Goal: Task Accomplishment & Management: Use online tool/utility

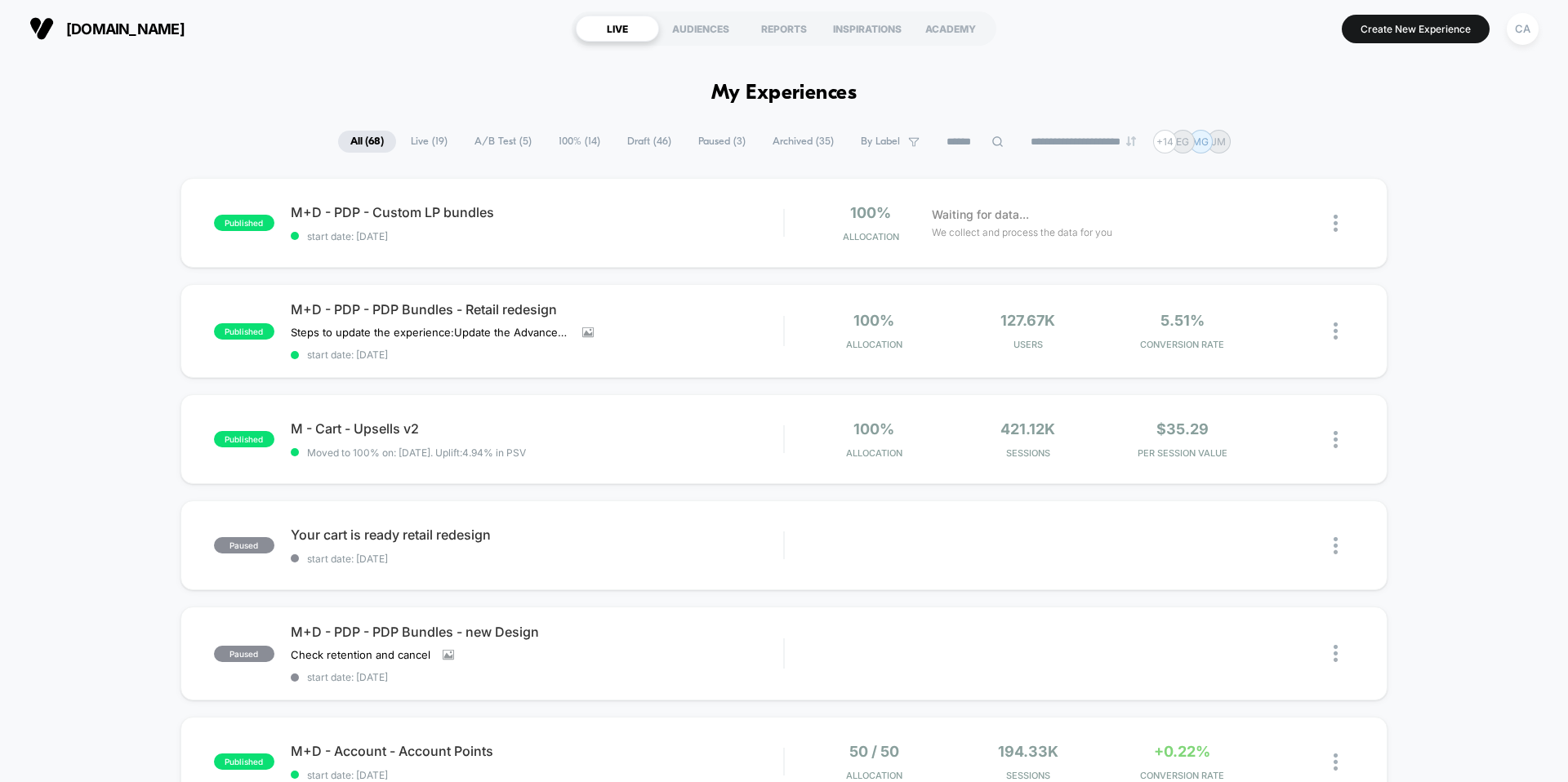
click at [630, 142] on span "Draft ( 46 )" at bounding box center [650, 142] width 69 height 22
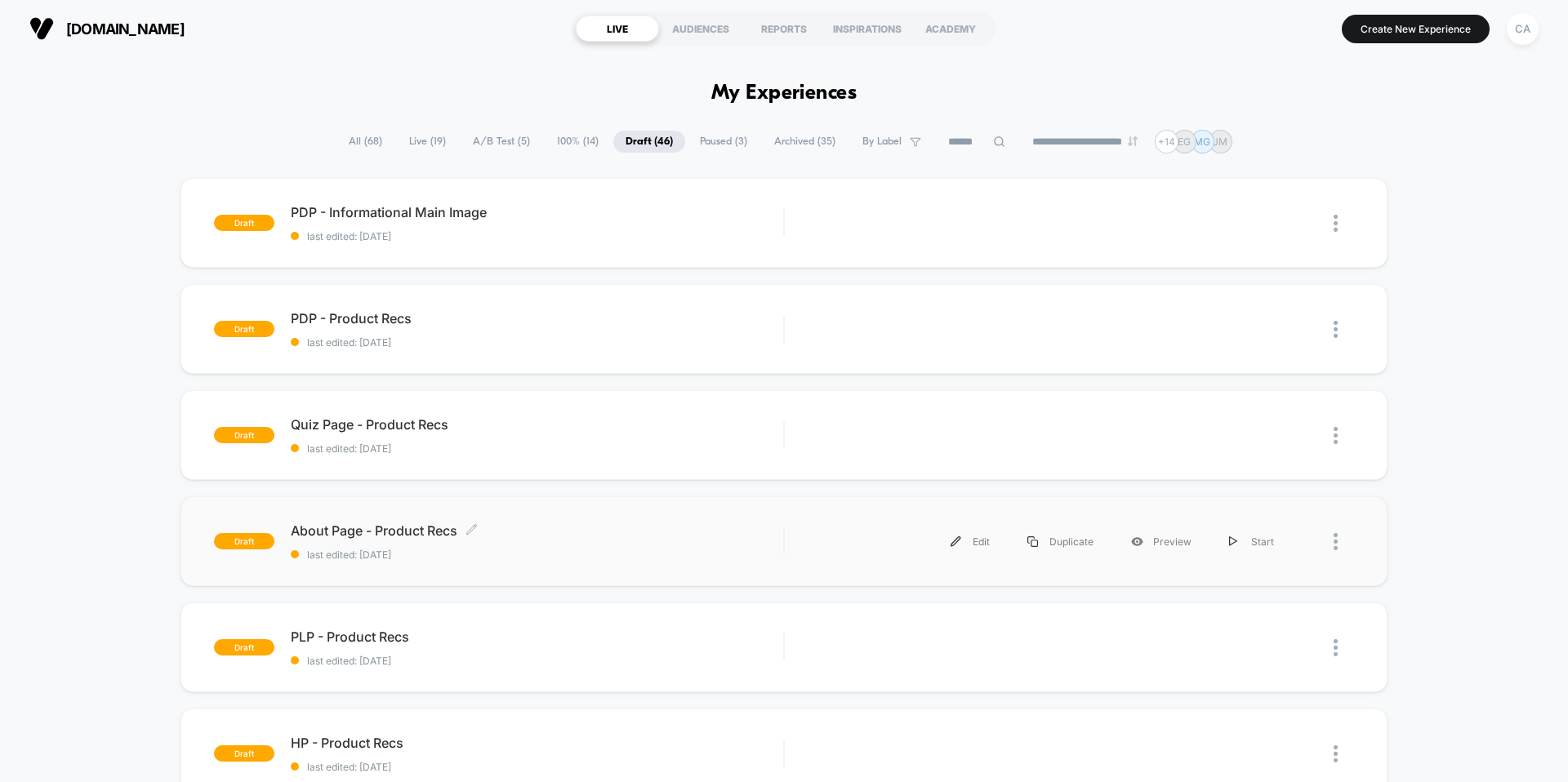
click at [411, 526] on span "About Page - Product Recs Click to edit experience details" at bounding box center [537, 531] width 493 height 16
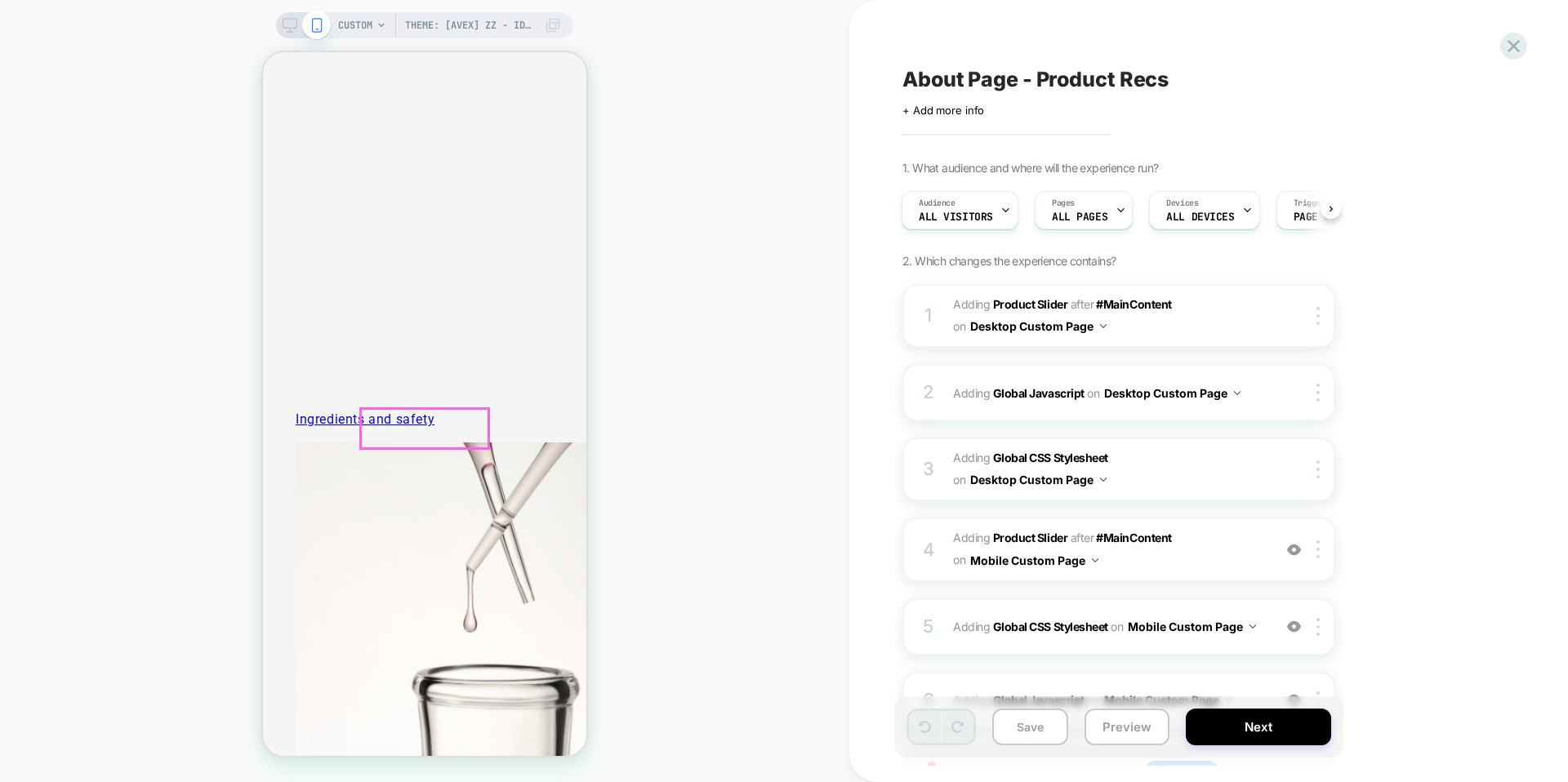
scroll to position [4132, 0]
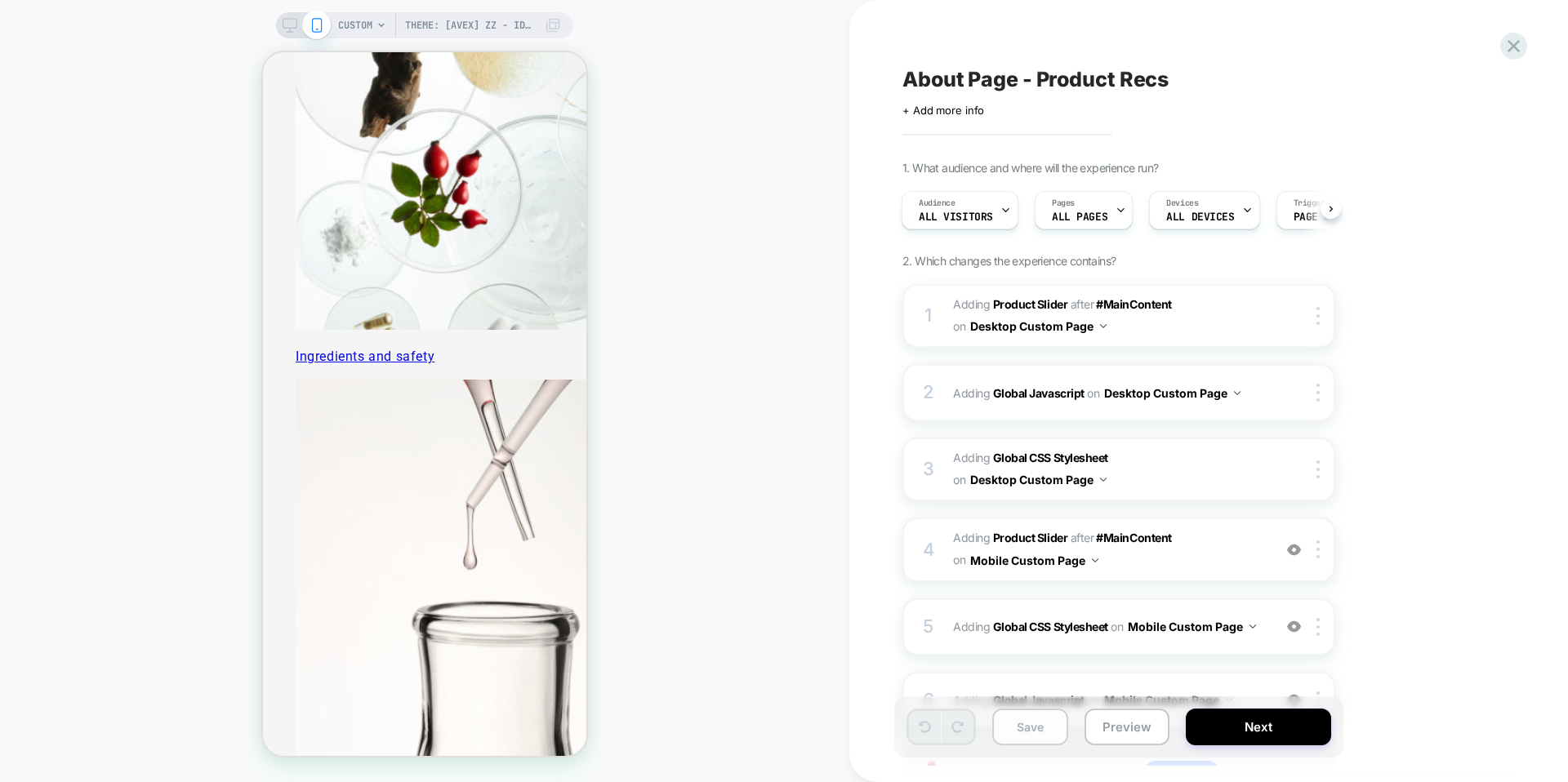
click at [1021, 739] on button "Save" at bounding box center [1030, 726] width 76 height 37
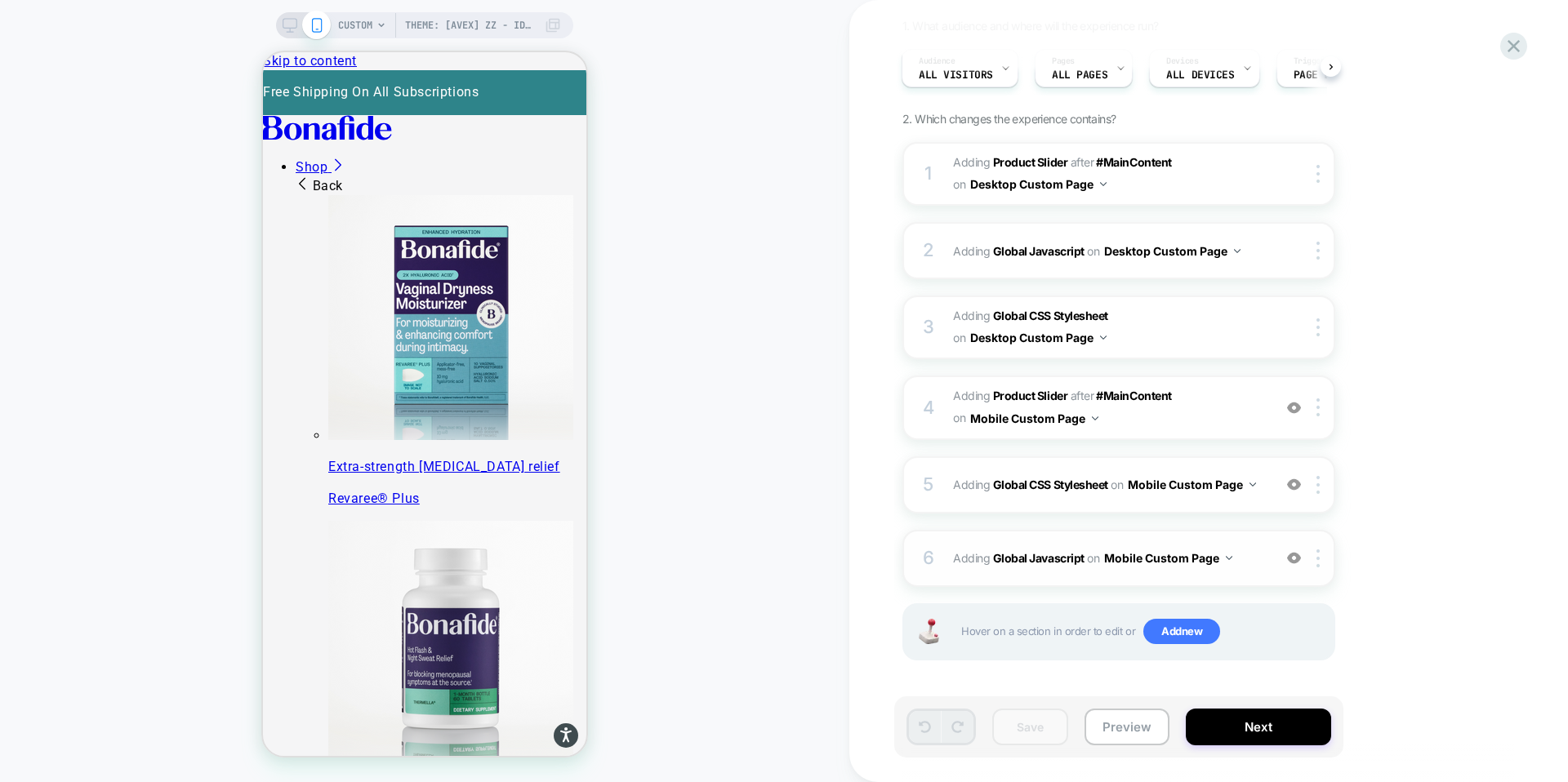
scroll to position [143, 0]
click at [1128, 731] on button "Preview" at bounding box center [1128, 726] width 85 height 37
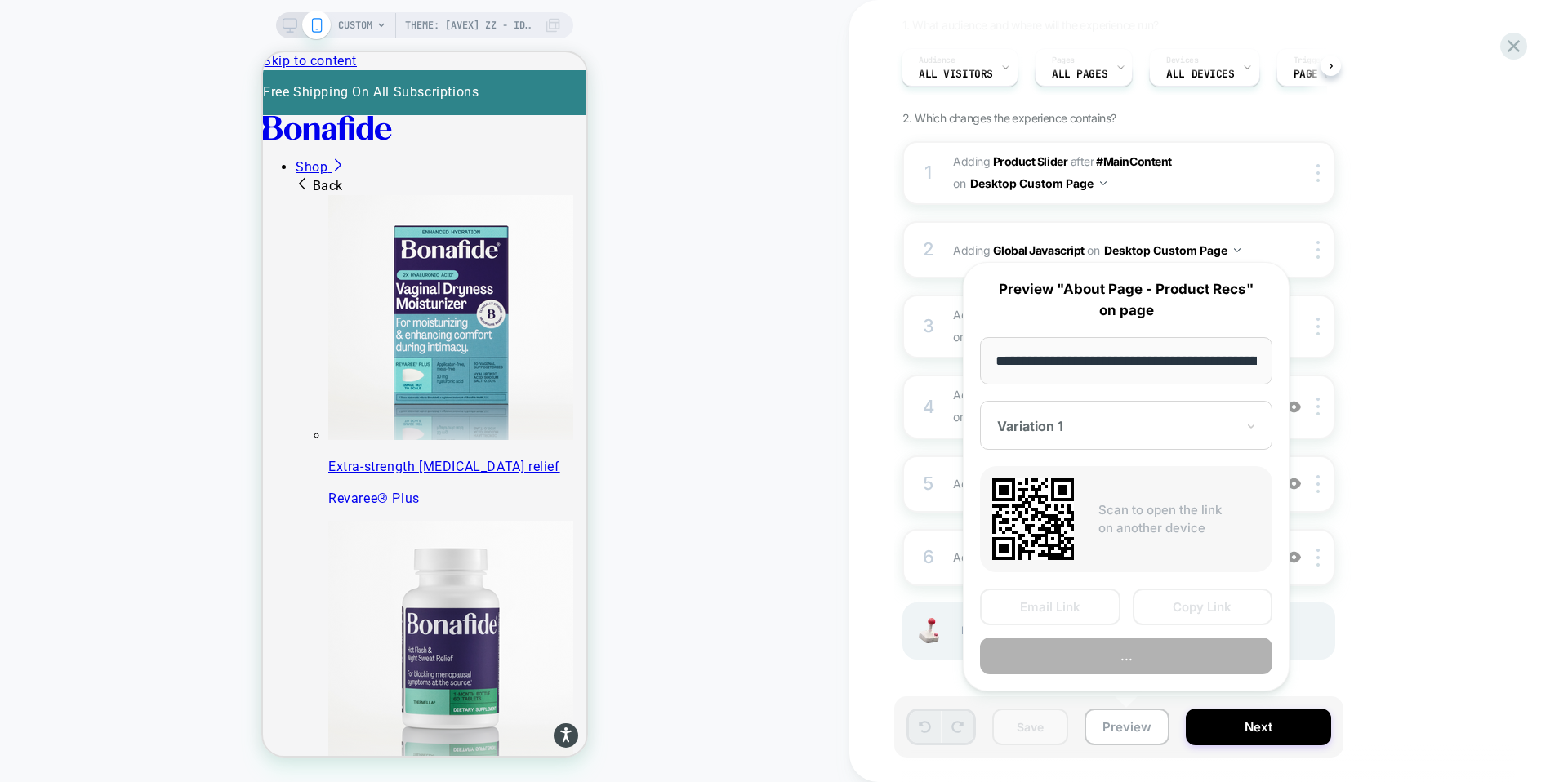
scroll to position [0, 249]
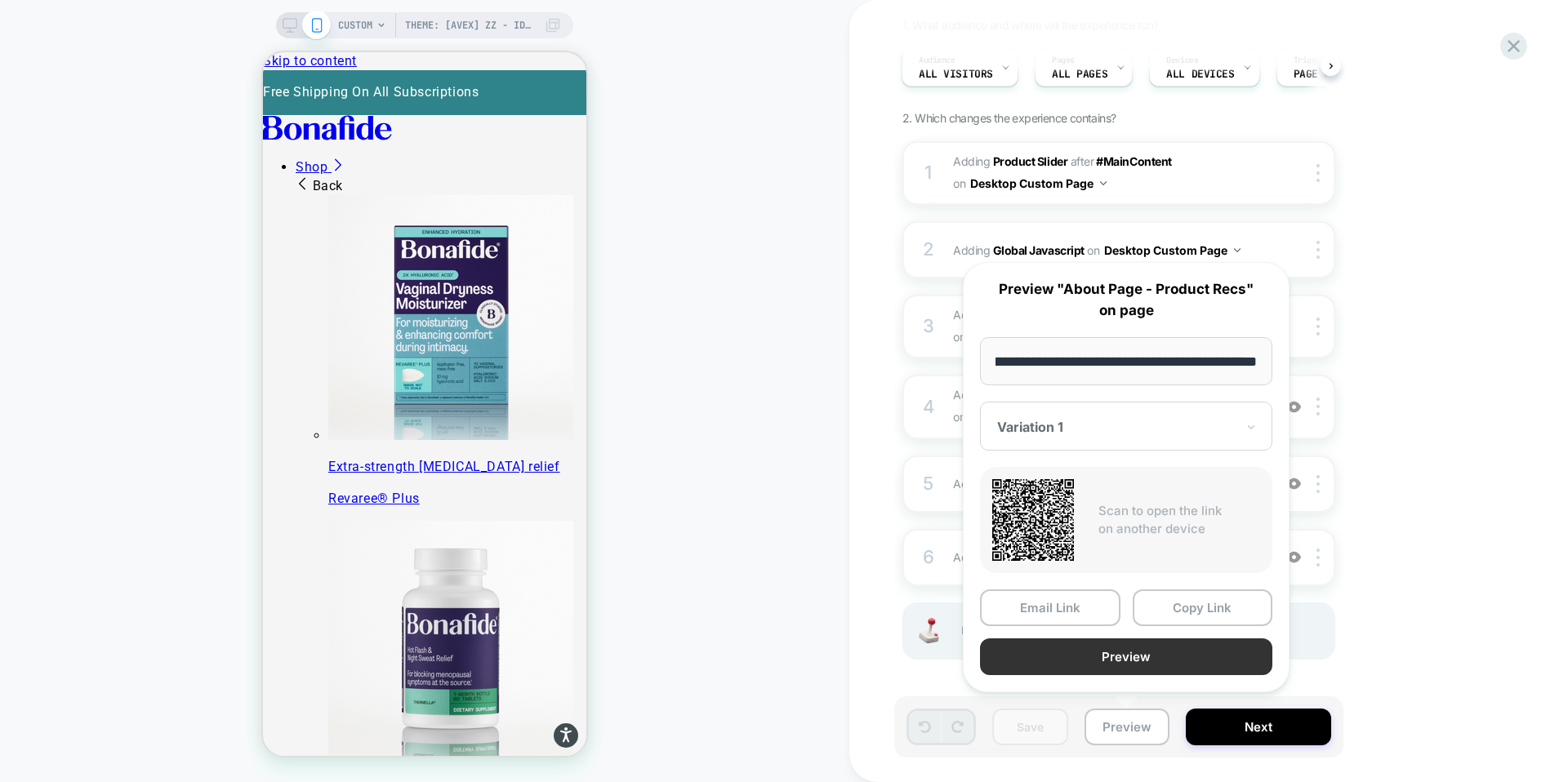
click at [1106, 658] on button "Preview" at bounding box center [1126, 657] width 292 height 37
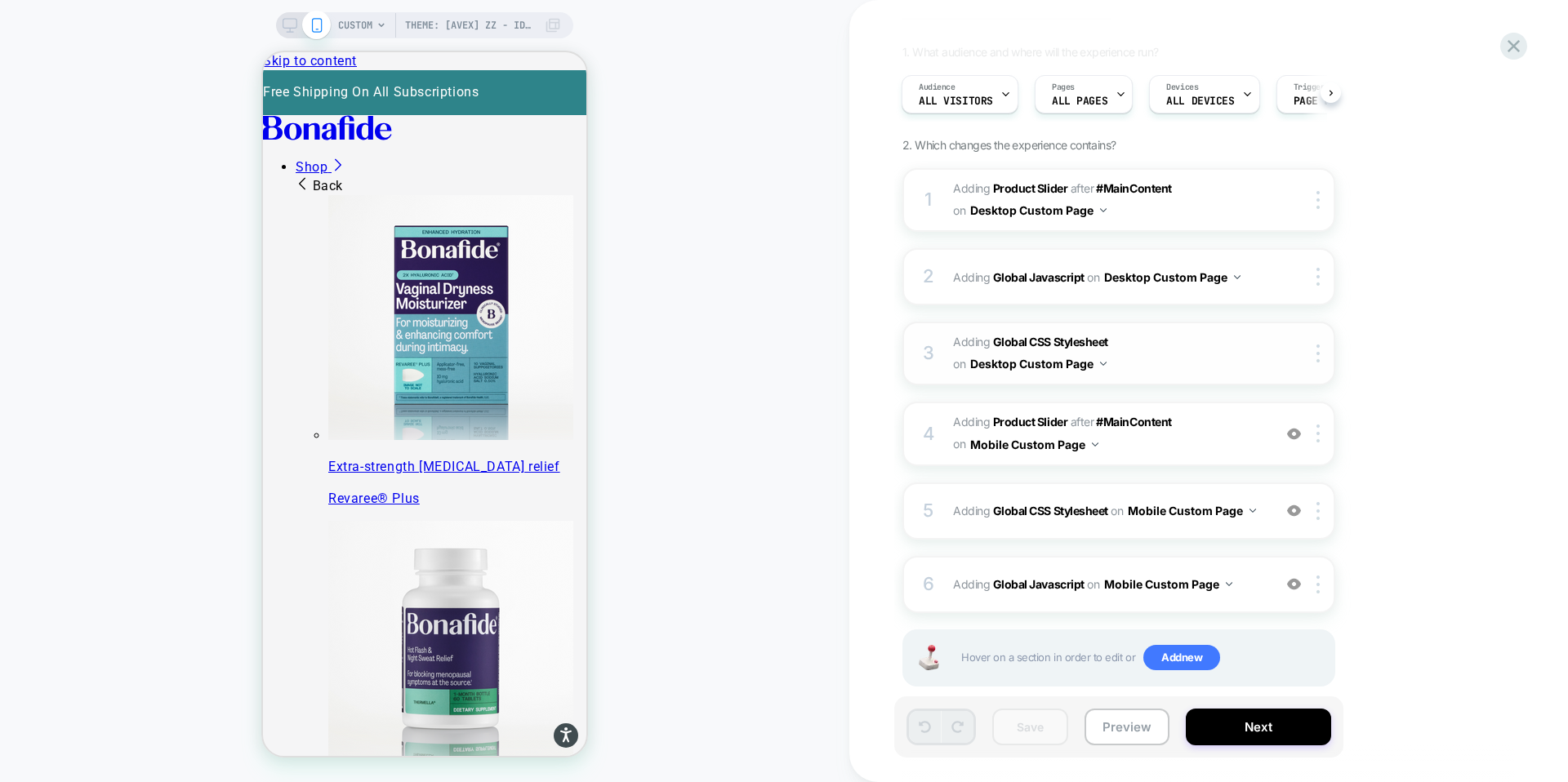
scroll to position [115, 0]
click at [1061, 370] on button "Desktop Custom Page" at bounding box center [1039, 364] width 137 height 24
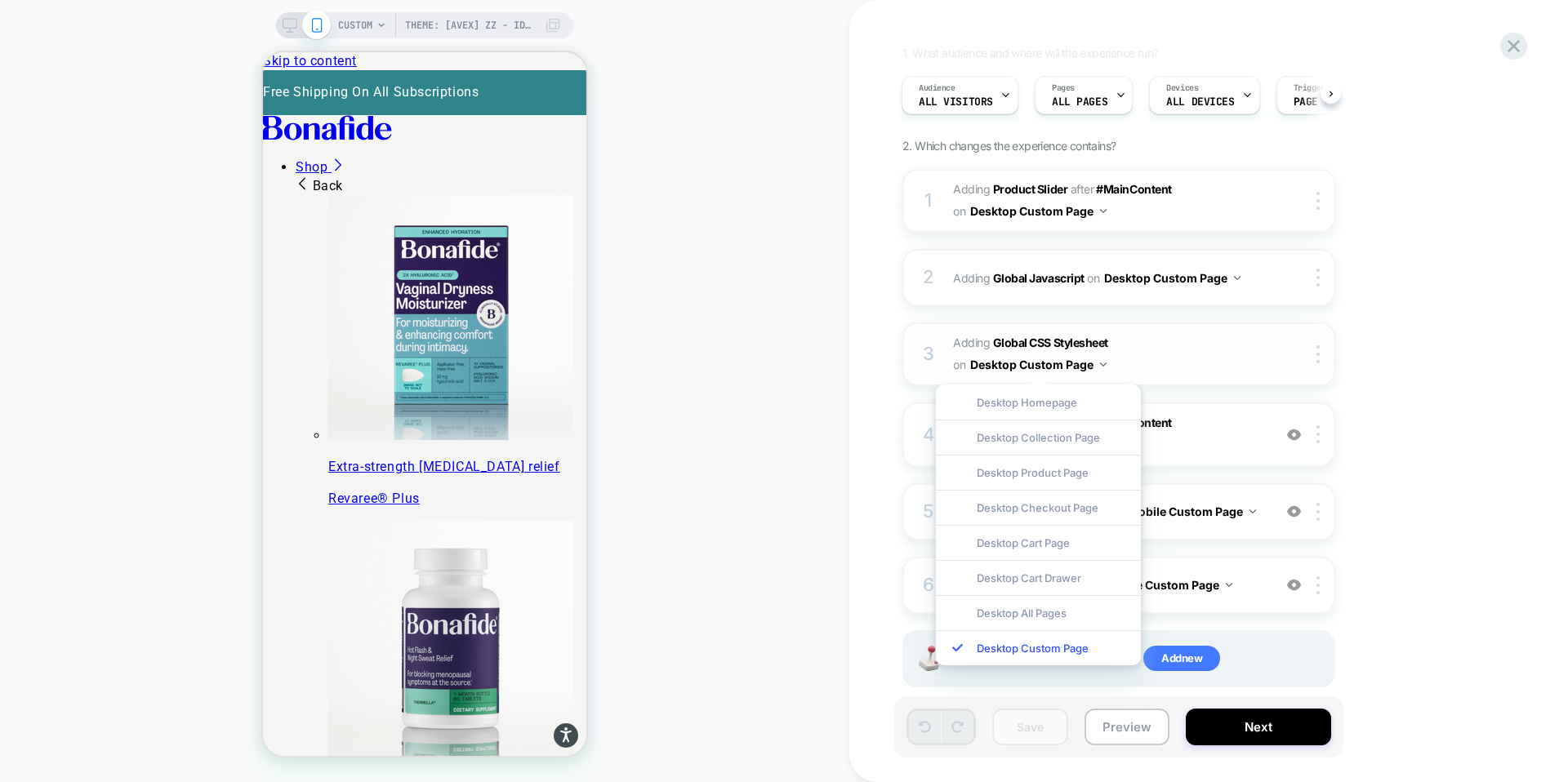
click at [1143, 359] on span "Adding Global CSS Stylesheet on Desktop Custom Page" at bounding box center [1109, 354] width 311 height 44
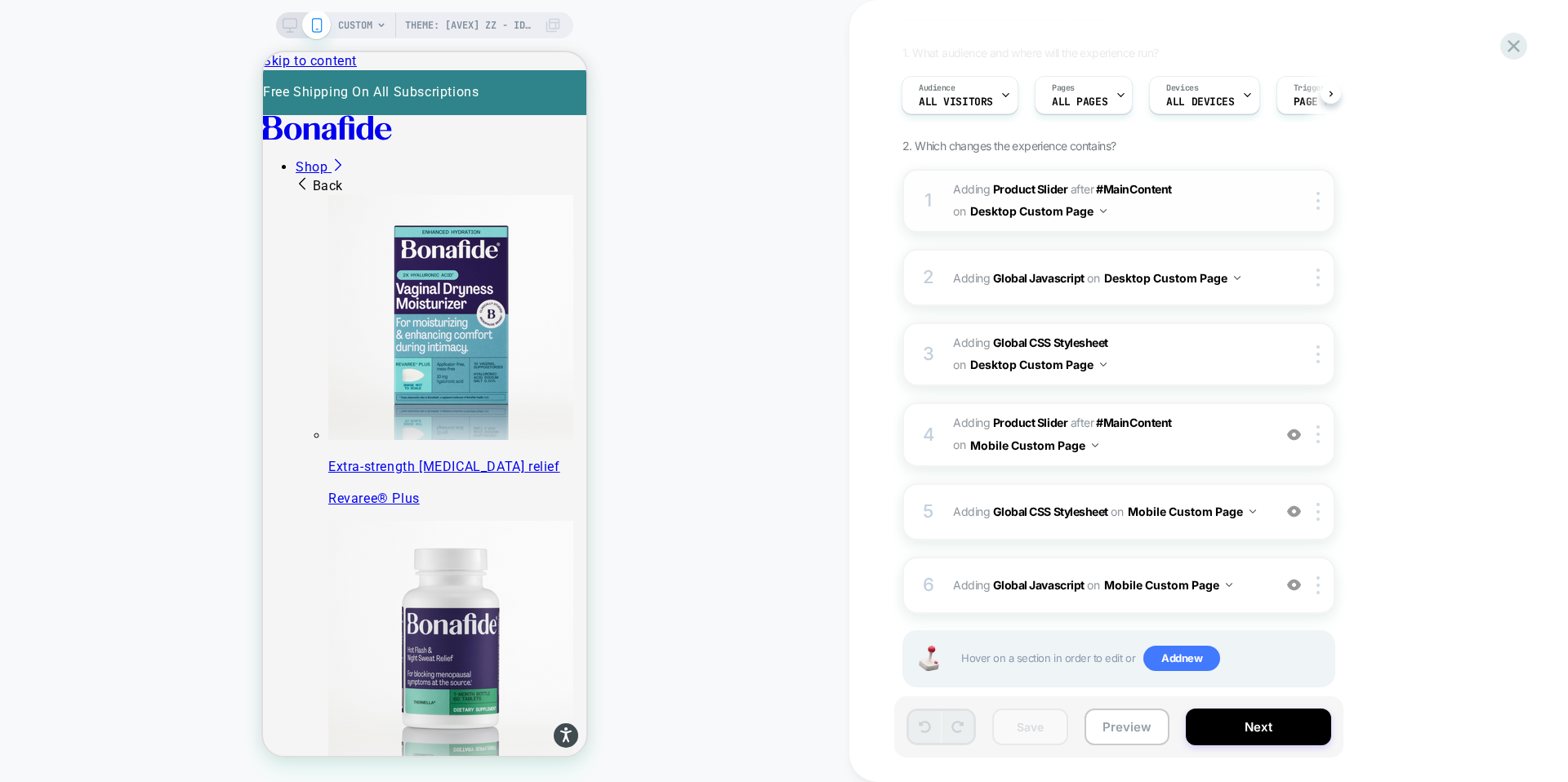
click at [1133, 204] on span "#_loomi_addon_1755016232473_dup1757434986_dup1758117752 Adding Product Slider A…" at bounding box center [1109, 201] width 311 height 44
click at [287, 23] on icon at bounding box center [290, 25] width 15 height 15
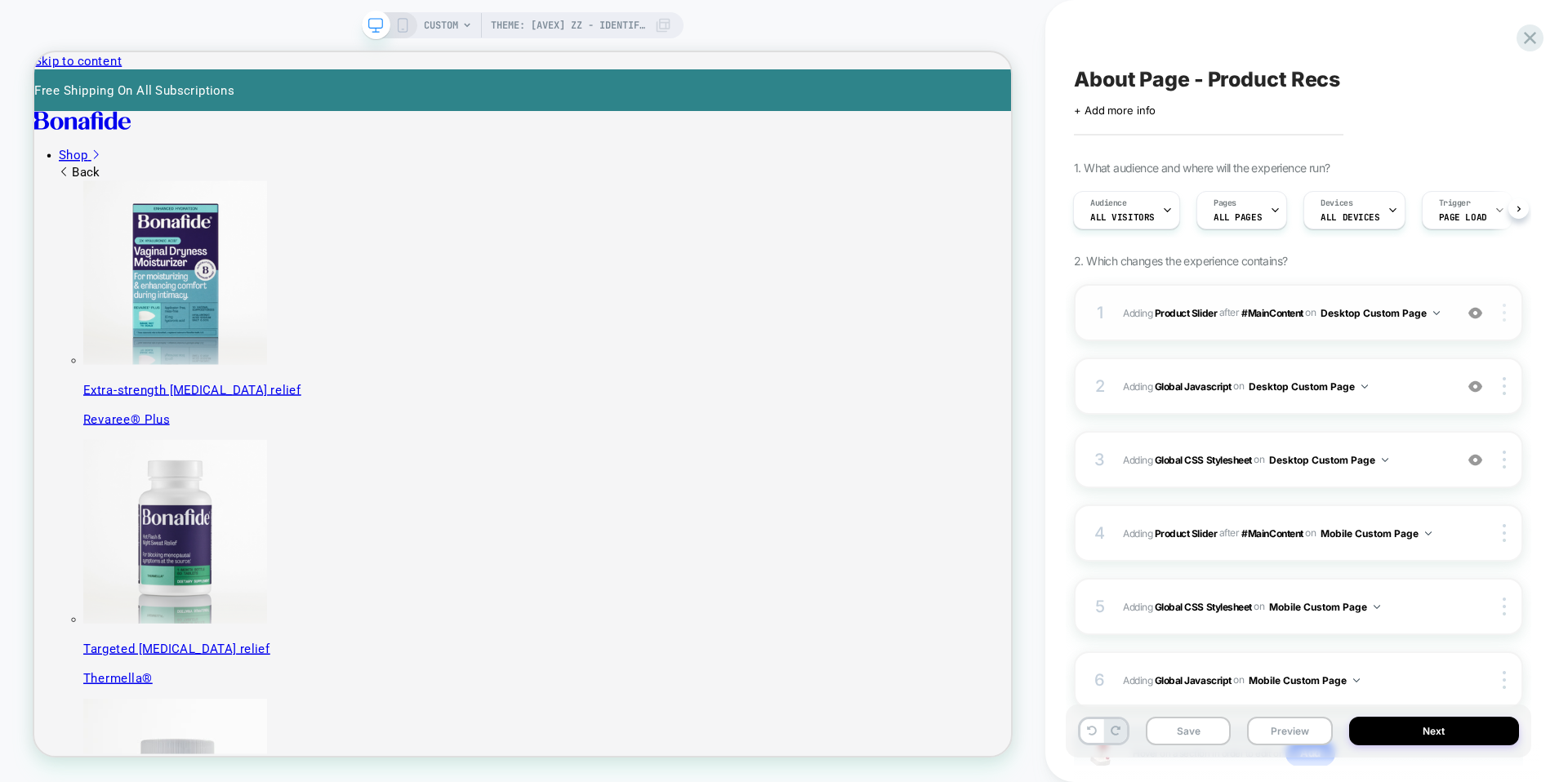
click at [1511, 308] on div at bounding box center [1507, 312] width 31 height 18
click at [1506, 319] on img at bounding box center [1505, 312] width 3 height 18
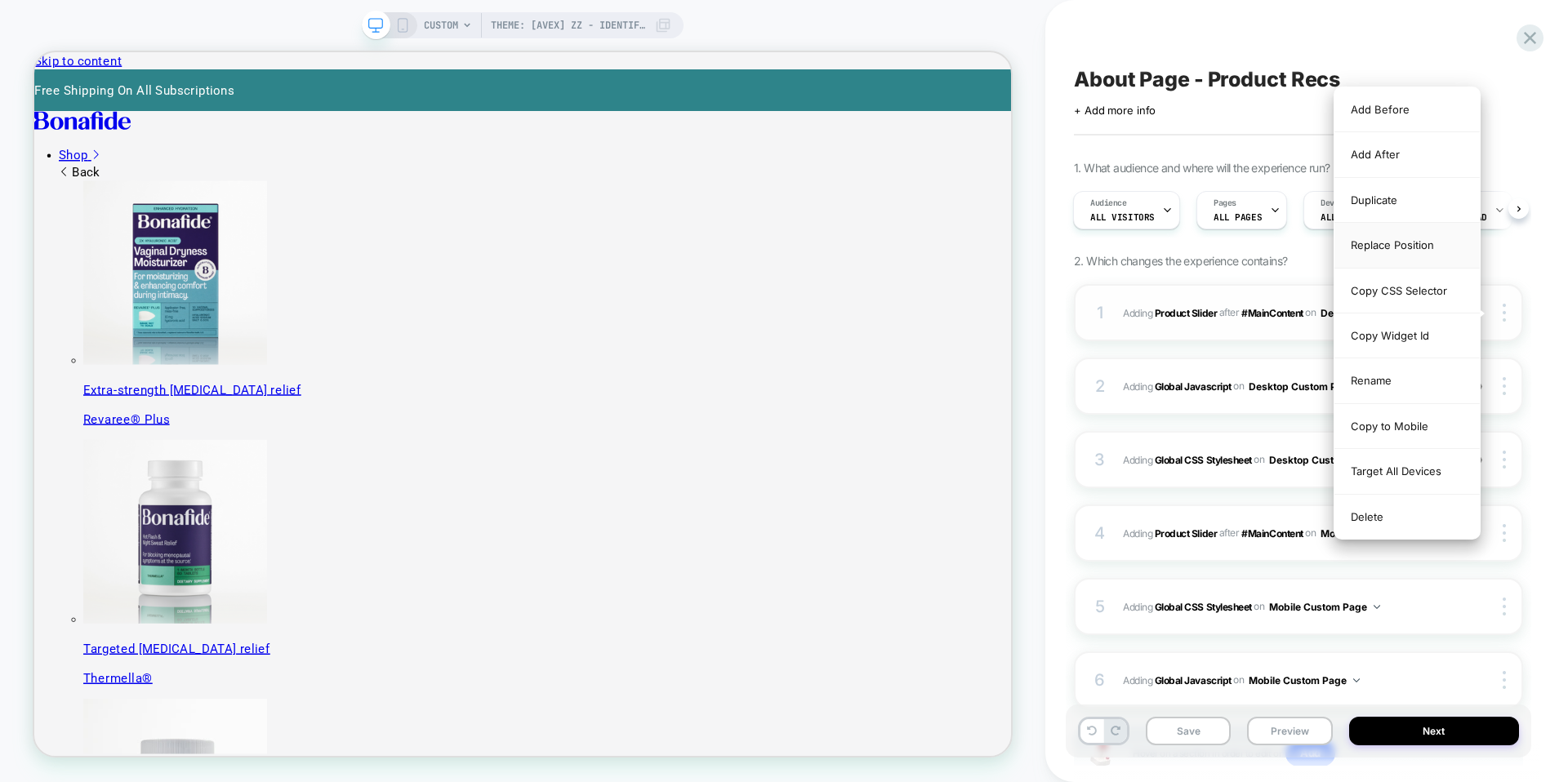
click at [1423, 249] on div "Replace Position" at bounding box center [1408, 245] width 146 height 45
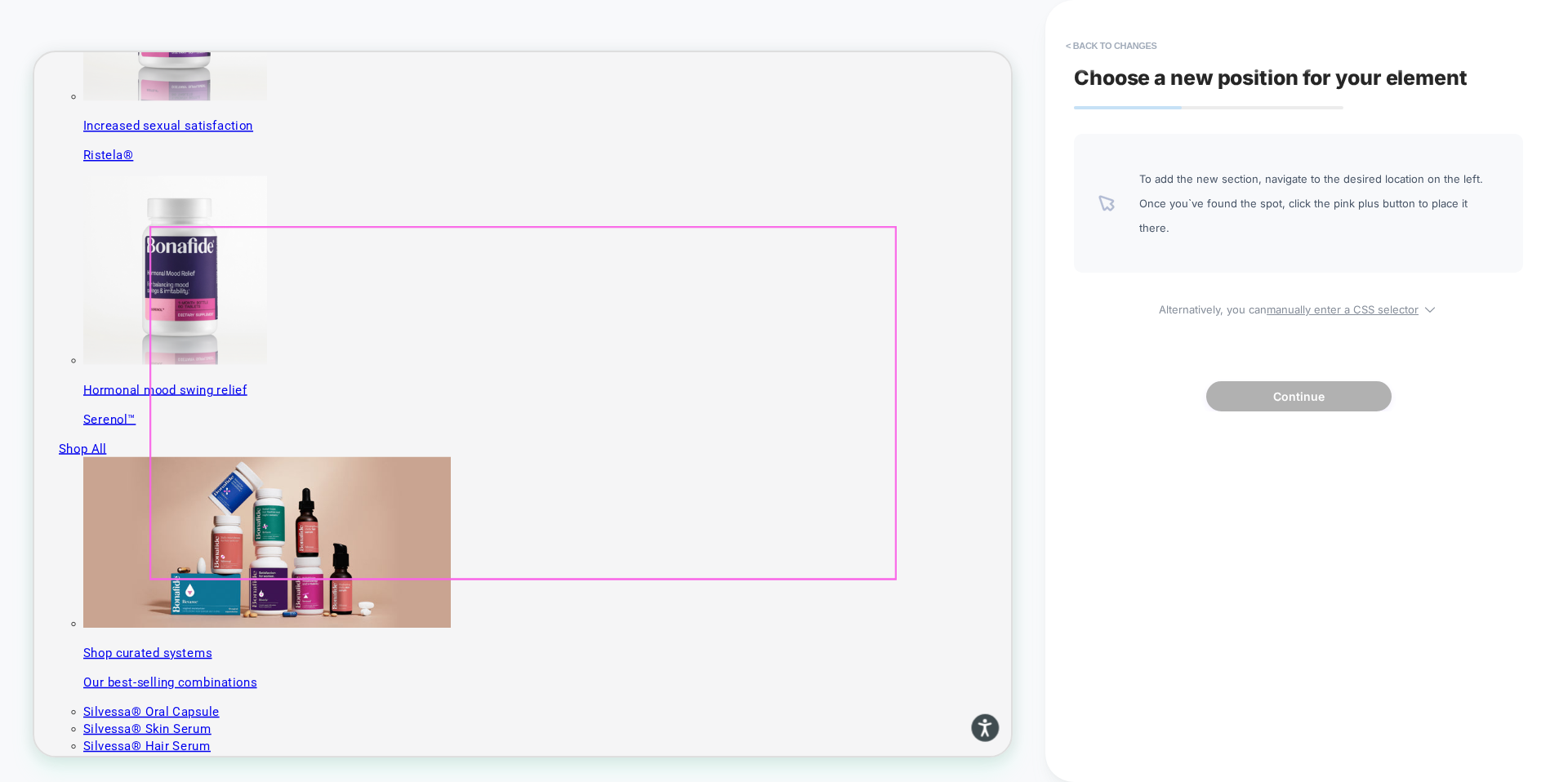
scroll to position [1535, 0]
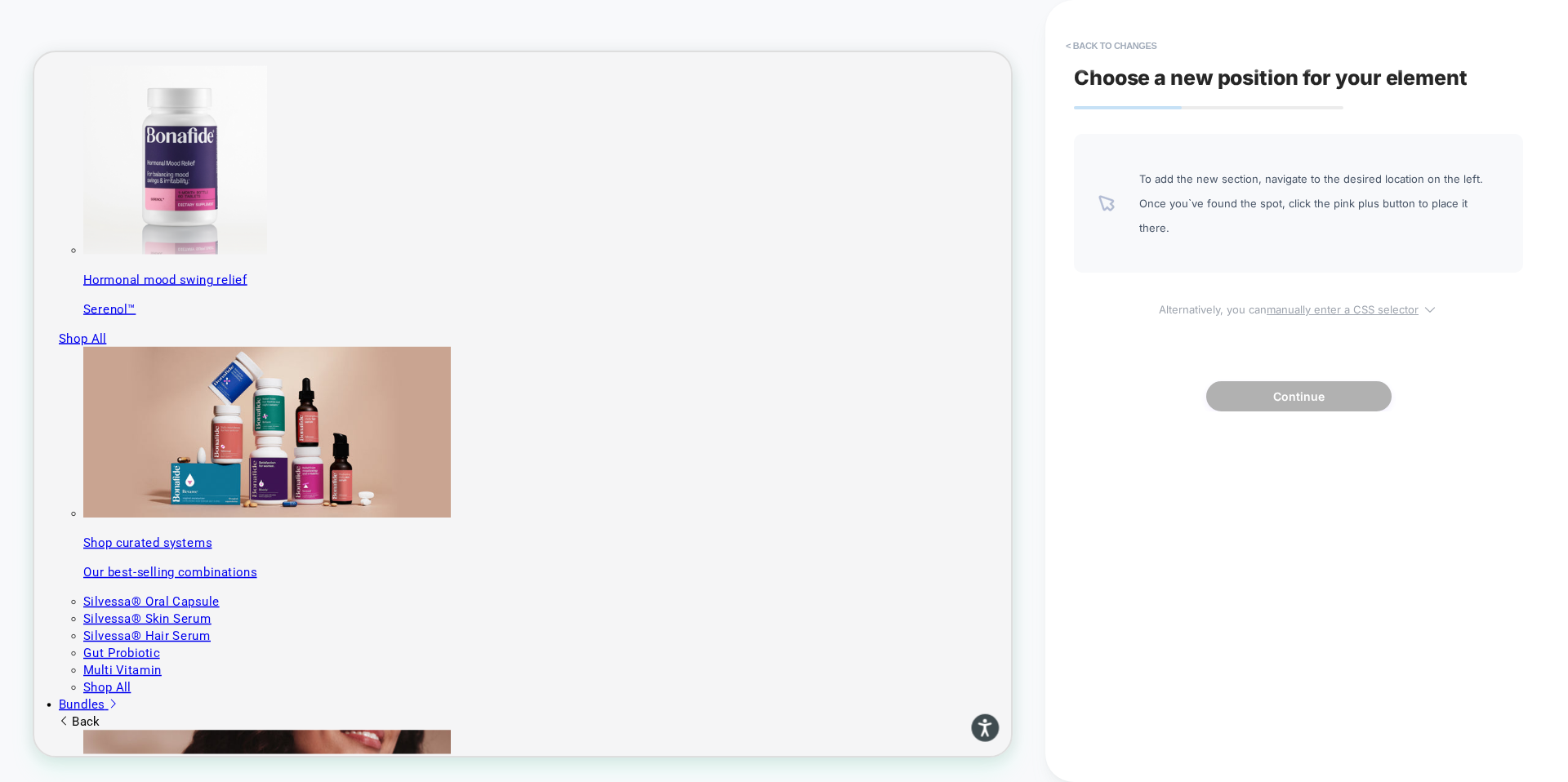
click at [1326, 303] on u "manually enter a CSS selector" at bounding box center [1343, 309] width 152 height 13
select select "*******"
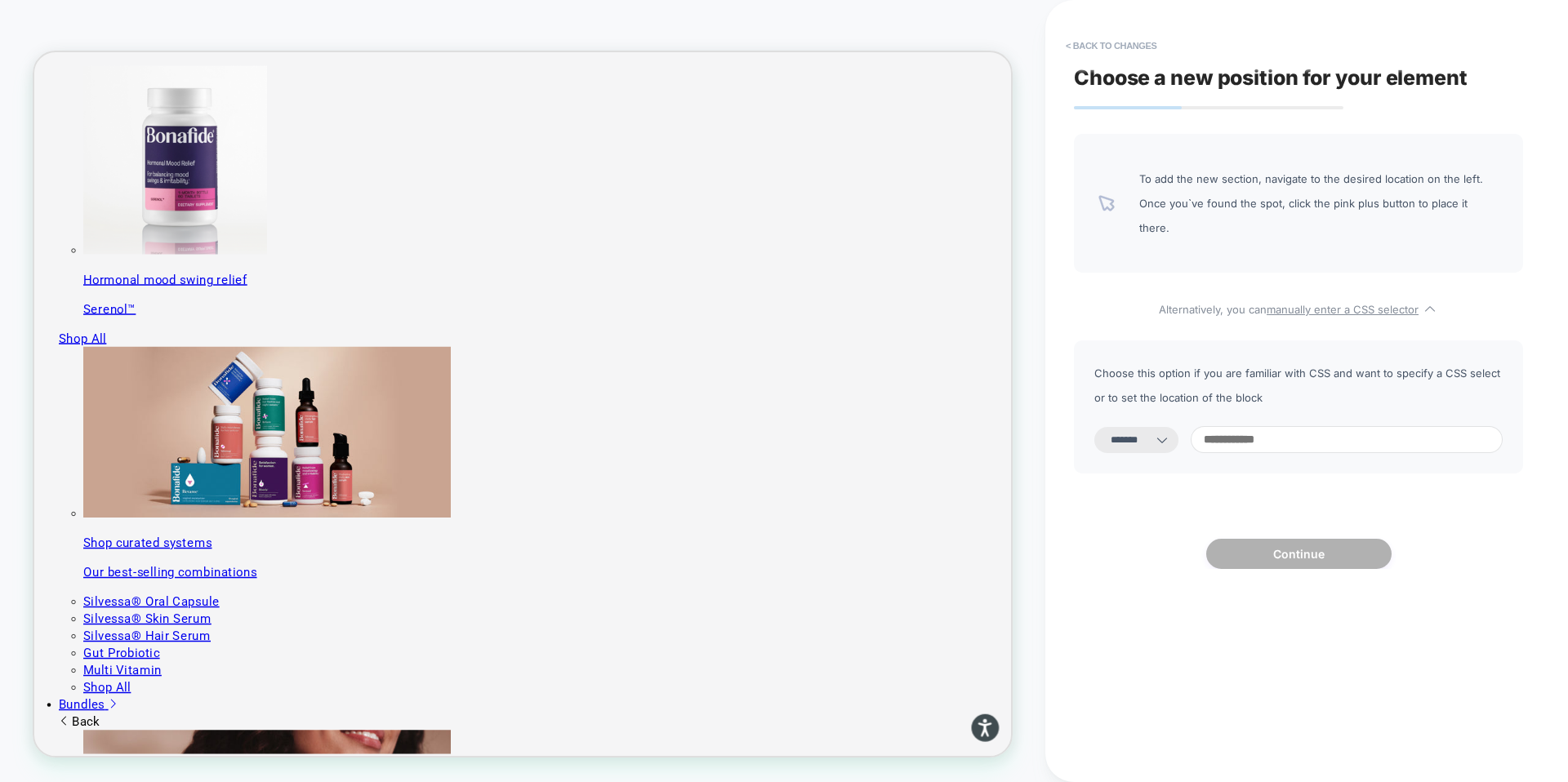
click at [1260, 426] on input at bounding box center [1346, 439] width 312 height 27
paste input "**********"
type input "**********"
select select "*********"
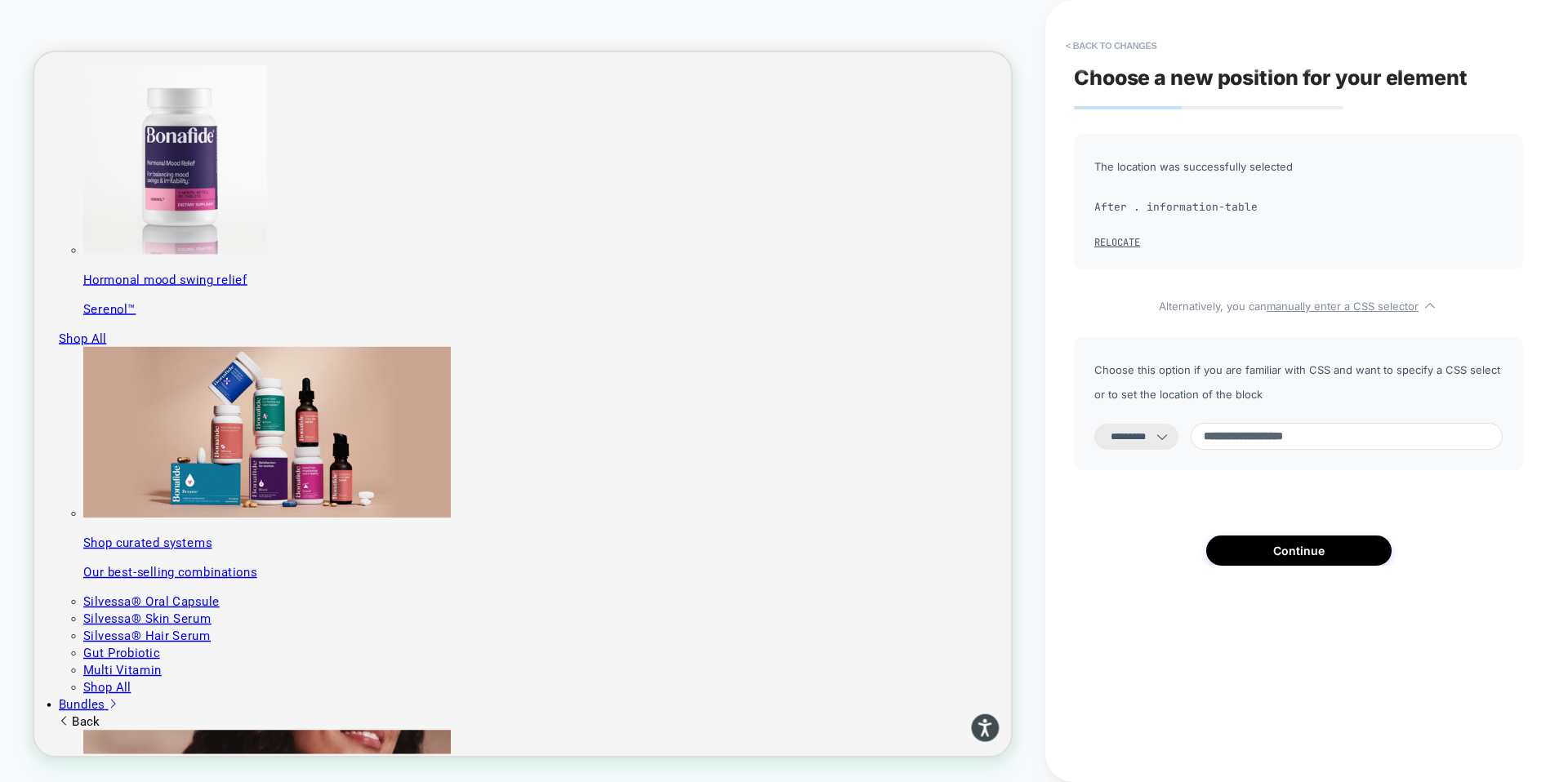
click at [1236, 436] on input "**********" at bounding box center [1346, 436] width 312 height 27
type input "**********"
click at [1306, 555] on button "Continue" at bounding box center [1299, 551] width 186 height 30
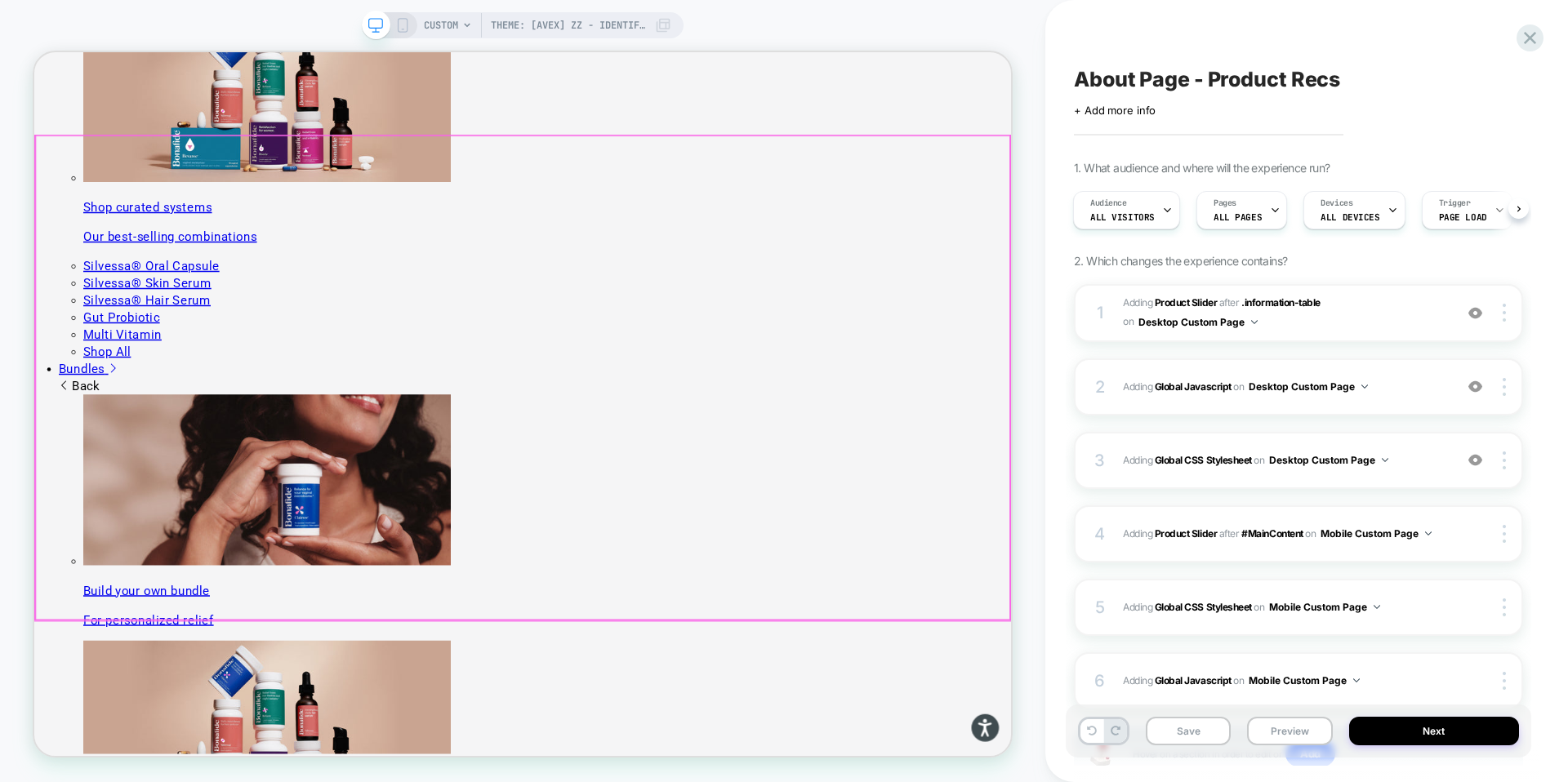
scroll to position [1975, 0]
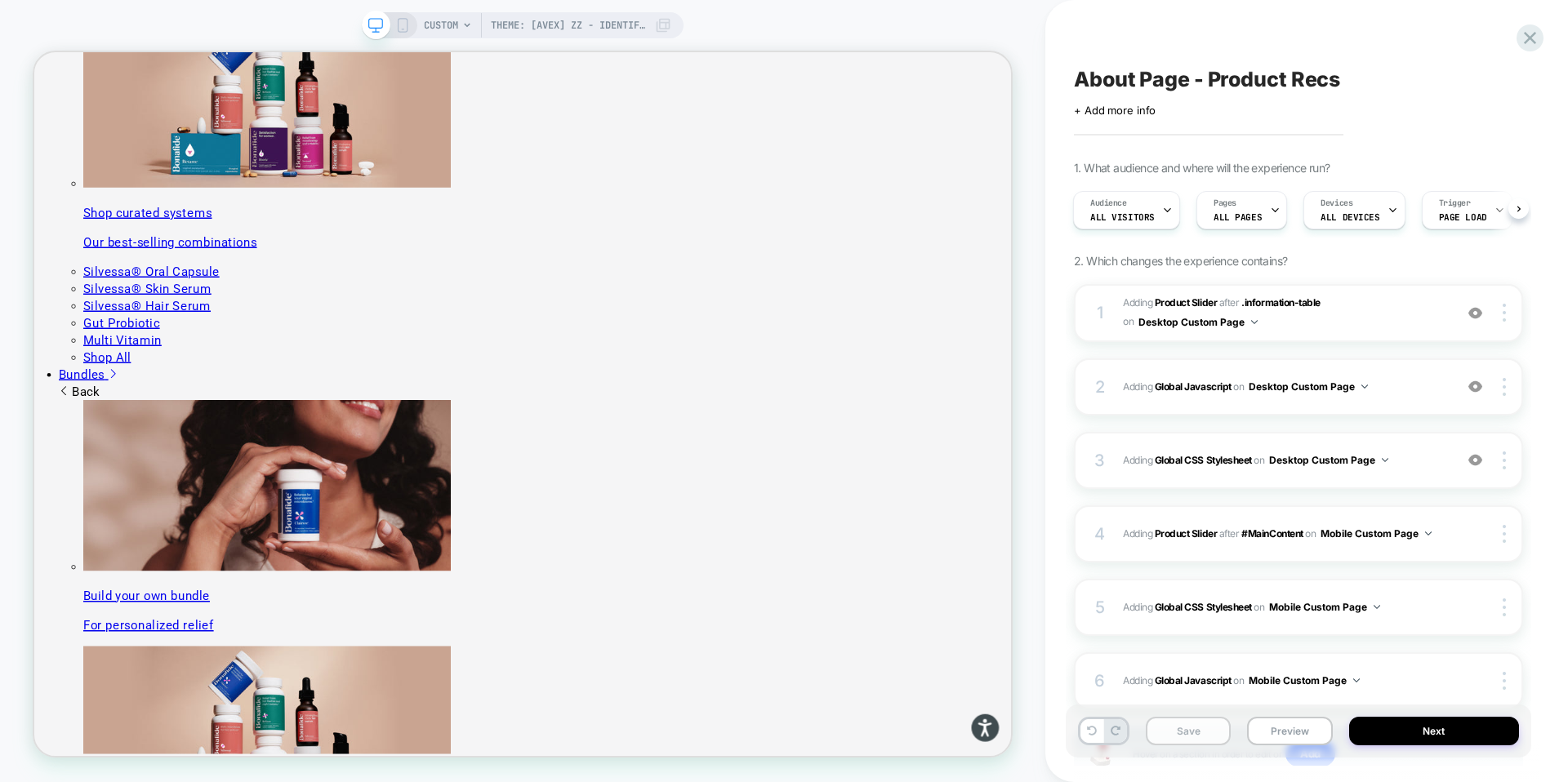
click at [1192, 729] on button "Save" at bounding box center [1188, 730] width 85 height 29
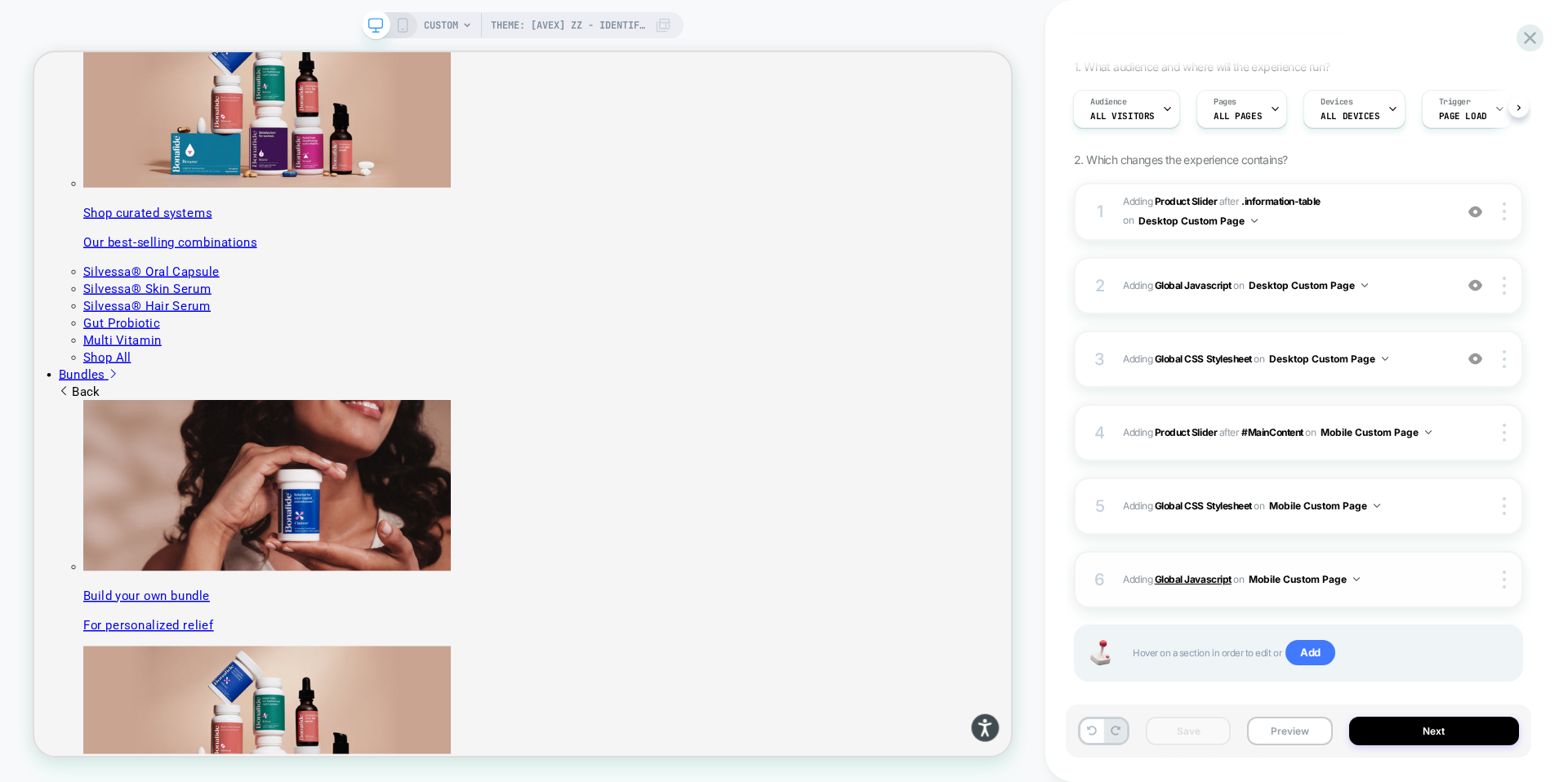
scroll to position [105, 0]
click at [1514, 430] on div at bounding box center [1507, 429] width 31 height 18
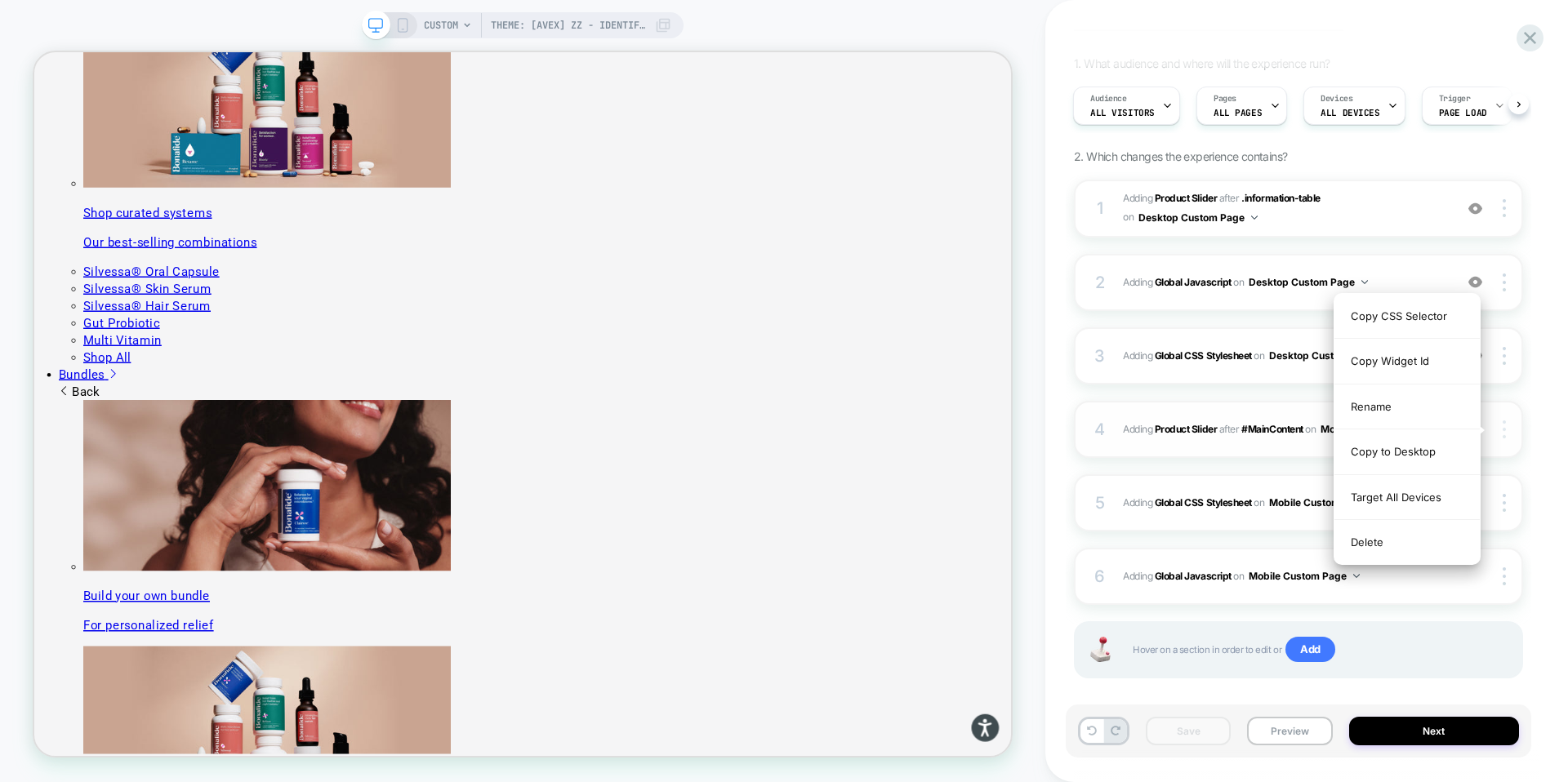
drag, startPoint x: 1508, startPoint y: 426, endPoint x: 1268, endPoint y: 308, distance: 267.4
click at [1509, 426] on div at bounding box center [1507, 429] width 31 height 18
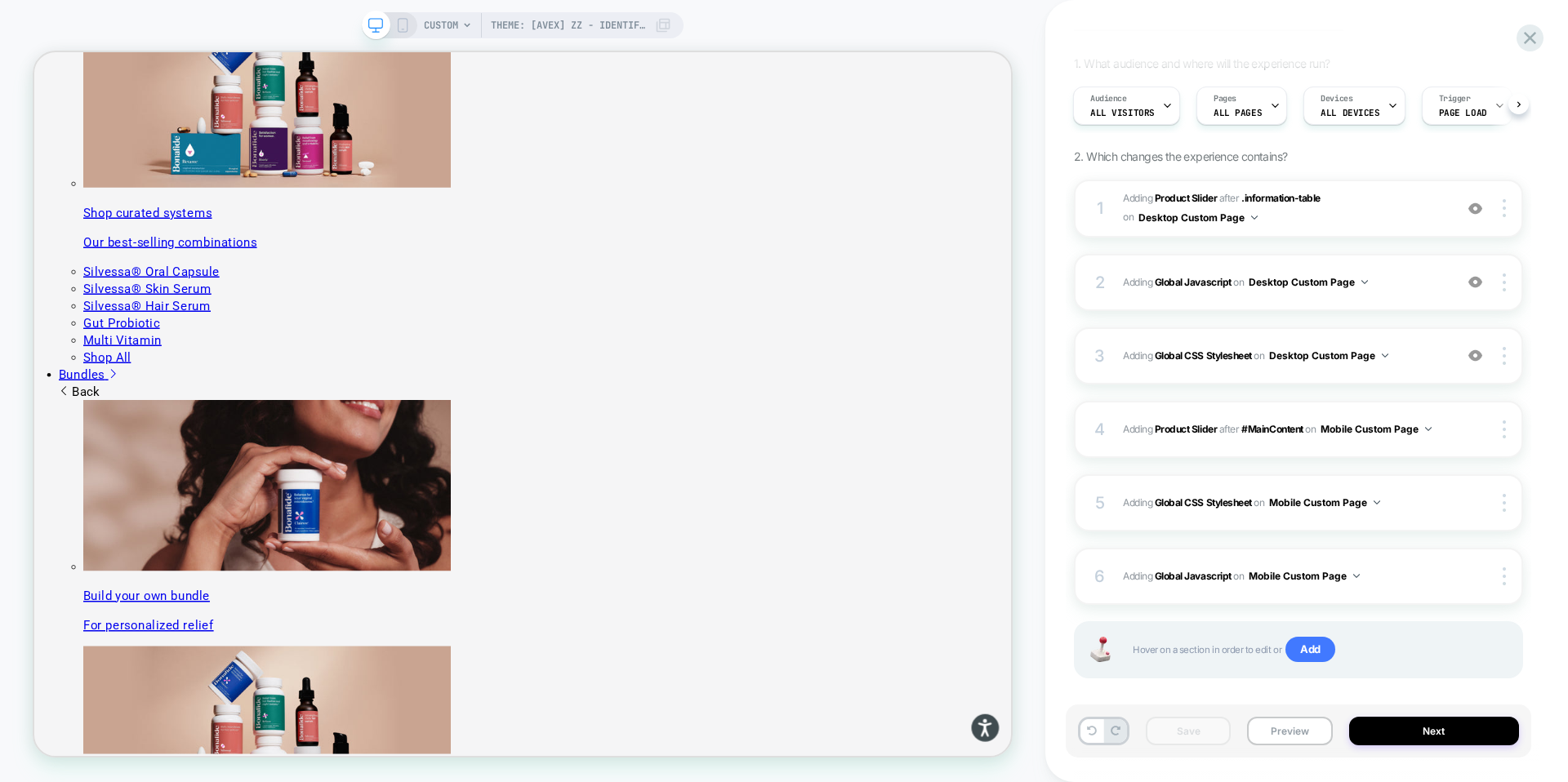
click at [403, 21] on icon at bounding box center [403, 25] width 15 height 15
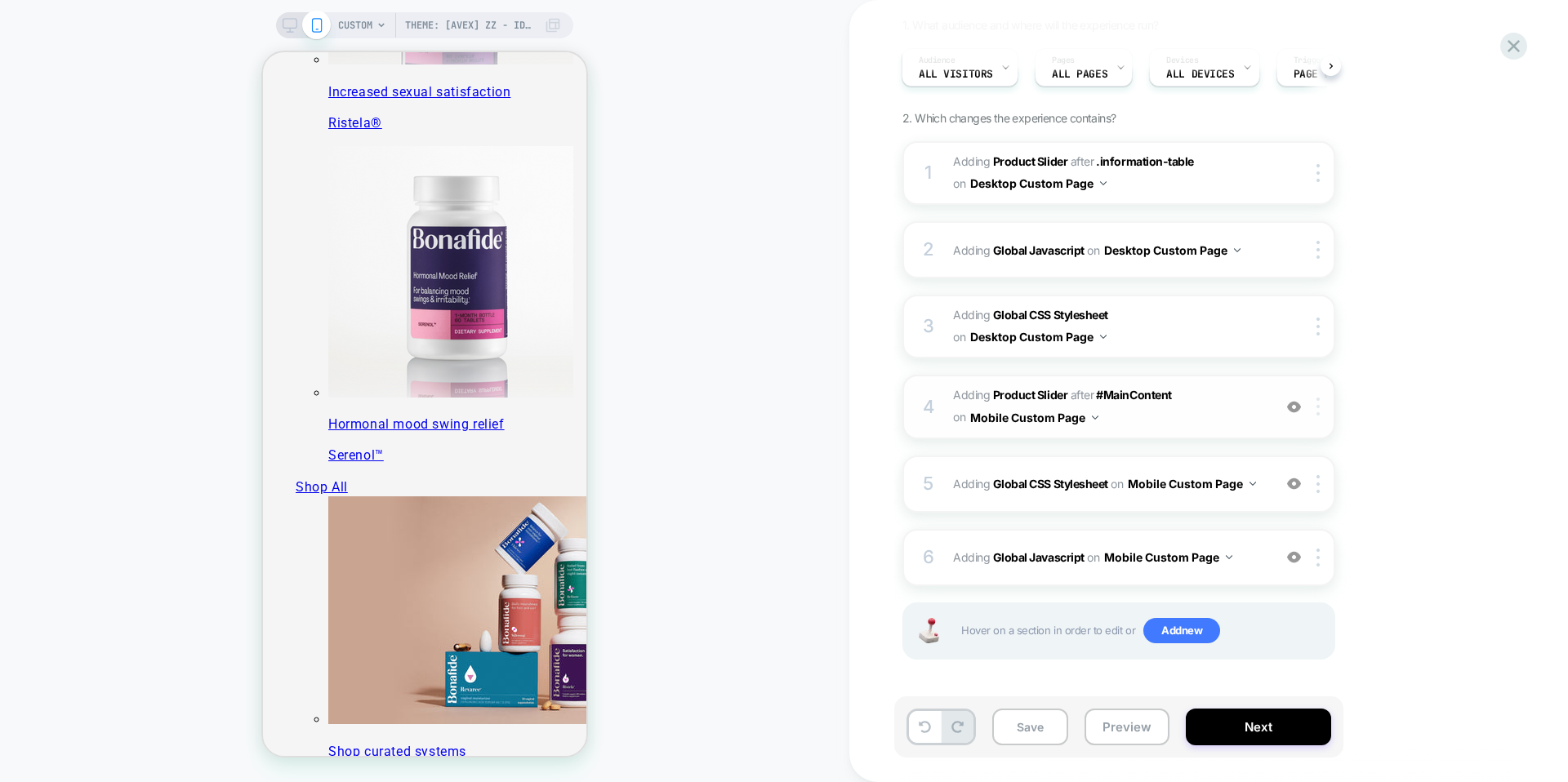
click at [1317, 407] on img at bounding box center [1318, 407] width 3 height 18
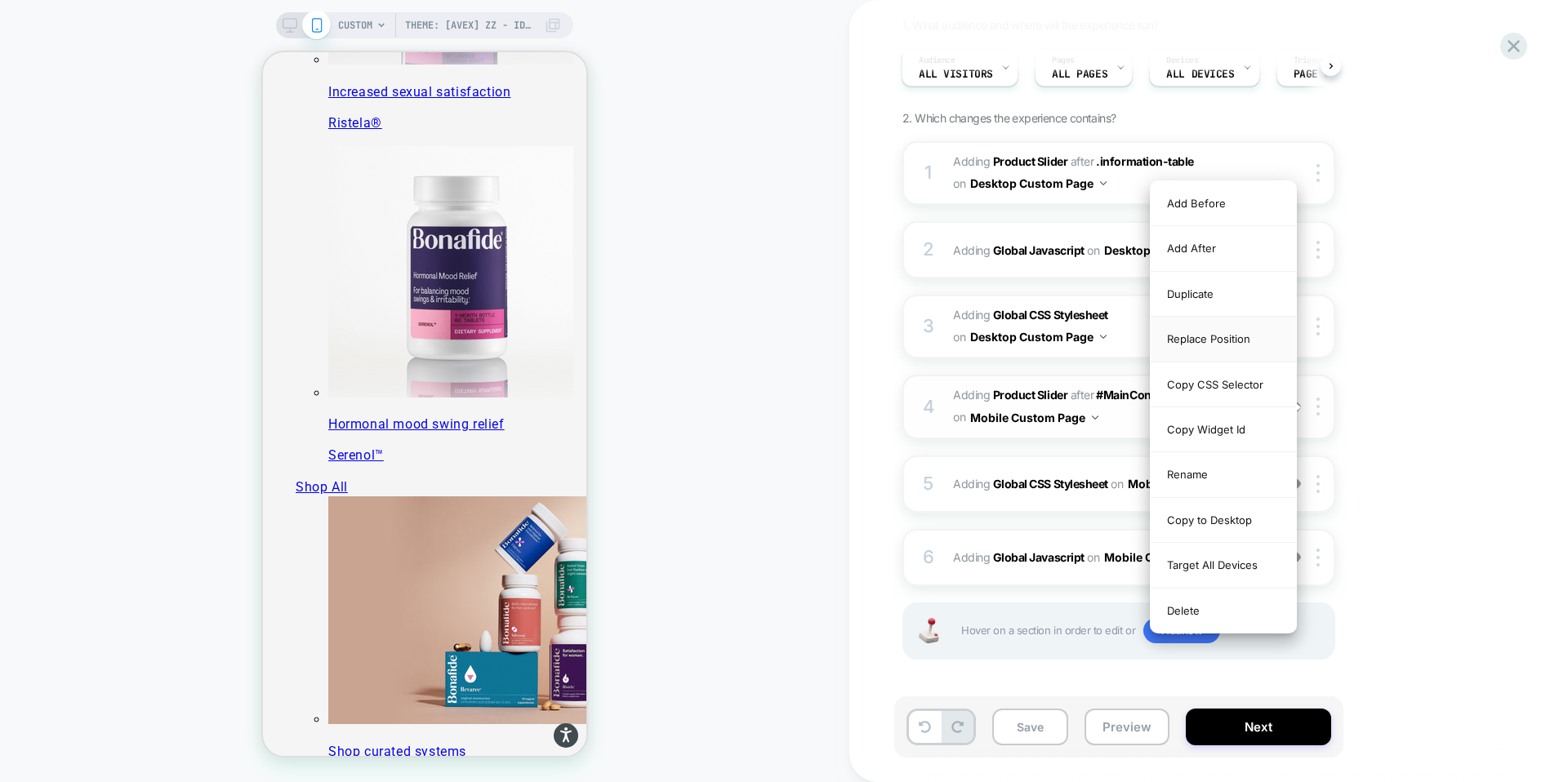
click at [1237, 345] on div "Replace Position" at bounding box center [1223, 339] width 146 height 45
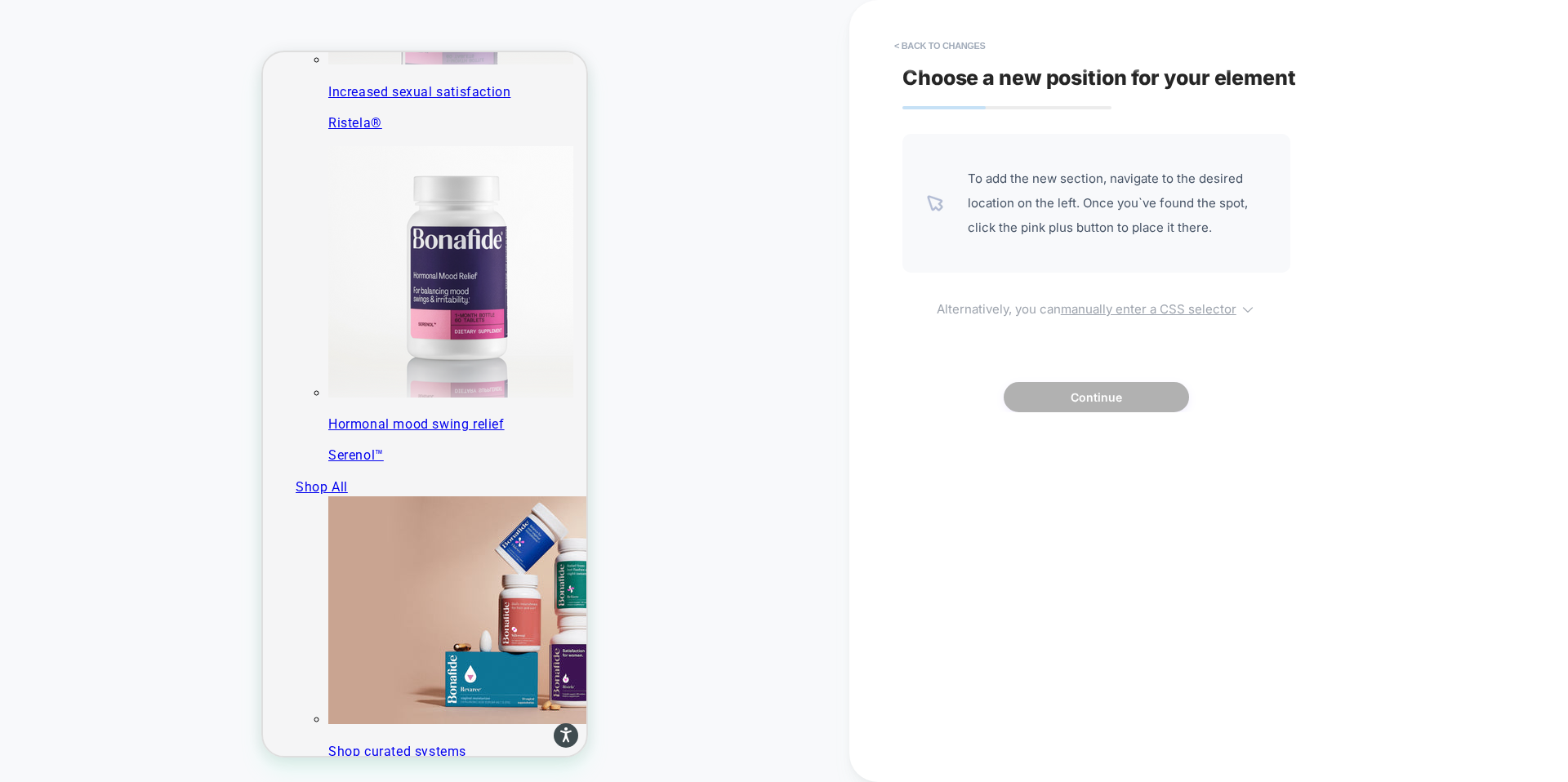
click at [1192, 308] on u "manually enter a CSS selector" at bounding box center [1149, 308] width 176 height 16
select select "*******"
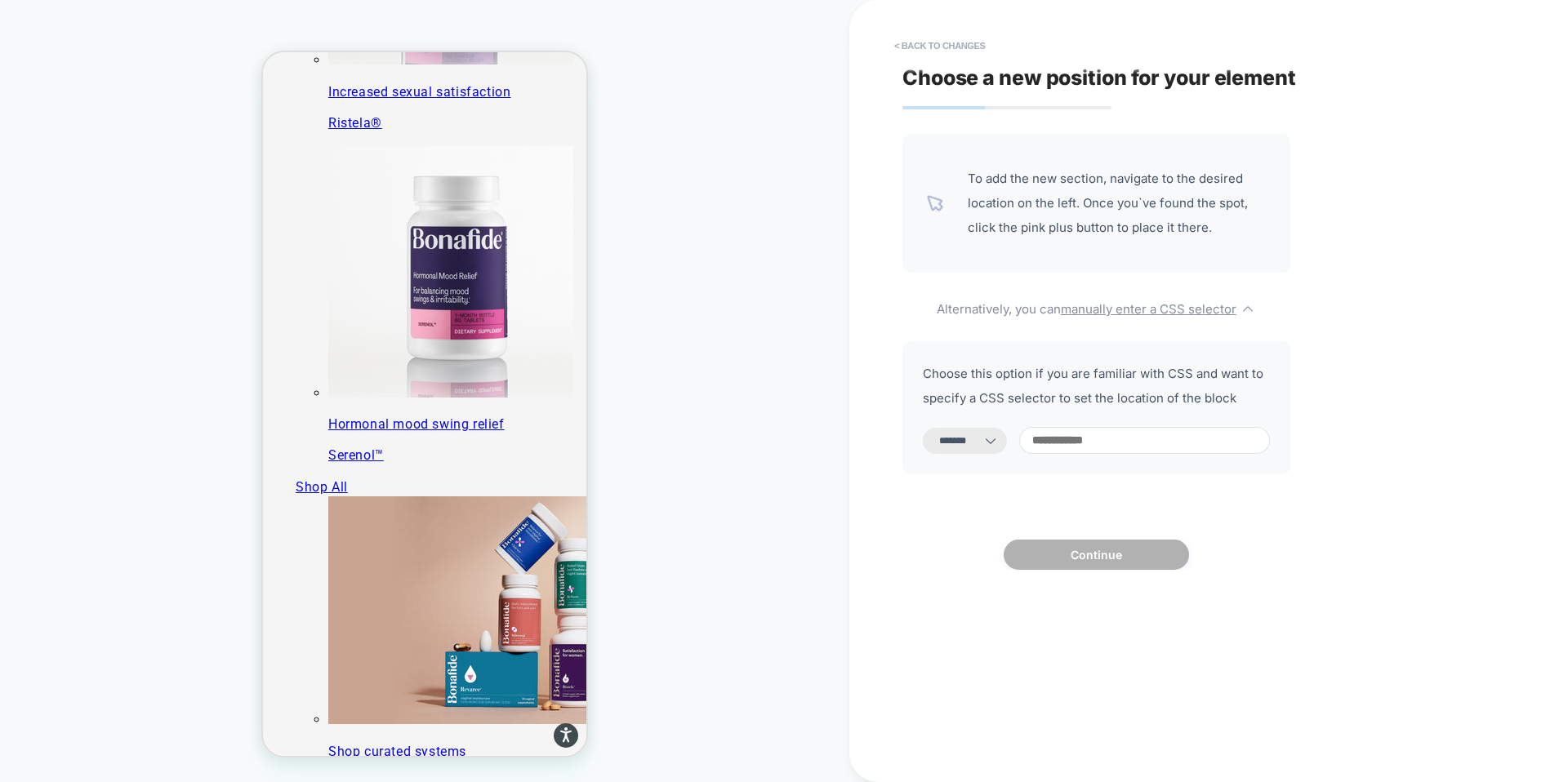
click at [1054, 438] on input at bounding box center [1145, 440] width 250 height 27
type input "*"
select select "*********"
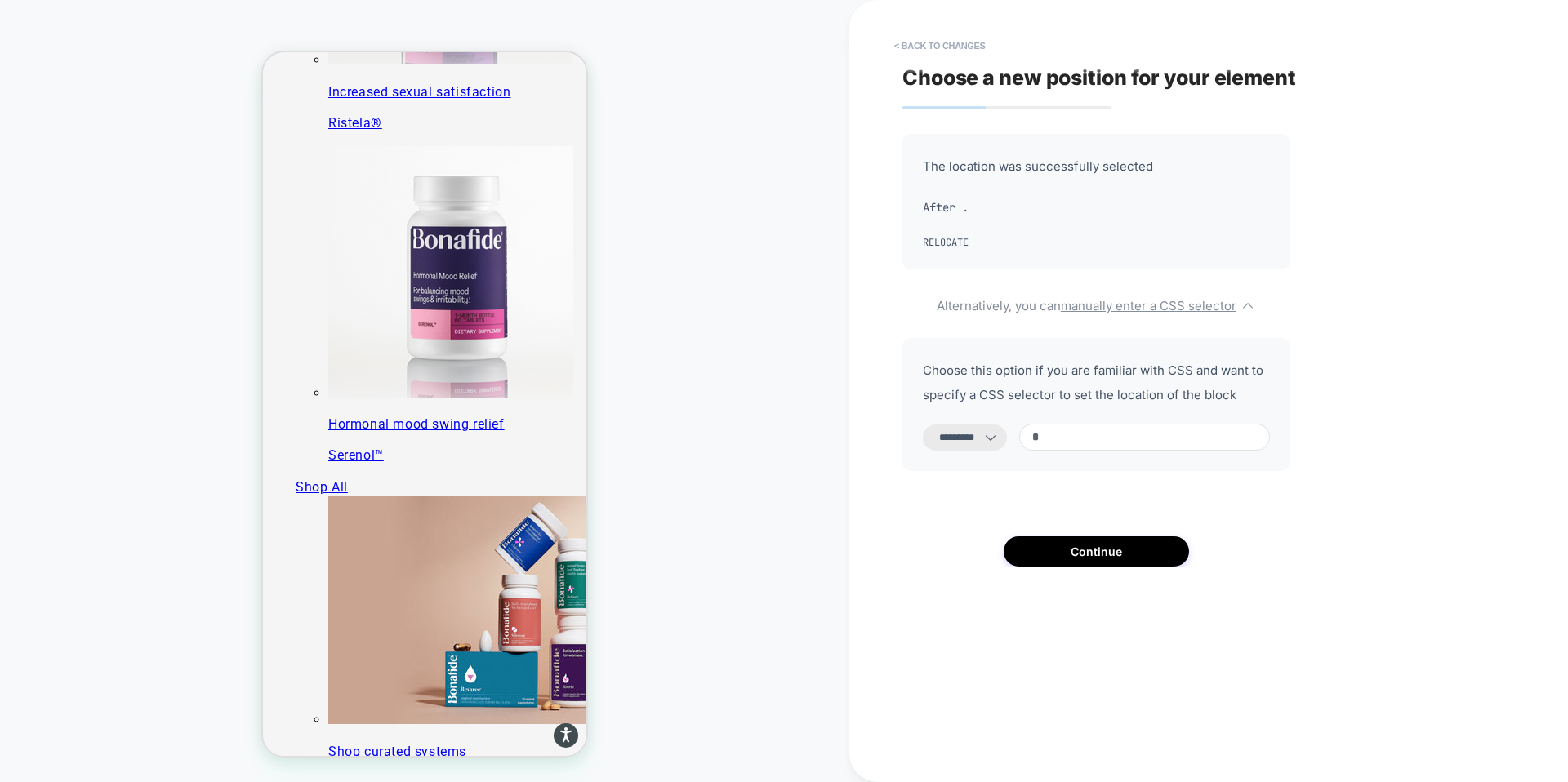
type input "*"
click at [988, 444] on select "**********" at bounding box center [965, 438] width 84 height 26
click at [923, 425] on select "**********" at bounding box center [965, 438] width 84 height 26
click at [978, 444] on select "**********" at bounding box center [965, 438] width 84 height 26
select select "*********"
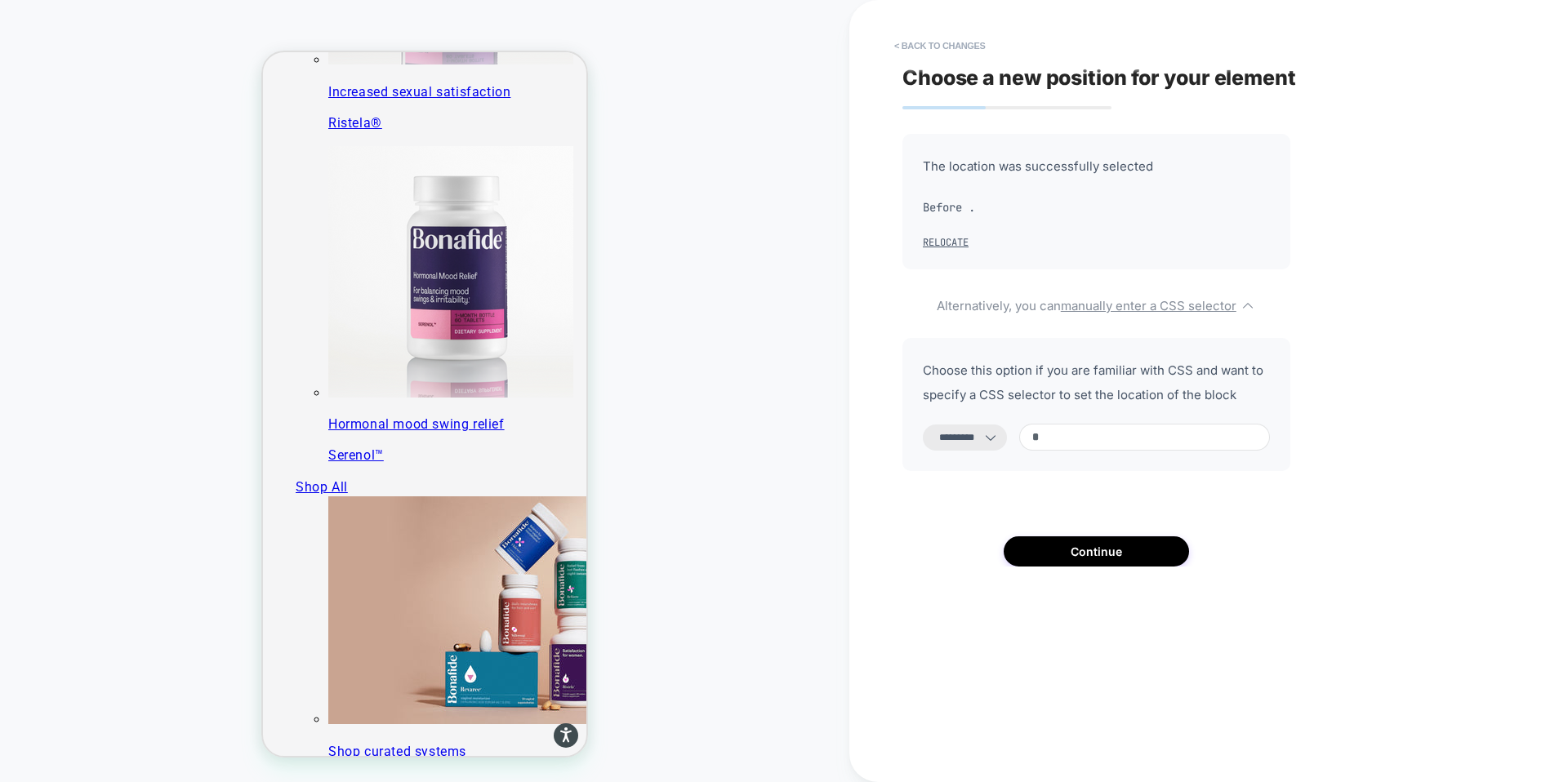
click at [923, 425] on select "**********" at bounding box center [965, 438] width 84 height 26
click at [1073, 440] on input "*" at bounding box center [1145, 437] width 250 height 27
paste input "**********"
click at [1069, 434] on input "**********" at bounding box center [1145, 437] width 250 height 27
type input "**********"
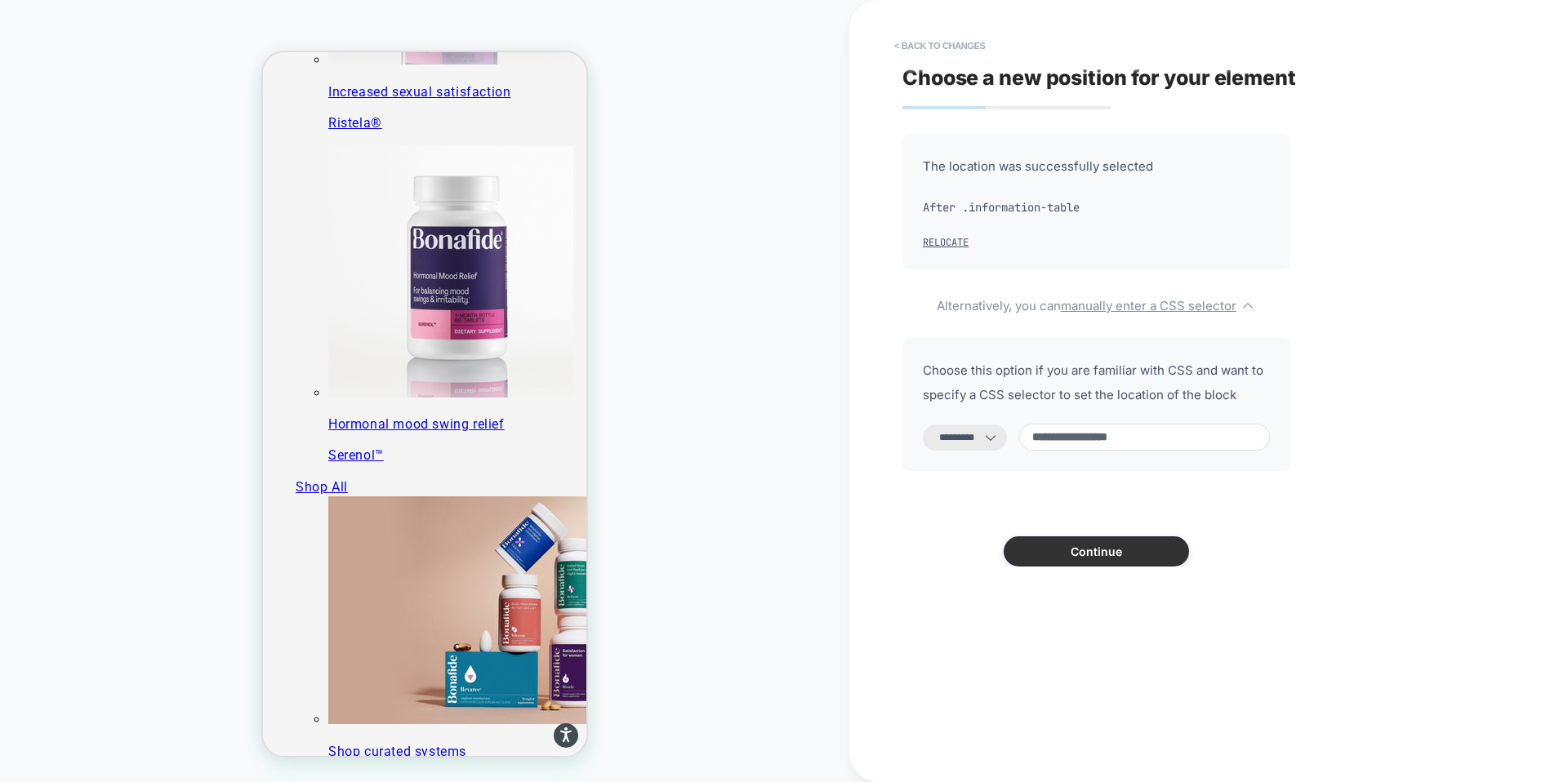
click at [1120, 554] on button "Continue" at bounding box center [1097, 551] width 186 height 30
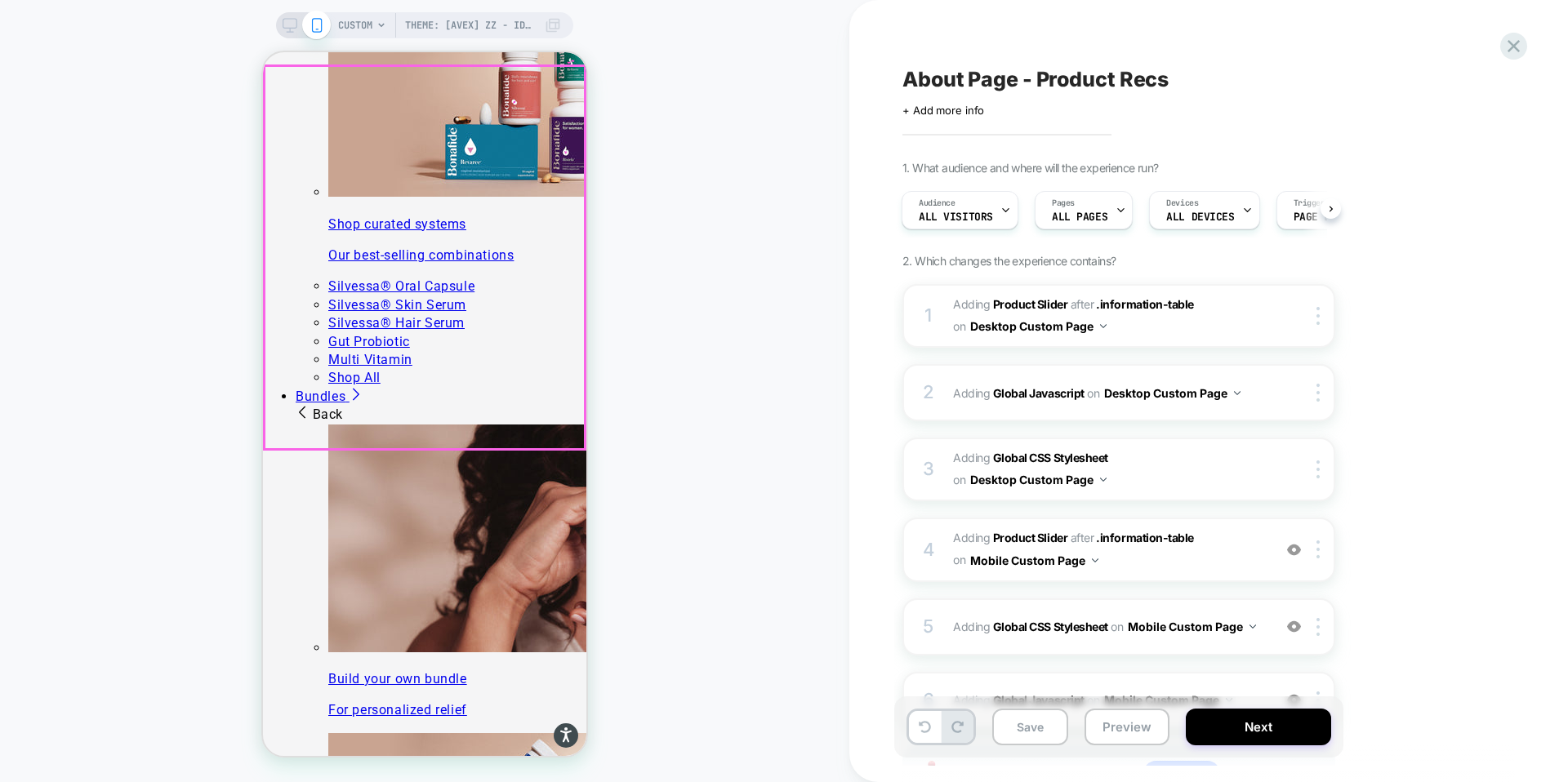
scroll to position [1869, 0]
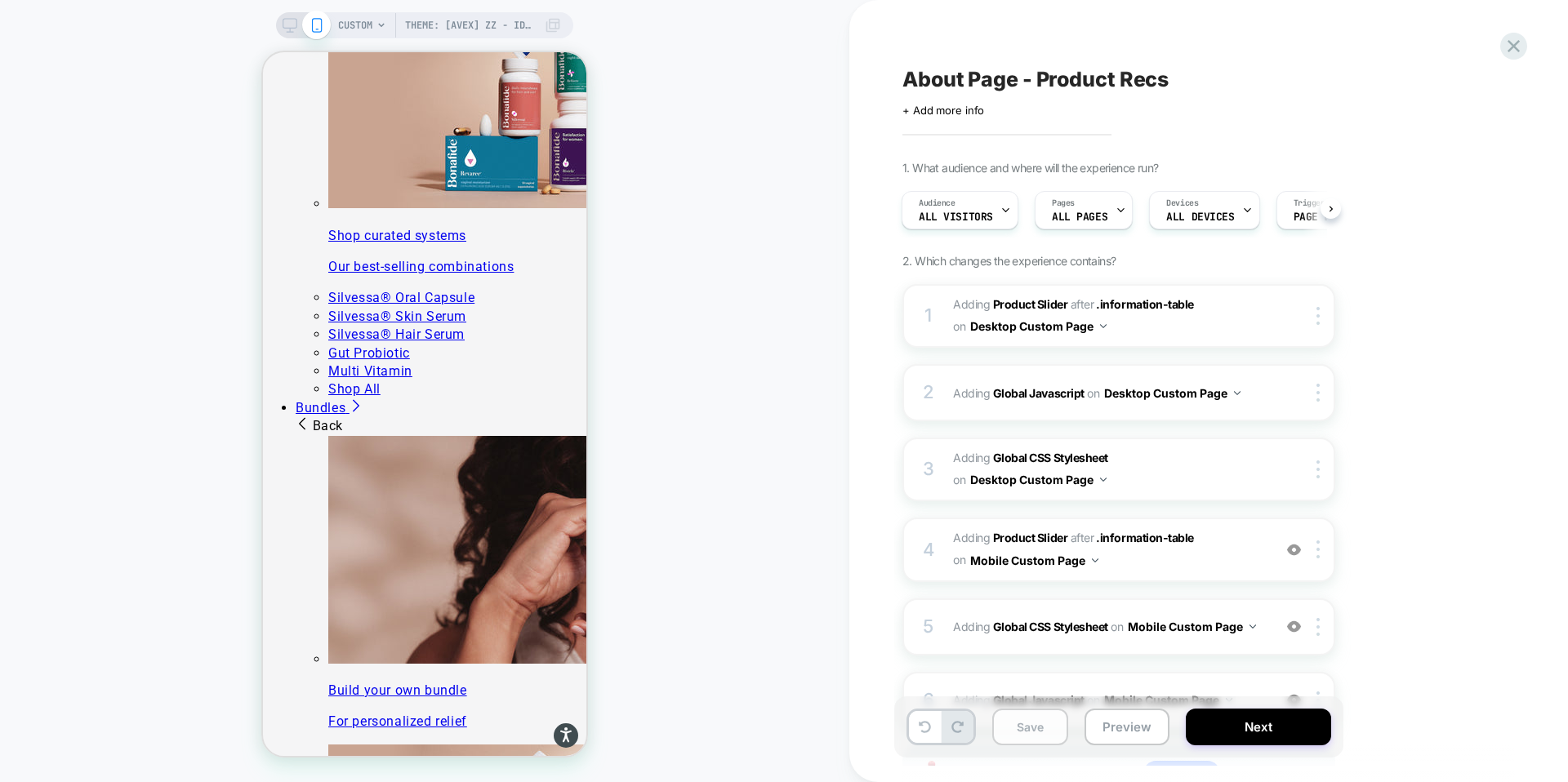
click at [1033, 728] on button "Save" at bounding box center [1030, 726] width 76 height 37
click at [1124, 735] on button "Preview" at bounding box center [1128, 726] width 85 height 37
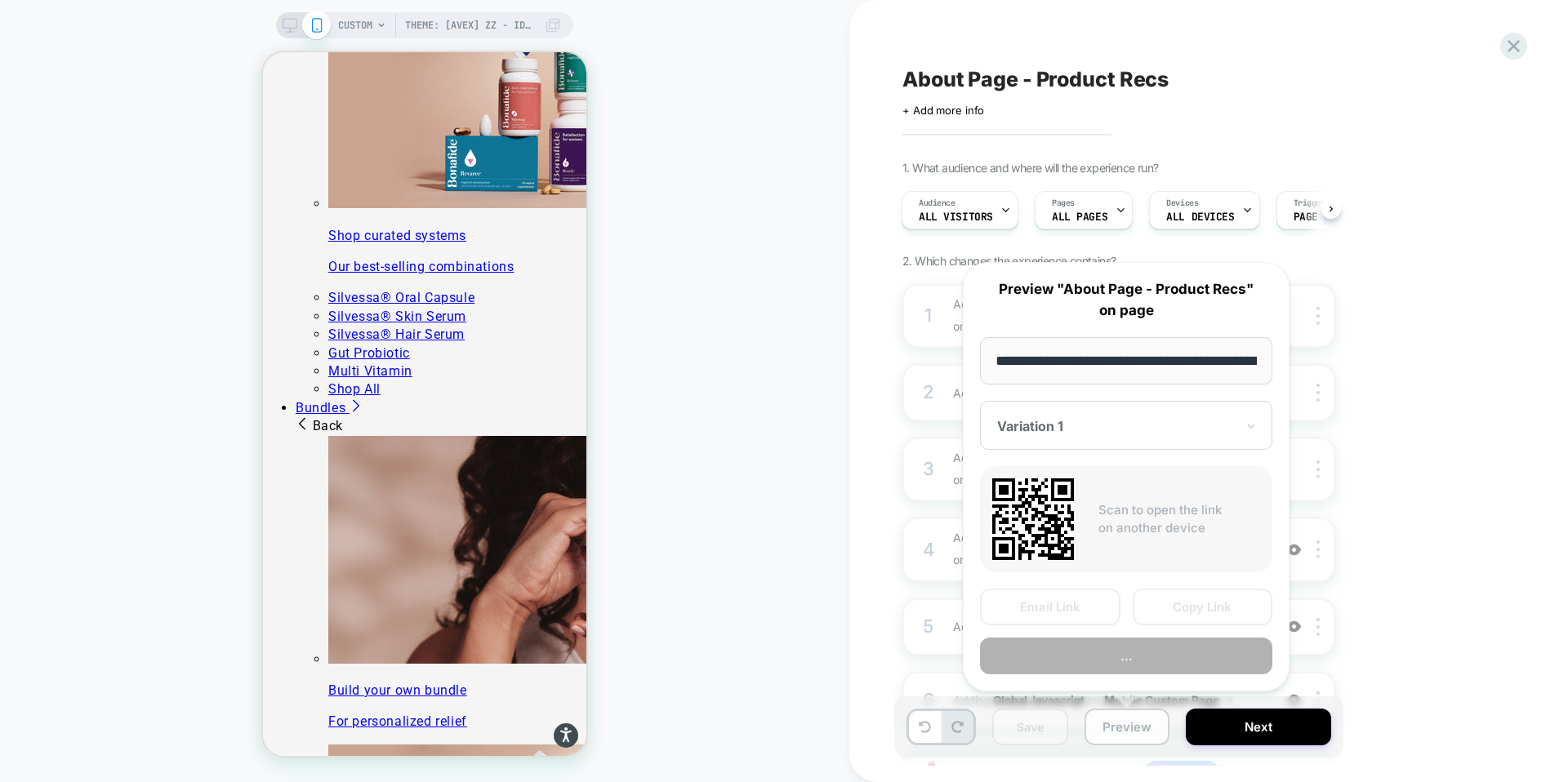
scroll to position [0, 249]
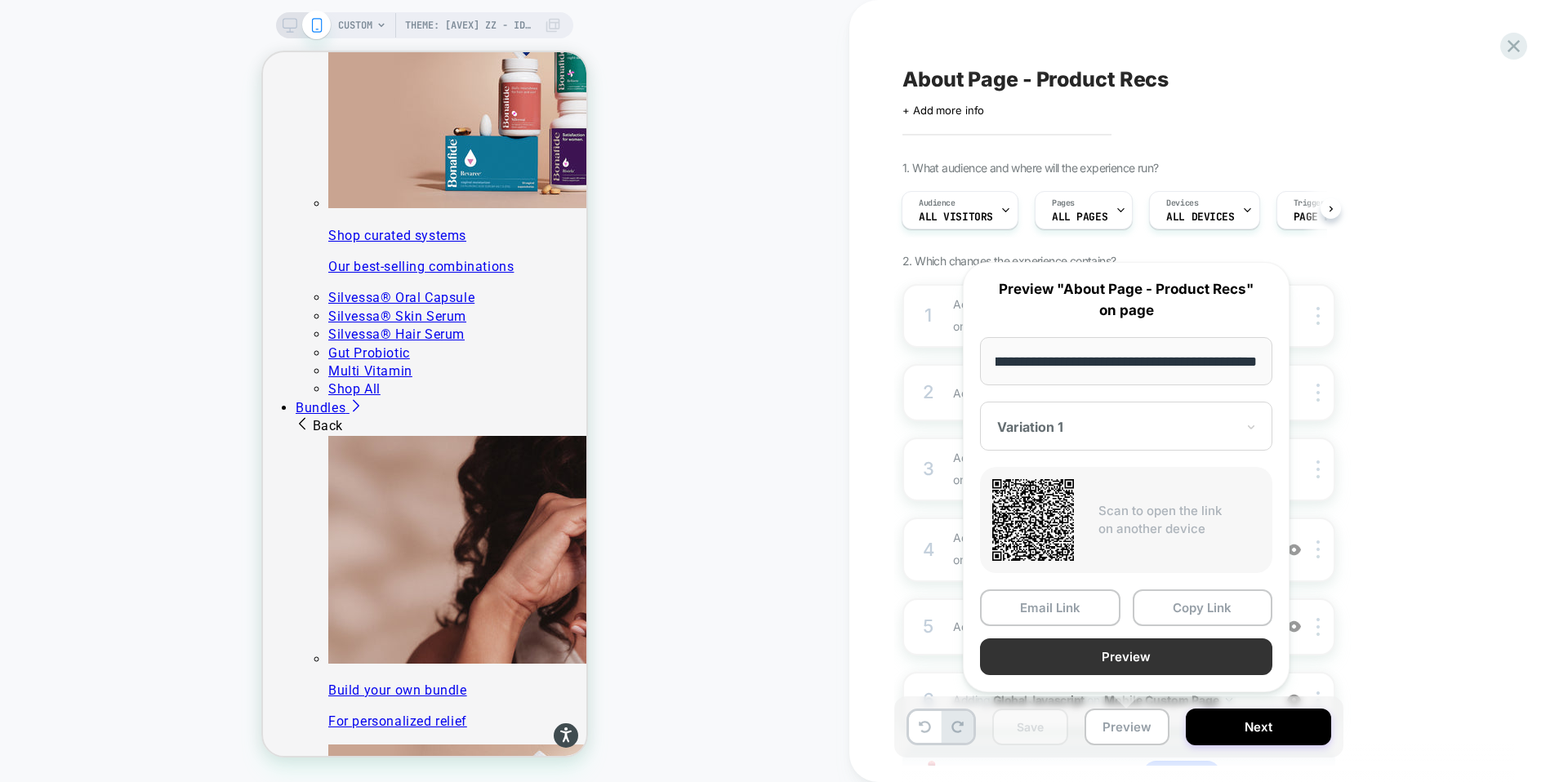
click at [1137, 657] on button "Preview" at bounding box center [1126, 657] width 292 height 37
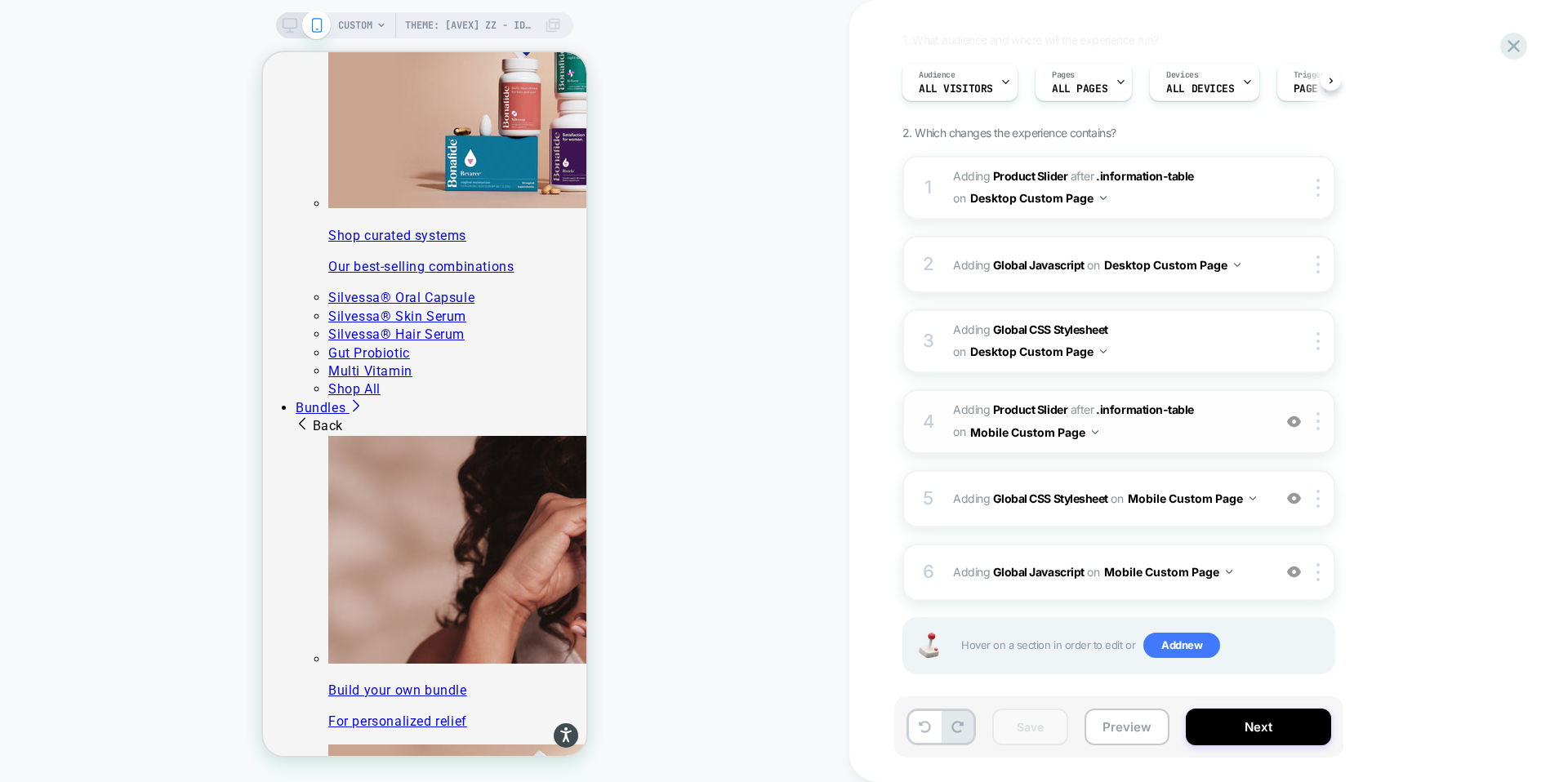
scroll to position [143, 0]
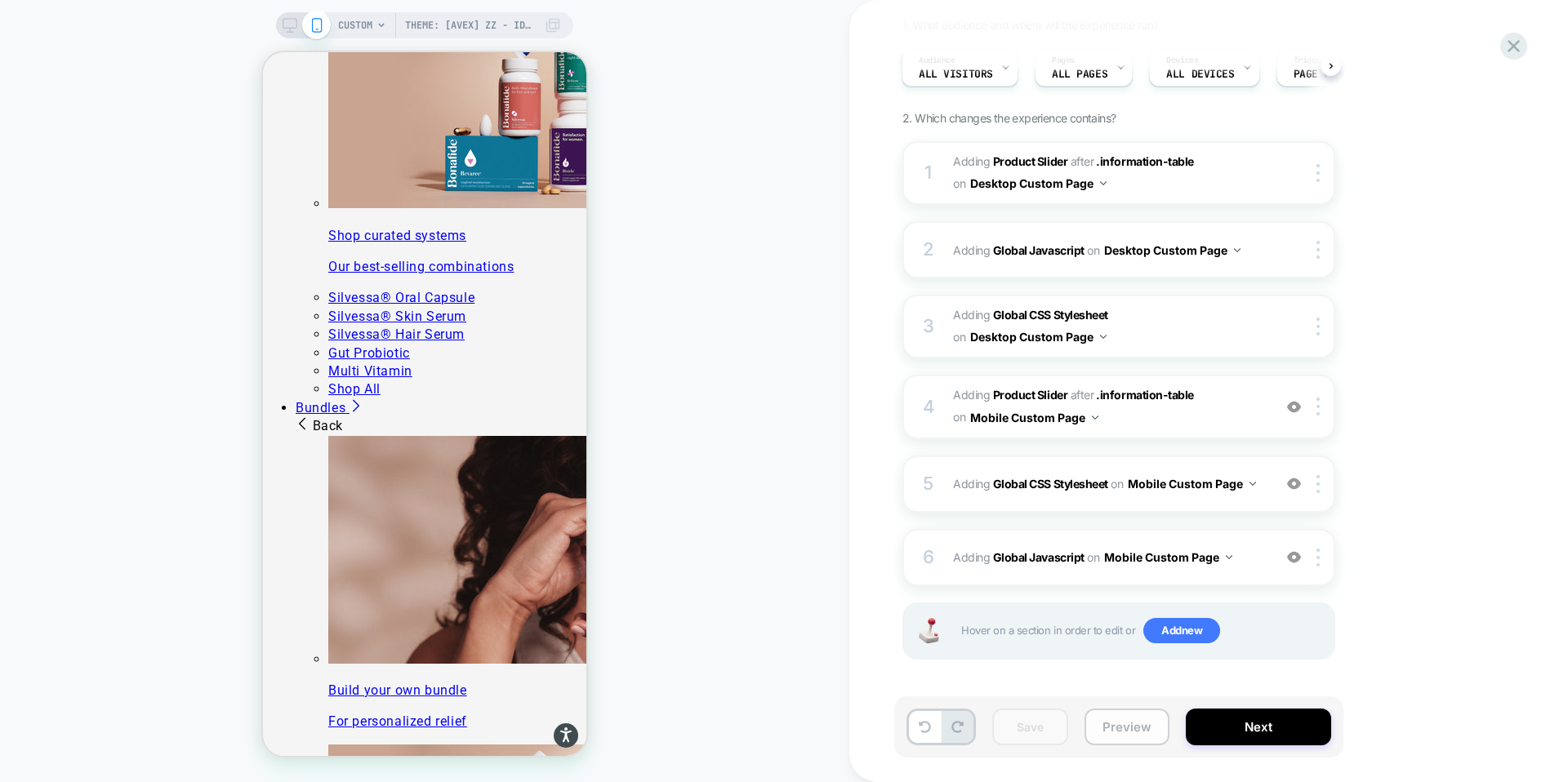
click at [1120, 724] on button "Preview" at bounding box center [1128, 726] width 85 height 37
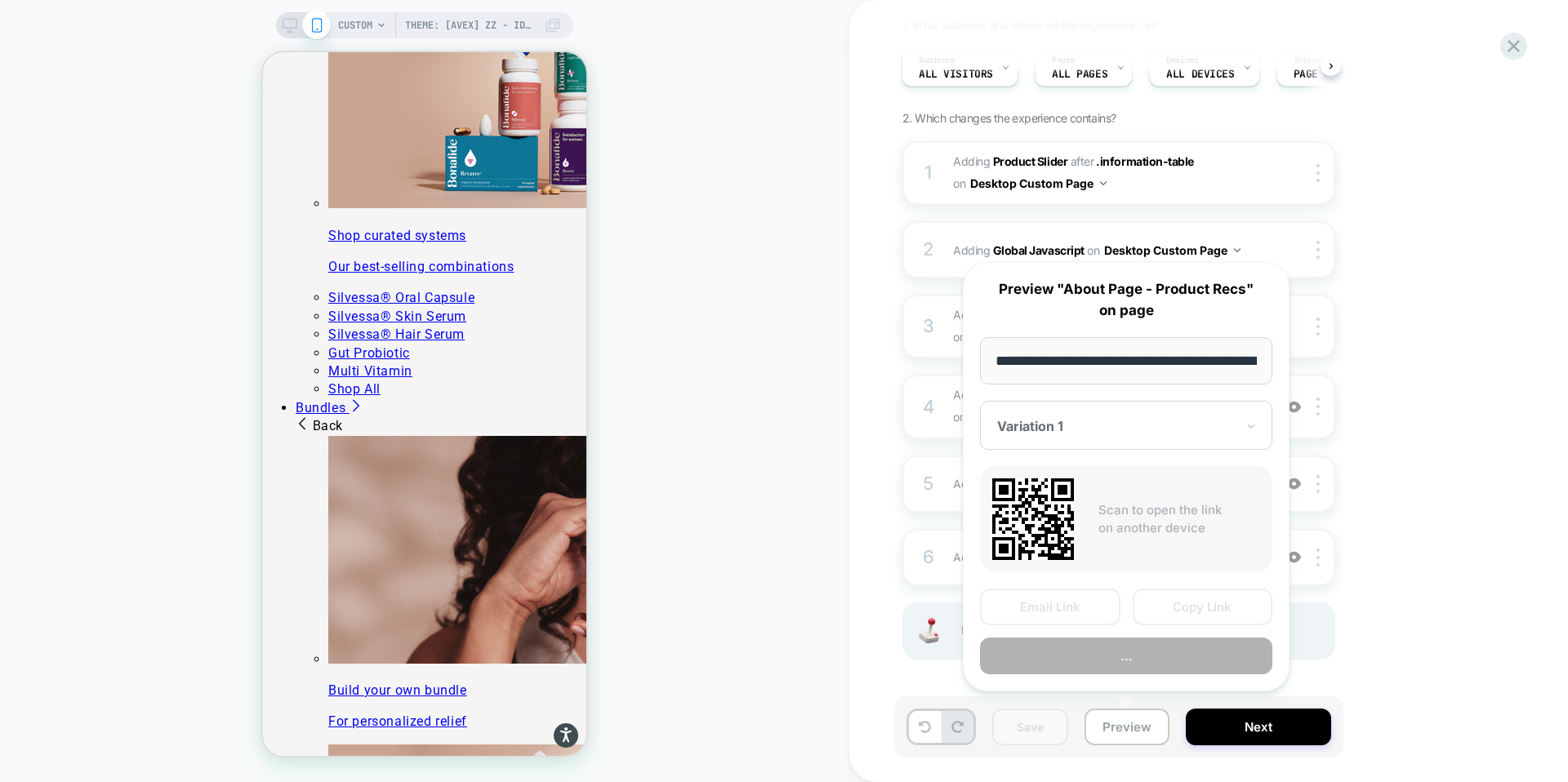
scroll to position [0, 249]
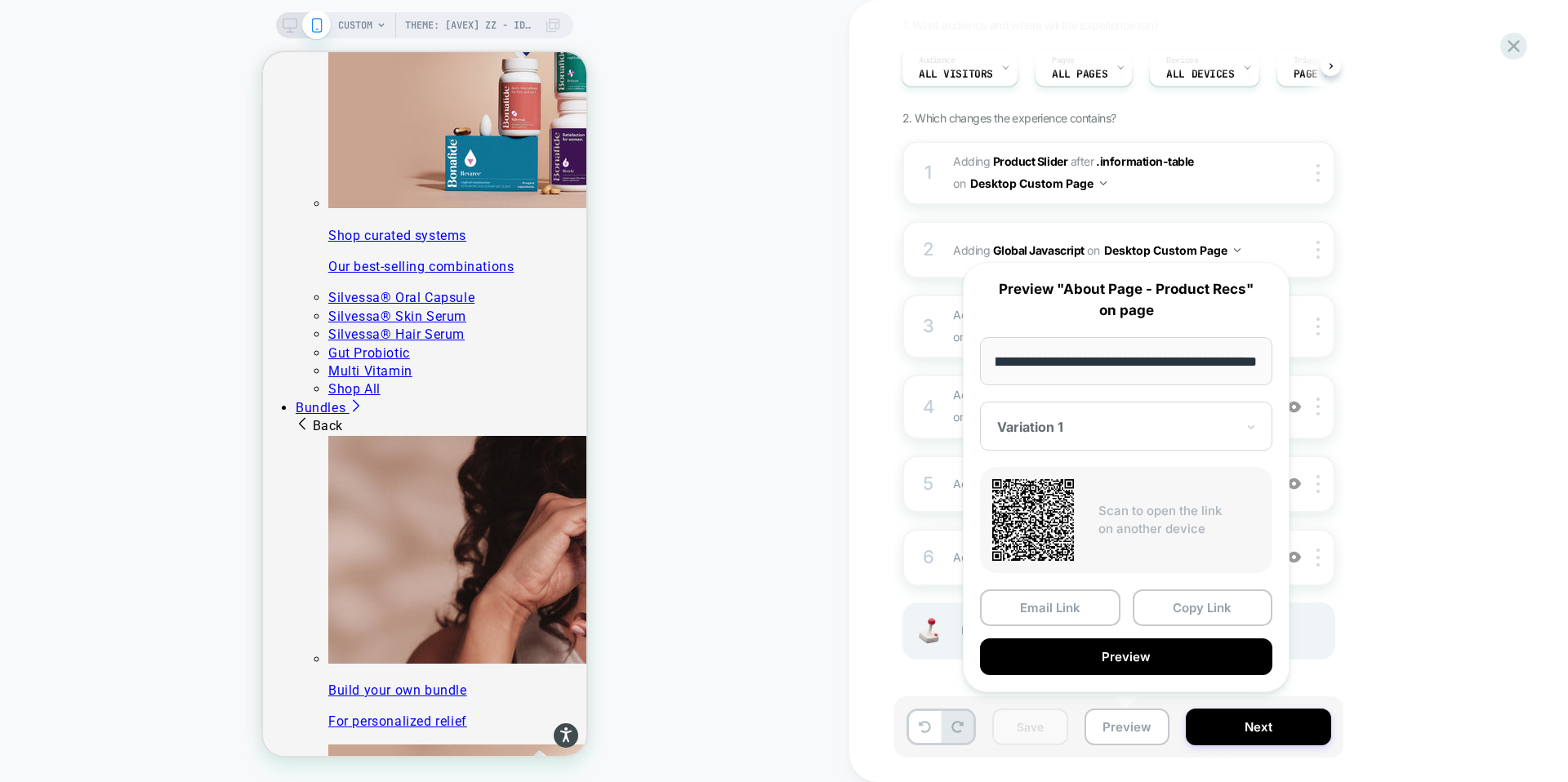
drag, startPoint x: 1186, startPoint y: 355, endPoint x: 1256, endPoint y: 367, distance: 71.0
click at [1256, 367] on input "**********" at bounding box center [1126, 361] width 292 height 48
click at [1228, 438] on div "Variation 1" at bounding box center [1126, 426] width 292 height 49
click at [1228, 436] on div "Variation 1" at bounding box center [1116, 427] width 241 height 20
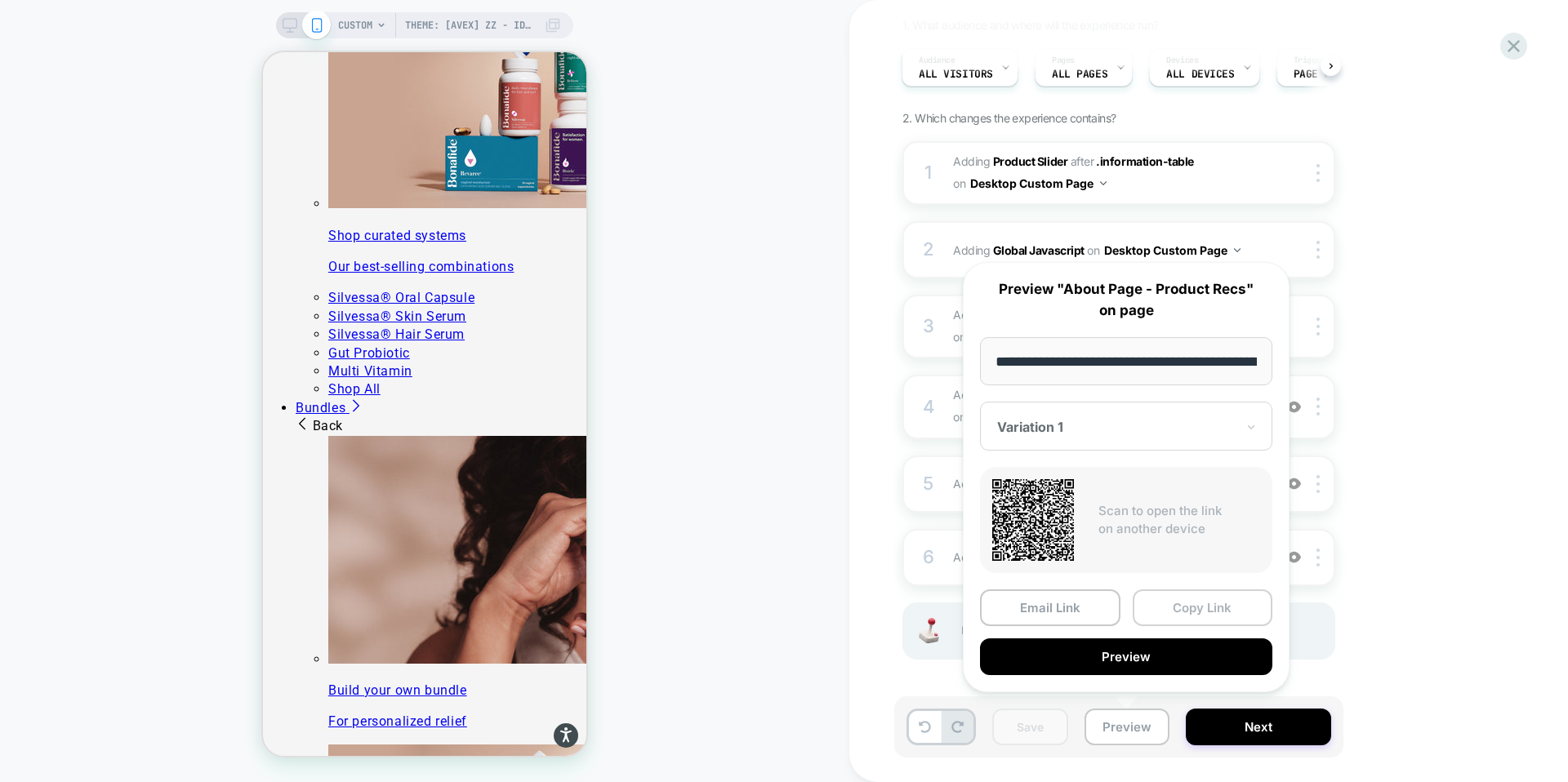
click at [1184, 613] on button "Copy Link" at bounding box center [1203, 608] width 141 height 37
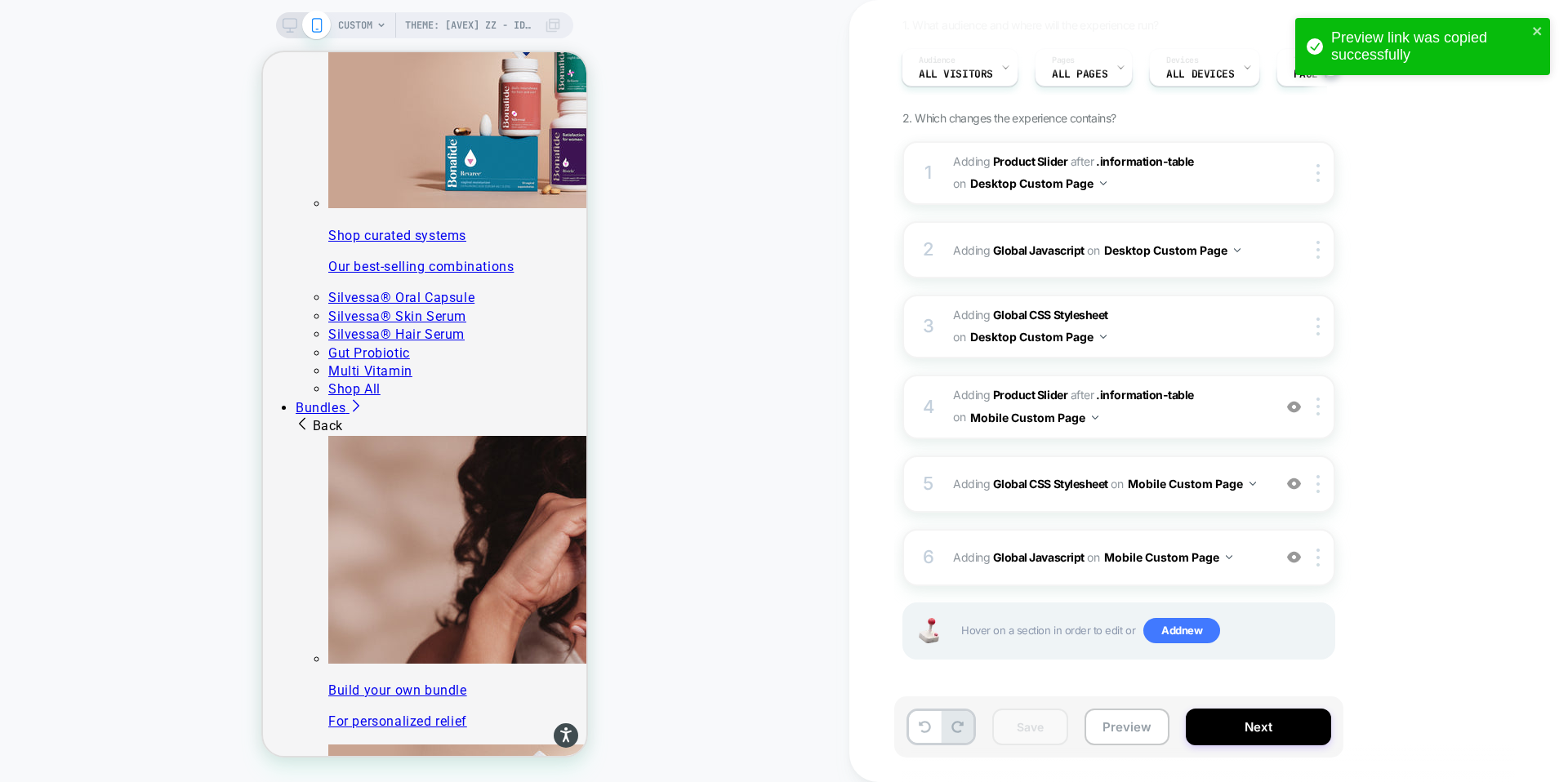
click at [369, 21] on span "CUSTOM" at bounding box center [355, 25] width 34 height 26
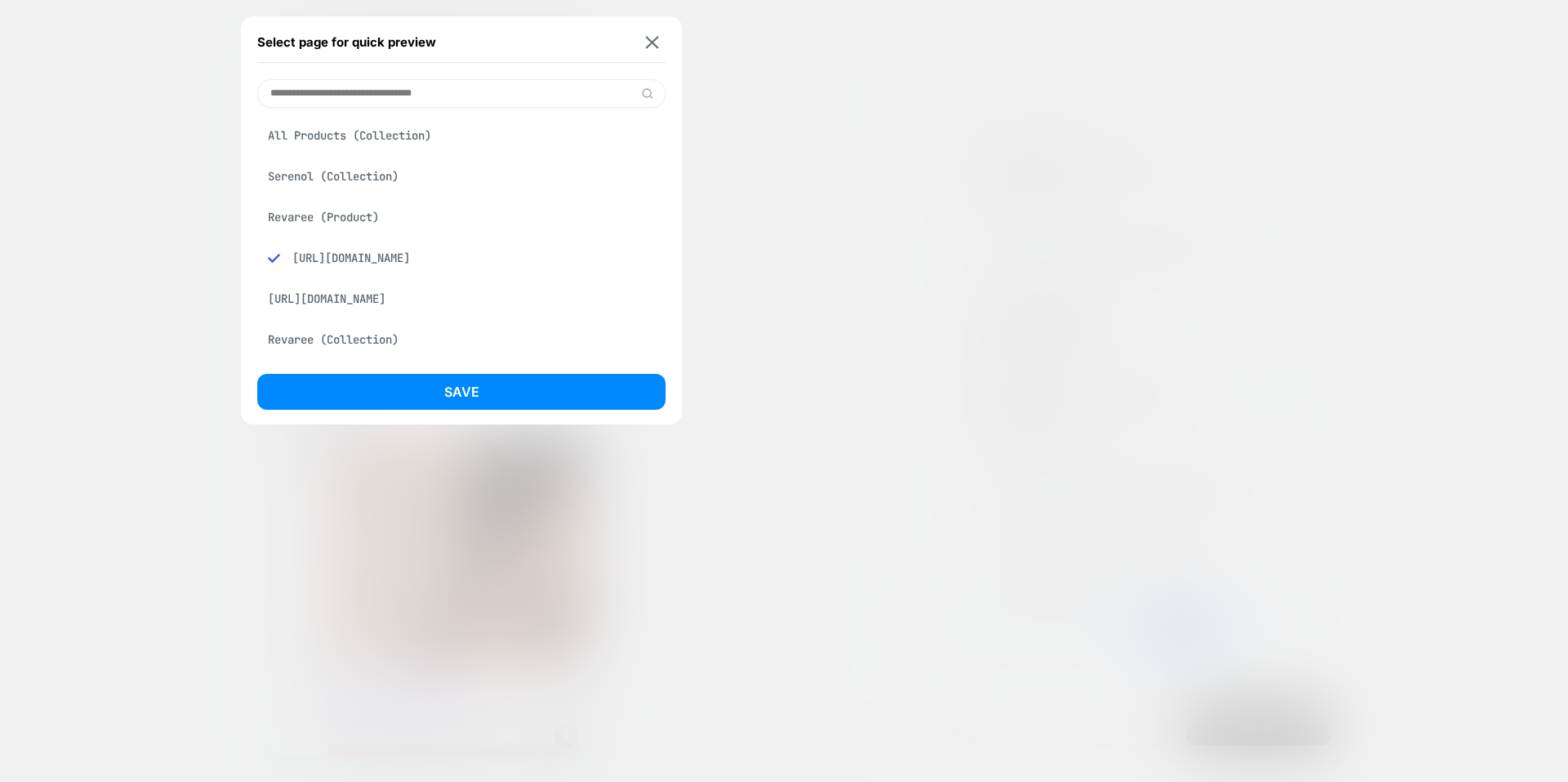
copy div "[URL][DOMAIN_NAME]"
drag, startPoint x: 587, startPoint y: 256, endPoint x: 570, endPoint y: 188, distance: 70.1
click at [581, 246] on div "[URL][DOMAIN_NAME]" at bounding box center [461, 258] width 408 height 31
click at [493, 86] on input at bounding box center [461, 93] width 408 height 29
paste input "**********"
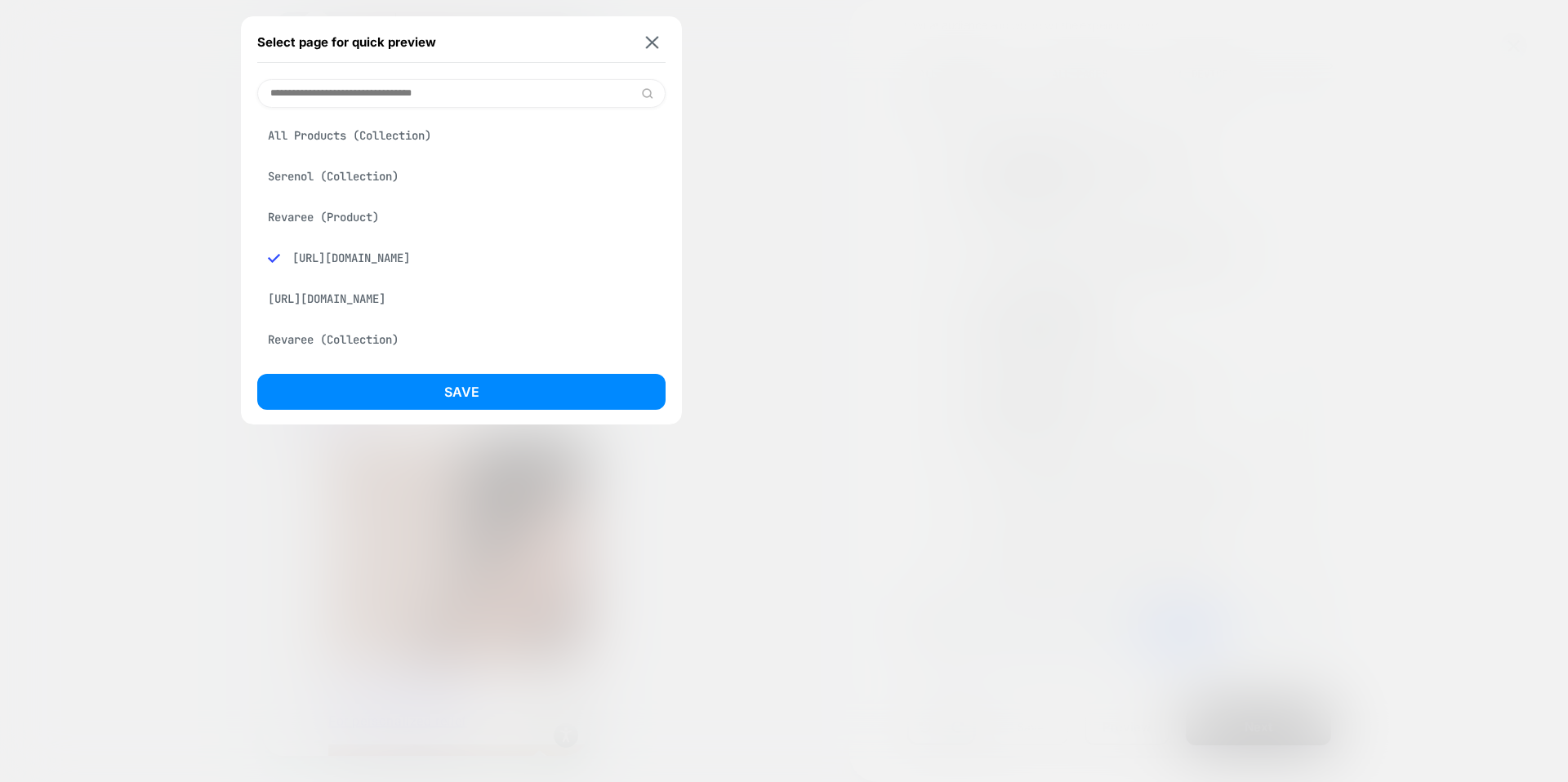
type input "**********"
click at [651, 95] on img at bounding box center [647, 93] width 12 height 12
click at [648, 92] on img at bounding box center [647, 93] width 12 height 12
click at [543, 93] on input "**********" at bounding box center [461, 93] width 408 height 29
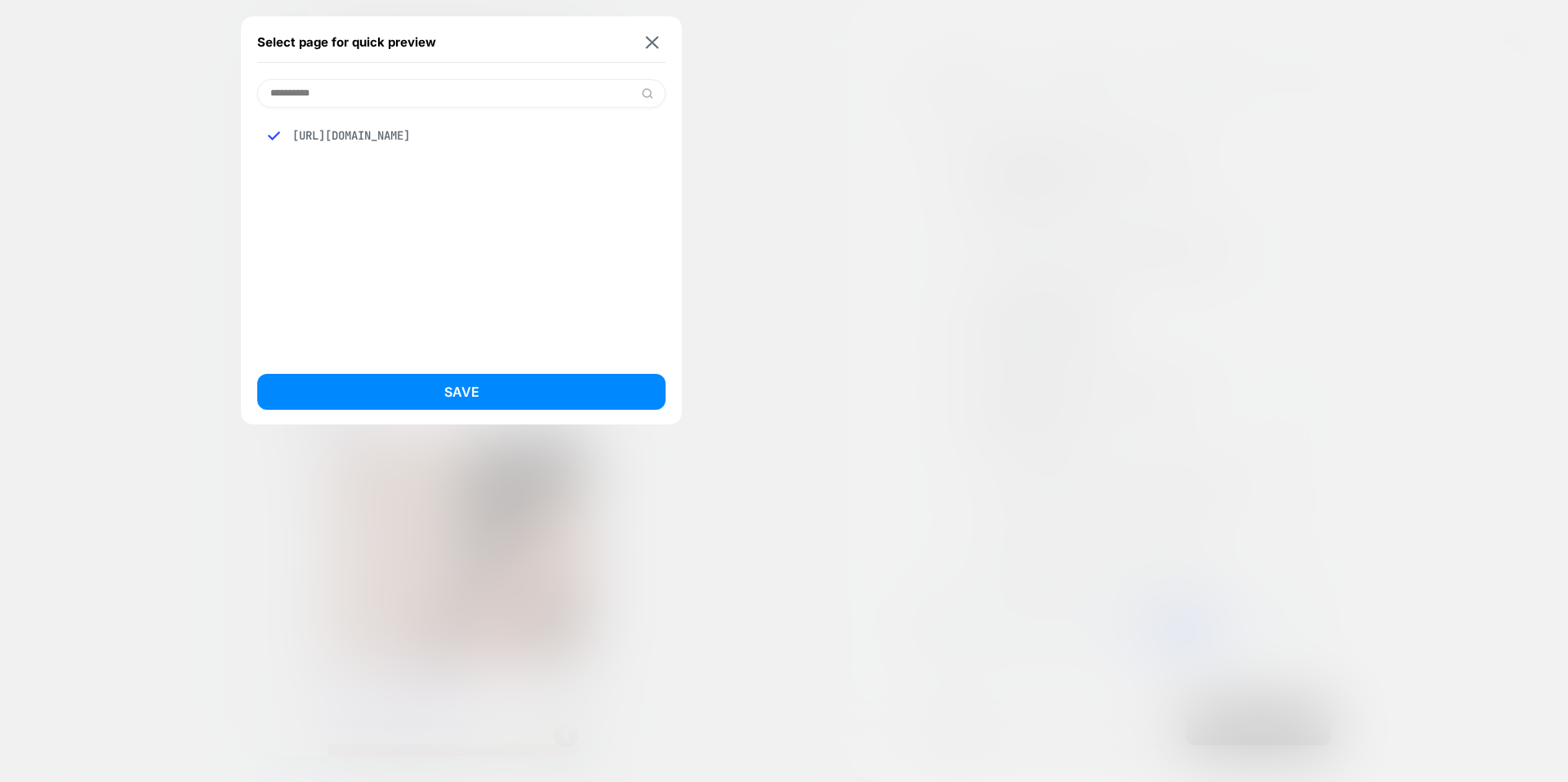
click at [543, 93] on input "**********" at bounding box center [461, 93] width 408 height 29
type input "**********"
click at [283, 132] on div at bounding box center [280, 136] width 25 height 15
click at [280, 133] on div at bounding box center [280, 136] width 25 height 15
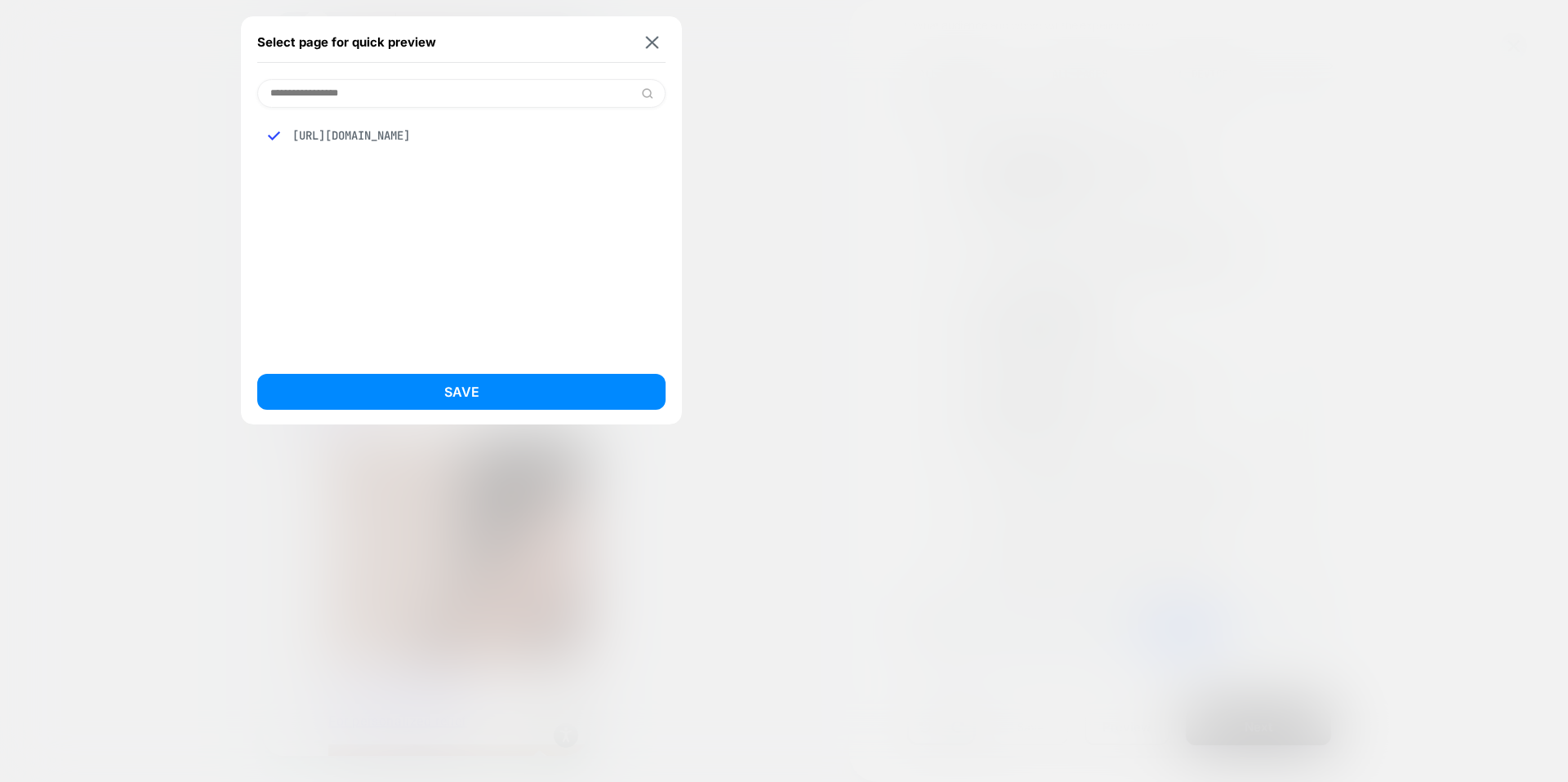
click at [381, 102] on input "**********" at bounding box center [461, 93] width 408 height 29
click at [386, 98] on input "**********" at bounding box center [461, 93] width 408 height 29
click at [651, 48] on img at bounding box center [653, 42] width 13 height 12
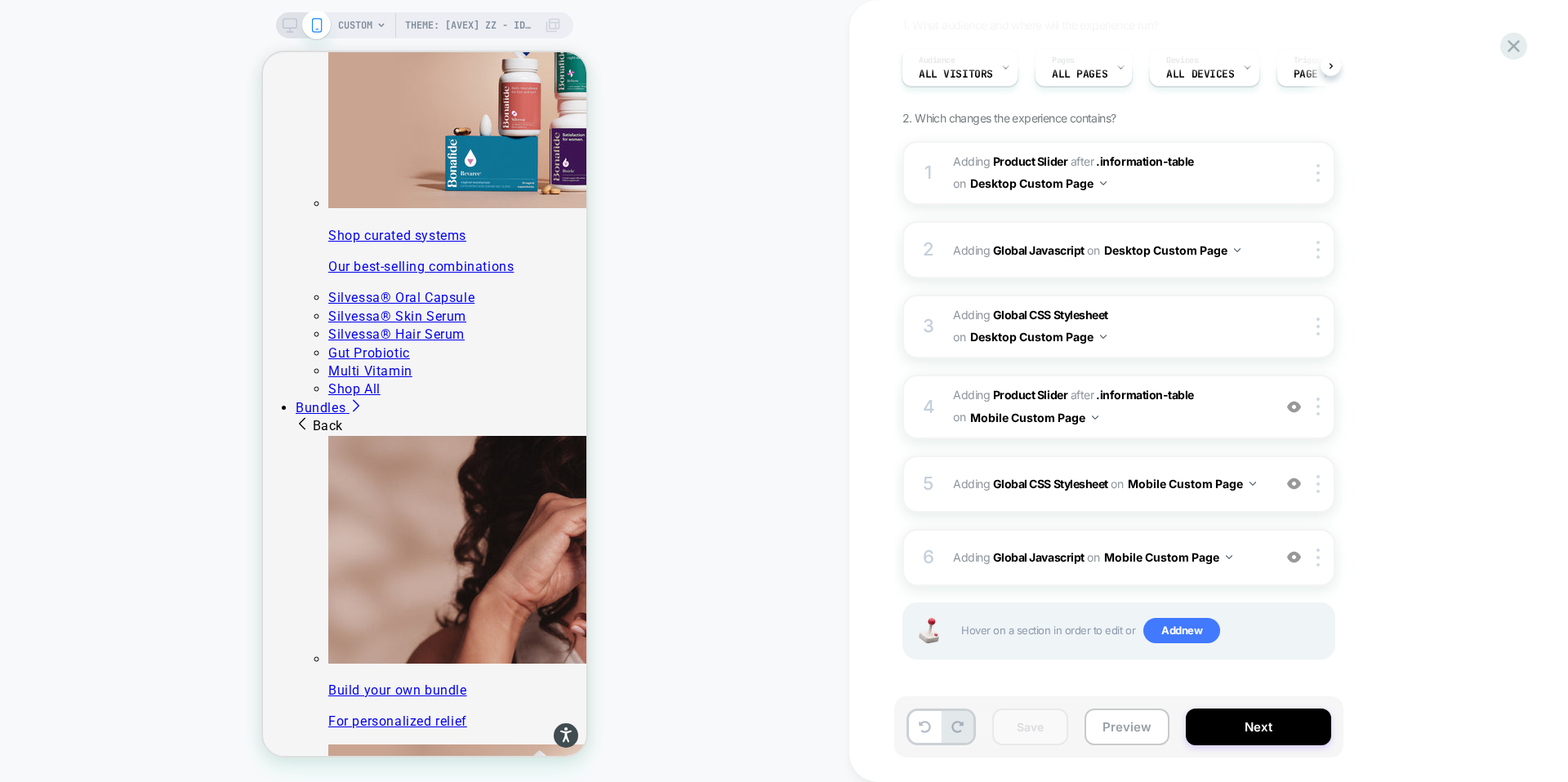
click at [286, 26] on icon at bounding box center [290, 25] width 15 height 15
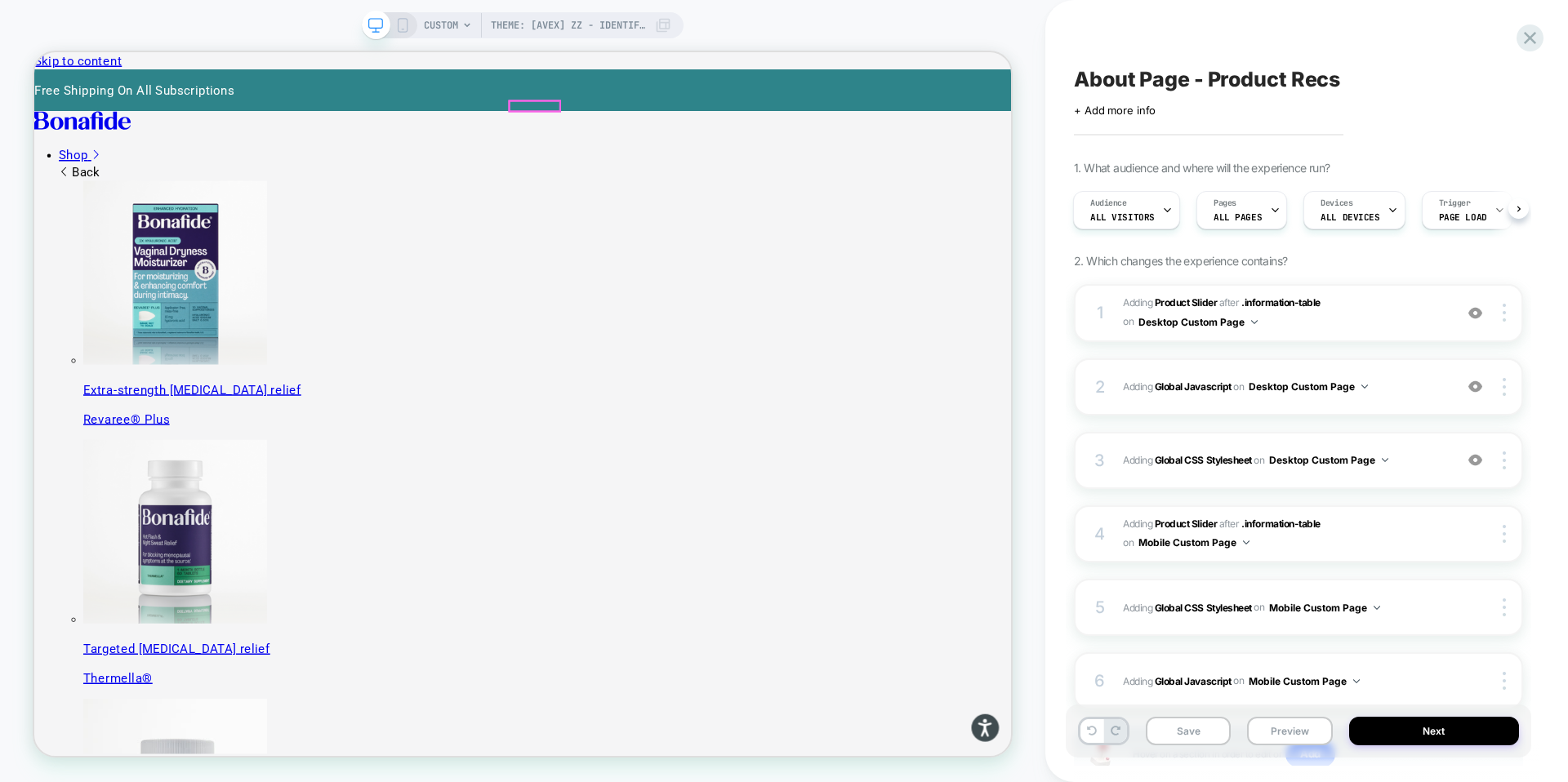
click at [687, 124] on div at bounding box center [701, 124] width 67 height 13
click at [696, 122] on div at bounding box center [701, 124] width 70 height 16
click at [675, 124] on div at bounding box center [701, 124] width 67 height 13
click at [675, 124] on div at bounding box center [753, 124] width 155 height 1
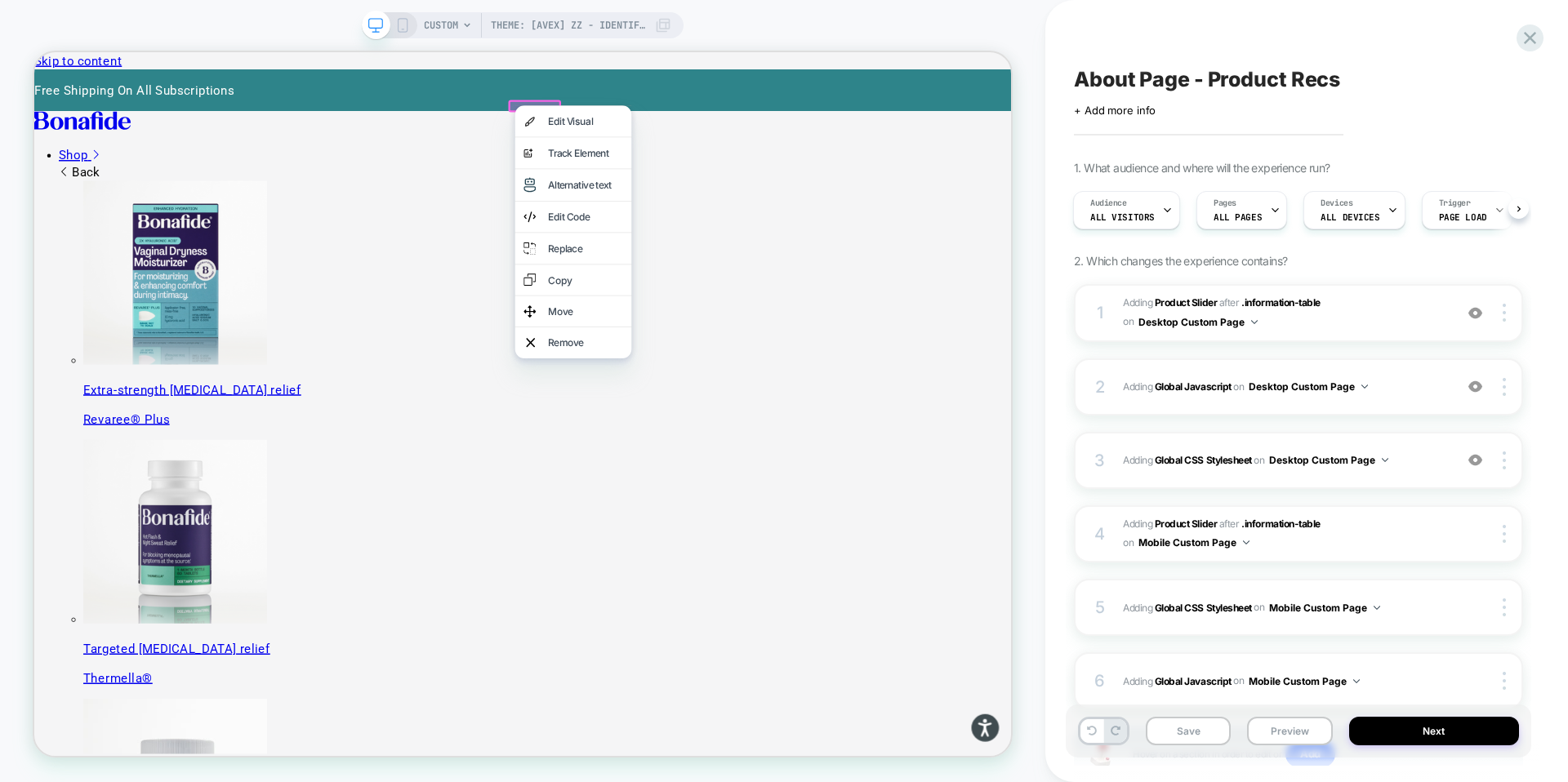
click at [584, 127] on div at bounding box center [579, 124] width 100 height 13
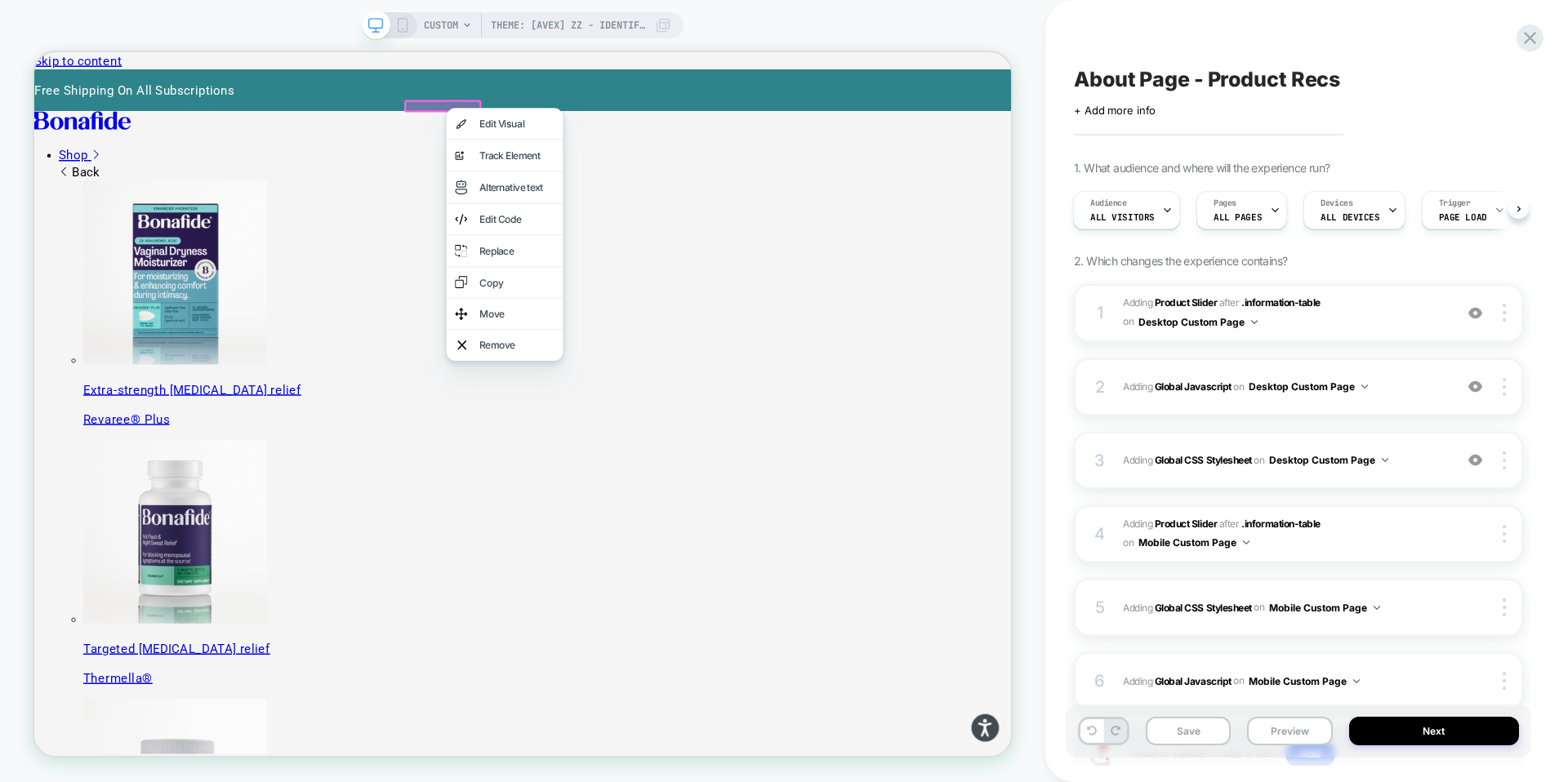
click at [584, 127] on div at bounding box center [662, 127] width 155 height 1
click at [563, 129] on div at bounding box center [579, 124] width 103 height 16
click at [429, 20] on span "CUSTOM" at bounding box center [441, 25] width 34 height 26
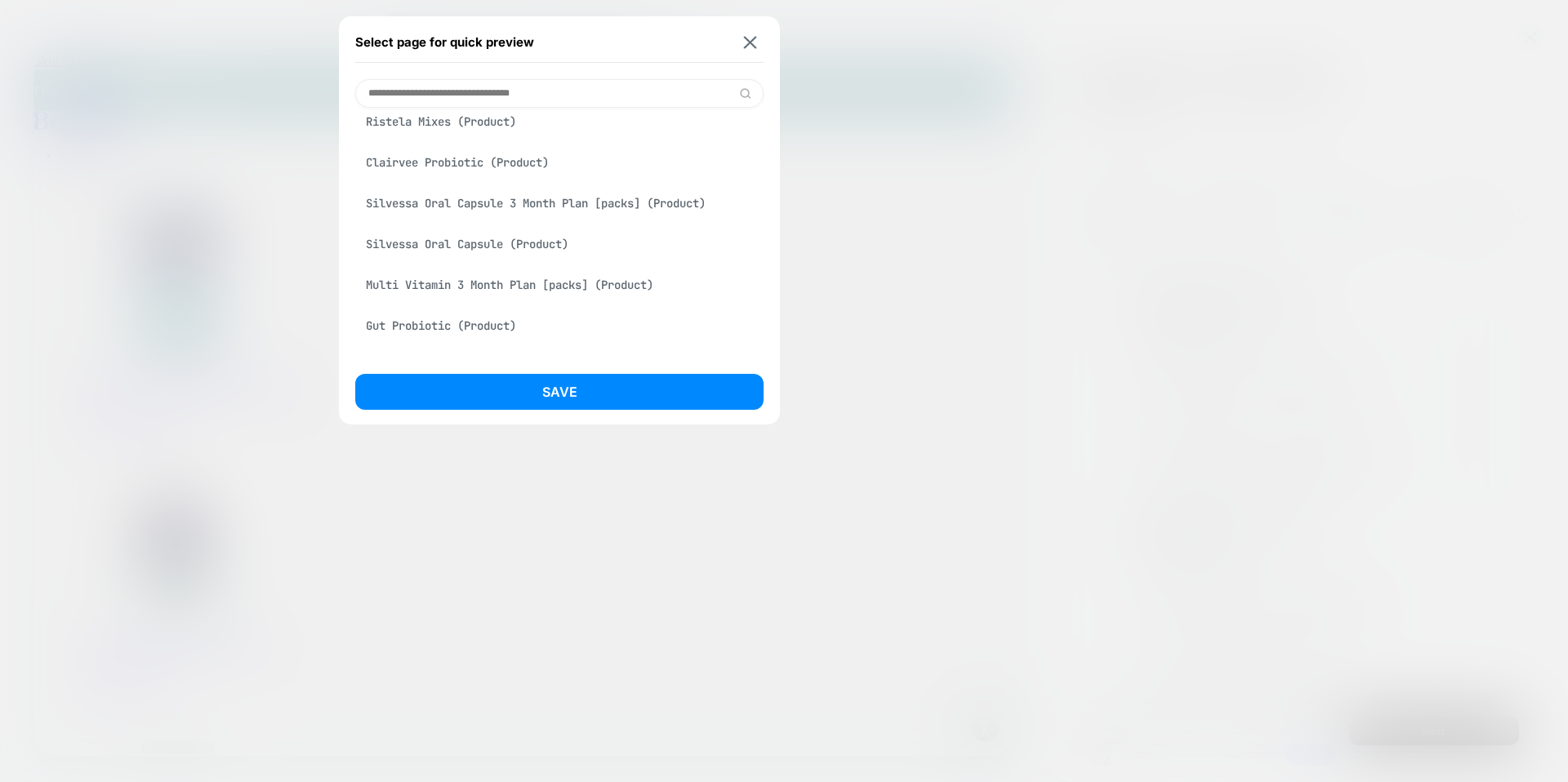
scroll to position [474, 0]
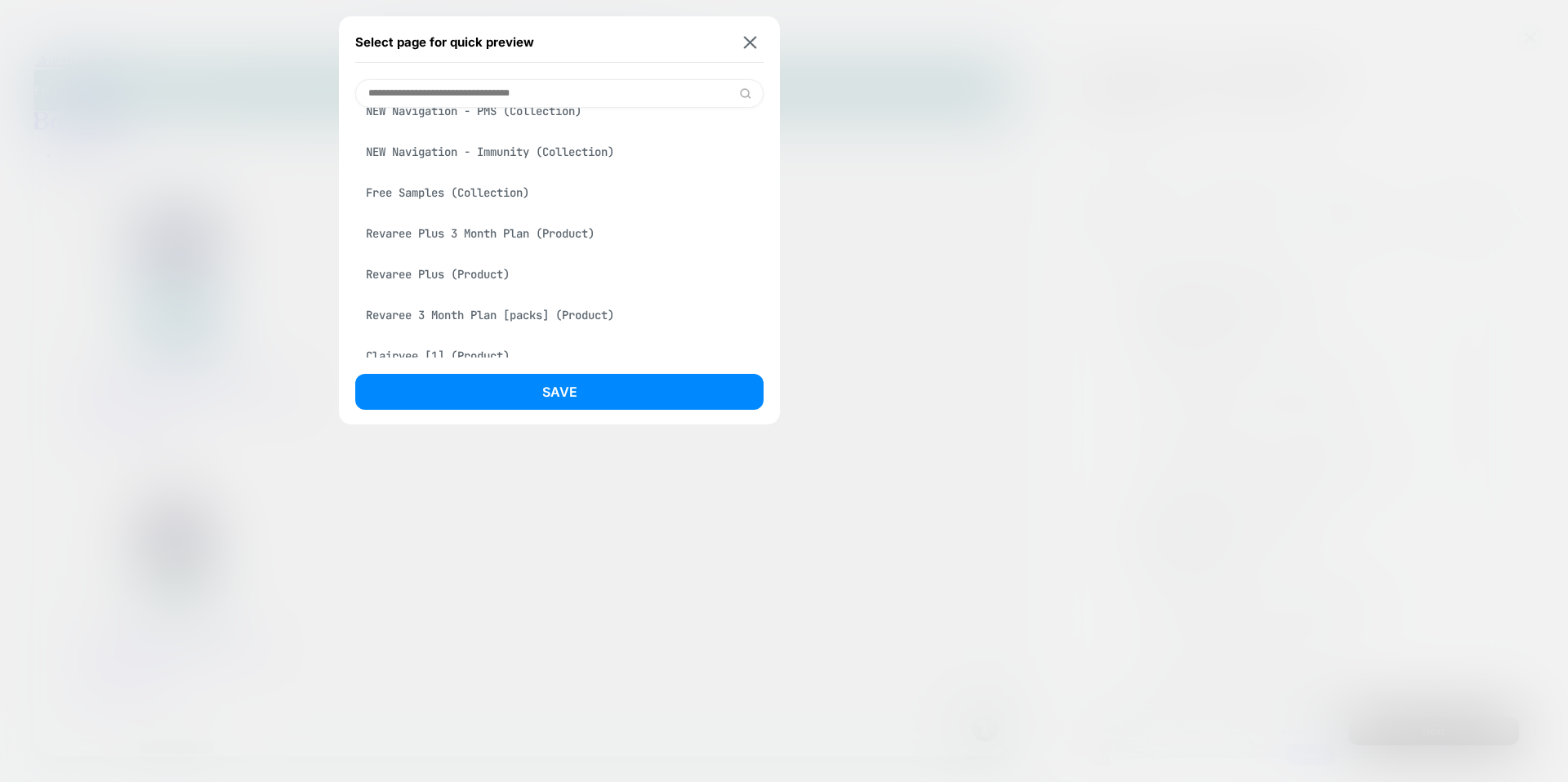
click at [591, 92] on input at bounding box center [559, 93] width 408 height 29
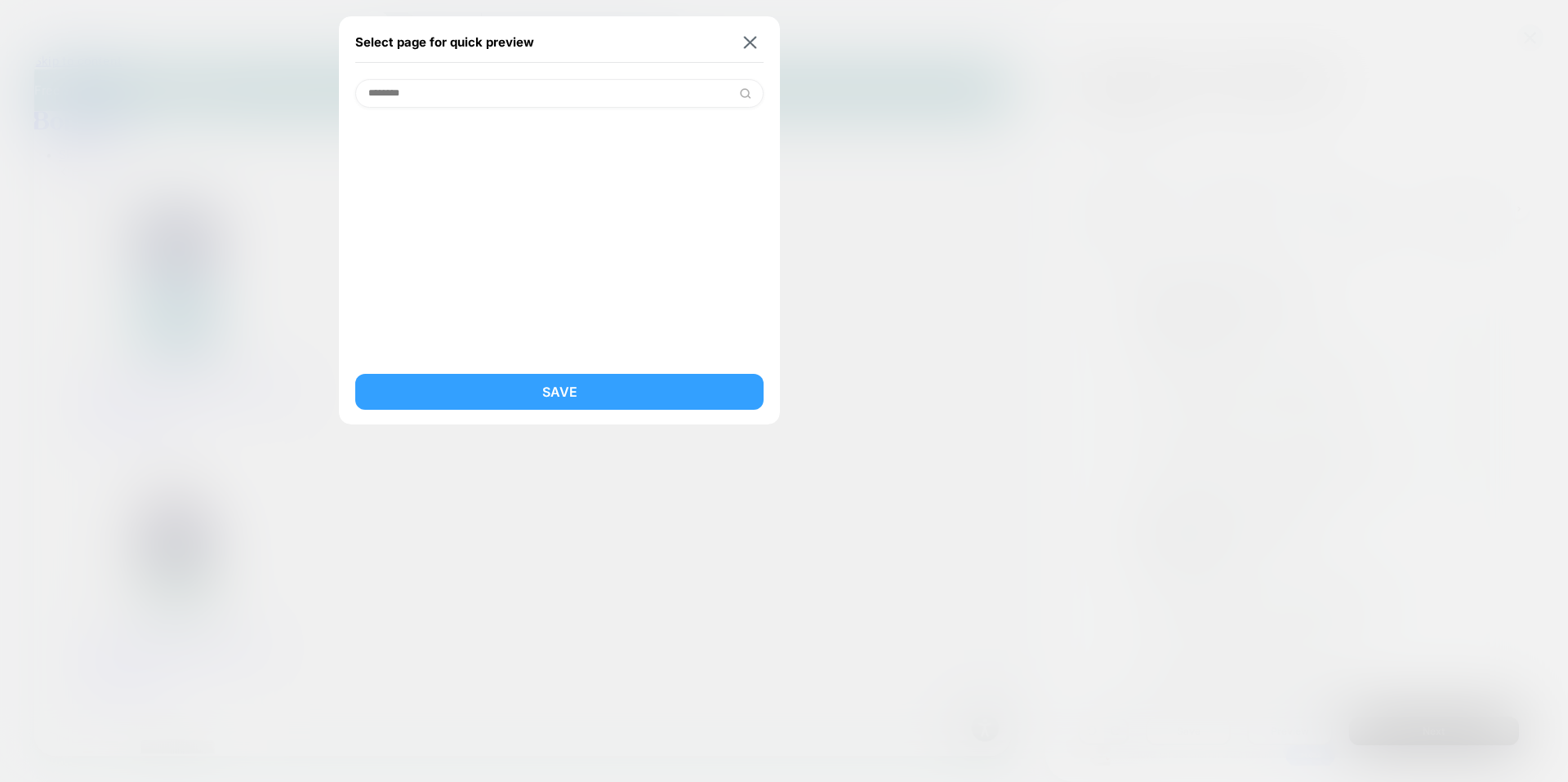
type input "********"
click at [578, 395] on button "Save" at bounding box center [559, 392] width 408 height 36
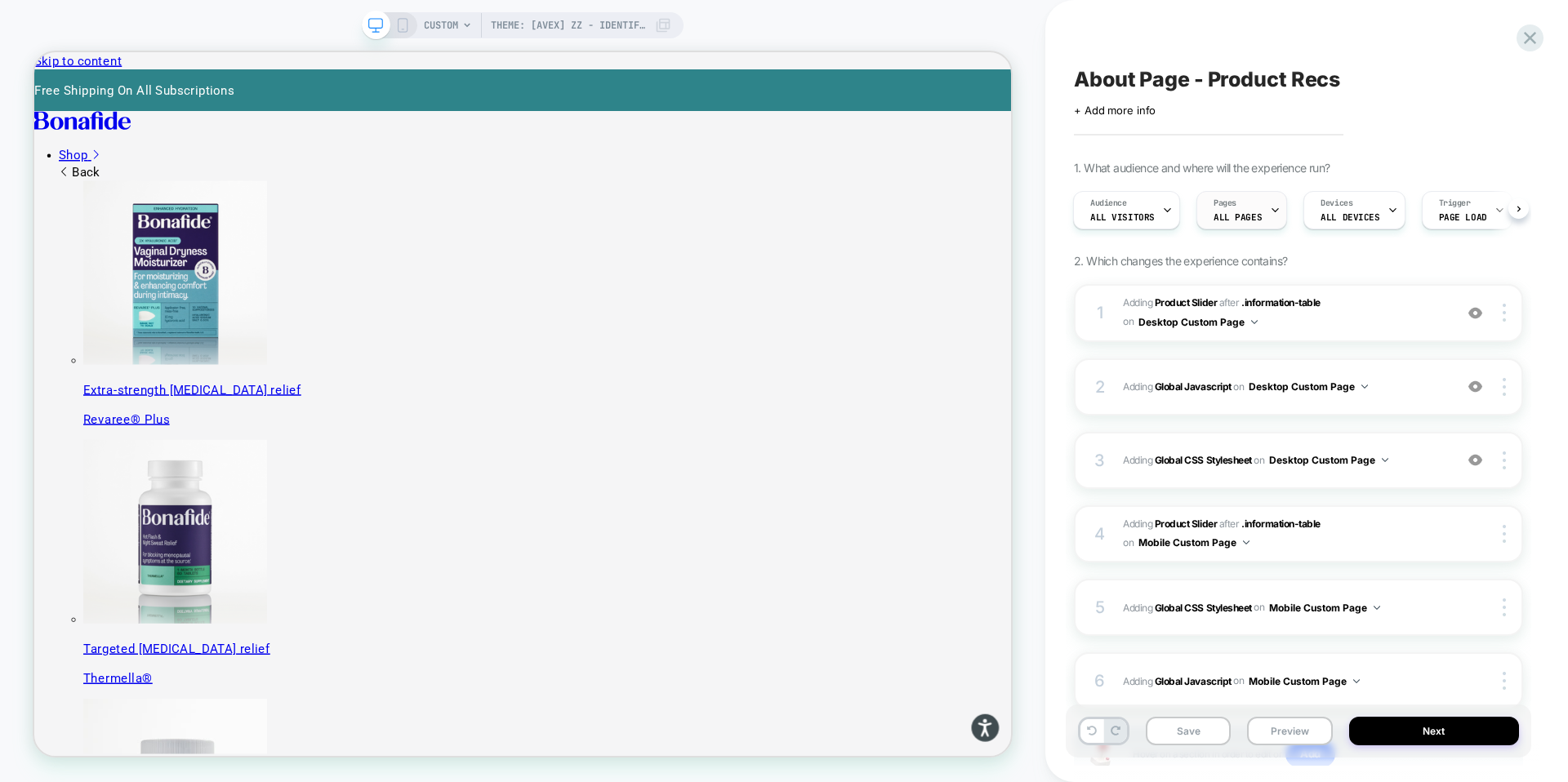
click at [1240, 218] on span "ALL PAGES" at bounding box center [1237, 218] width 48 height 11
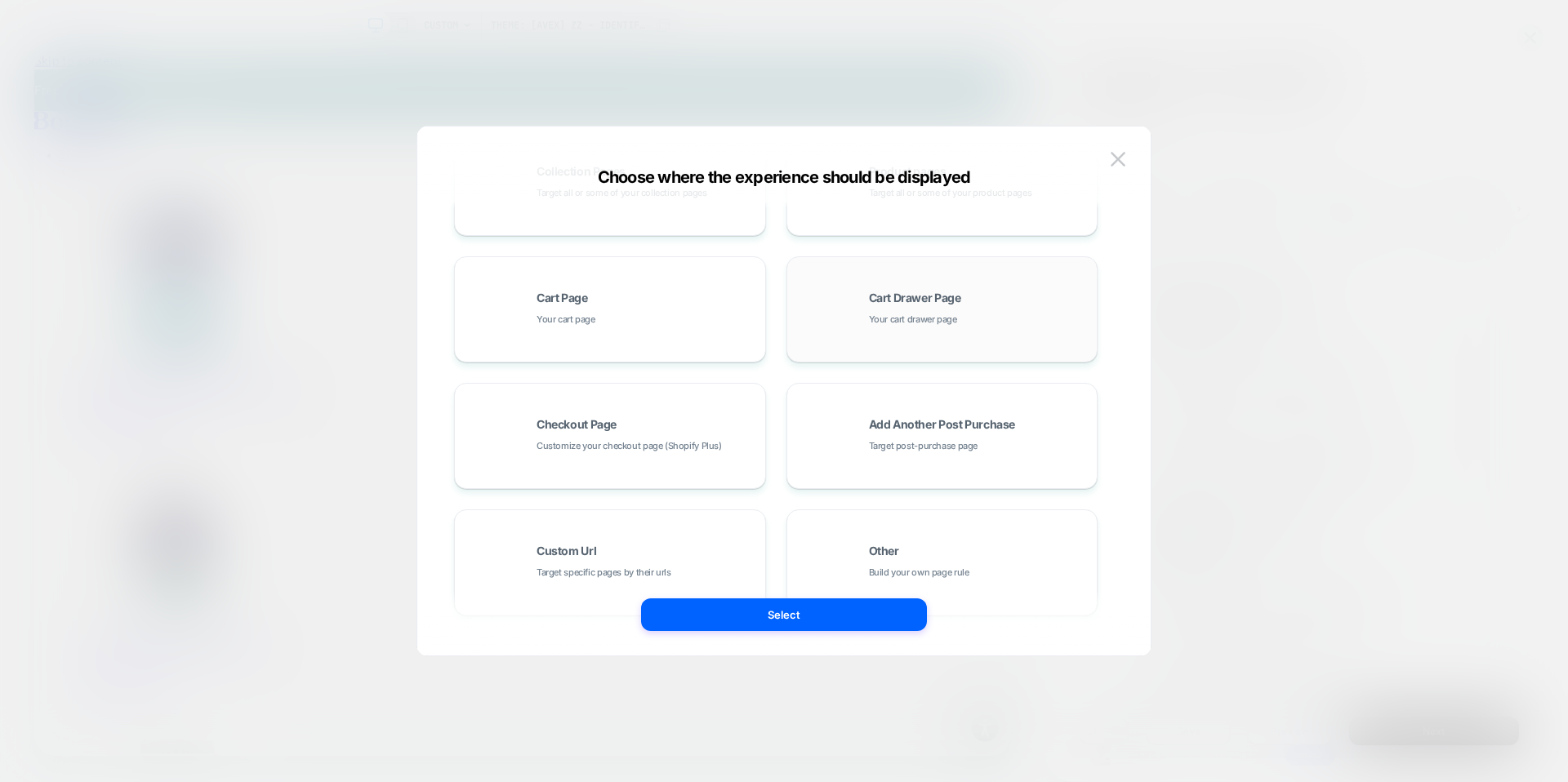
scroll to position [246, 0]
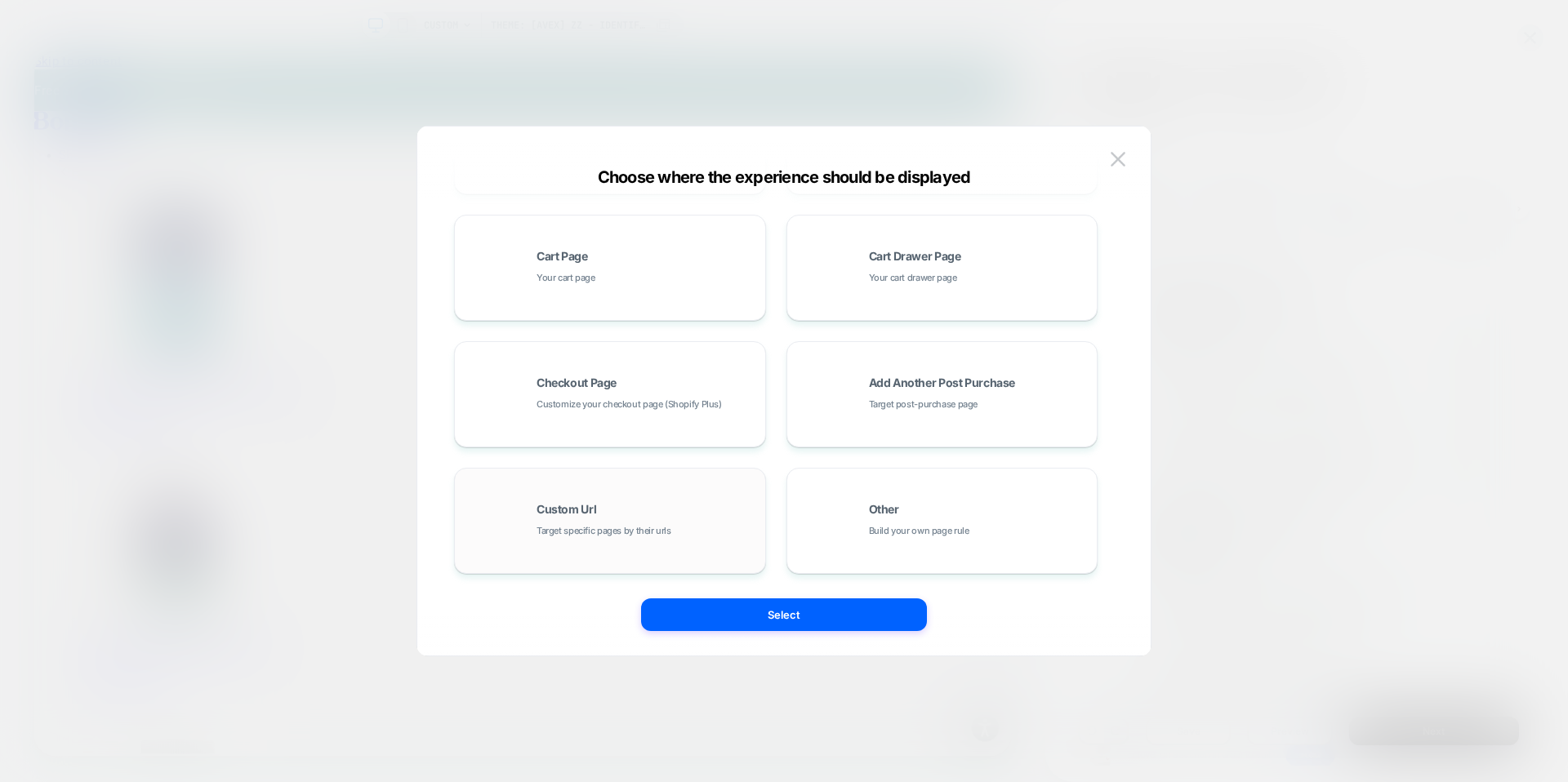
click at [648, 533] on span "Target specific pages by their urls" at bounding box center [604, 531] width 135 height 16
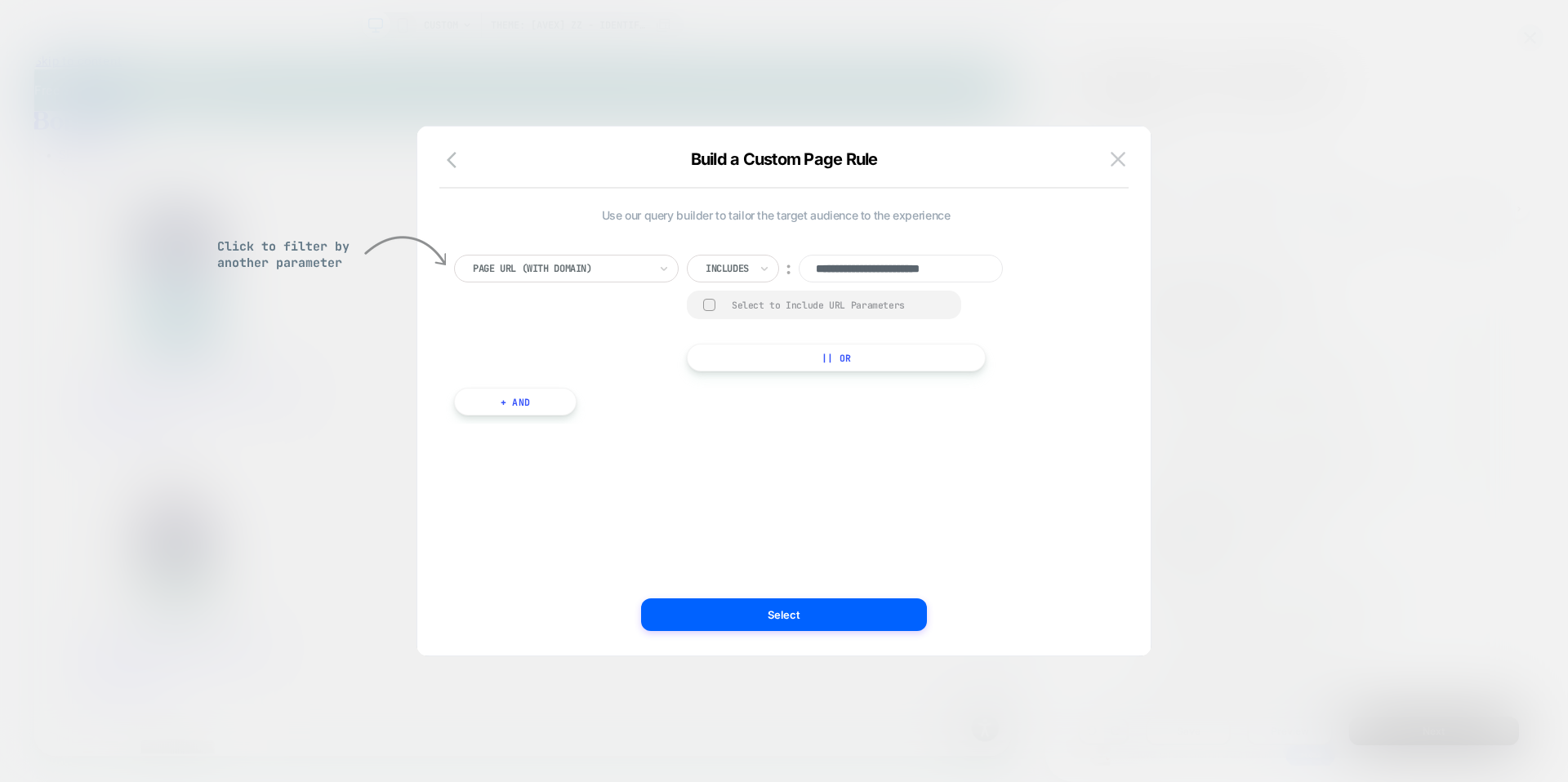
scroll to position [0, 2]
drag, startPoint x: 953, startPoint y: 260, endPoint x: 1019, endPoint y: 267, distance: 66.4
click at [1019, 267] on div "**********" at bounding box center [858, 268] width 344 height 28
click at [995, 267] on input "**********" at bounding box center [901, 268] width 205 height 28
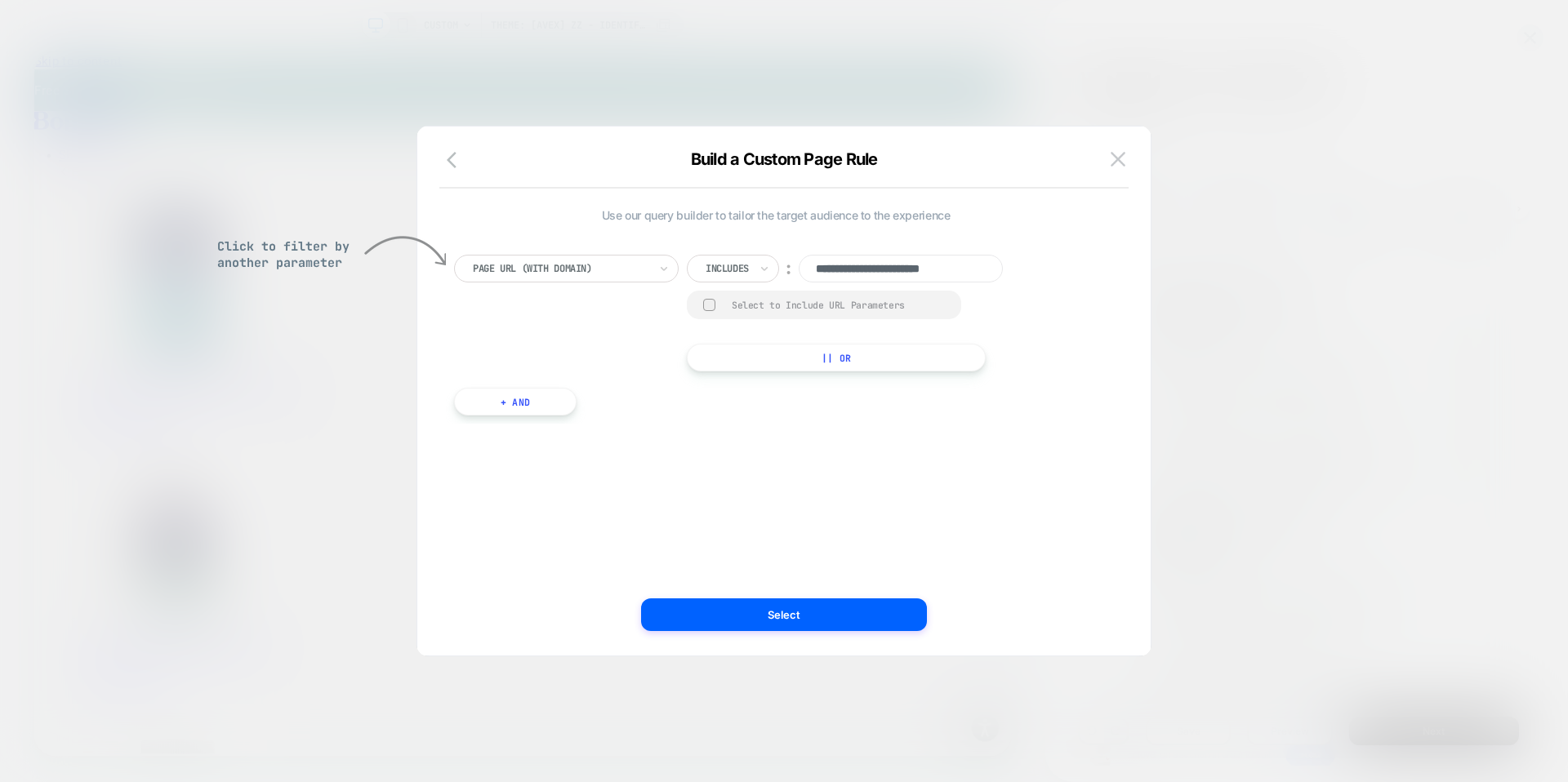
click at [639, 264] on div at bounding box center [561, 268] width 176 height 15
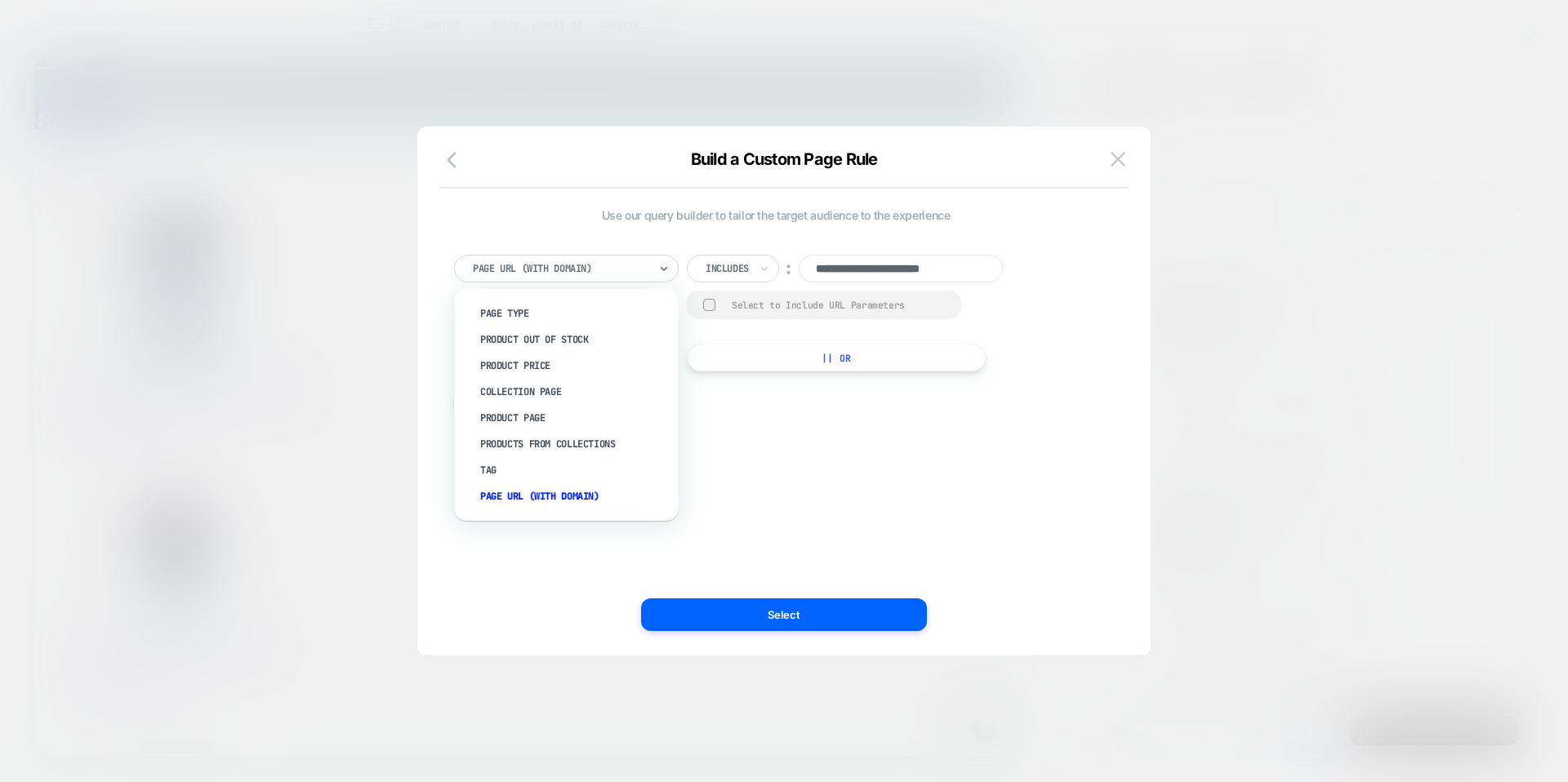
click at [953, 223] on div "**********" at bounding box center [776, 320] width 644 height 223
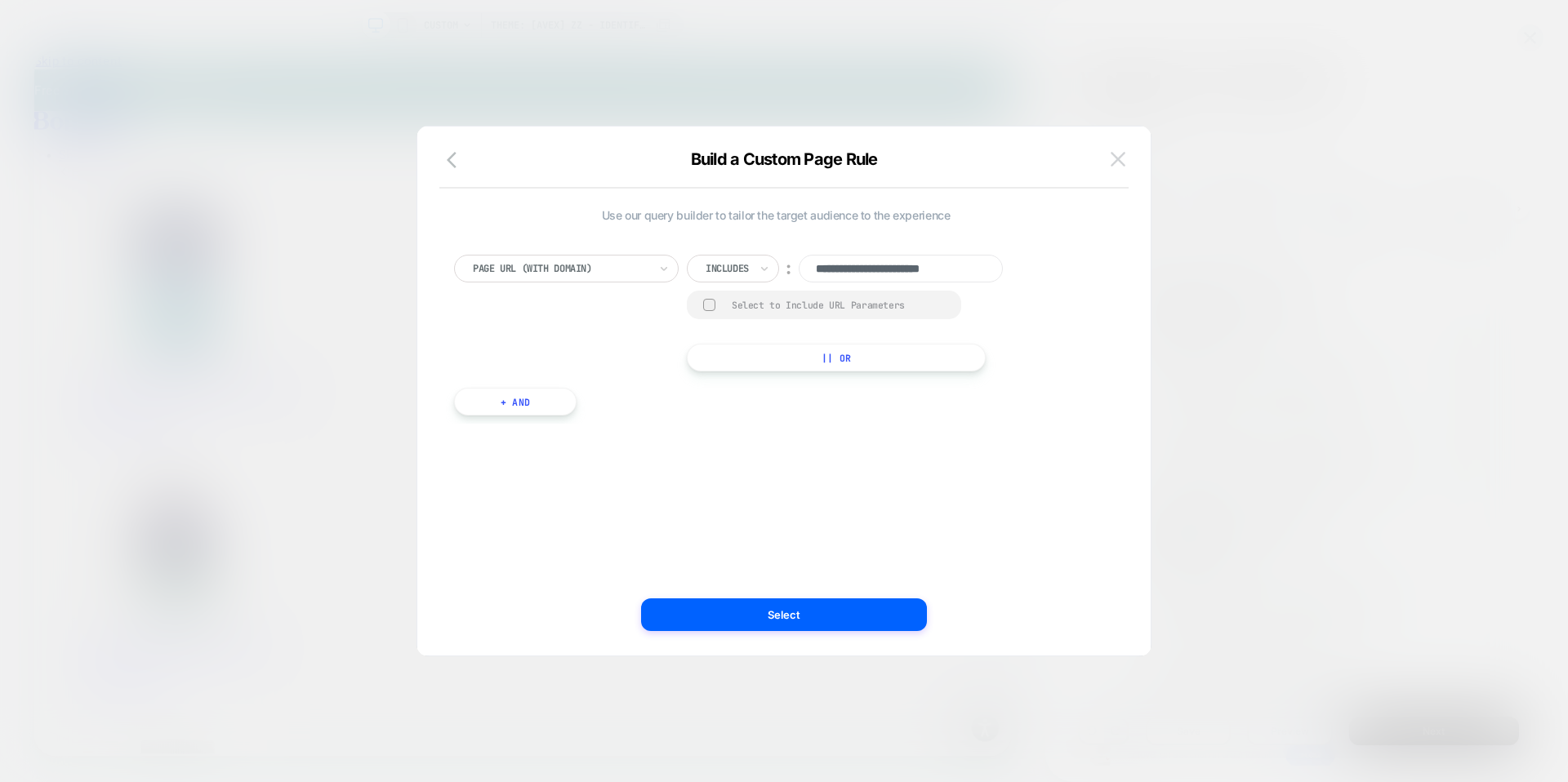
click at [1117, 165] on img at bounding box center [1118, 159] width 15 height 14
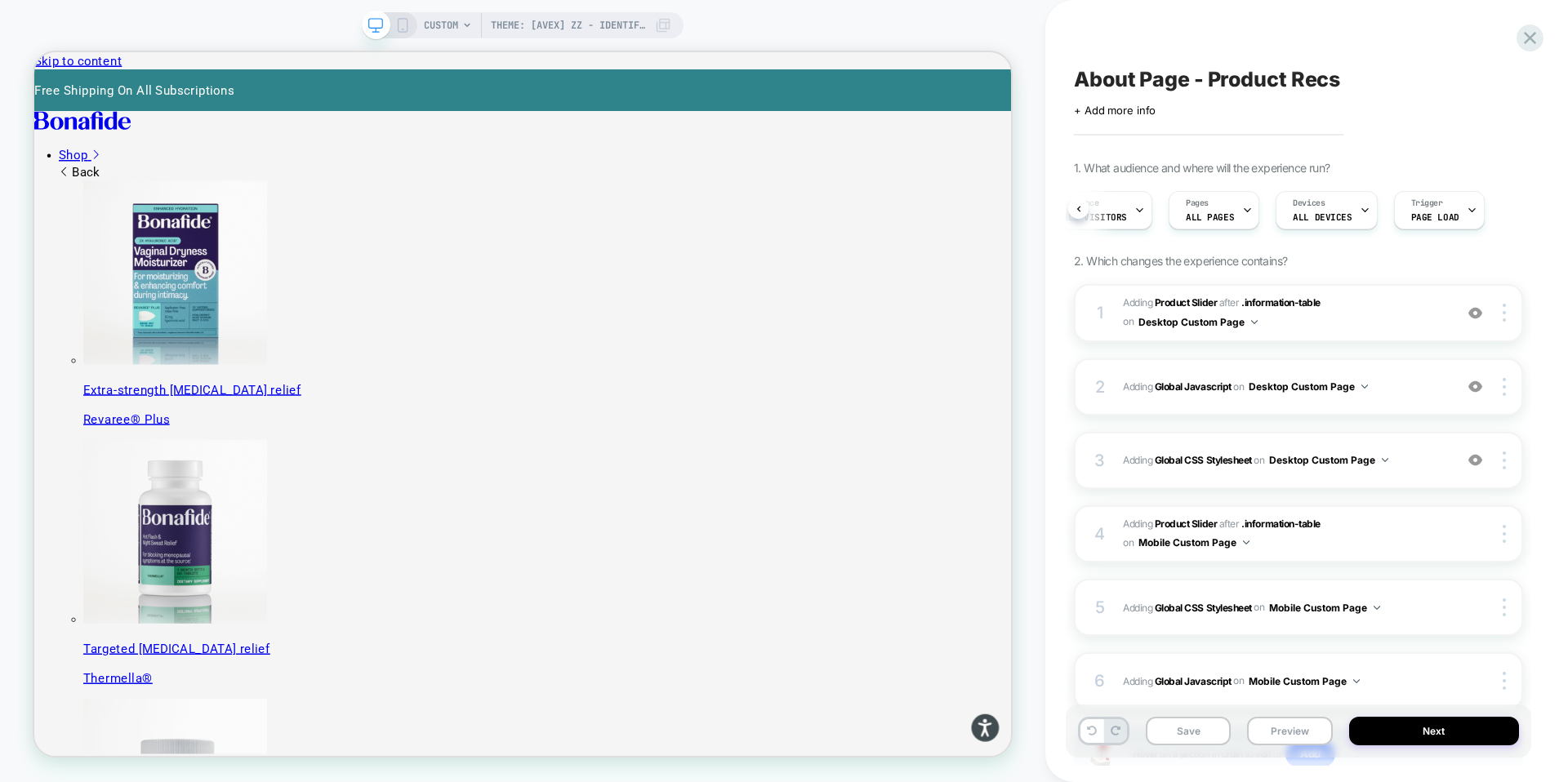
scroll to position [0, 32]
click at [1521, 207] on div "Audience All Visitors Pages ALL PAGES Devices ALL DEVICES Trigger Page Load" at bounding box center [1299, 210] width 449 height 55
click at [442, 21] on span "CUSTOM" at bounding box center [441, 25] width 34 height 26
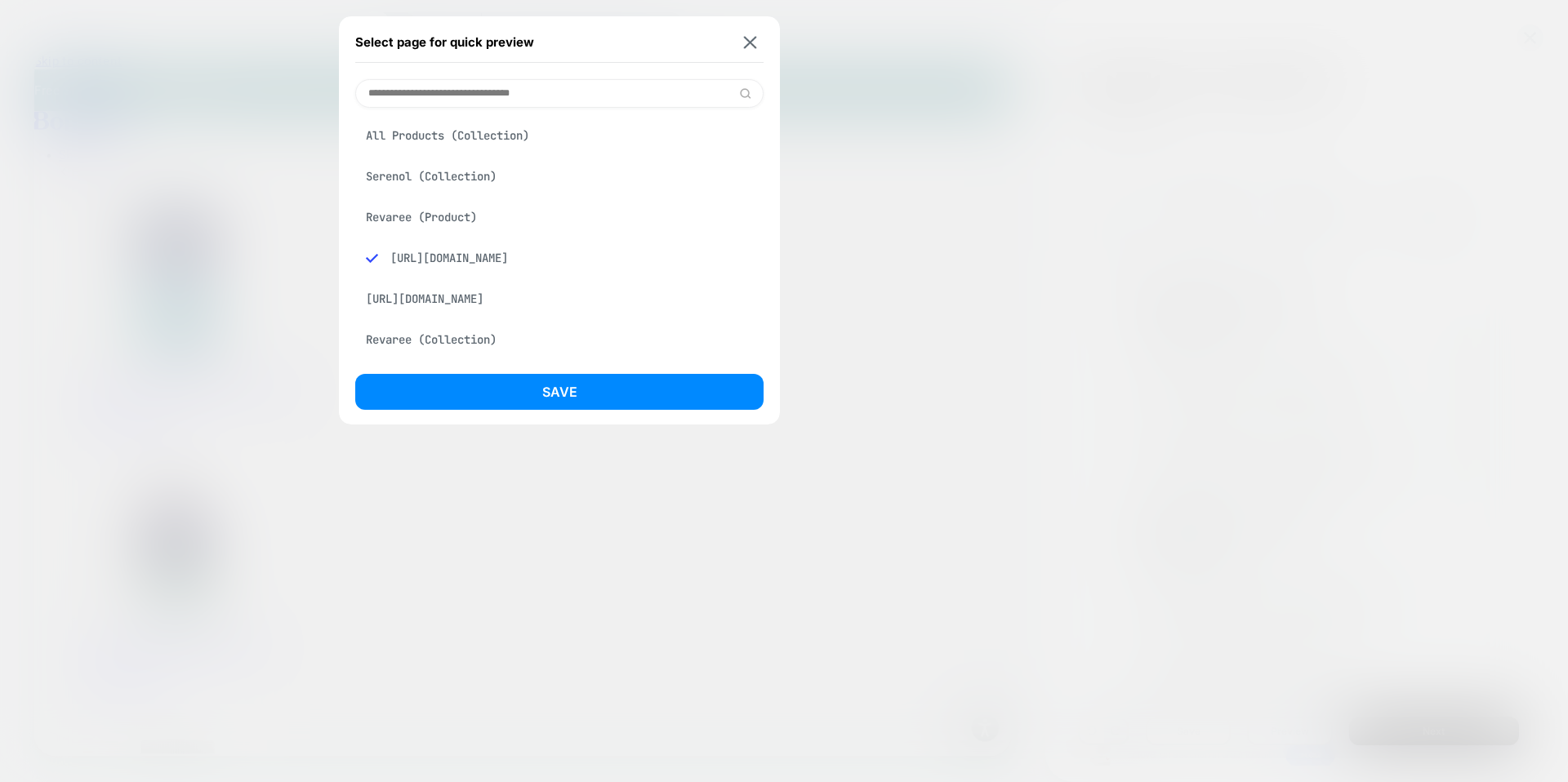
click at [494, 100] on input at bounding box center [559, 93] width 408 height 29
type input "**********"
click at [748, 92] on img at bounding box center [745, 93] width 12 height 12
click at [755, 44] on img at bounding box center [750, 42] width 13 height 12
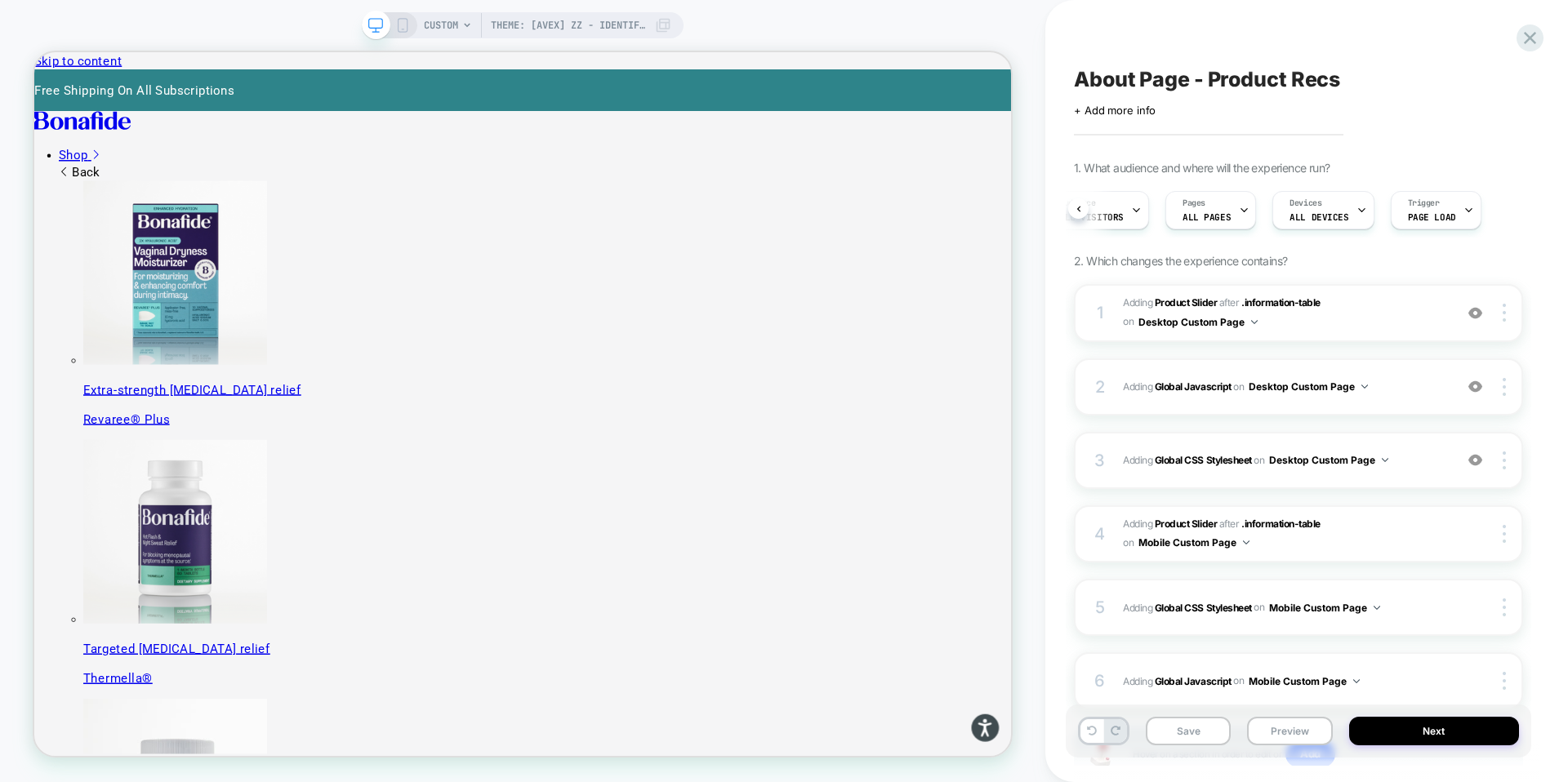
click at [667, 25] on icon at bounding box center [663, 25] width 16 height 16
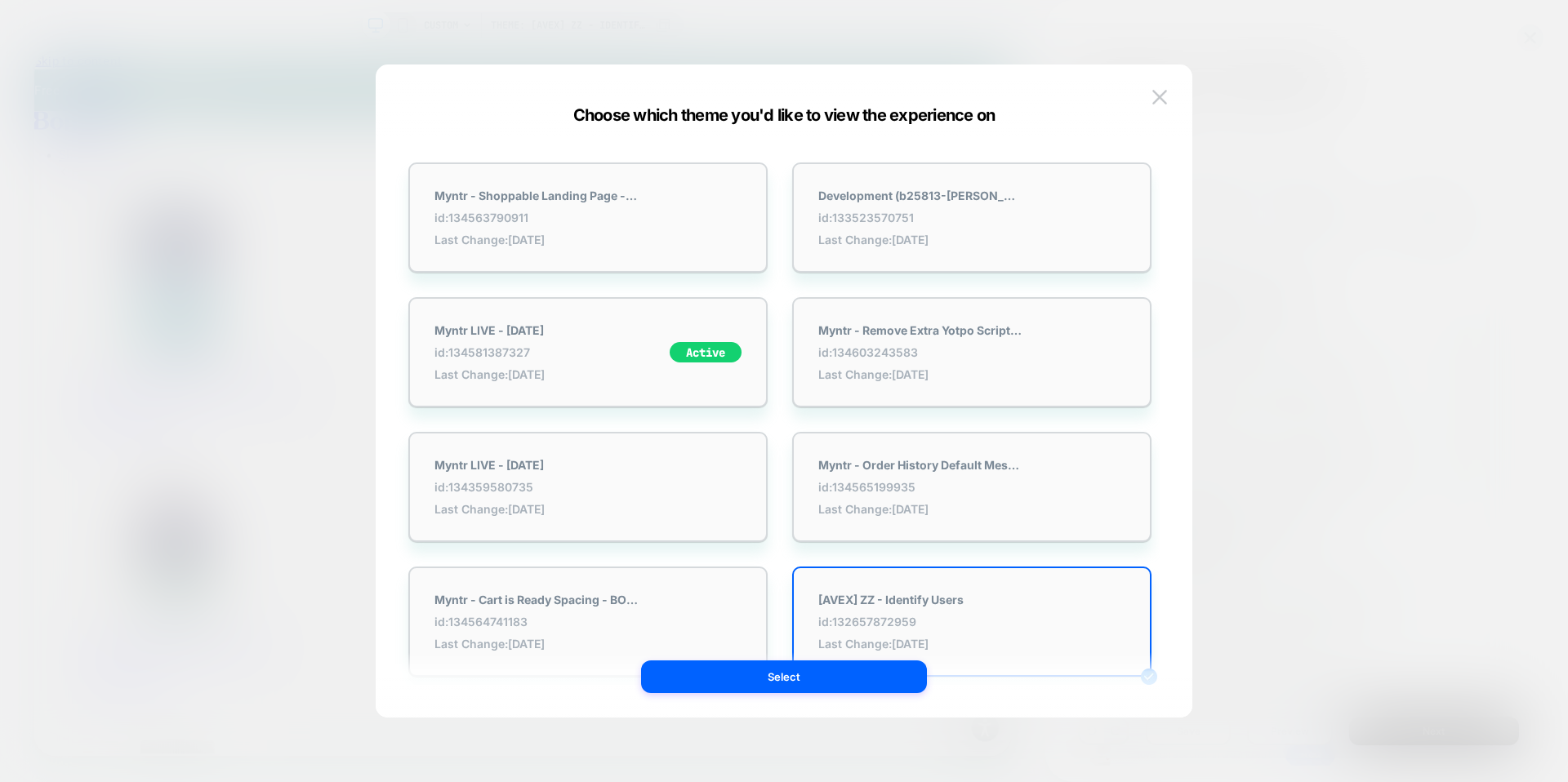
click at [732, 31] on div at bounding box center [784, 391] width 1568 height 782
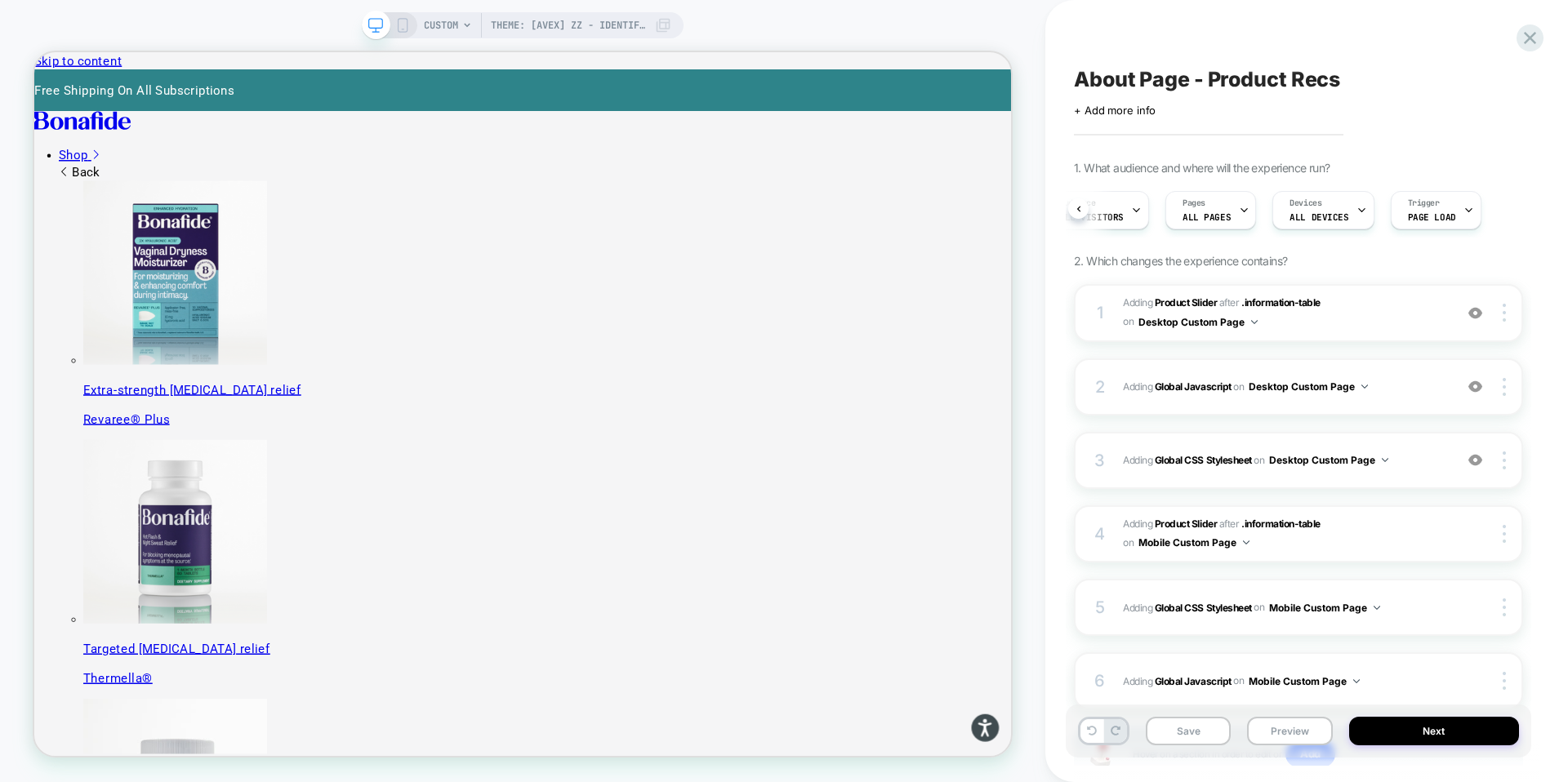
click at [461, 29] on div "CUSTOM Theme: [AVEX] ZZ - Identify Users" at bounding box center [547, 25] width 247 height 26
click at [457, 21] on span "CUSTOM" at bounding box center [441, 25] width 34 height 26
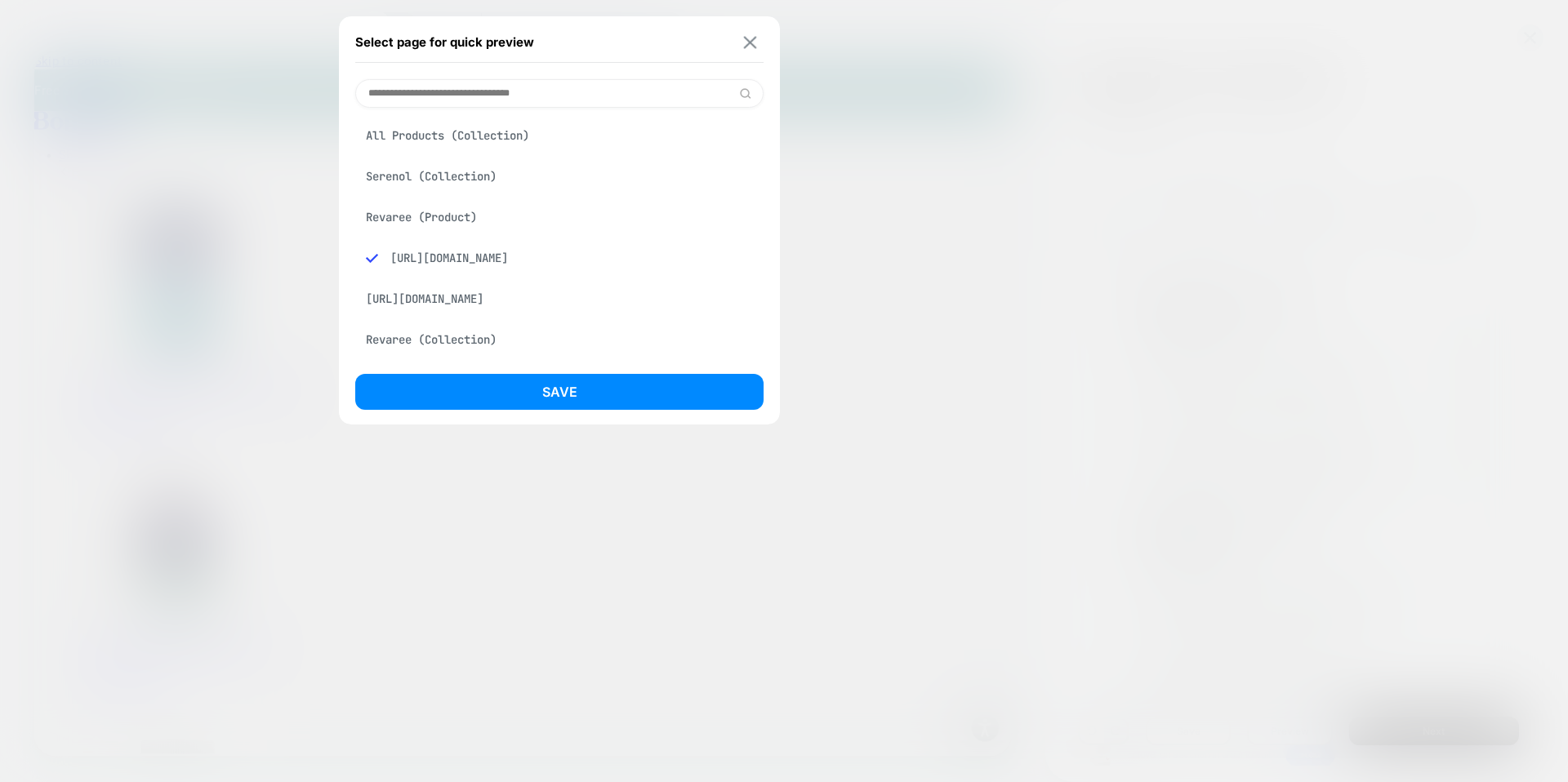
click at [746, 41] on img at bounding box center [750, 42] width 13 height 12
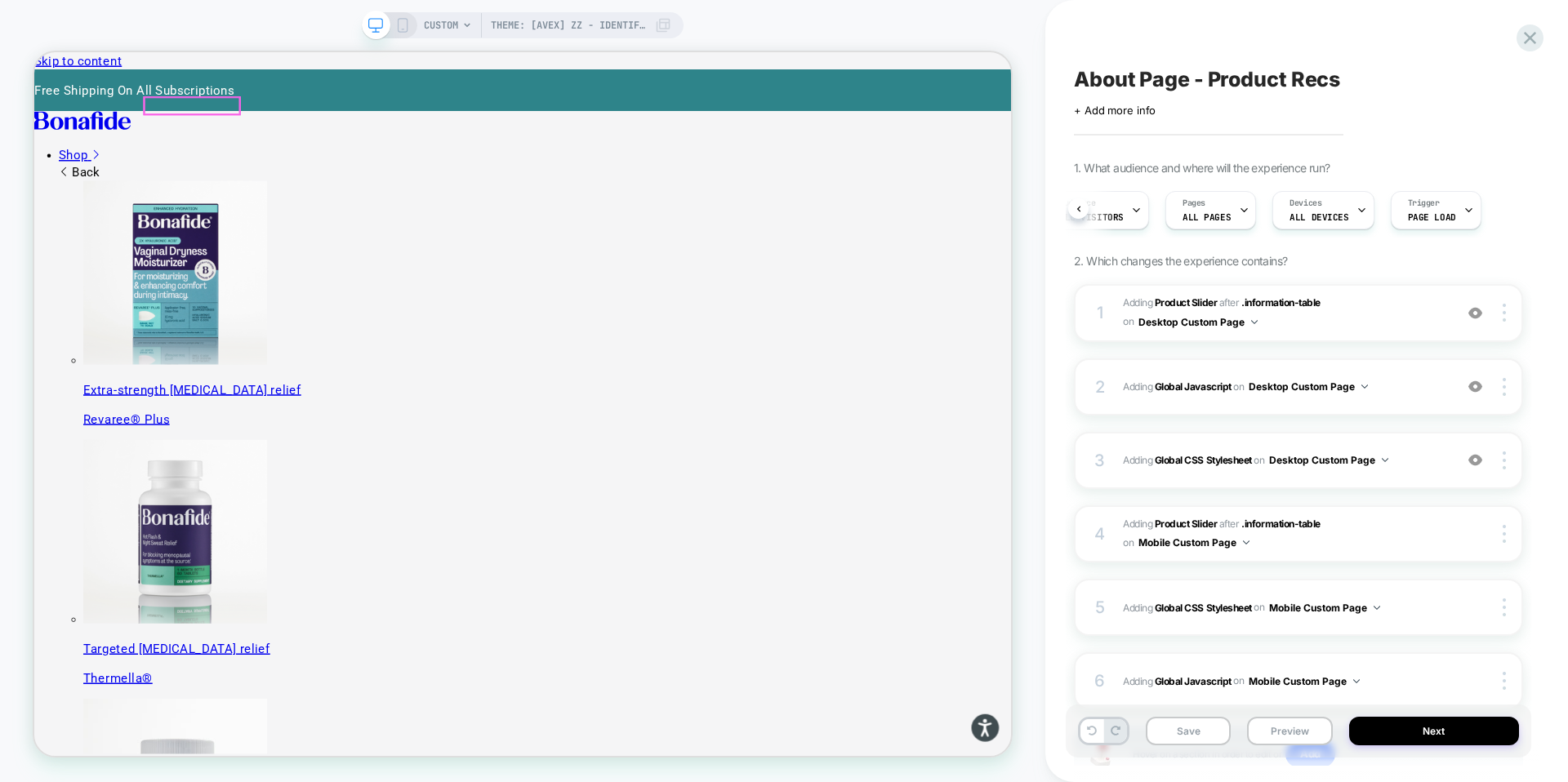
click at [164, 133] on icon at bounding box center [99, 143] width 130 height 25
click at [164, 131] on icon at bounding box center [99, 143] width 130 height 25
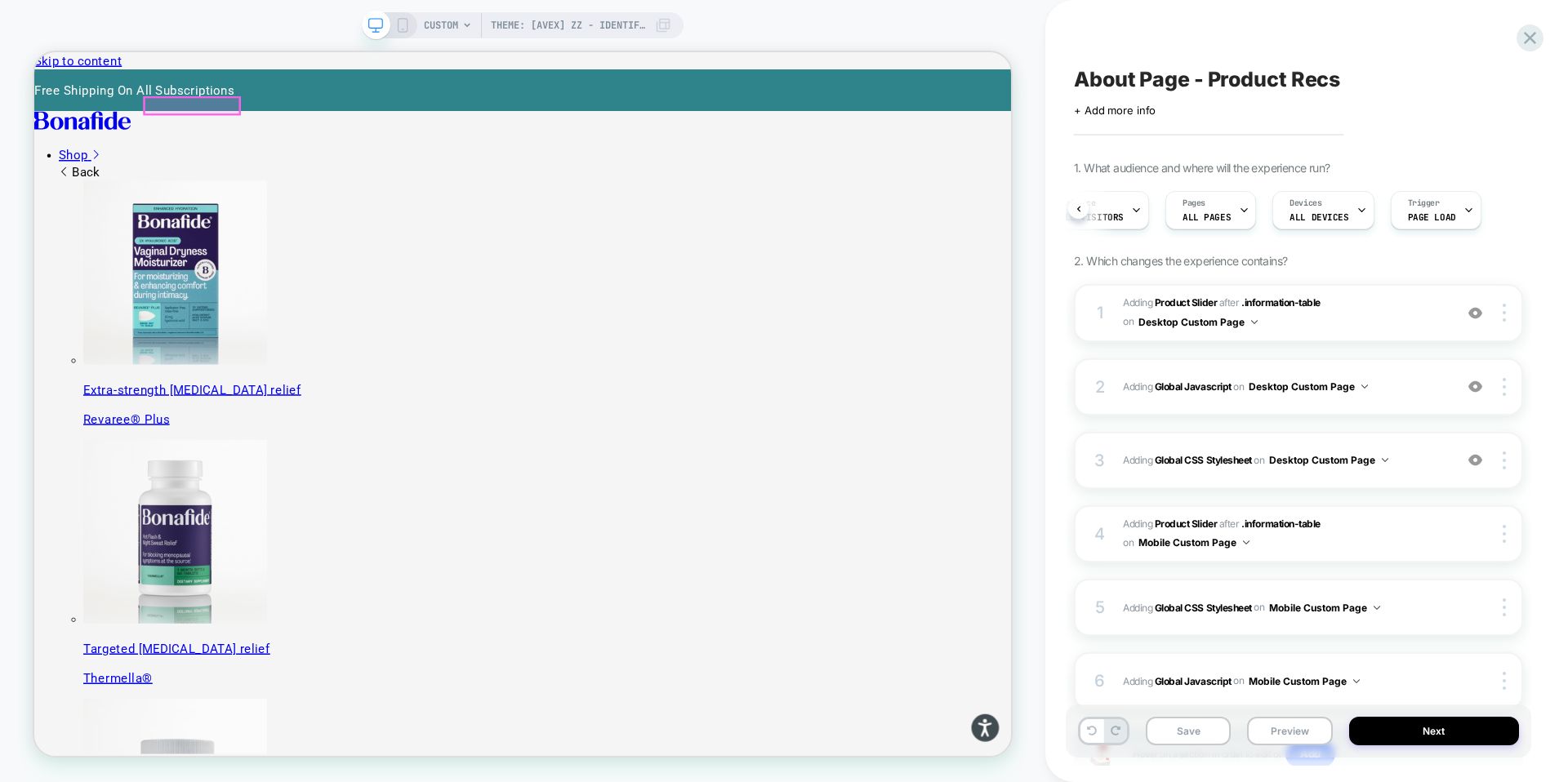
click at [164, 131] on icon at bounding box center [99, 143] width 130 height 25
click at [1078, 209] on div "Audience All Visitors" at bounding box center [1123, 210] width 97 height 37
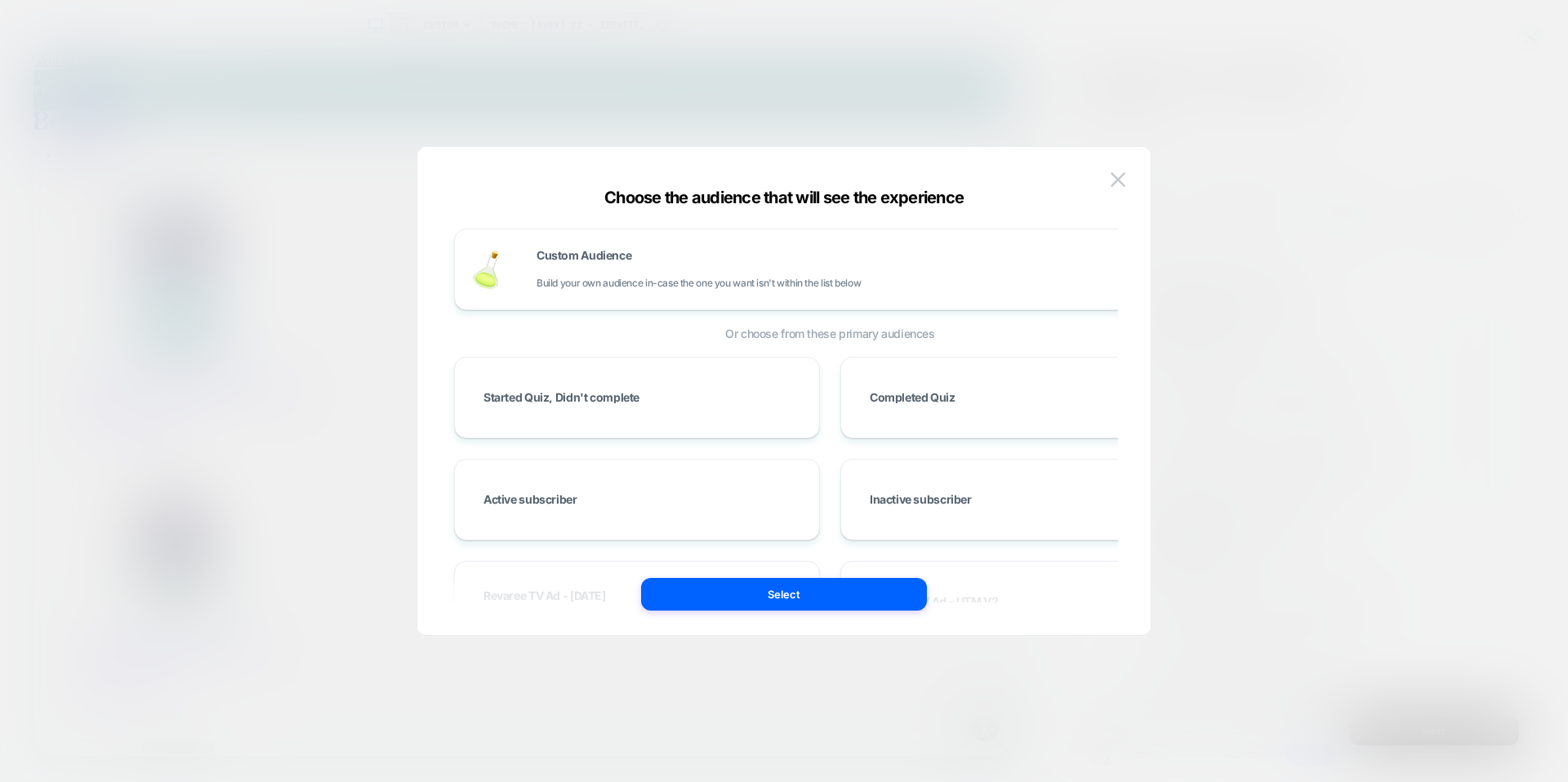
click at [1367, 285] on div at bounding box center [784, 391] width 1568 height 782
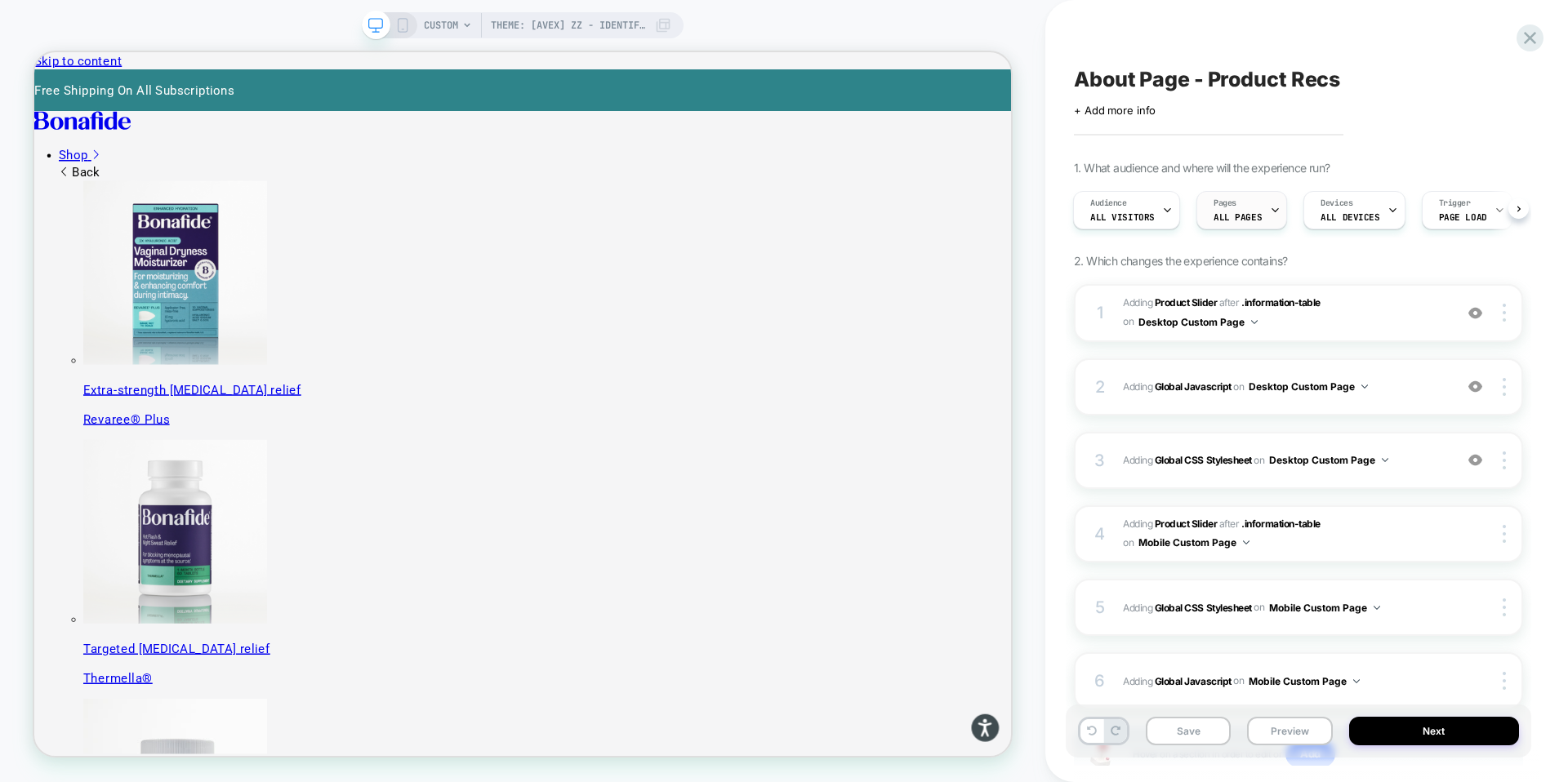
click at [1260, 215] on div "Pages ALL PAGES" at bounding box center [1237, 210] width 81 height 37
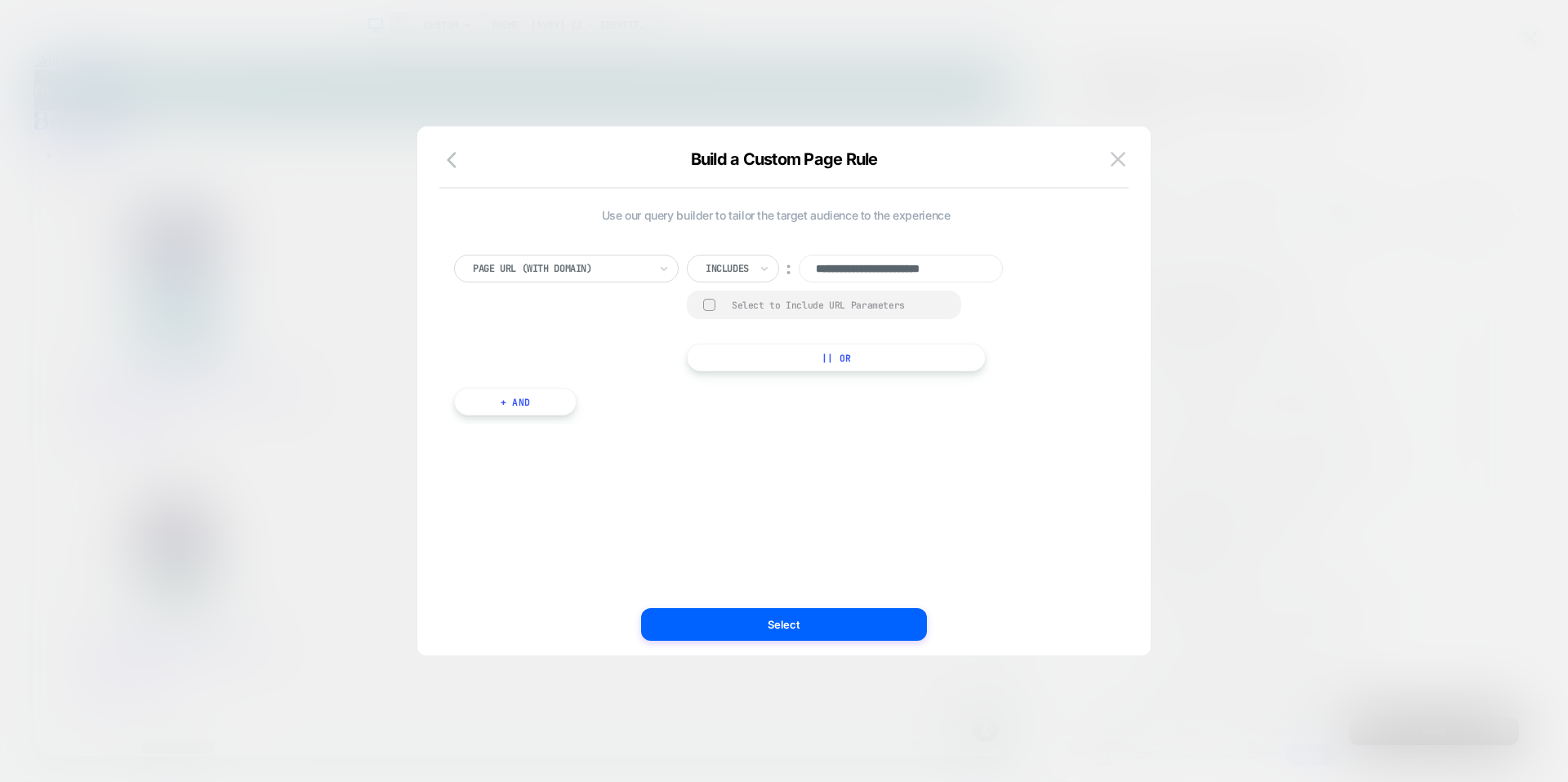
scroll to position [0, 2]
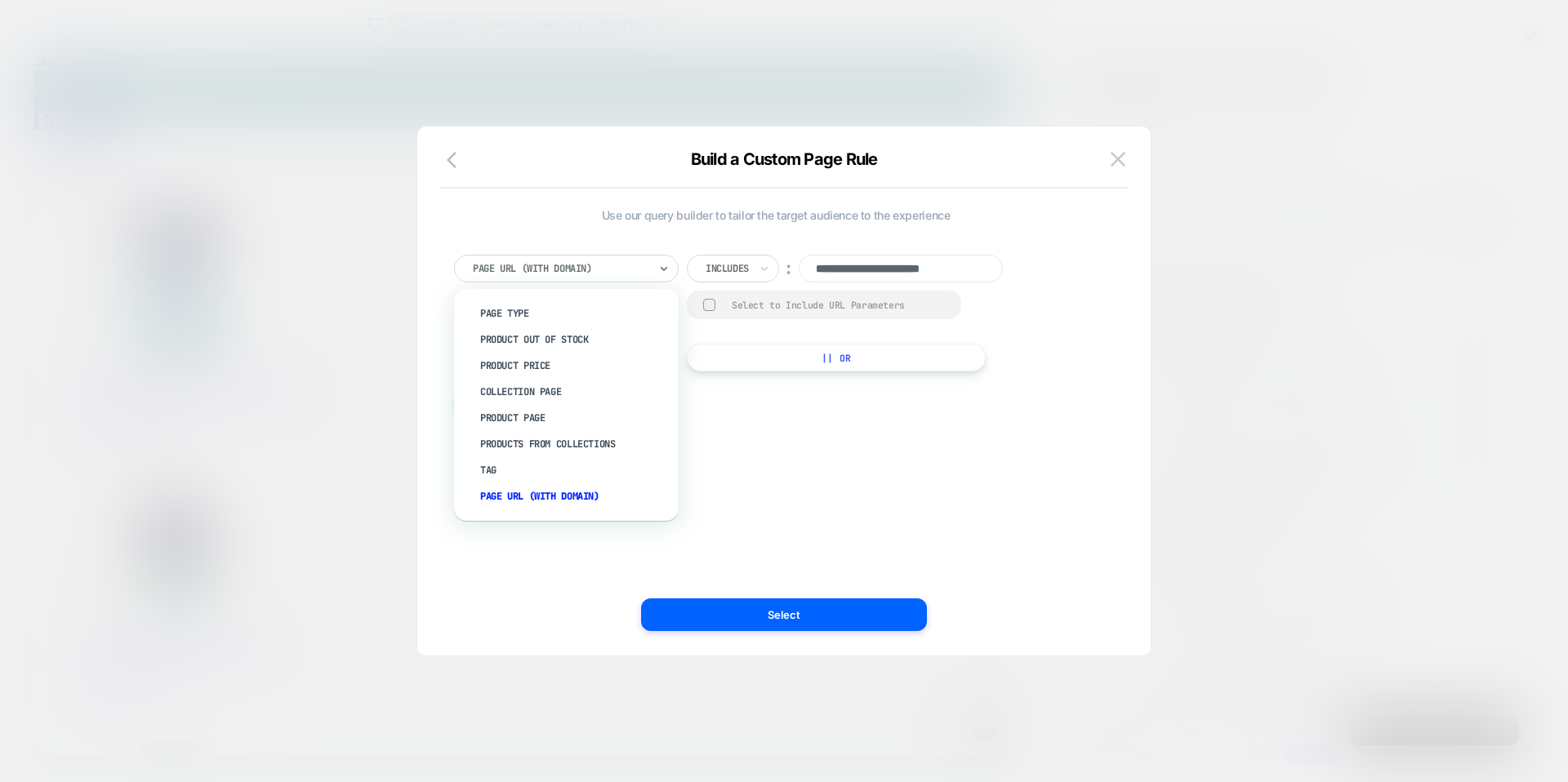
click at [647, 255] on div "Page Url (WITH DOMAIN)" at bounding box center [566, 268] width 224 height 28
click at [518, 316] on div "Page Type" at bounding box center [574, 313] width 209 height 26
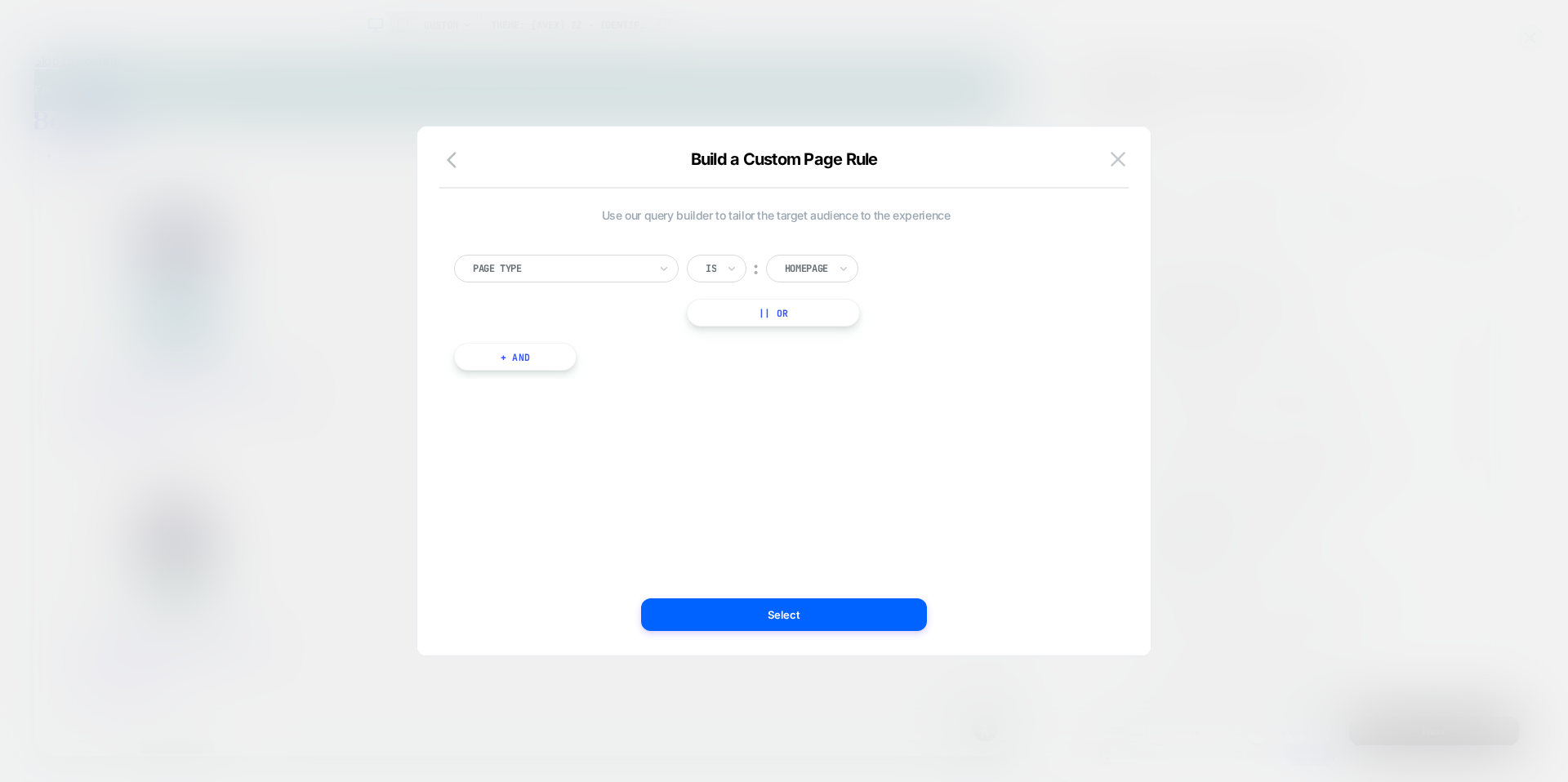
drag, startPoint x: 801, startPoint y: 265, endPoint x: 809, endPoint y: 266, distance: 8.1
click at [803, 266] on div at bounding box center [806, 268] width 43 height 15
click at [570, 273] on div at bounding box center [561, 268] width 176 height 15
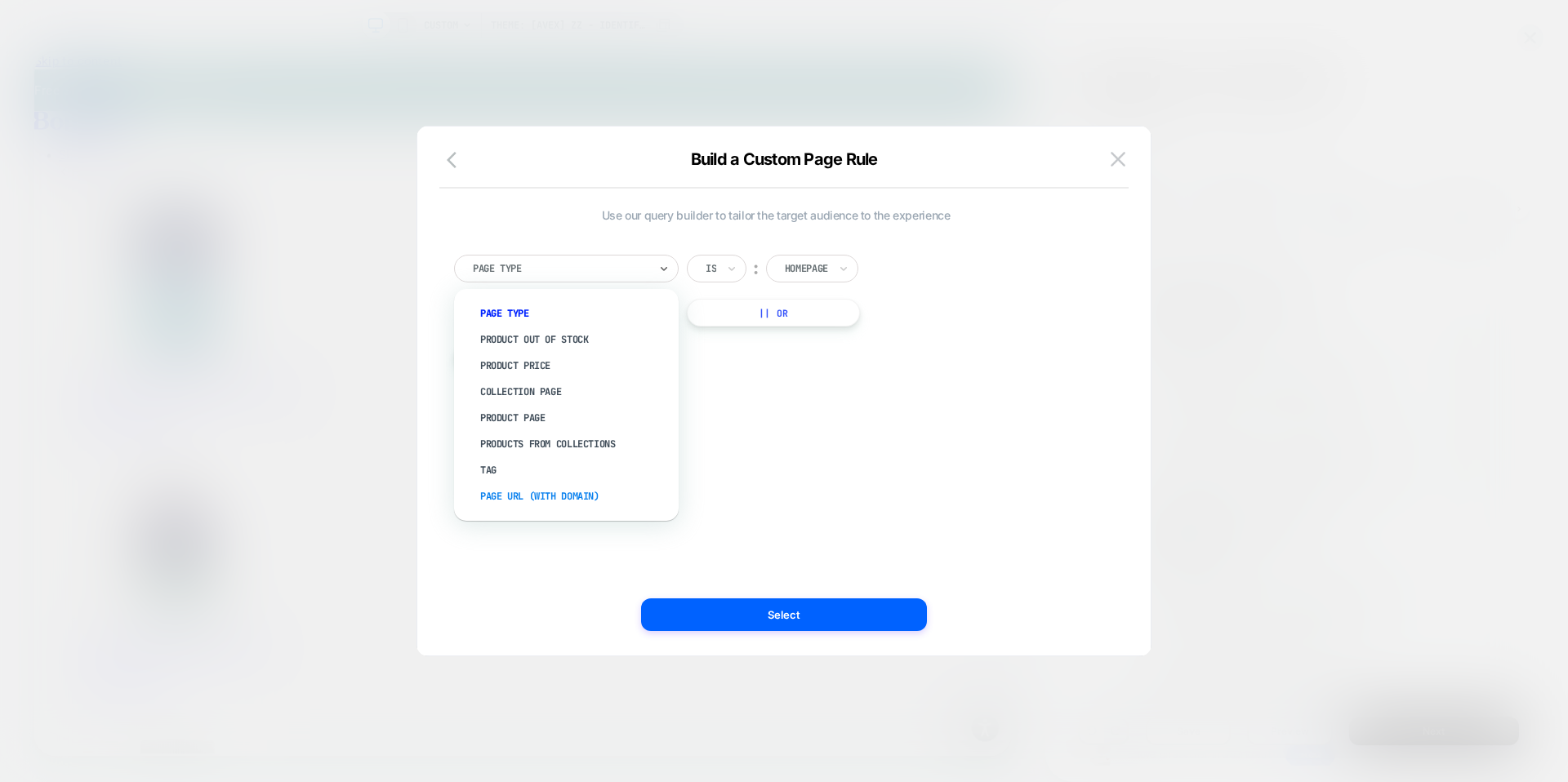
click at [531, 495] on div "Page Url (WITH DOMAIN)" at bounding box center [574, 497] width 209 height 26
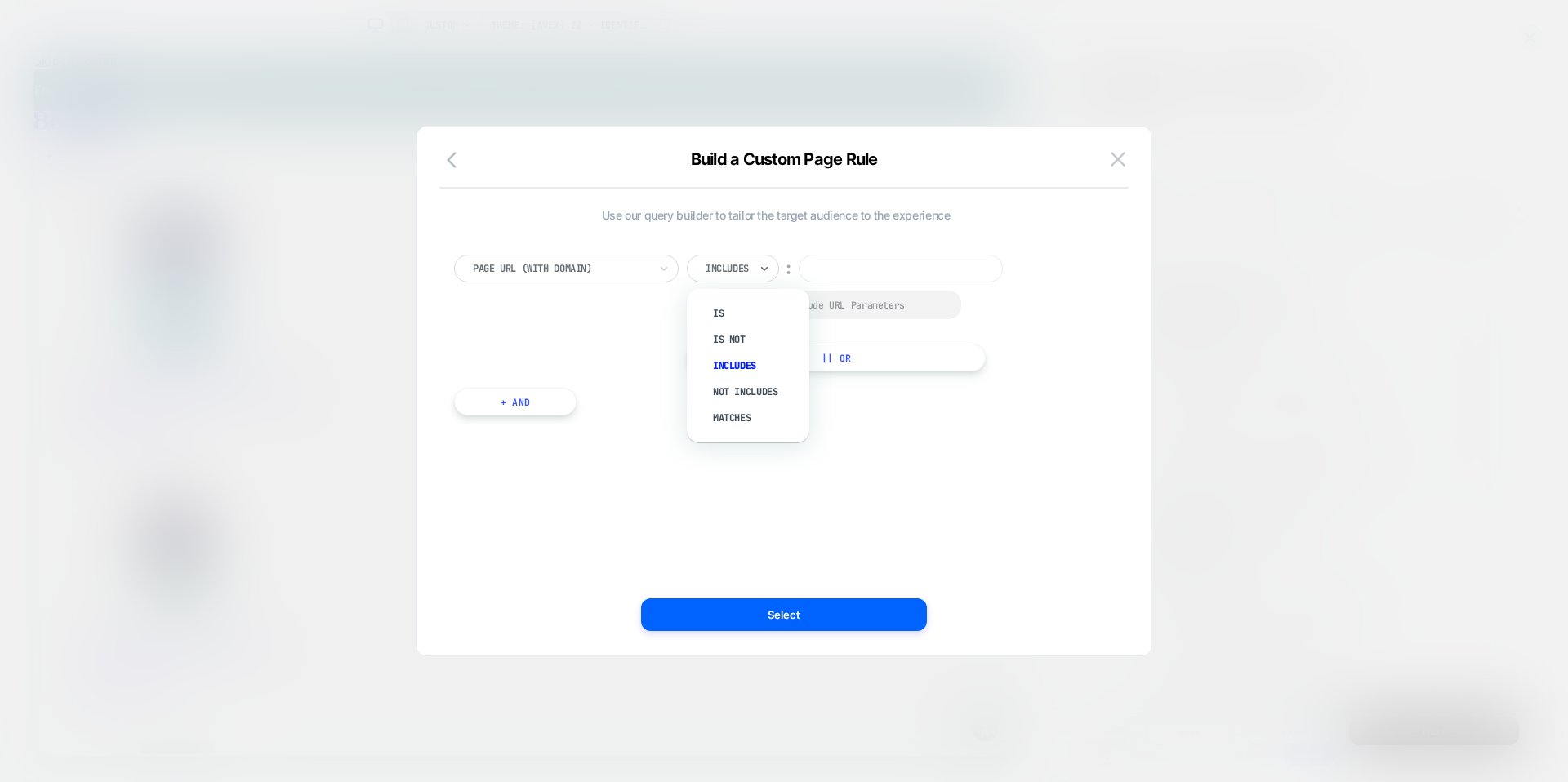
click at [738, 267] on div at bounding box center [727, 268] width 43 height 15
click at [845, 265] on input at bounding box center [901, 268] width 205 height 28
type input "**********"
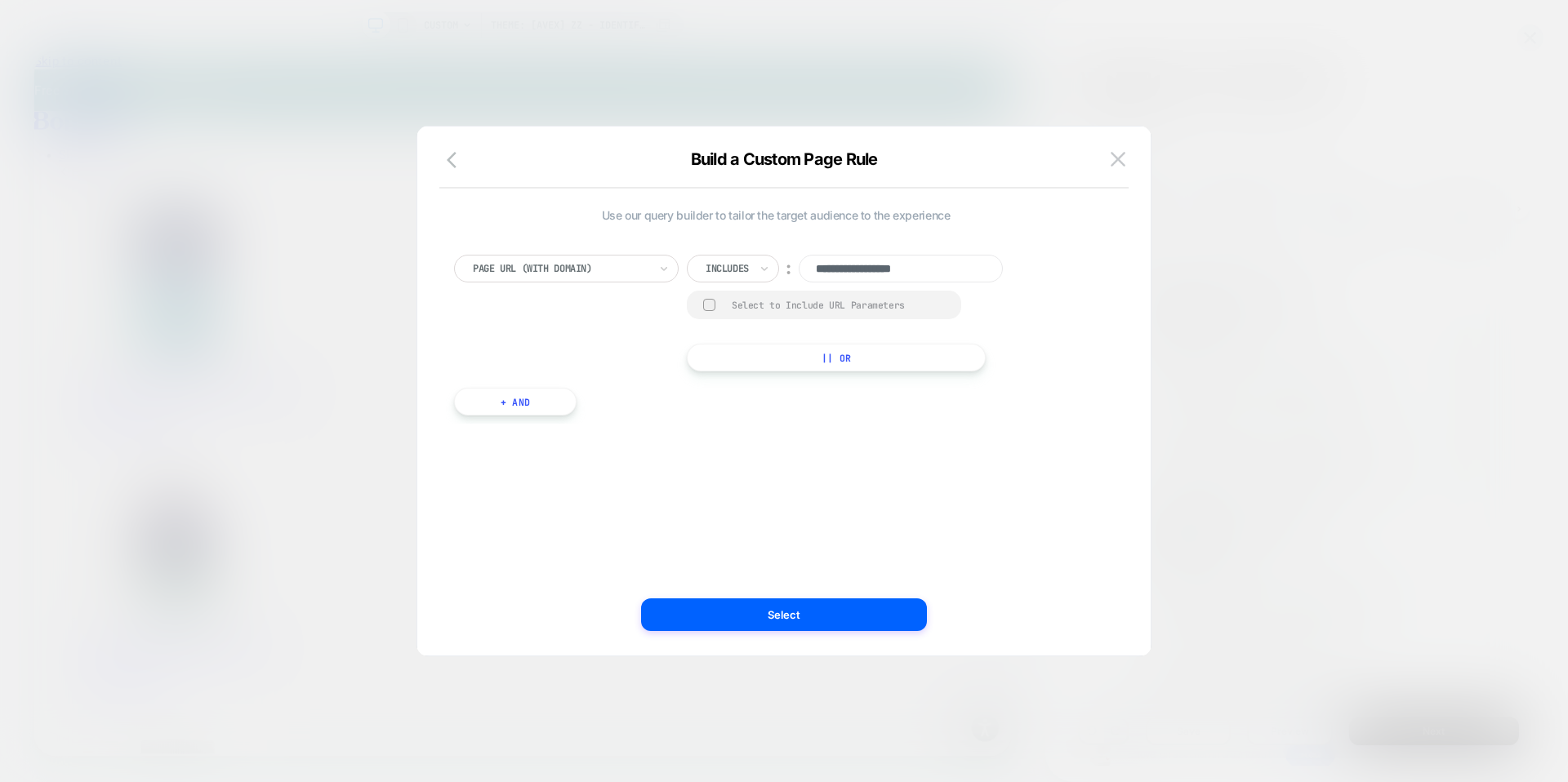
click at [1025, 317] on div "**********" at bounding box center [858, 312] width 344 height 117
drag, startPoint x: 822, startPoint y: 613, endPoint x: 1083, endPoint y: 710, distance: 278.4
click at [822, 613] on button "Select" at bounding box center [784, 615] width 286 height 33
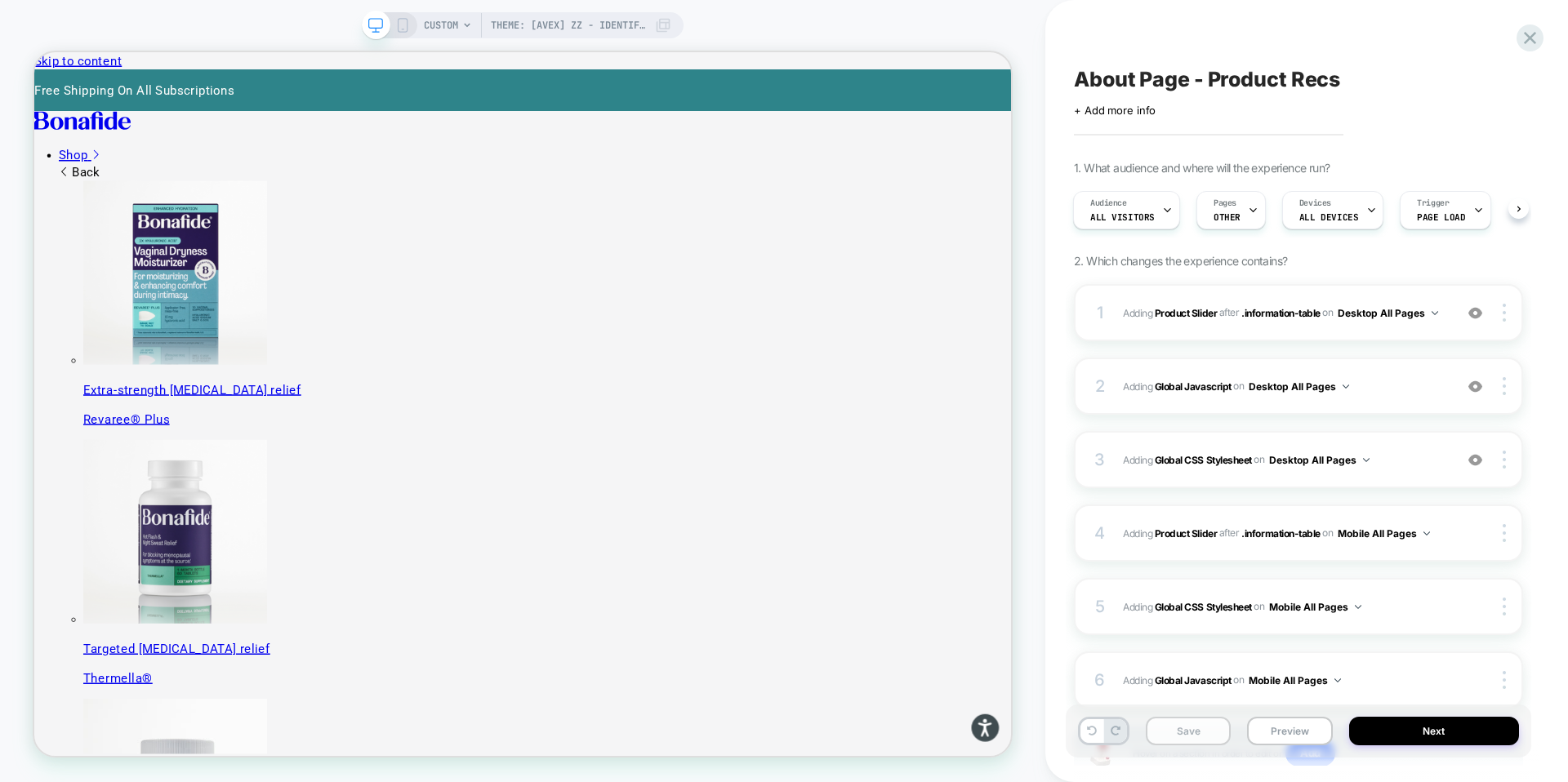
click at [1184, 734] on button "Save" at bounding box center [1188, 730] width 85 height 29
click at [1290, 735] on button "Preview" at bounding box center [1290, 730] width 85 height 29
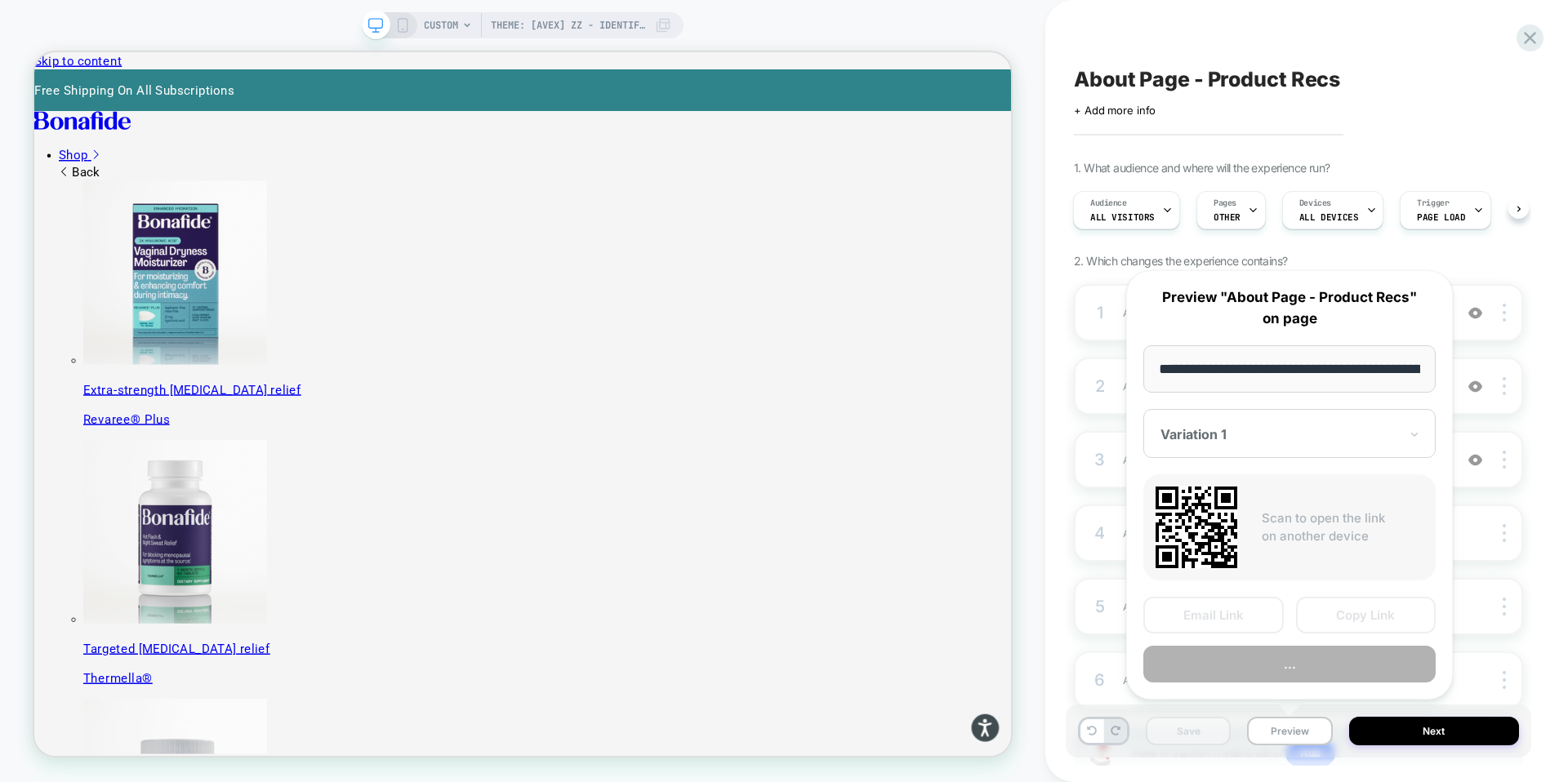
scroll to position [0, 249]
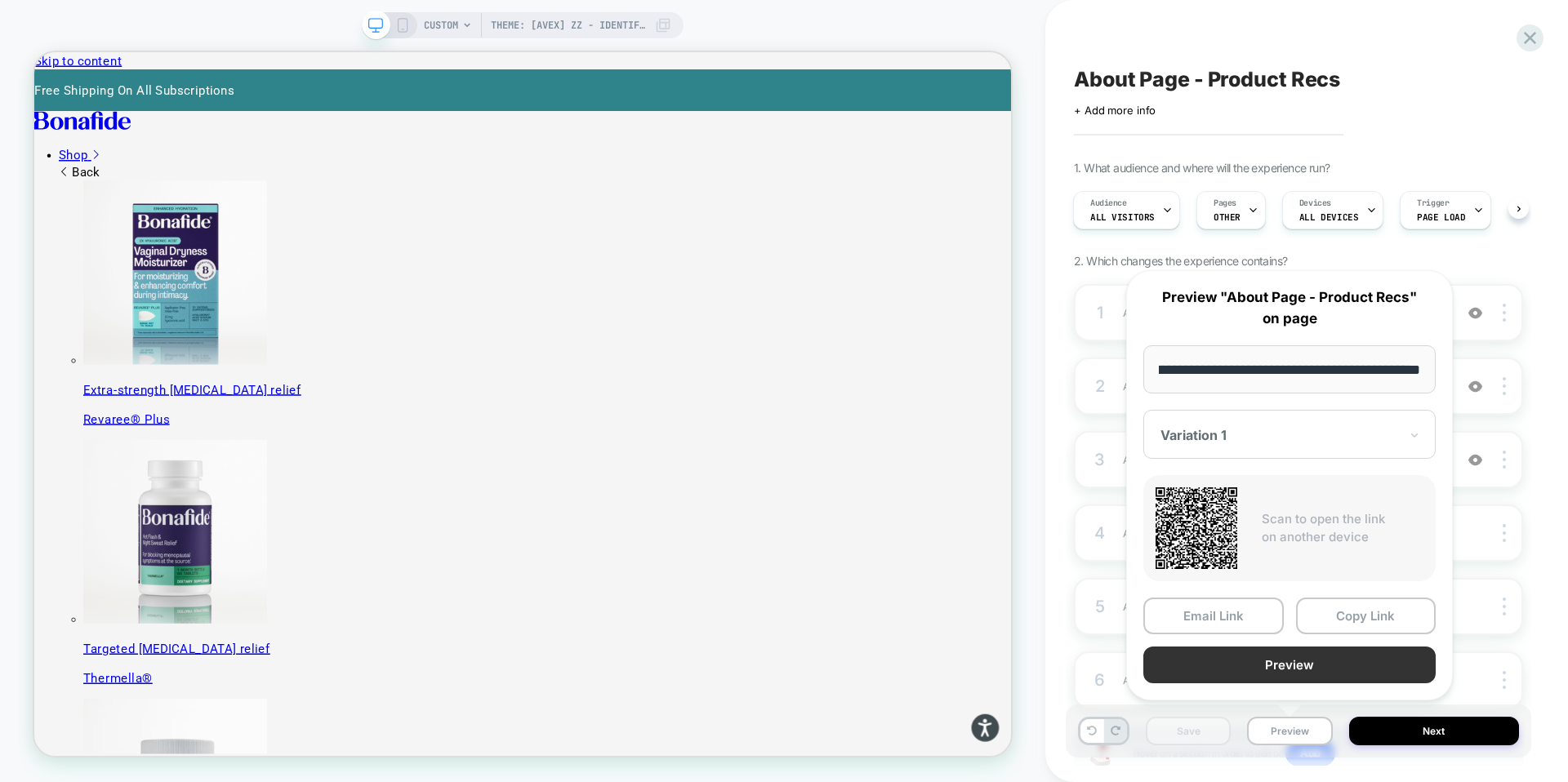
click at [1288, 663] on button "Preview" at bounding box center [1289, 665] width 292 height 37
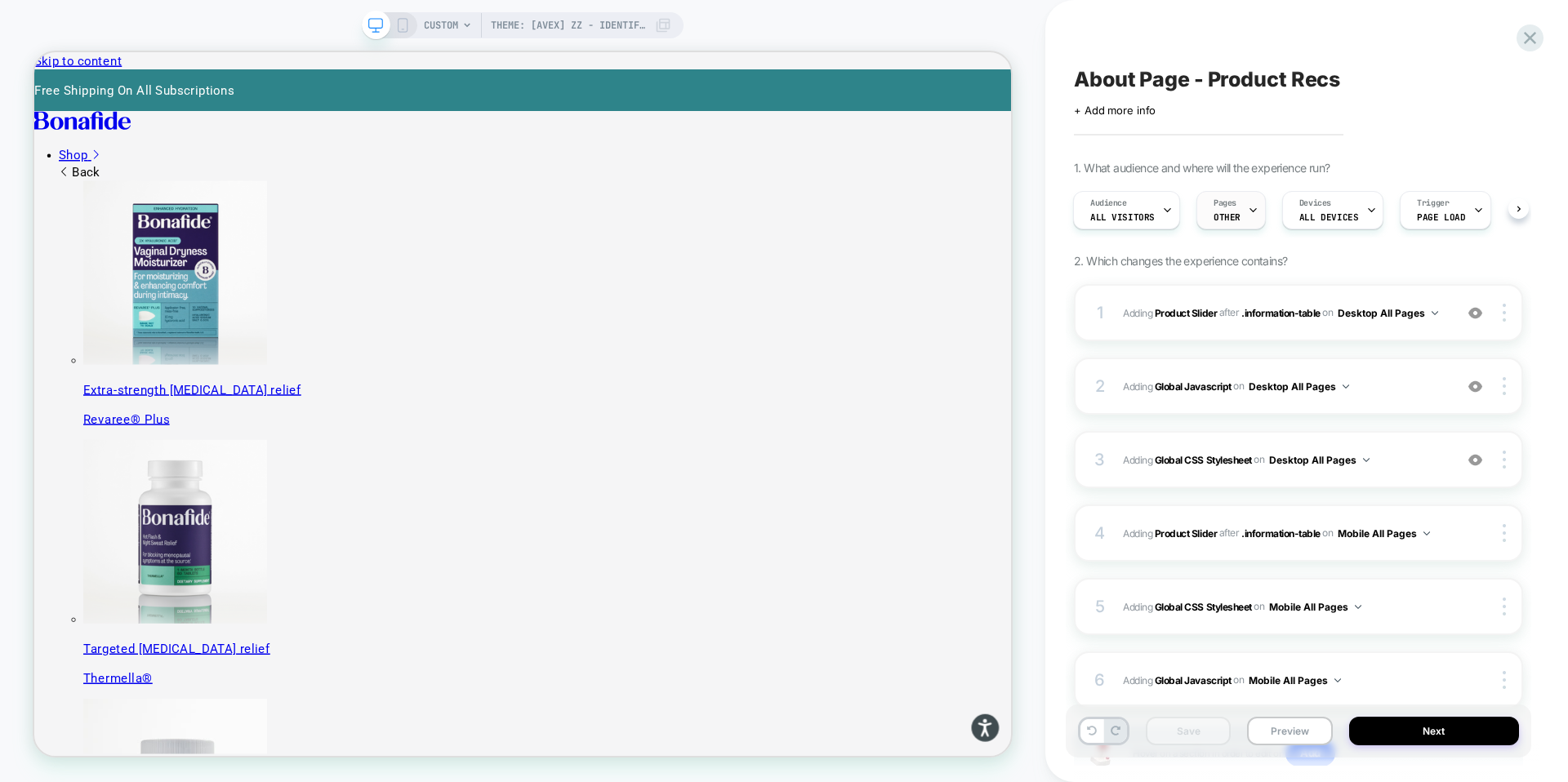
click at [1240, 212] on div "Pages OTHER" at bounding box center [1227, 210] width 60 height 37
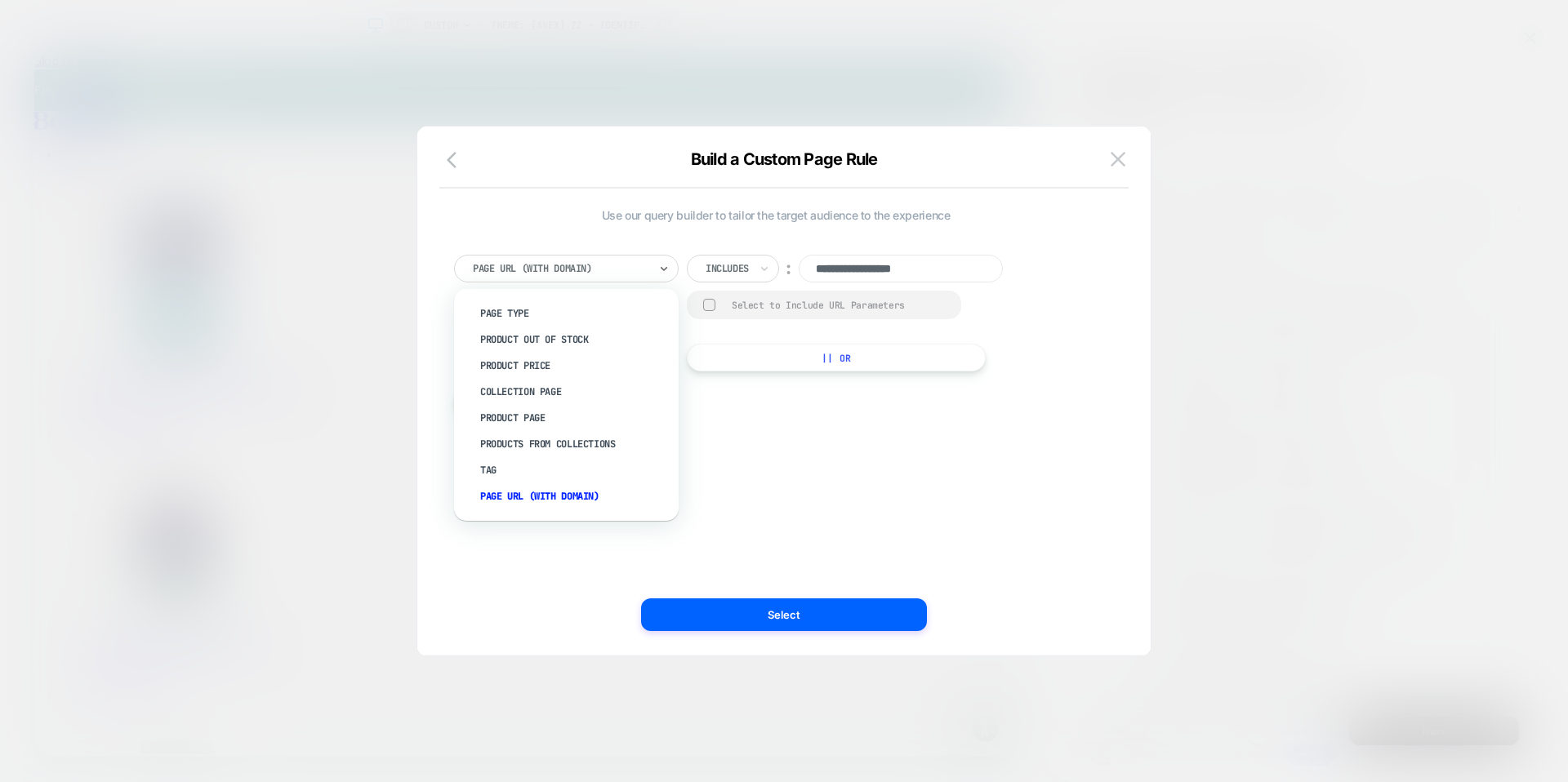
click at [592, 261] on div at bounding box center [561, 268] width 176 height 15
click at [873, 517] on div "**********" at bounding box center [776, 391] width 684 height 464
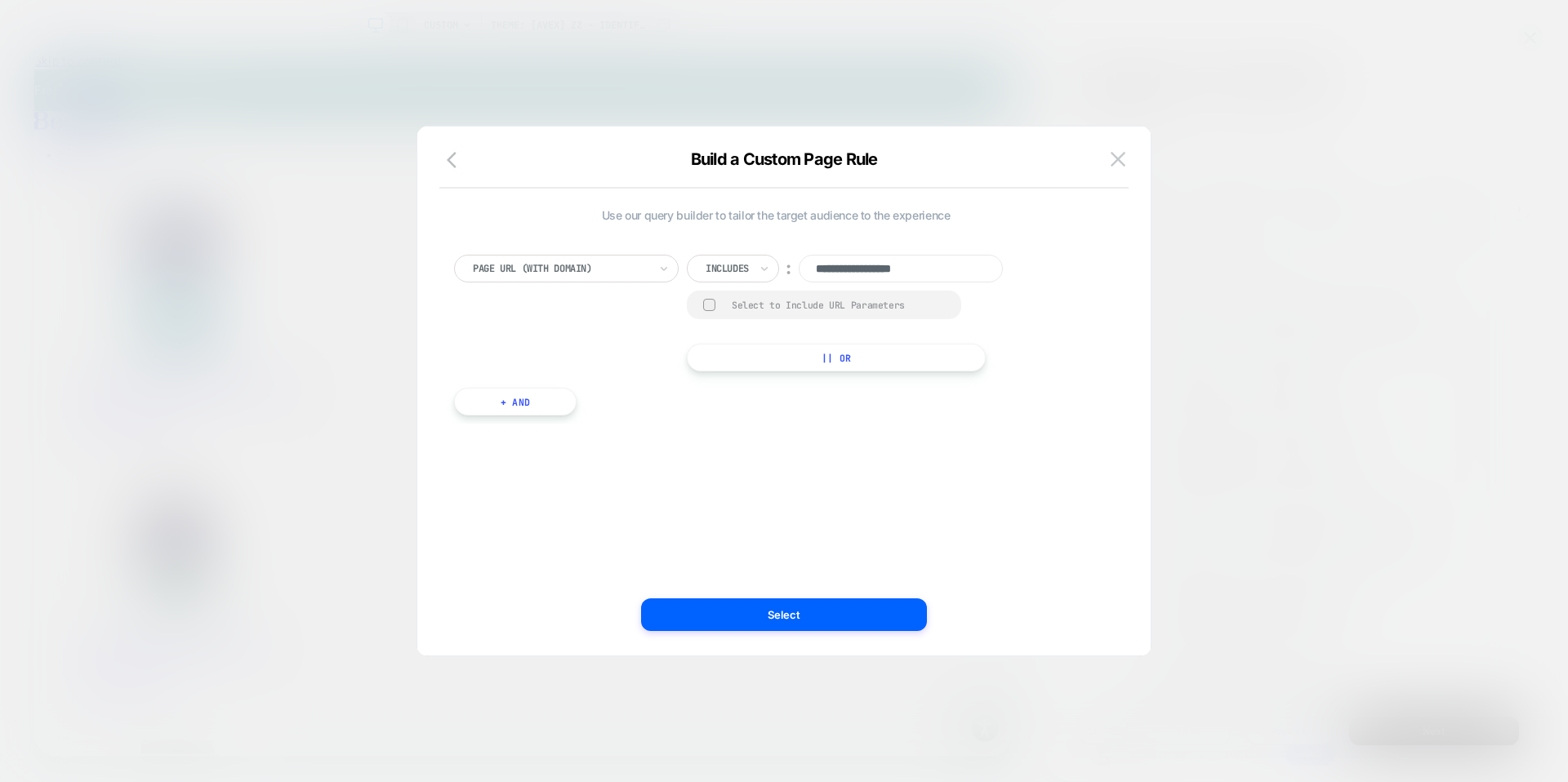
click at [444, 157] on button "button" at bounding box center [457, 161] width 29 height 24
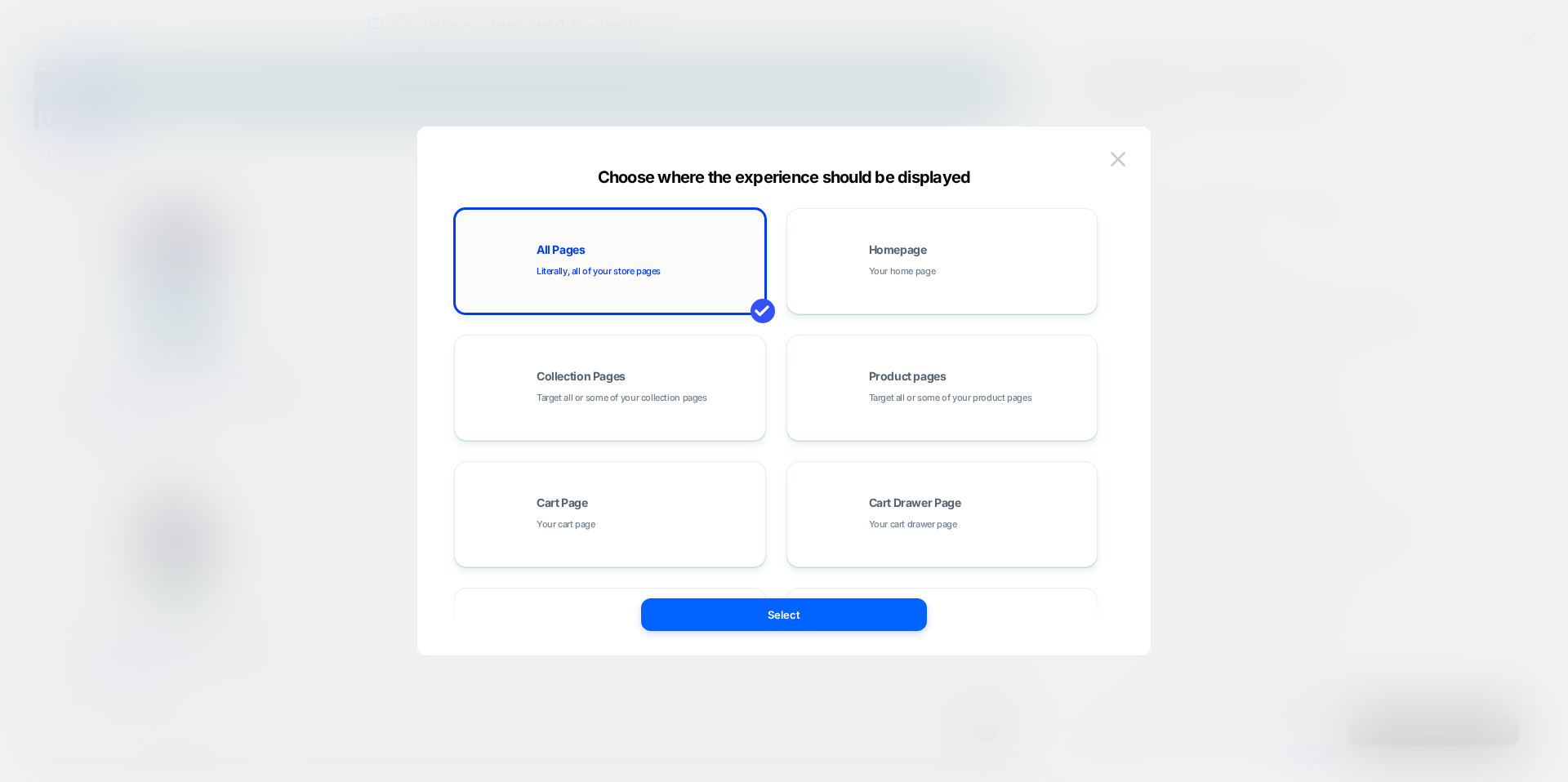
click at [614, 255] on div "All Pages Literally, all of your store pages" at bounding box center [647, 261] width 220 height 35
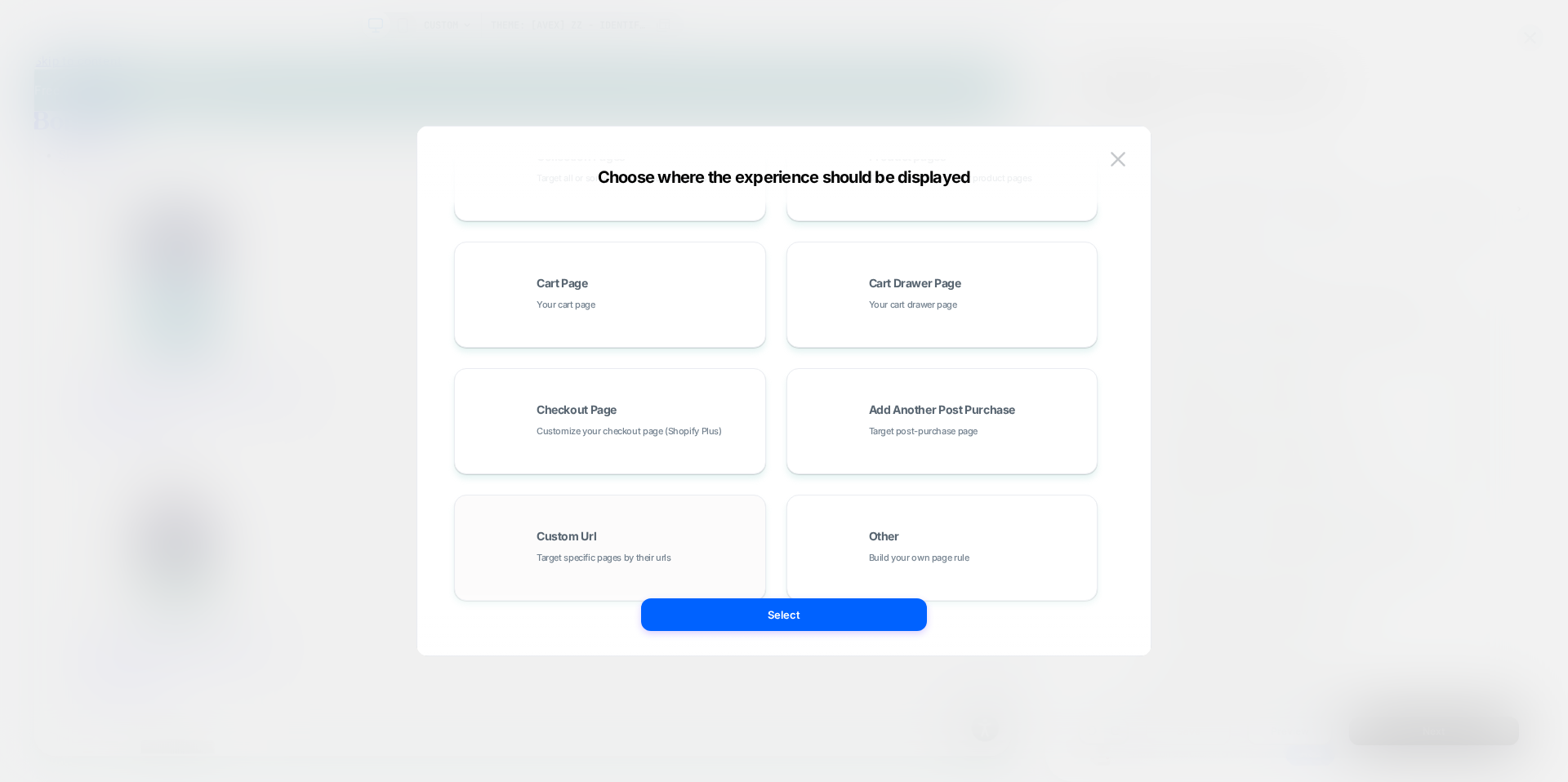
scroll to position [246, 0]
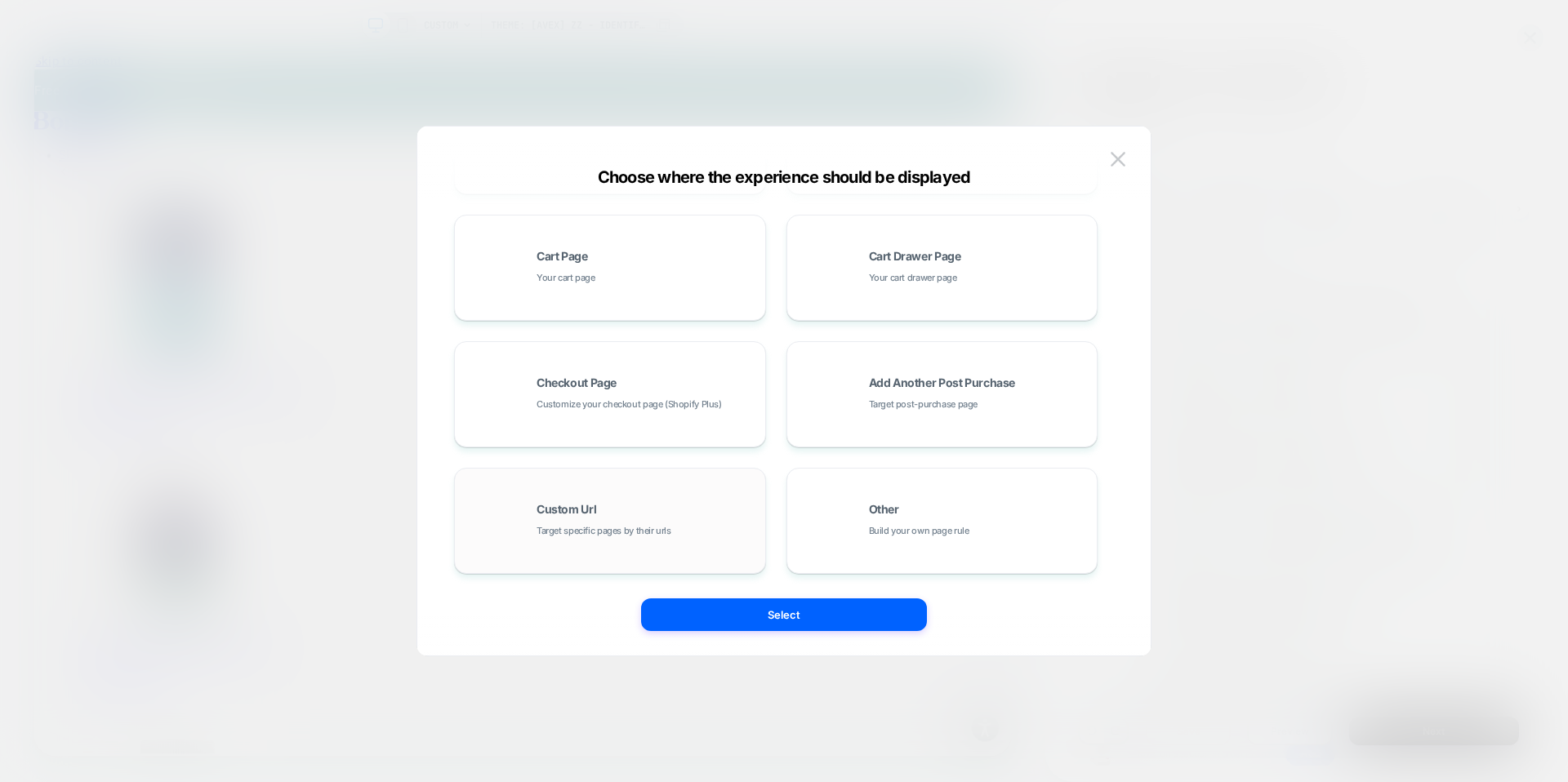
click at [677, 520] on div "Custom Url Target specific pages by their urls" at bounding box center [647, 521] width 220 height 35
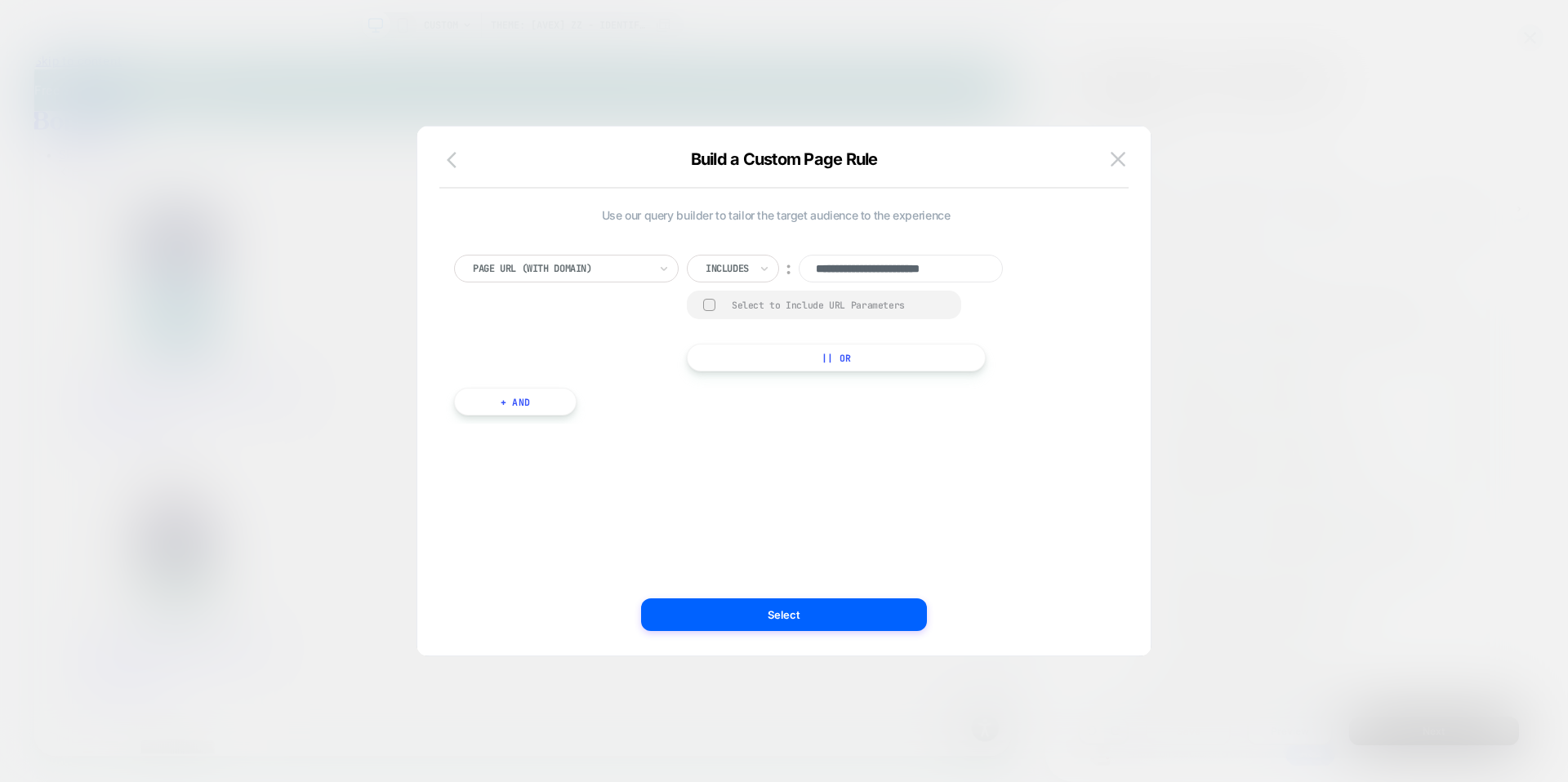
scroll to position [0, 0]
click at [452, 153] on icon "button" at bounding box center [457, 160] width 20 height 20
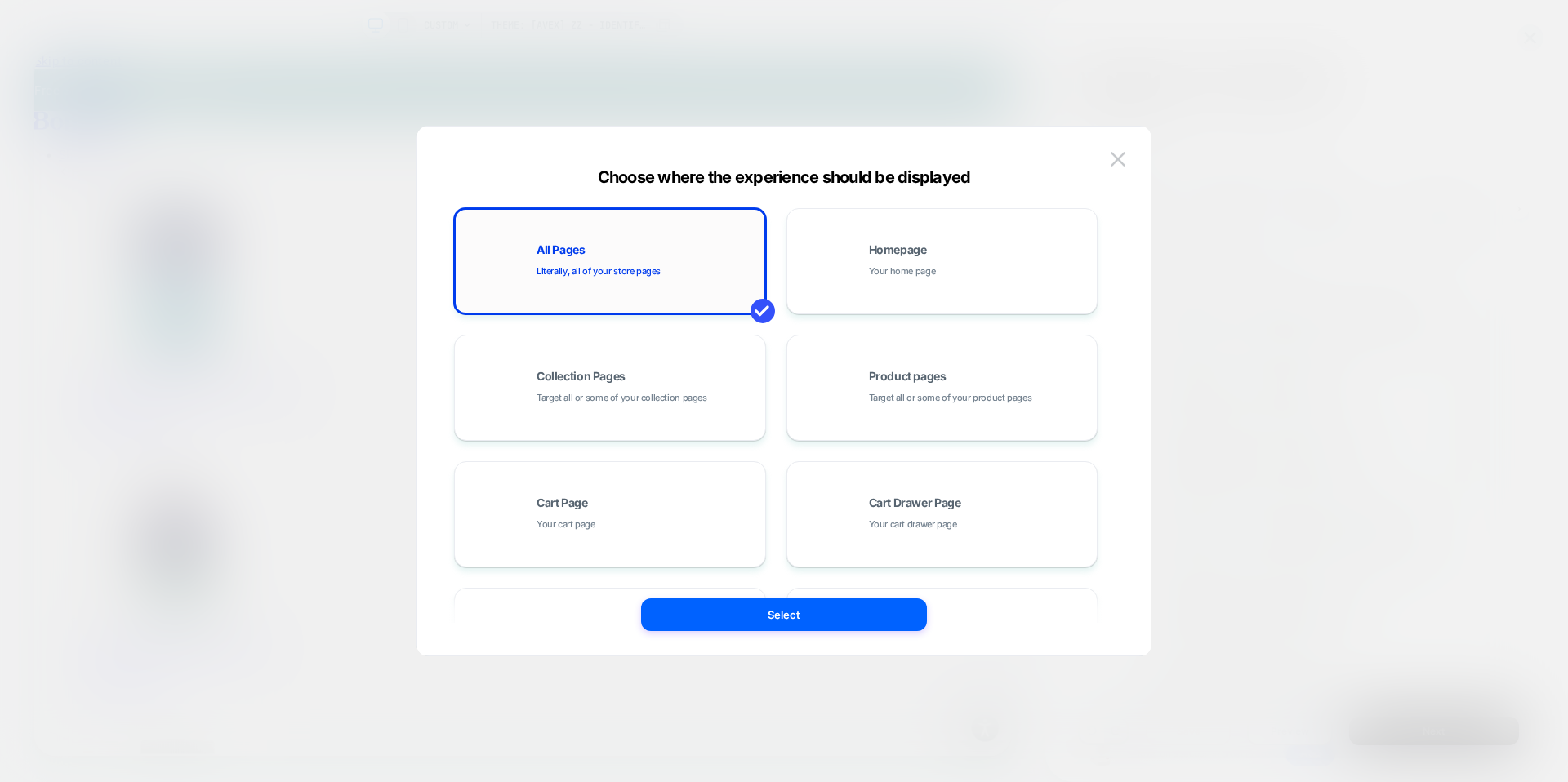
click at [611, 254] on div "All Pages Literally, all of your store pages" at bounding box center [647, 261] width 220 height 35
click at [791, 616] on button "Select" at bounding box center [784, 615] width 286 height 33
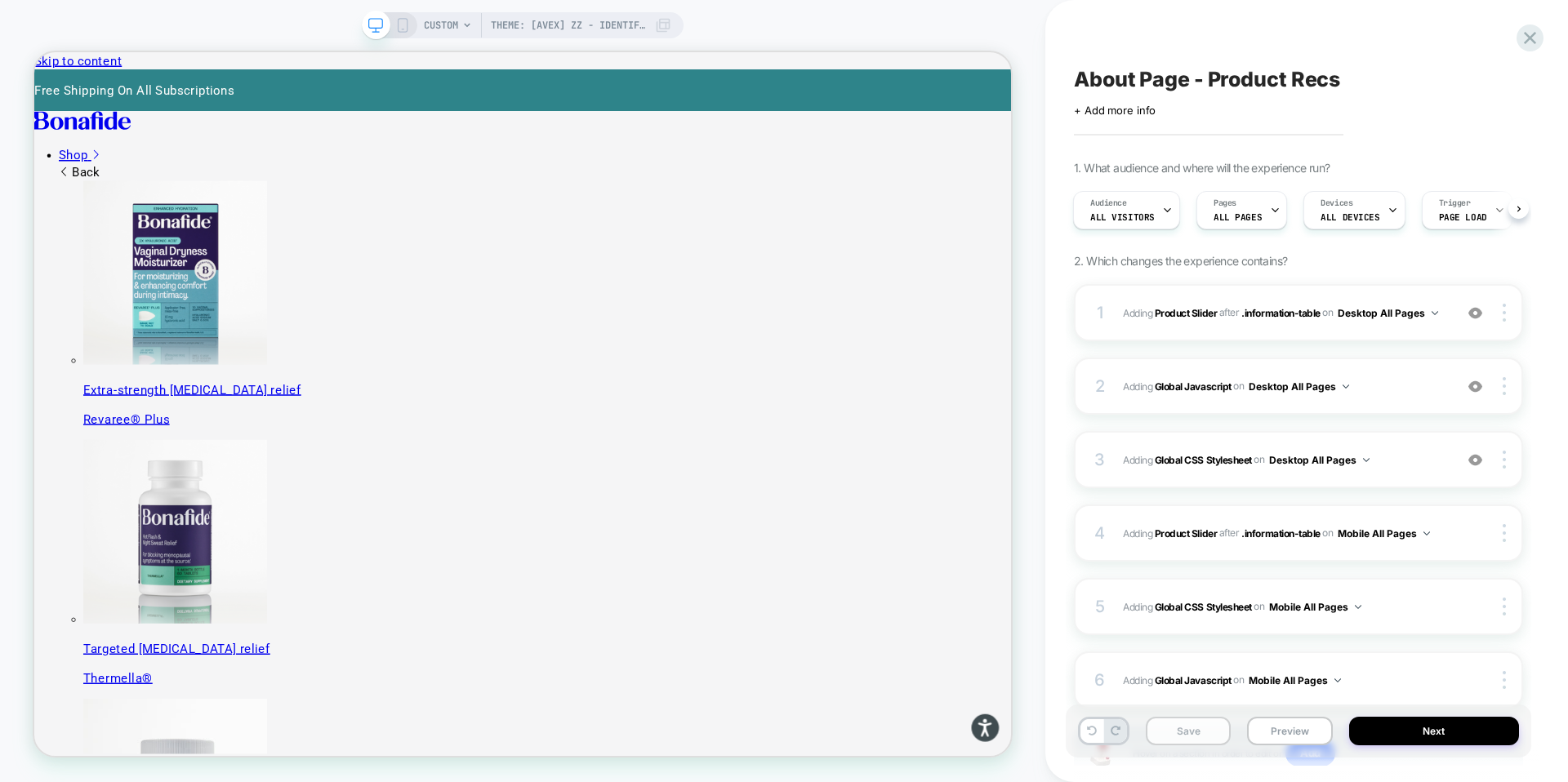
click at [1169, 734] on button "Save" at bounding box center [1188, 730] width 85 height 29
click at [1286, 738] on button "Preview" at bounding box center [1290, 730] width 85 height 29
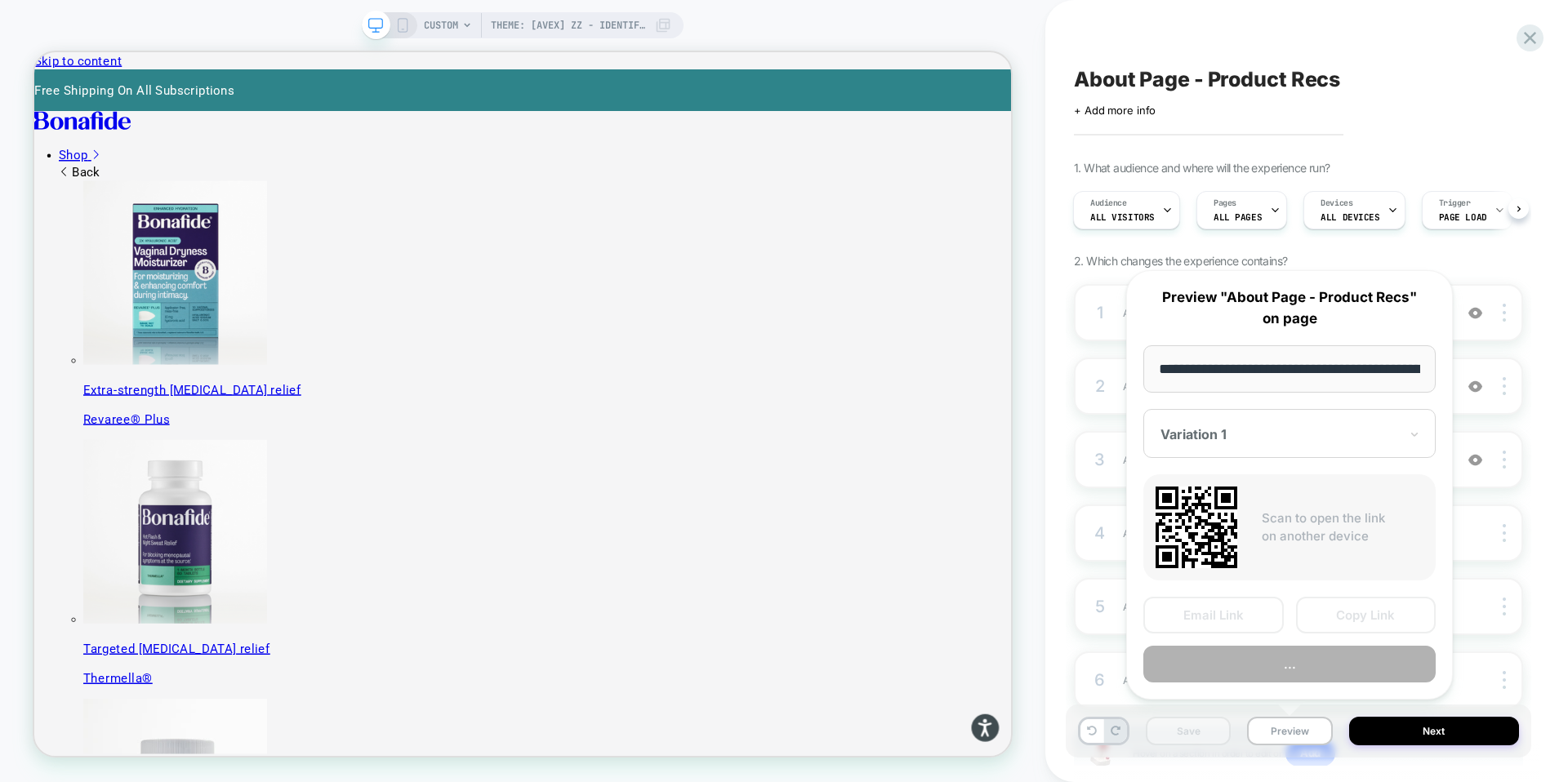
scroll to position [0, 249]
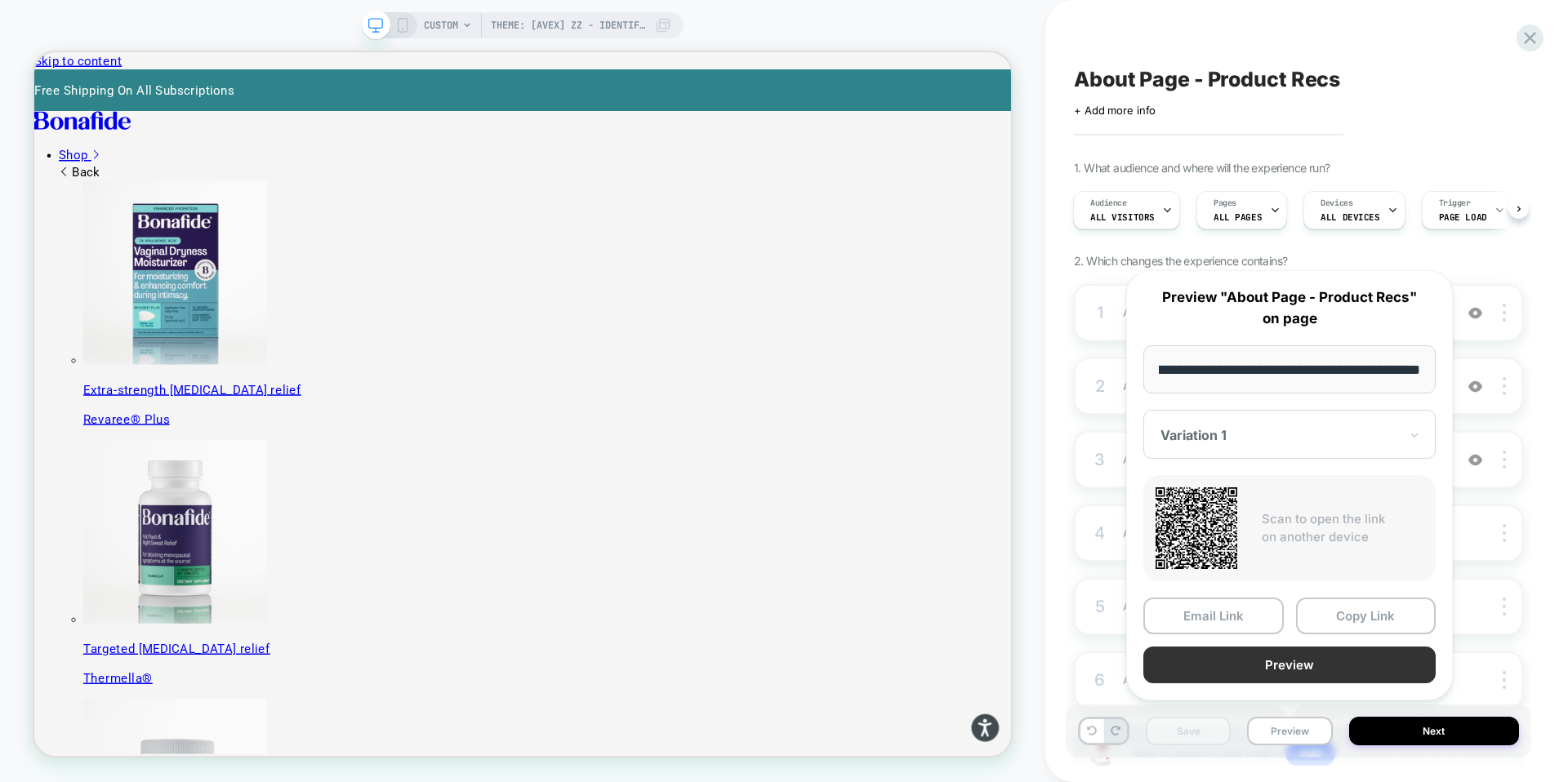
click at [1305, 661] on button "Preview" at bounding box center [1289, 665] width 292 height 37
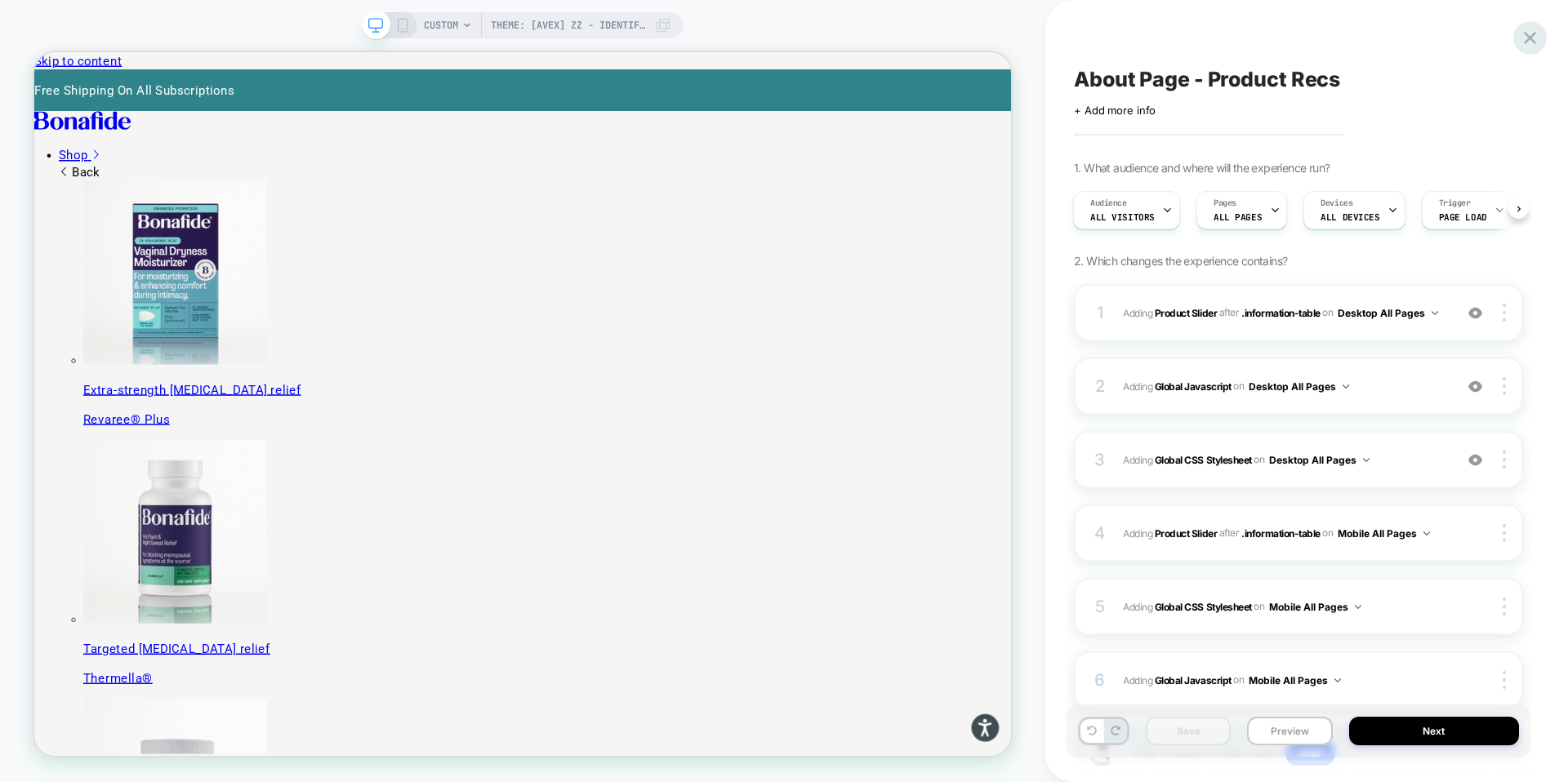
click at [1532, 39] on icon at bounding box center [1530, 38] width 12 height 12
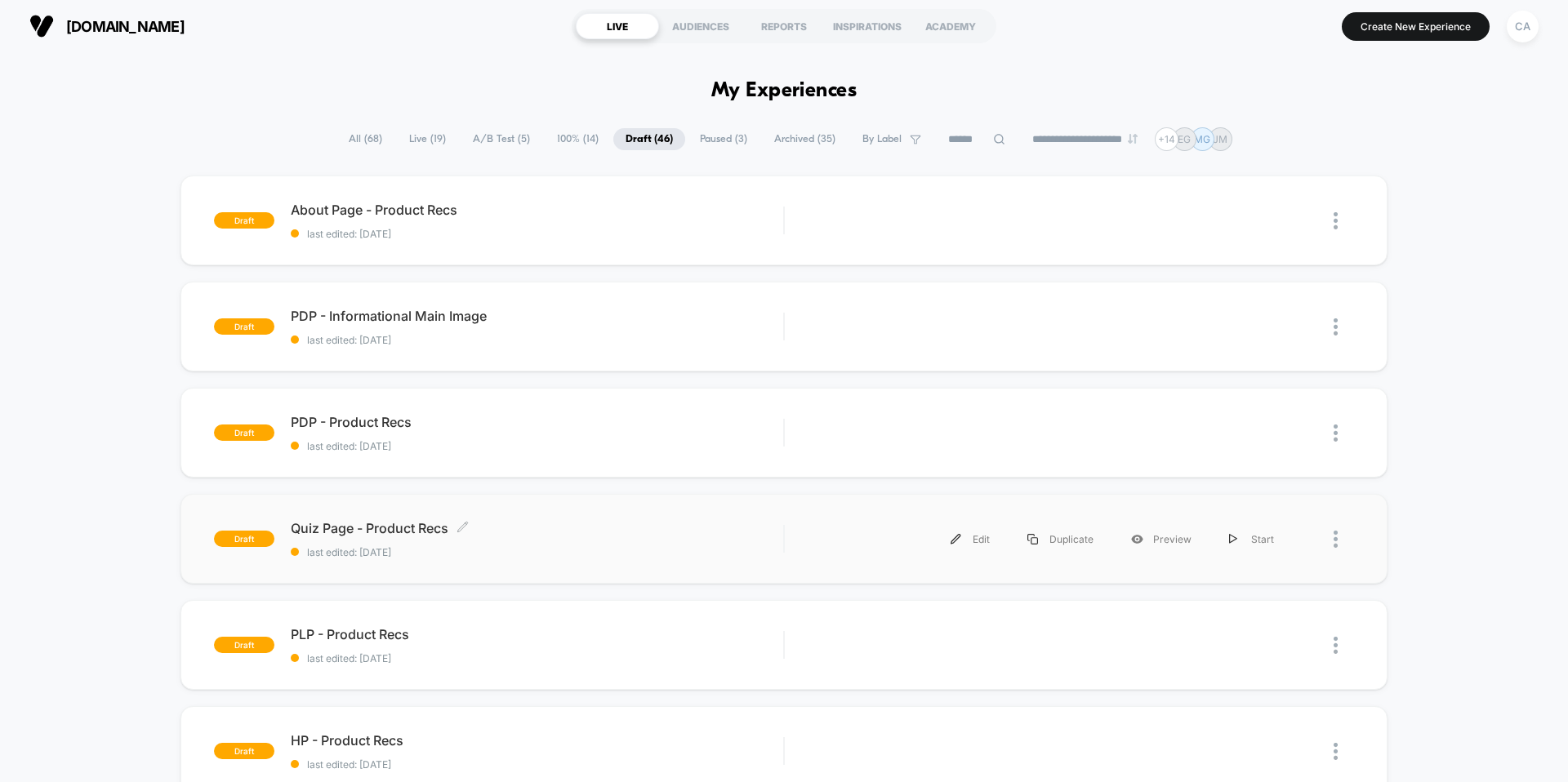
scroll to position [3, 0]
click at [411, 528] on span "Quiz Page - Product Recs Click to edit experience details" at bounding box center [537, 528] width 493 height 16
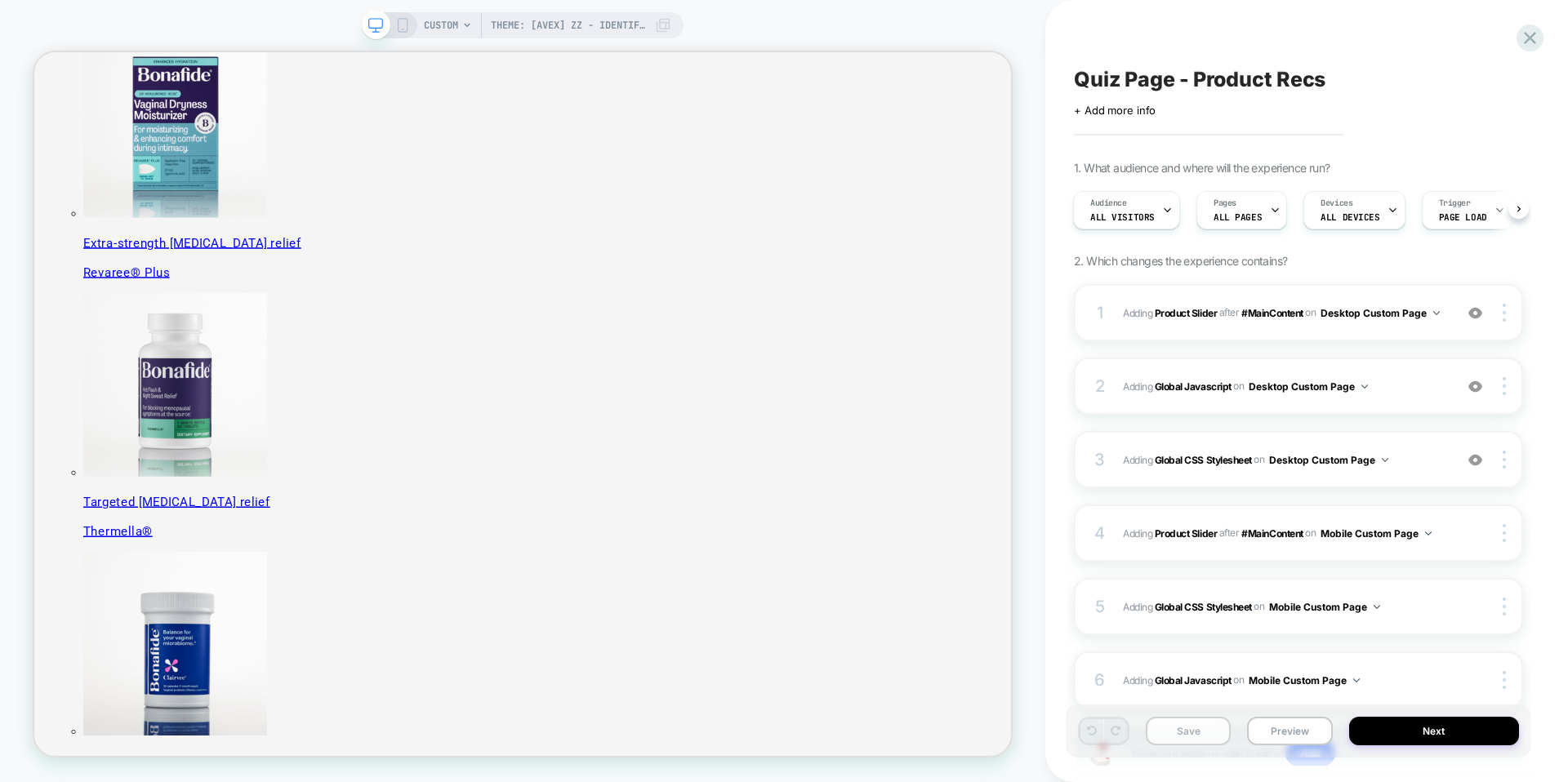
click at [1187, 734] on button "Save" at bounding box center [1188, 730] width 85 height 29
click at [1277, 735] on button "Preview" at bounding box center [1290, 730] width 85 height 29
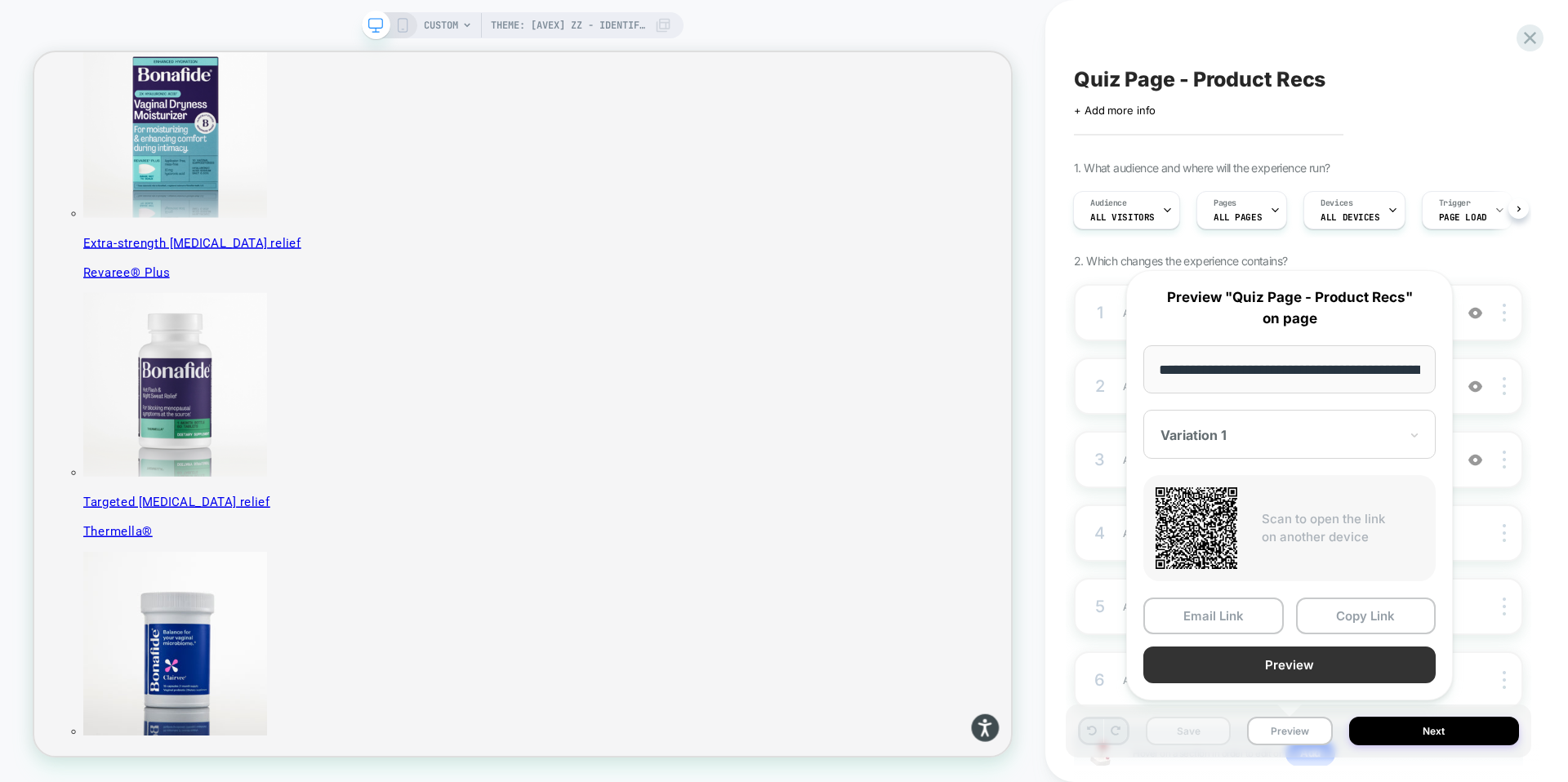
click at [1300, 670] on button "Preview" at bounding box center [1289, 665] width 292 height 37
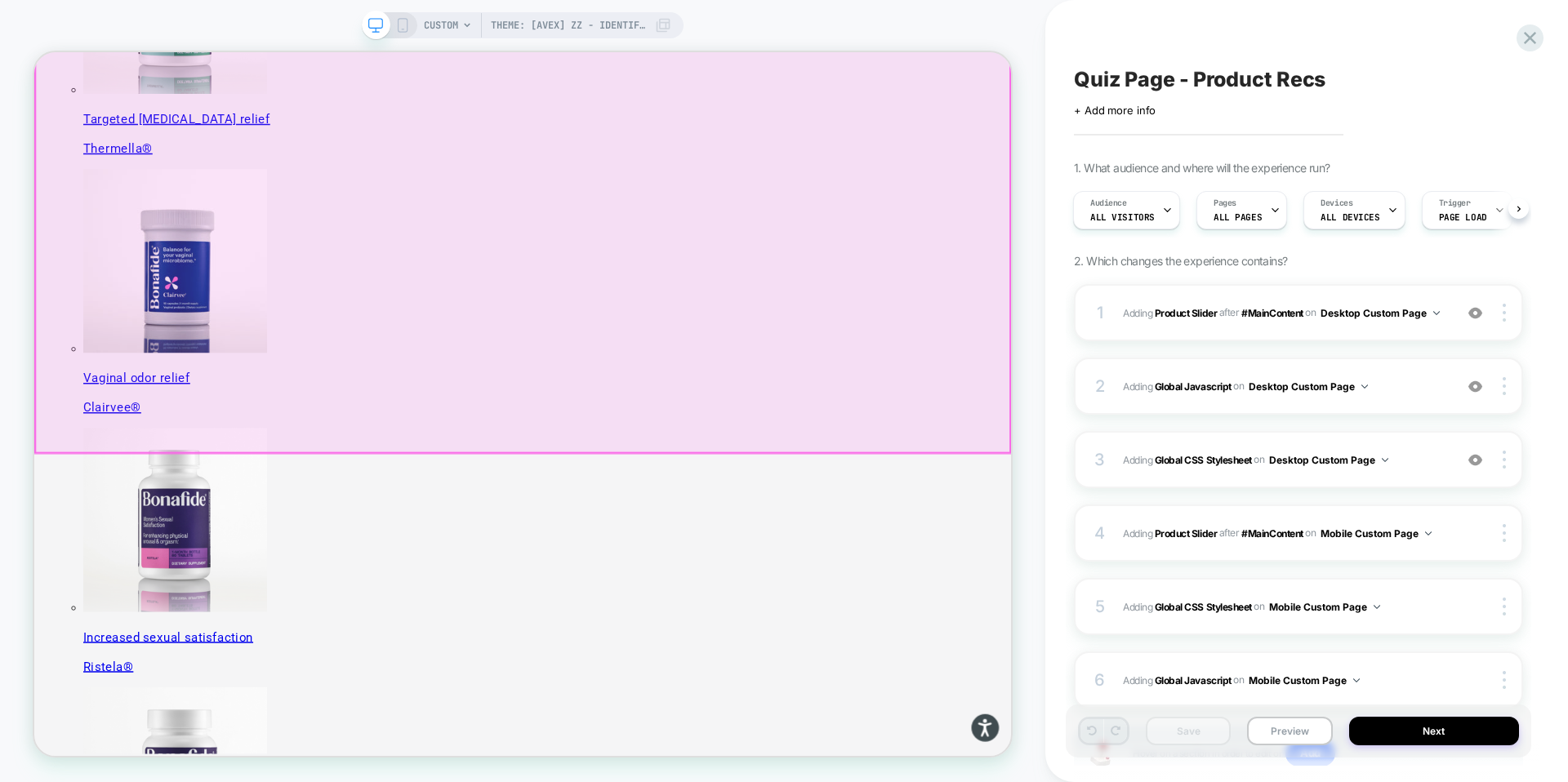
scroll to position [176, 0]
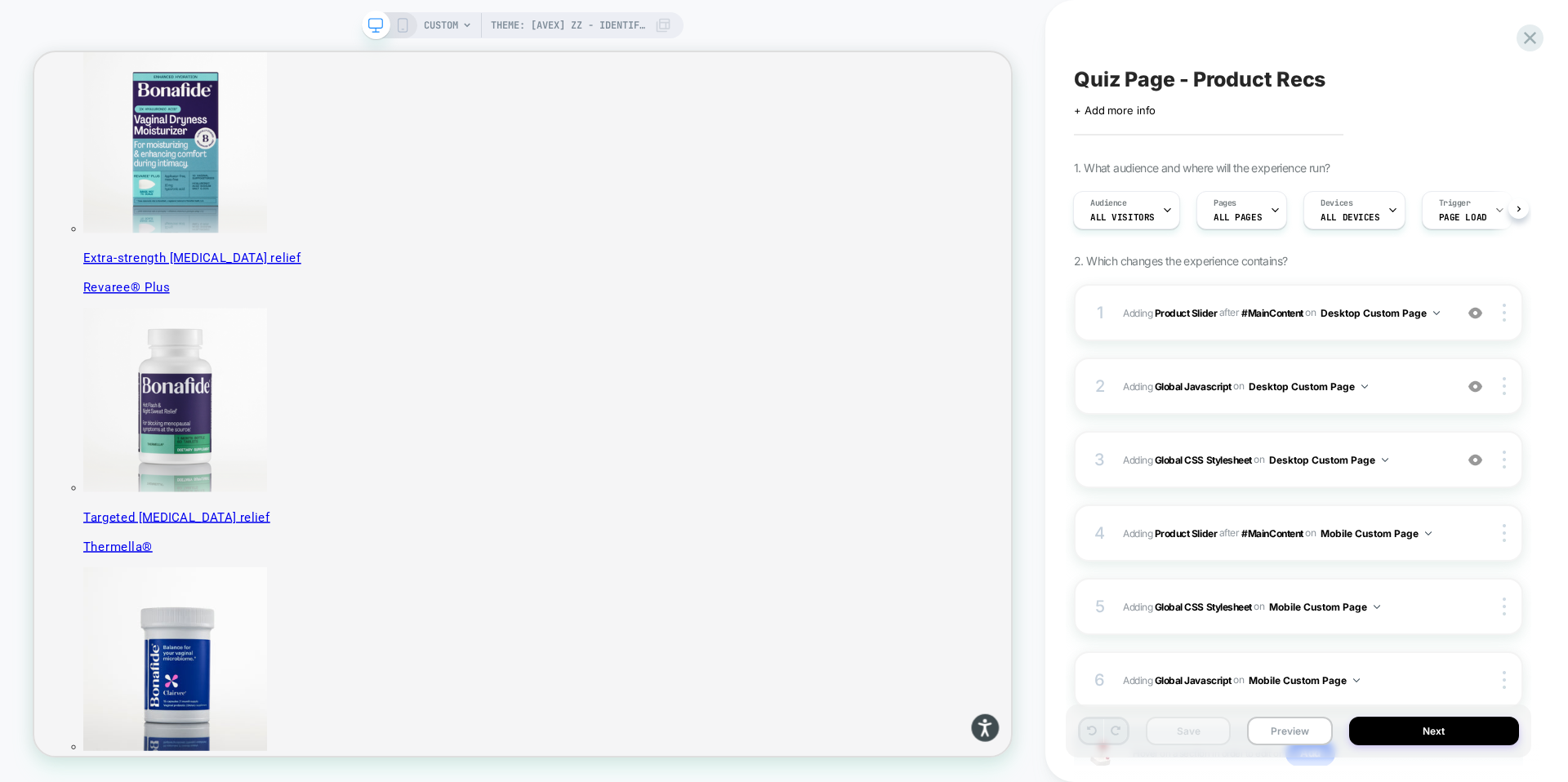
click at [433, 25] on span "CUSTOM" at bounding box center [441, 25] width 34 height 26
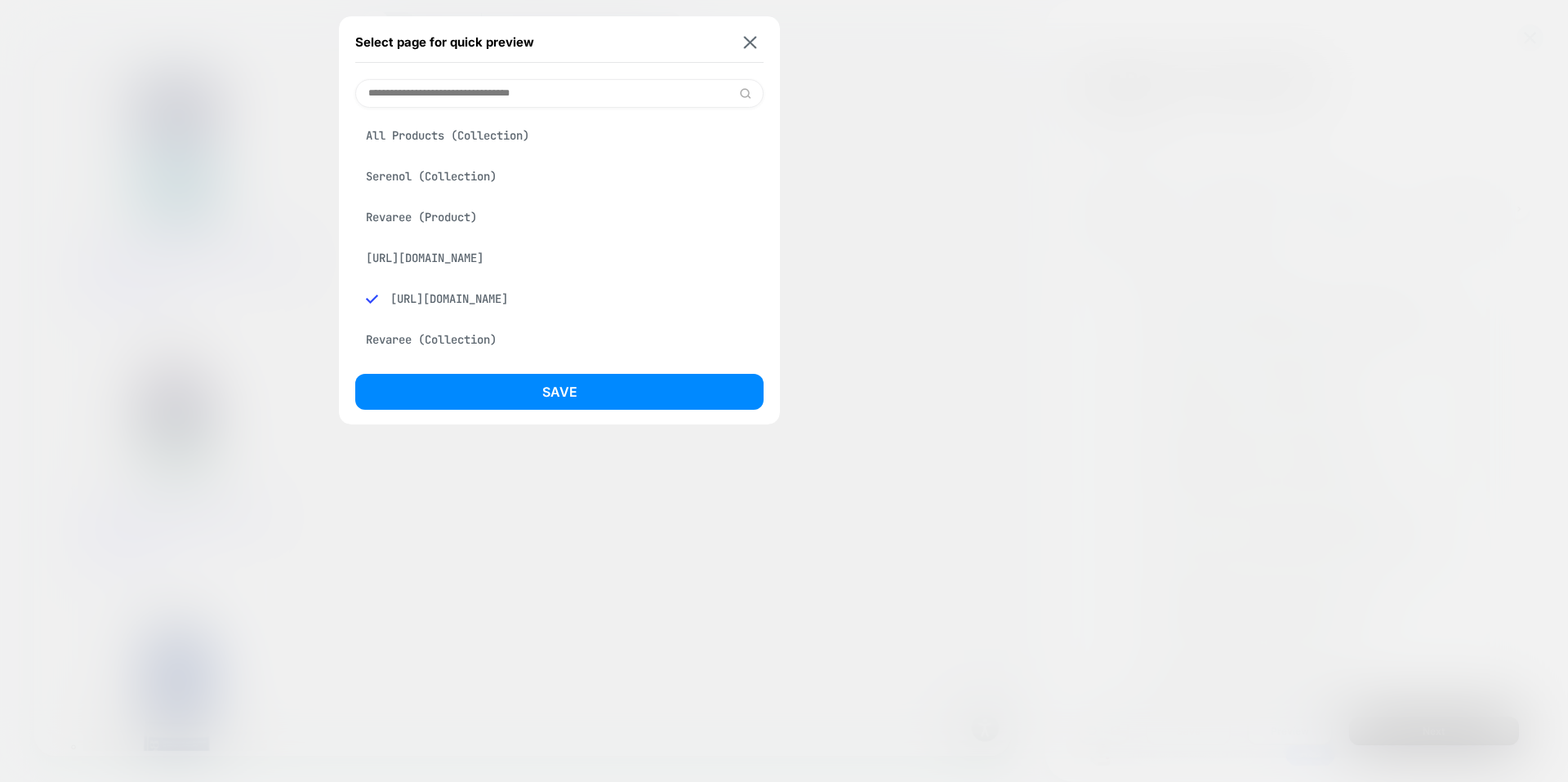
click at [576, 303] on div "[URL][DOMAIN_NAME]" at bounding box center [559, 299] width 408 height 31
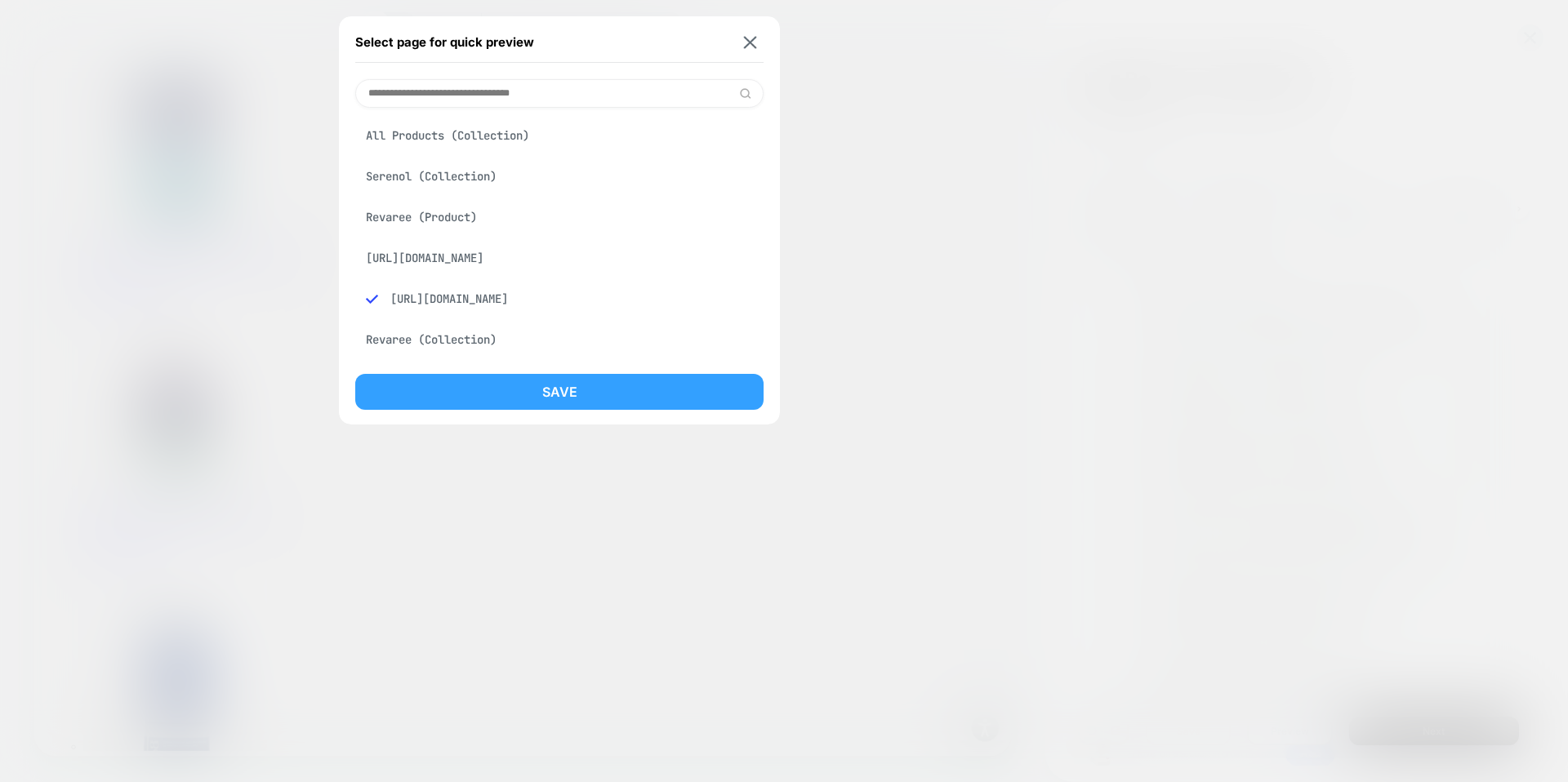
click at [574, 397] on button "Save" at bounding box center [559, 392] width 408 height 36
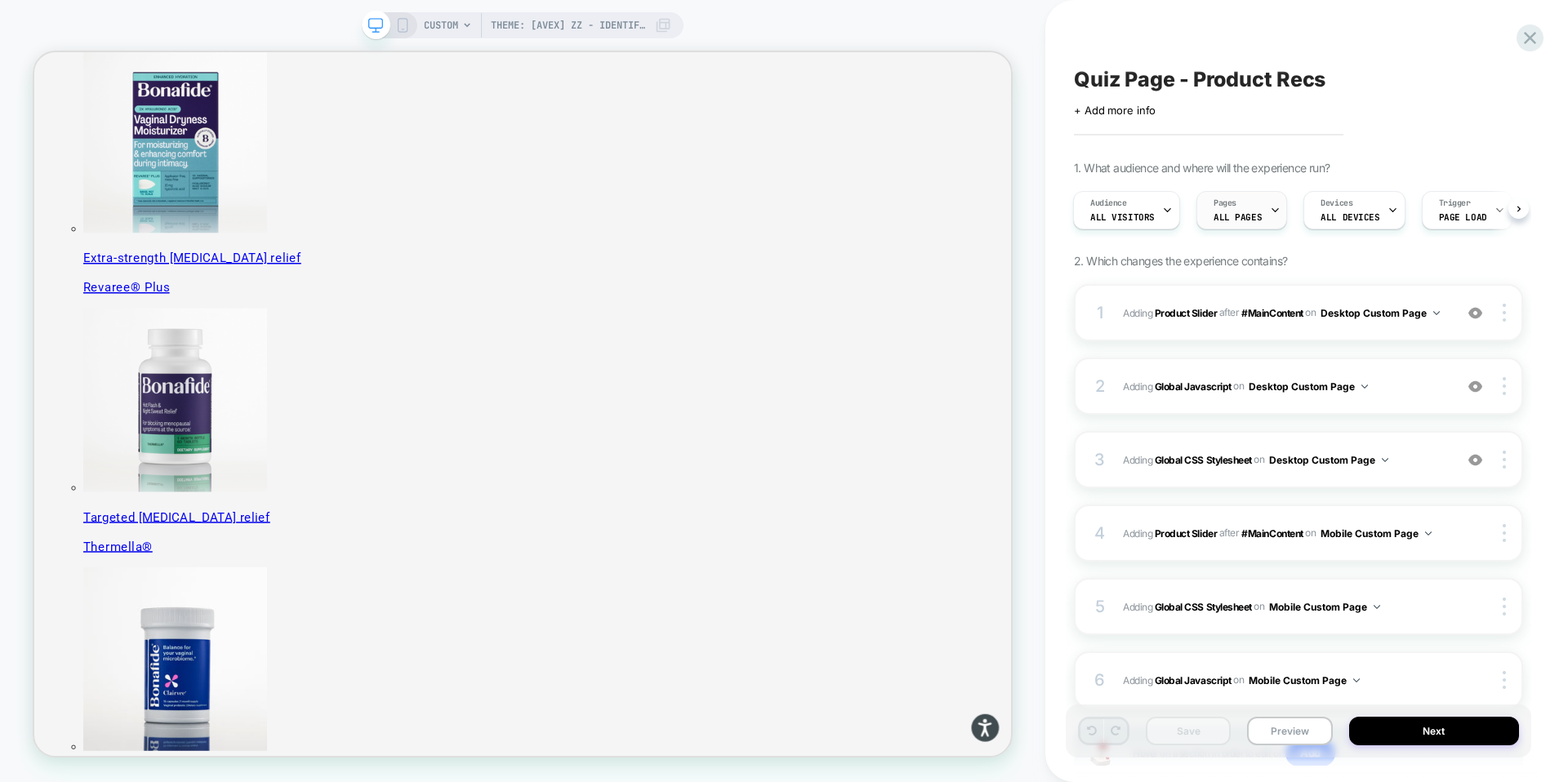
click at [1246, 219] on span "ALL PAGES" at bounding box center [1237, 218] width 48 height 11
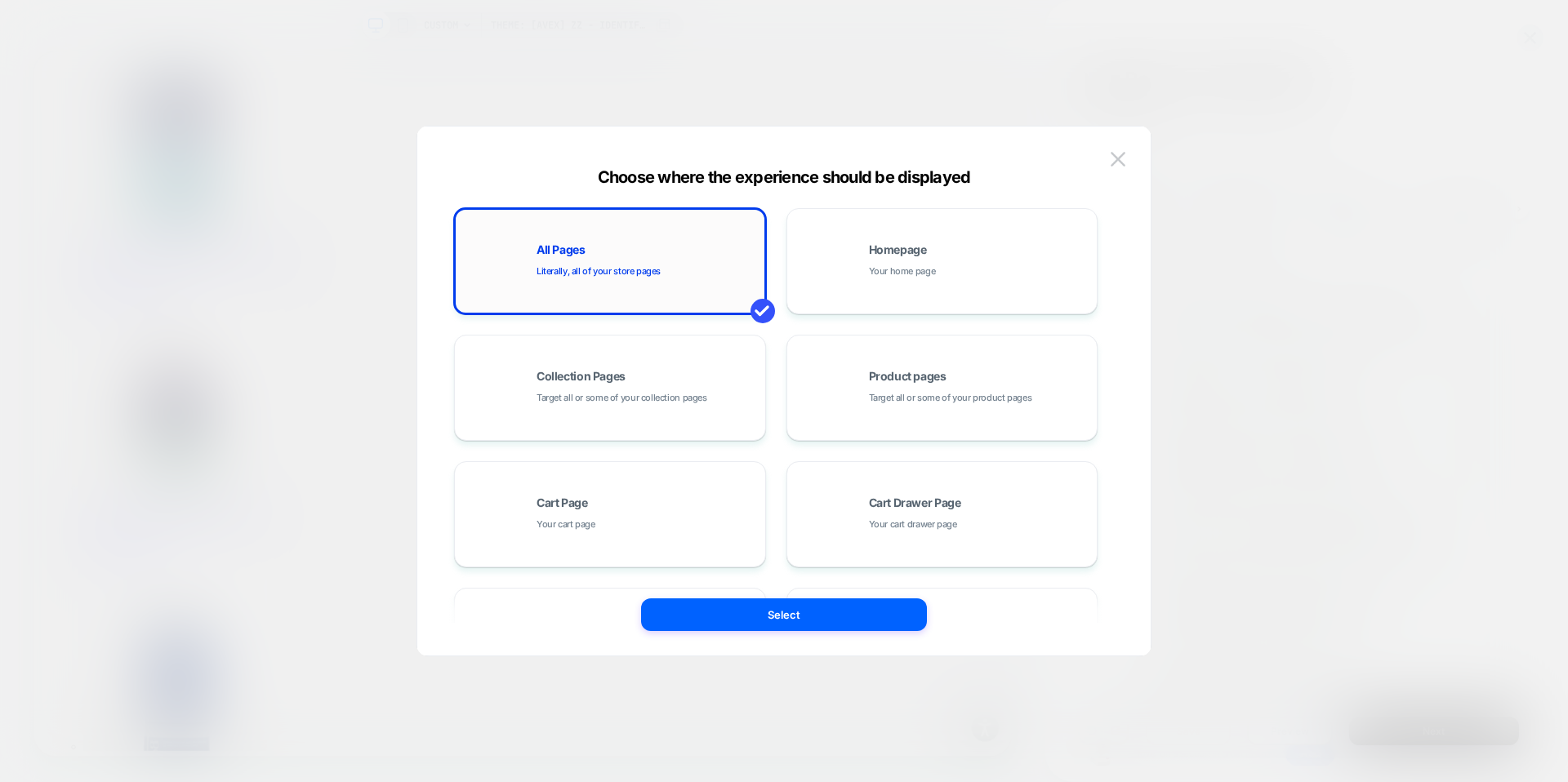
click at [683, 267] on div "All Pages Literally, all of your store pages" at bounding box center [647, 261] width 220 height 35
click at [780, 614] on button "Select" at bounding box center [784, 615] width 286 height 33
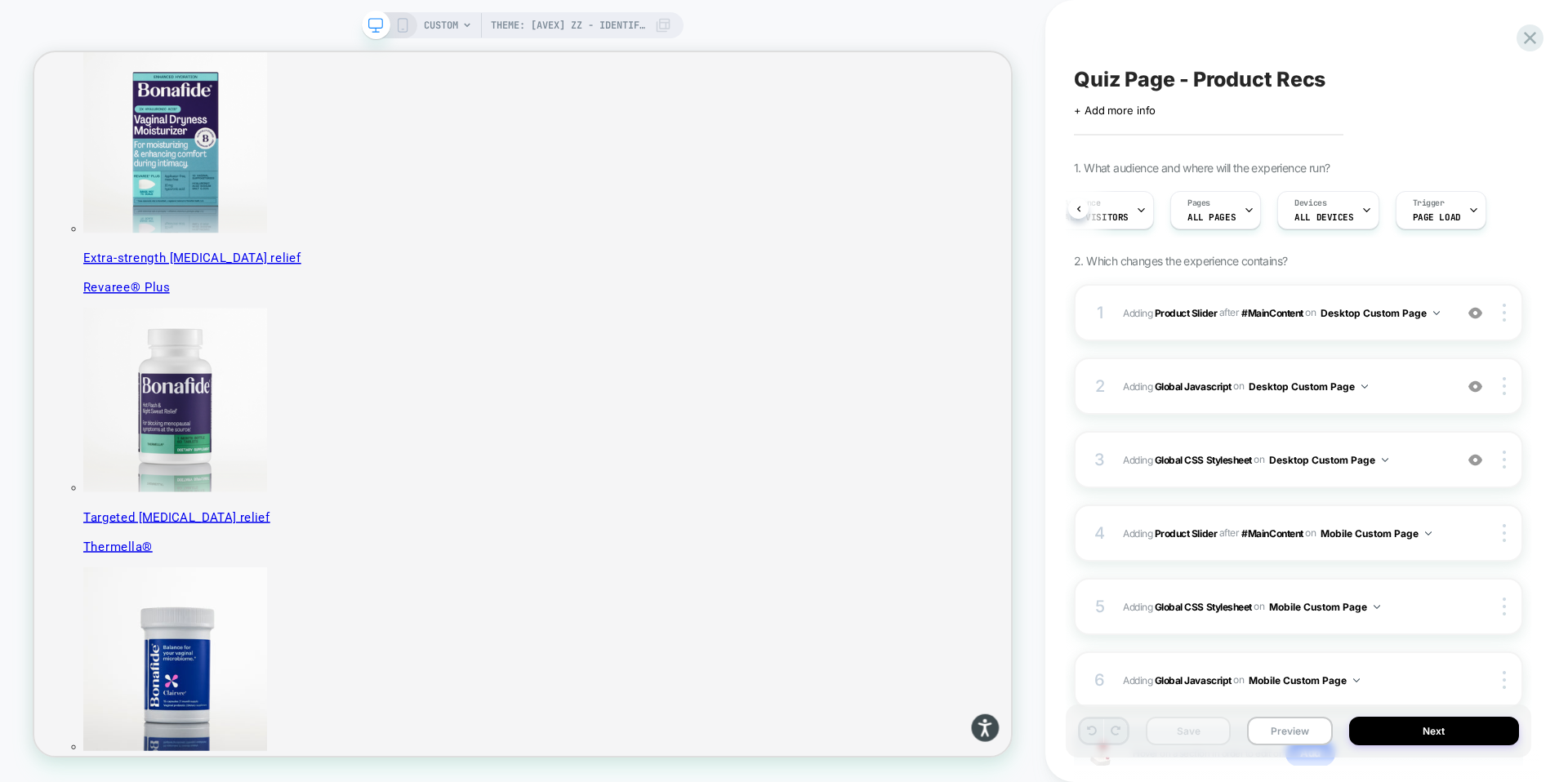
scroll to position [0, 30]
click at [1521, 211] on div "Audience All Visitors Pages ALL PAGES Devices ALL DEVICES Trigger Page Load" at bounding box center [1299, 210] width 449 height 55
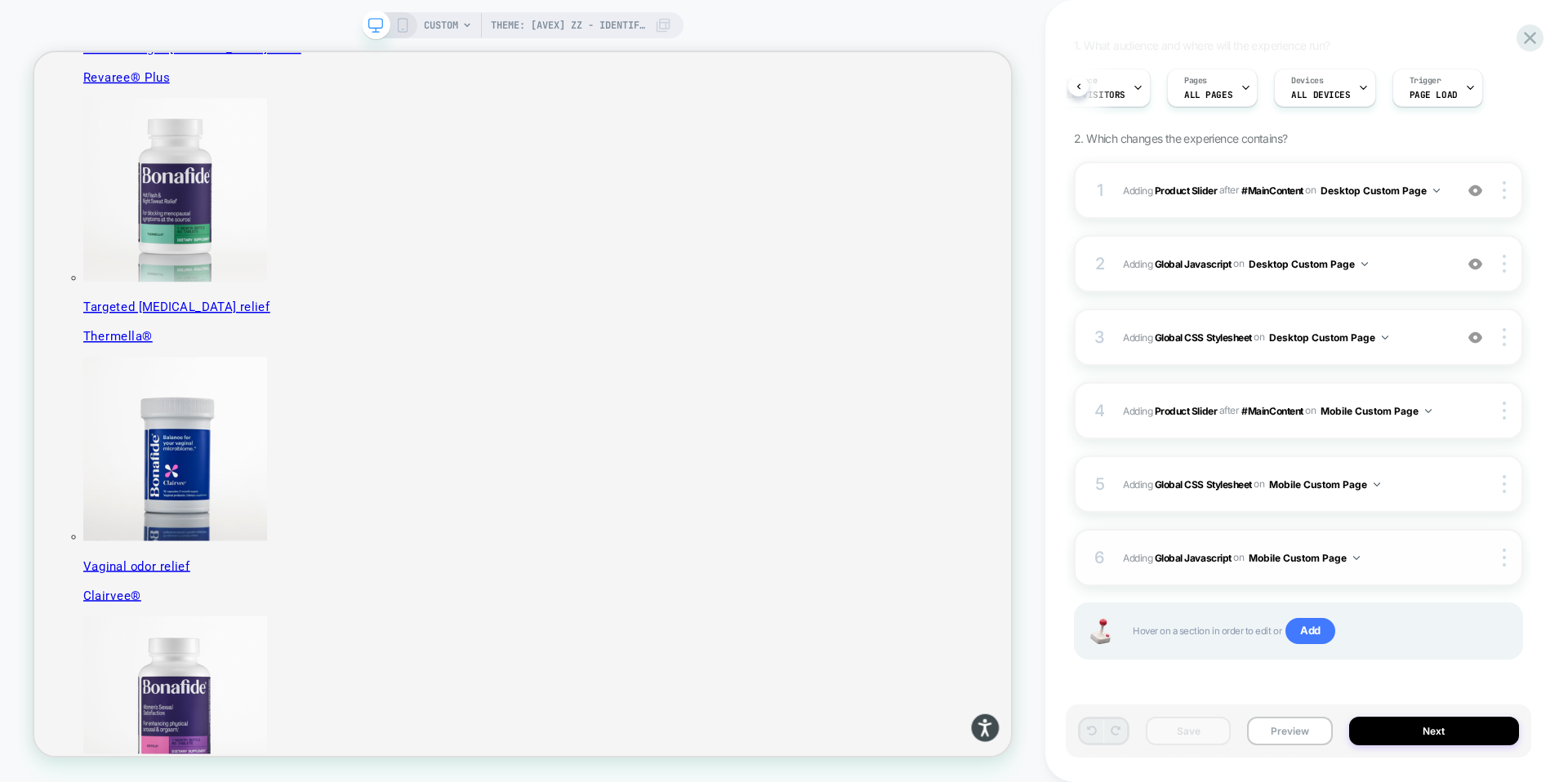
scroll to position [119, 0]
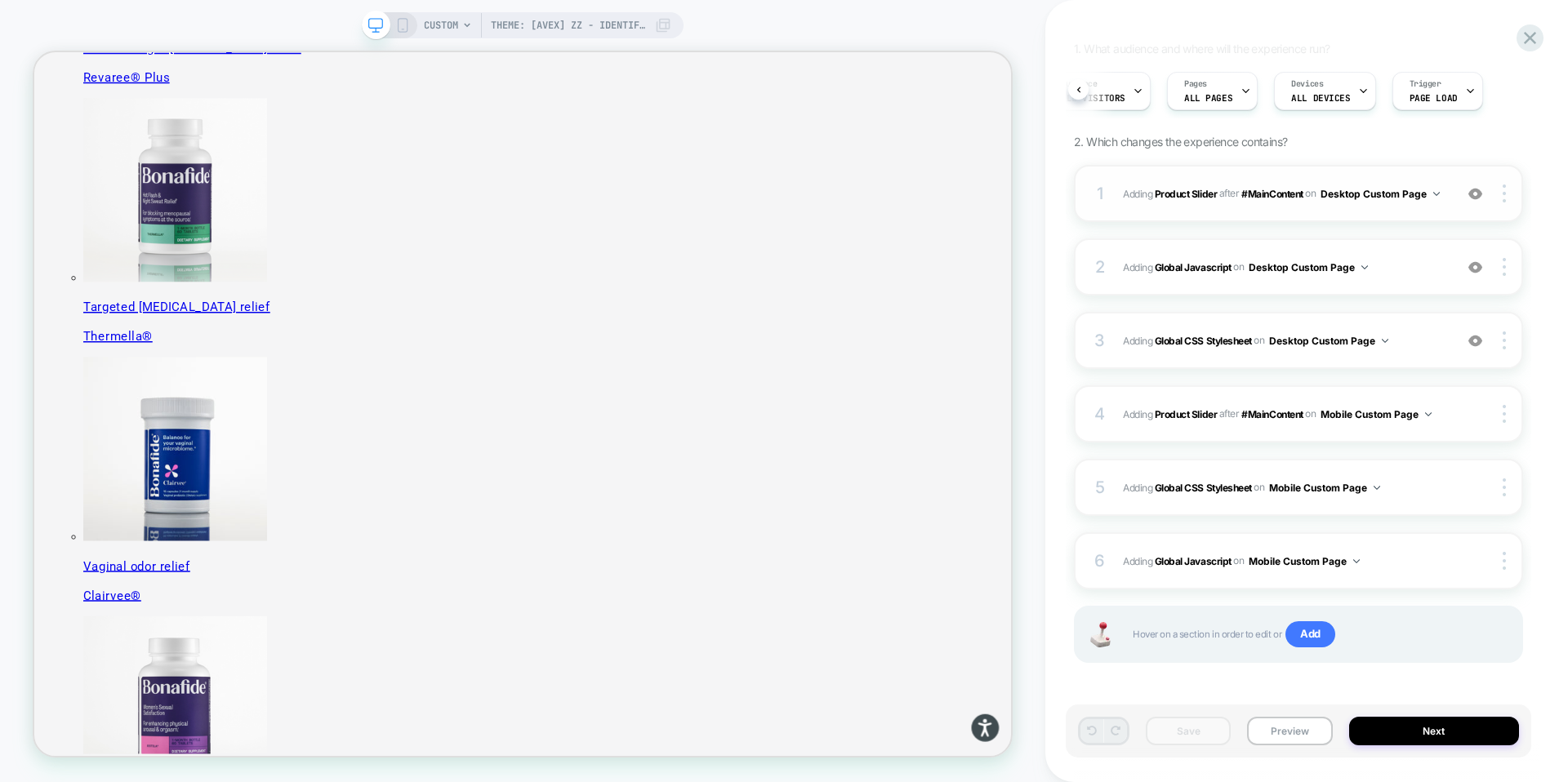
click at [1438, 192] on img at bounding box center [1437, 194] width 7 height 4
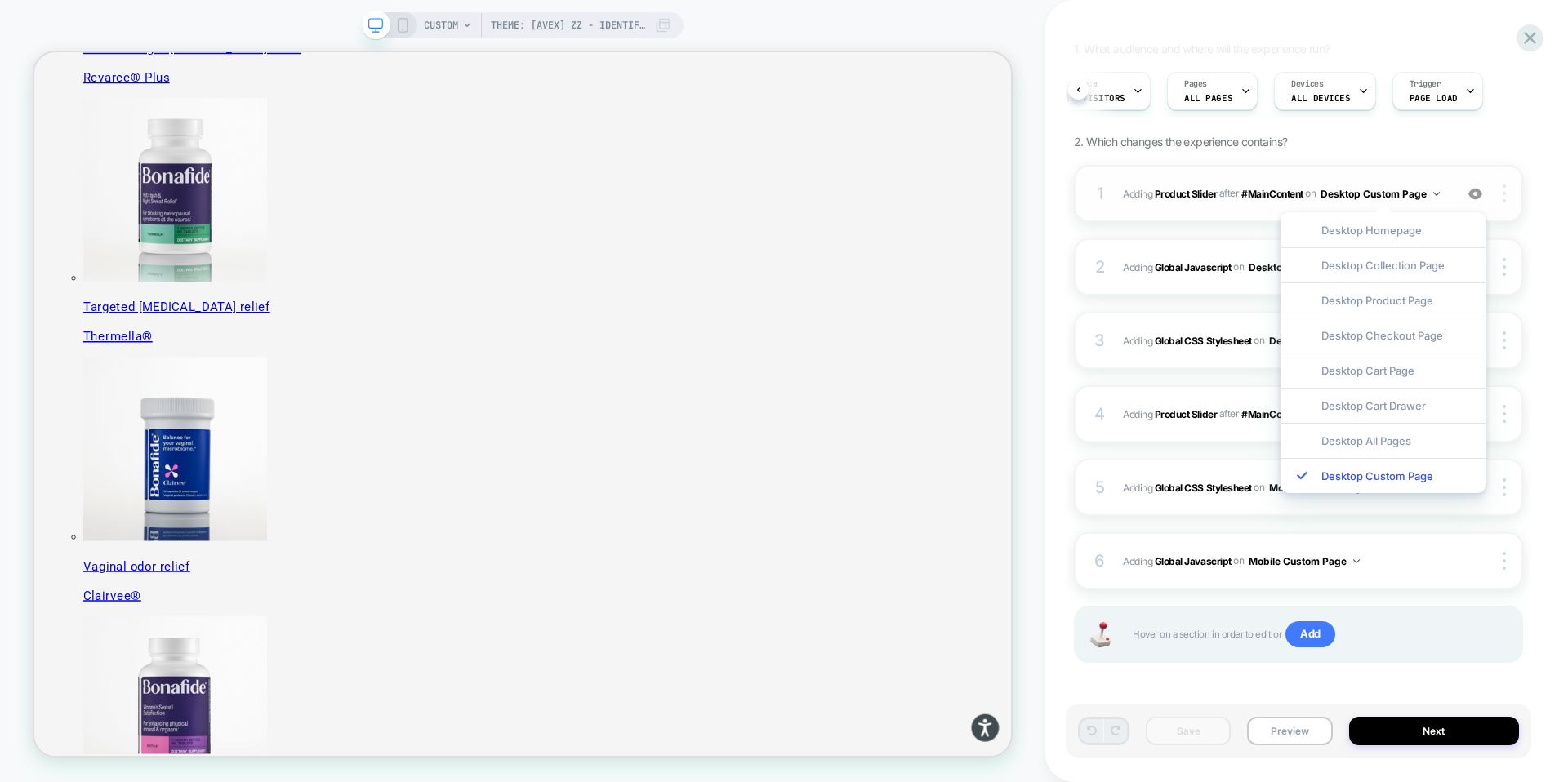
click at [1508, 201] on div at bounding box center [1507, 194] width 31 height 18
click at [1548, 133] on div "Quiz Page - Product Recs Click to edit experience details + Add more info 1. Wh…" at bounding box center [1307, 391] width 523 height 782
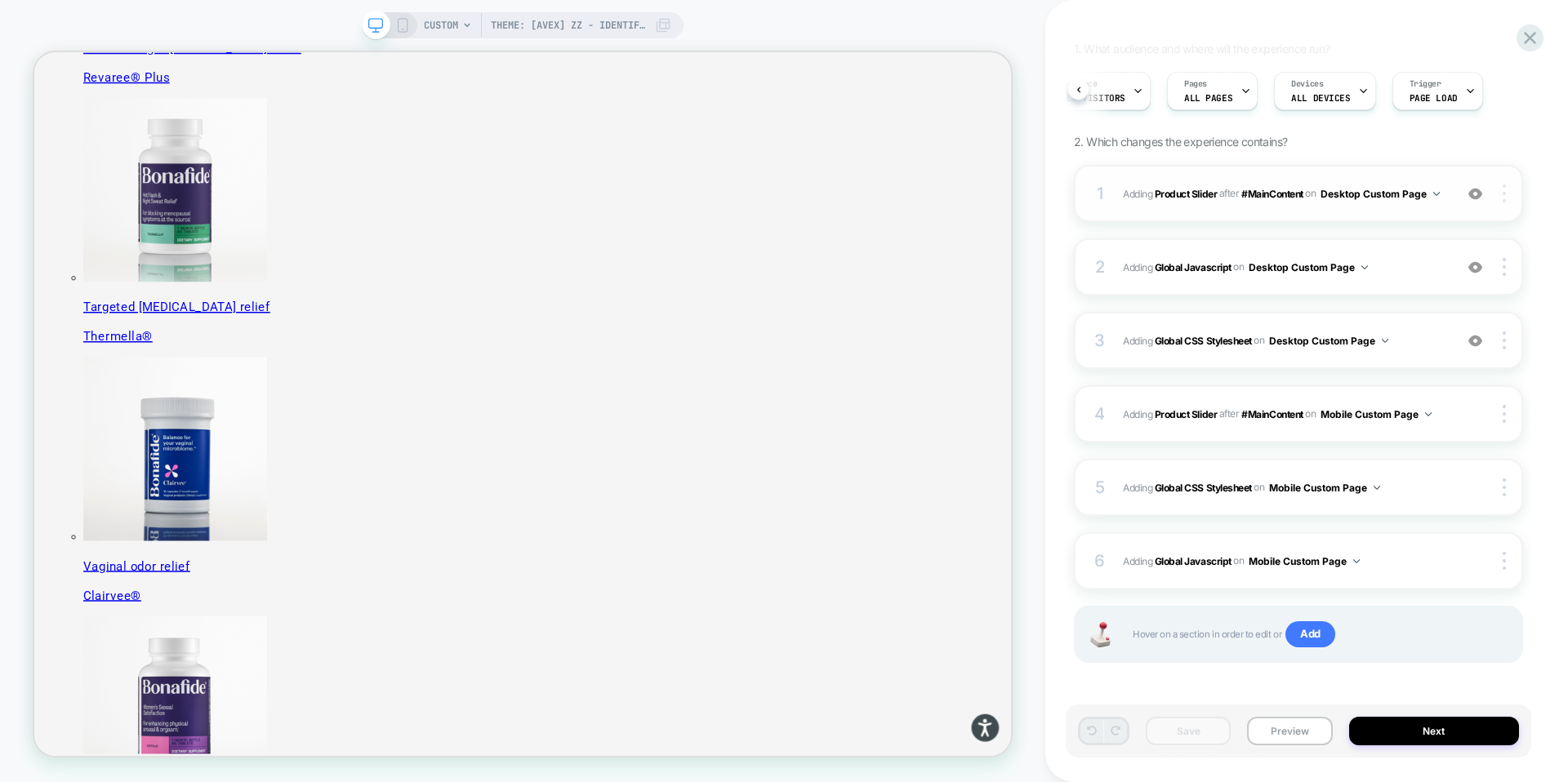
click at [1509, 191] on div at bounding box center [1507, 194] width 31 height 18
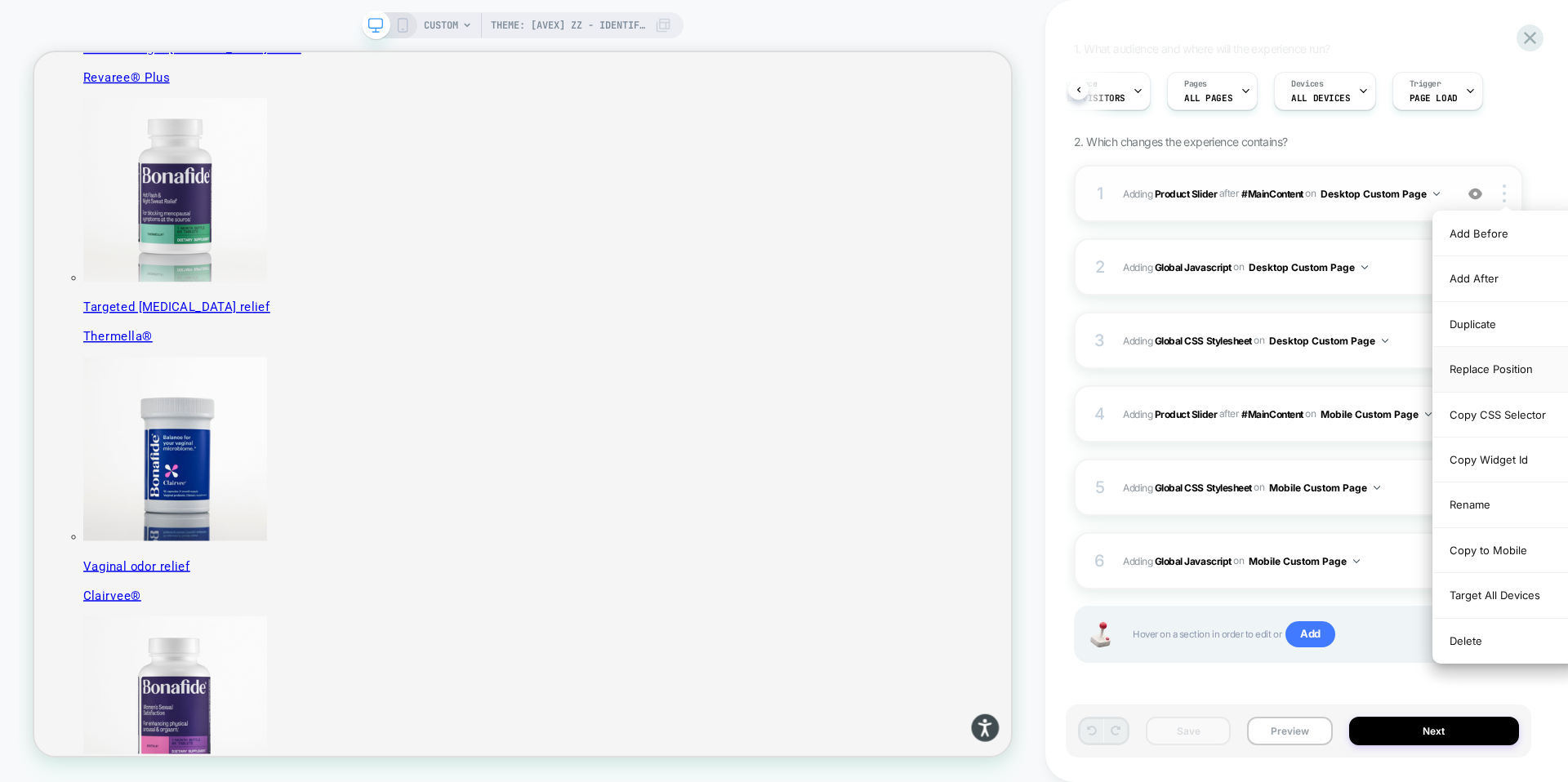
click at [1498, 375] on div "Replace Position" at bounding box center [1507, 369] width 146 height 45
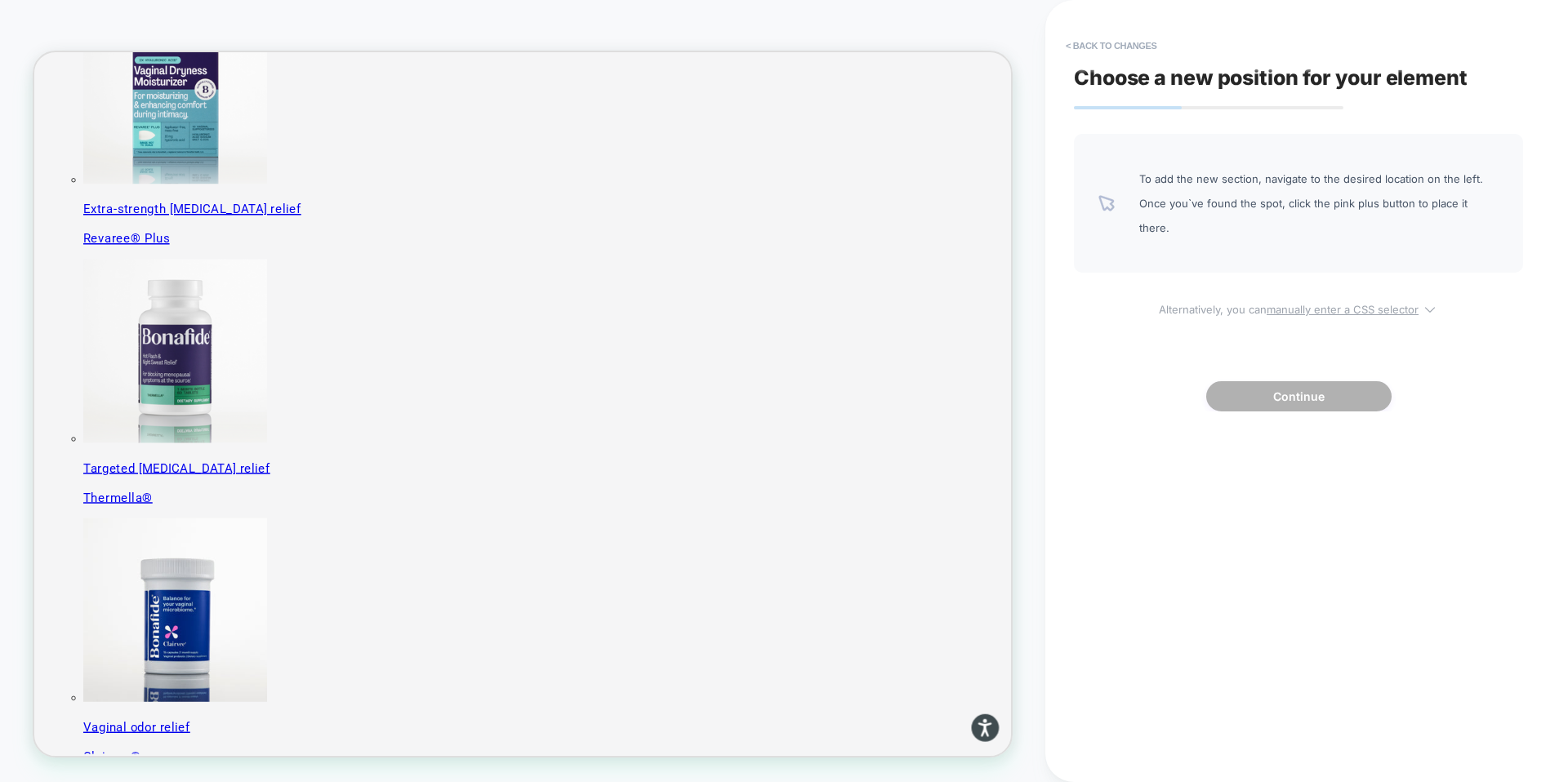
scroll to position [456, 0]
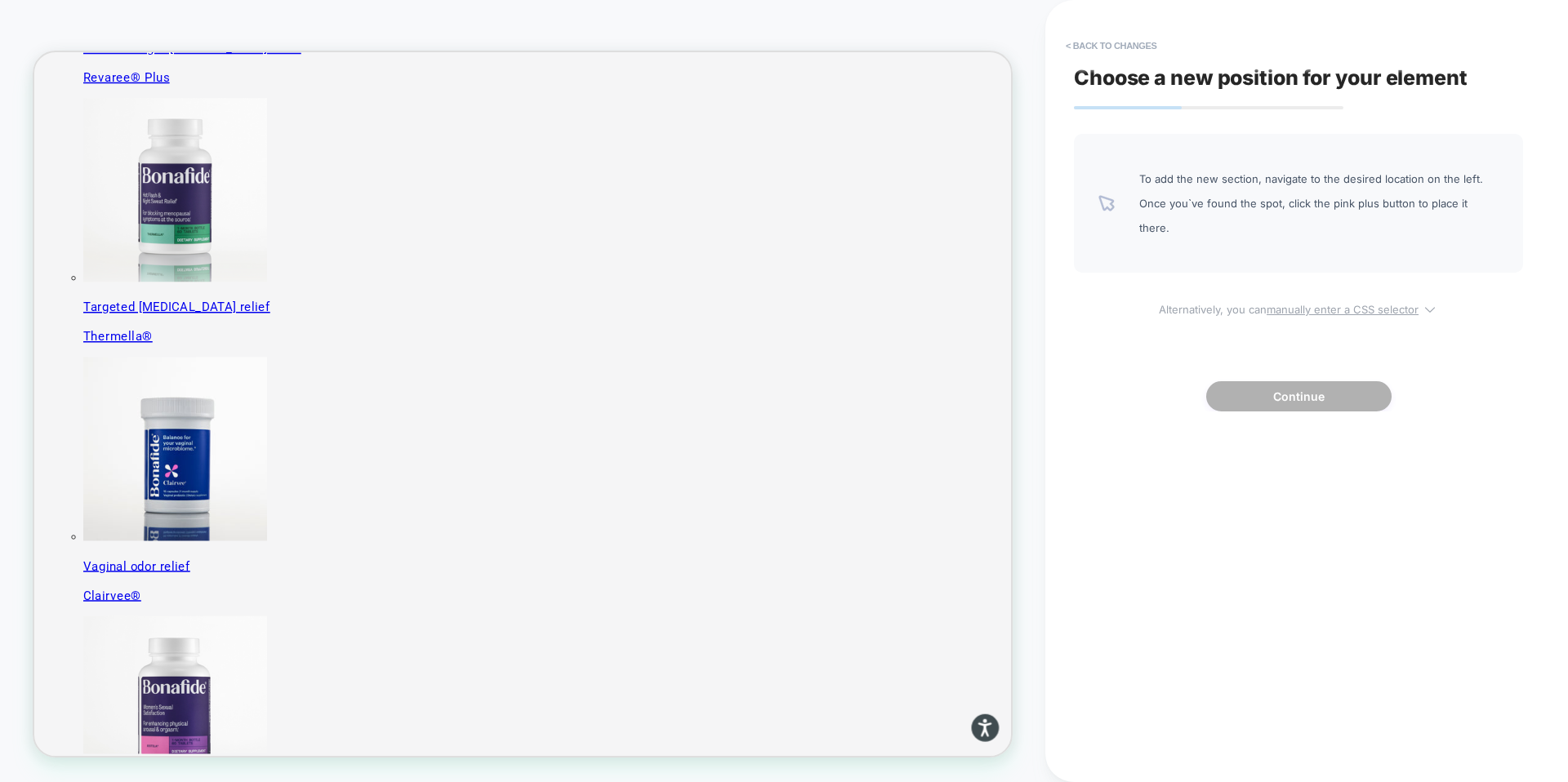
click at [1322, 303] on u "manually enter a CSS selector" at bounding box center [1343, 309] width 152 height 13
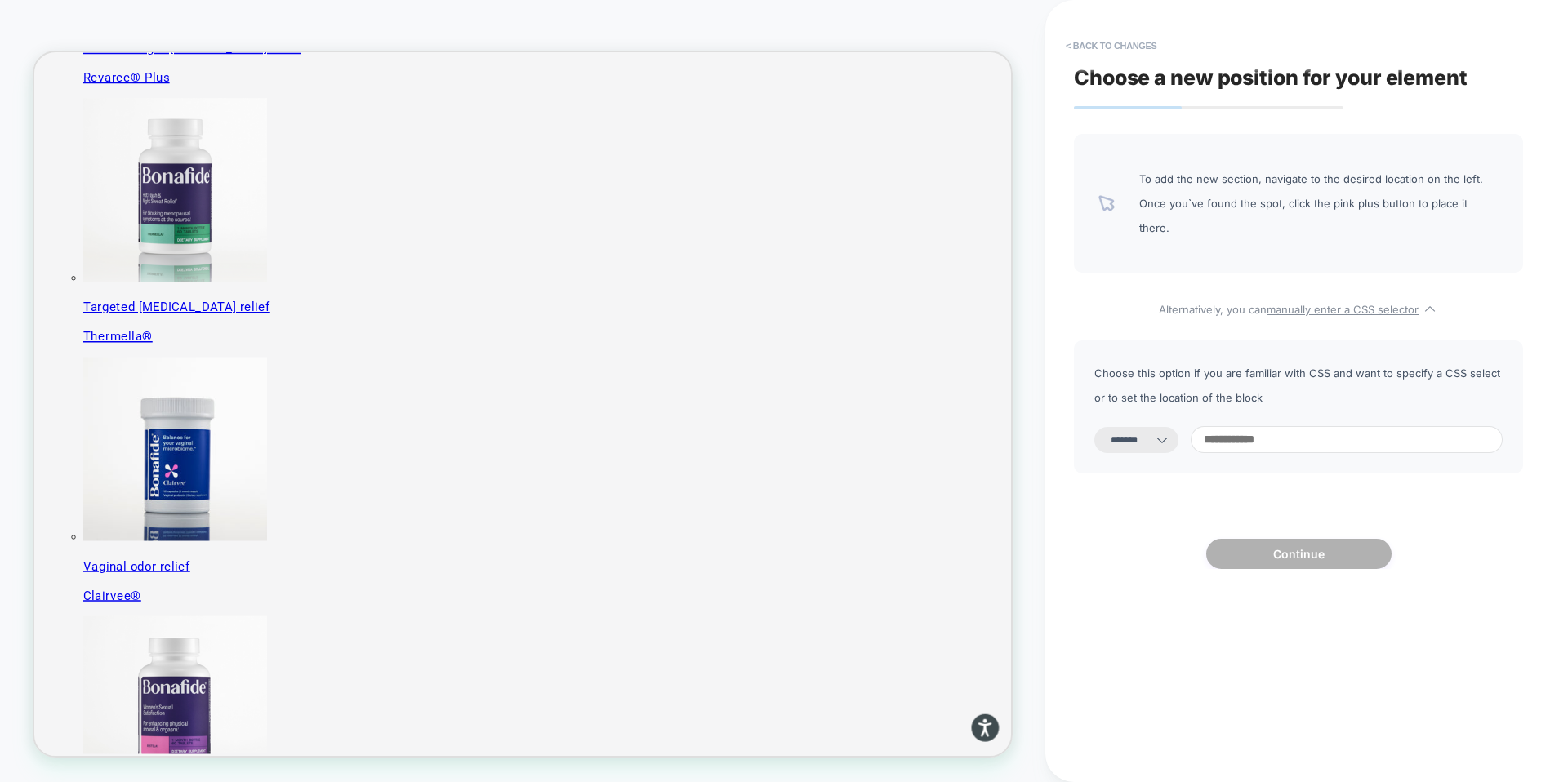
click at [1152, 427] on select "**********" at bounding box center [1136, 440] width 84 height 26
select select "*********"
click at [1094, 427] on select "**********" at bounding box center [1136, 440] width 84 height 26
click at [1234, 426] on input at bounding box center [1346, 439] width 312 height 27
paste input "**********"
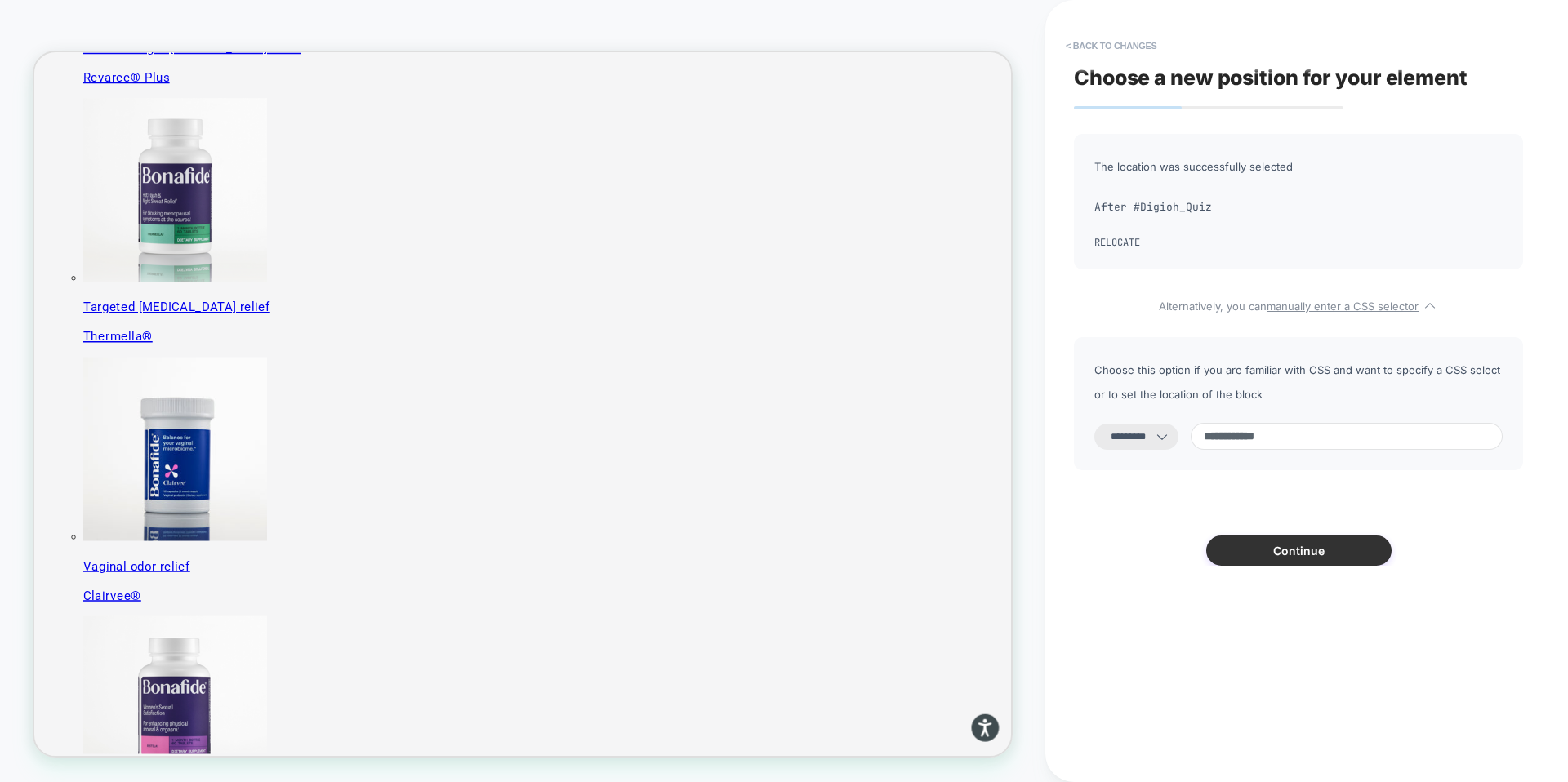
type input "**********"
click at [1300, 557] on button "Continue" at bounding box center [1299, 551] width 186 height 30
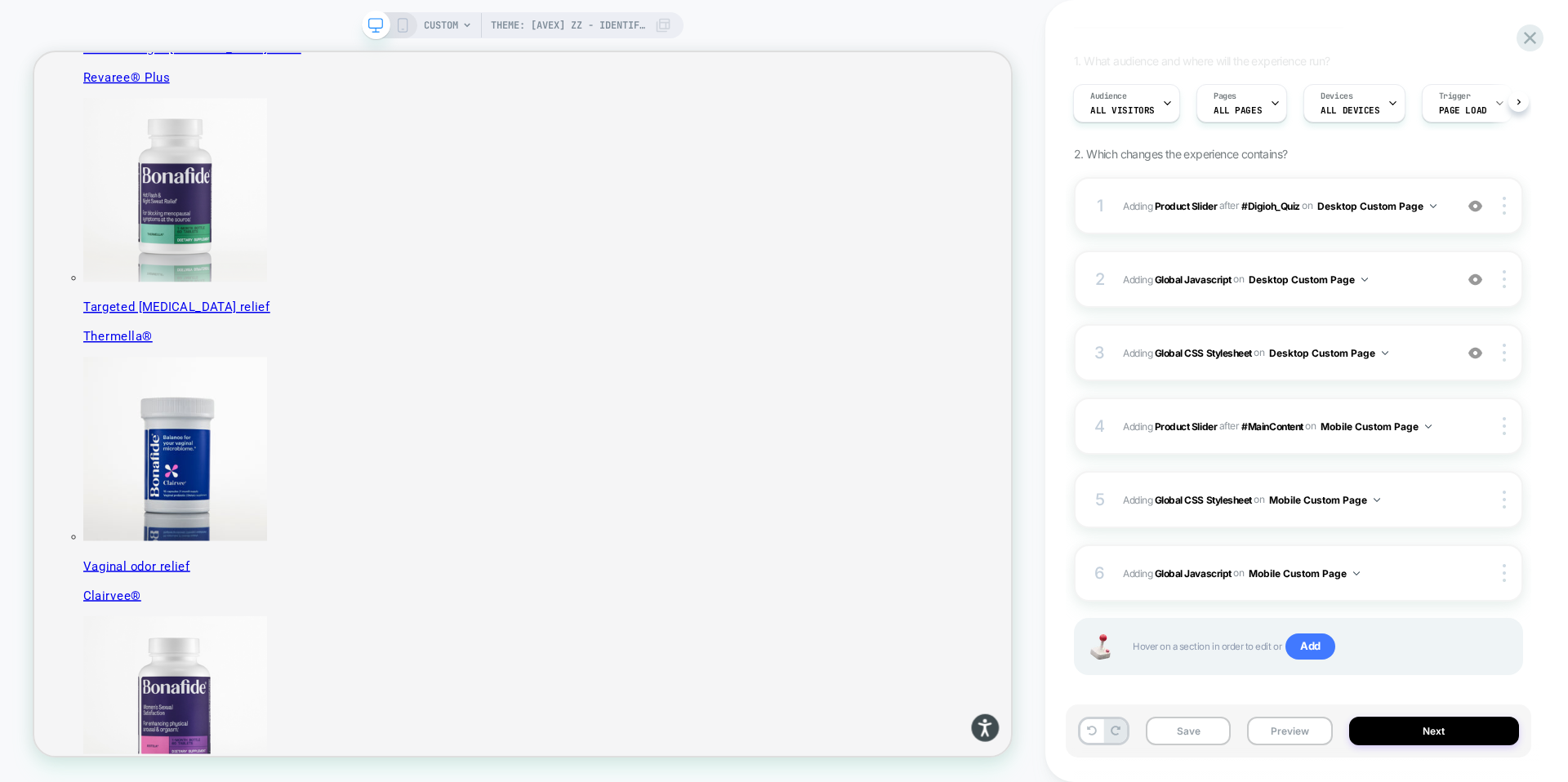
scroll to position [123, 0]
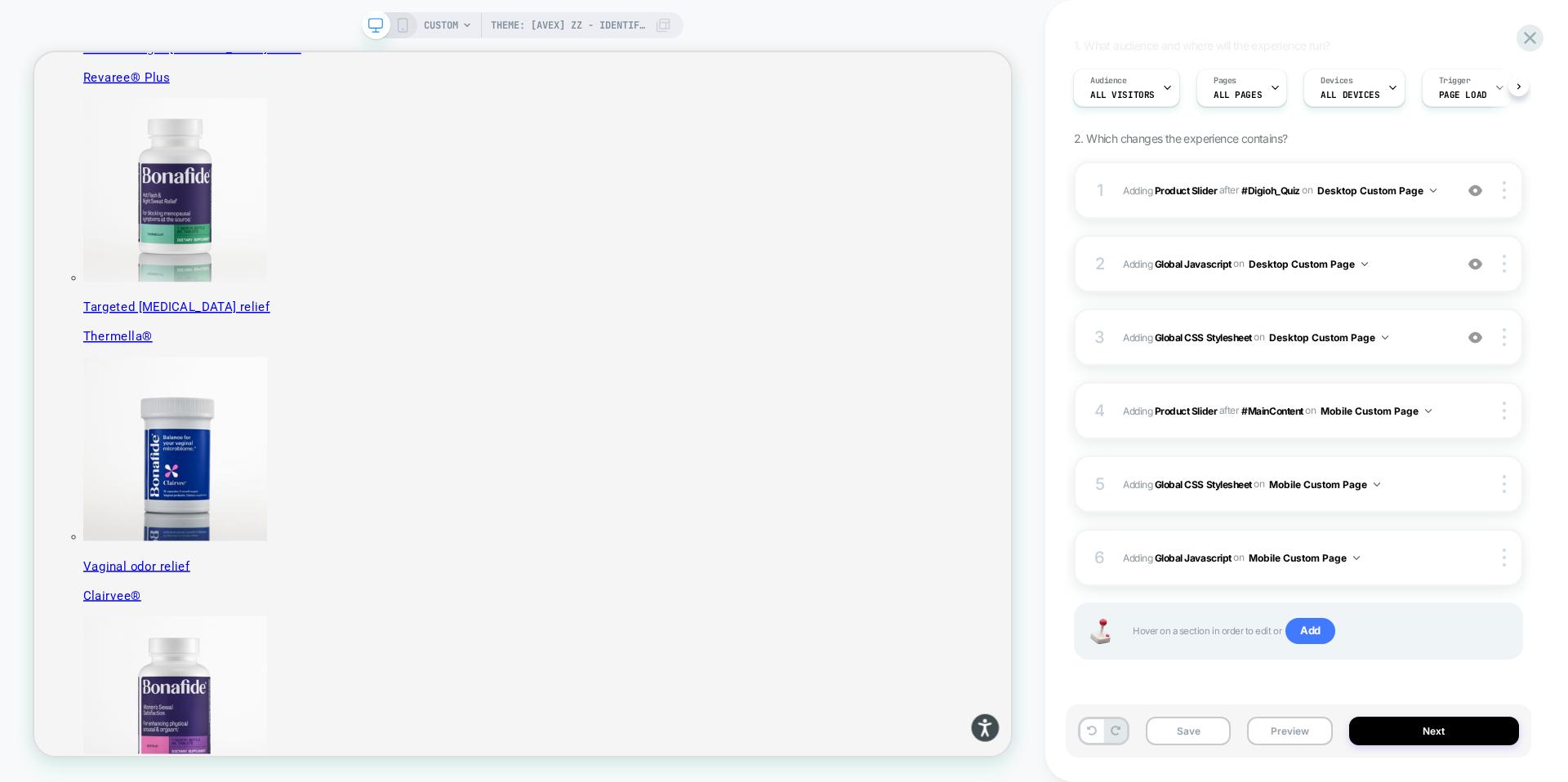
click at [406, 27] on rect at bounding box center [403, 25] width 9 height 13
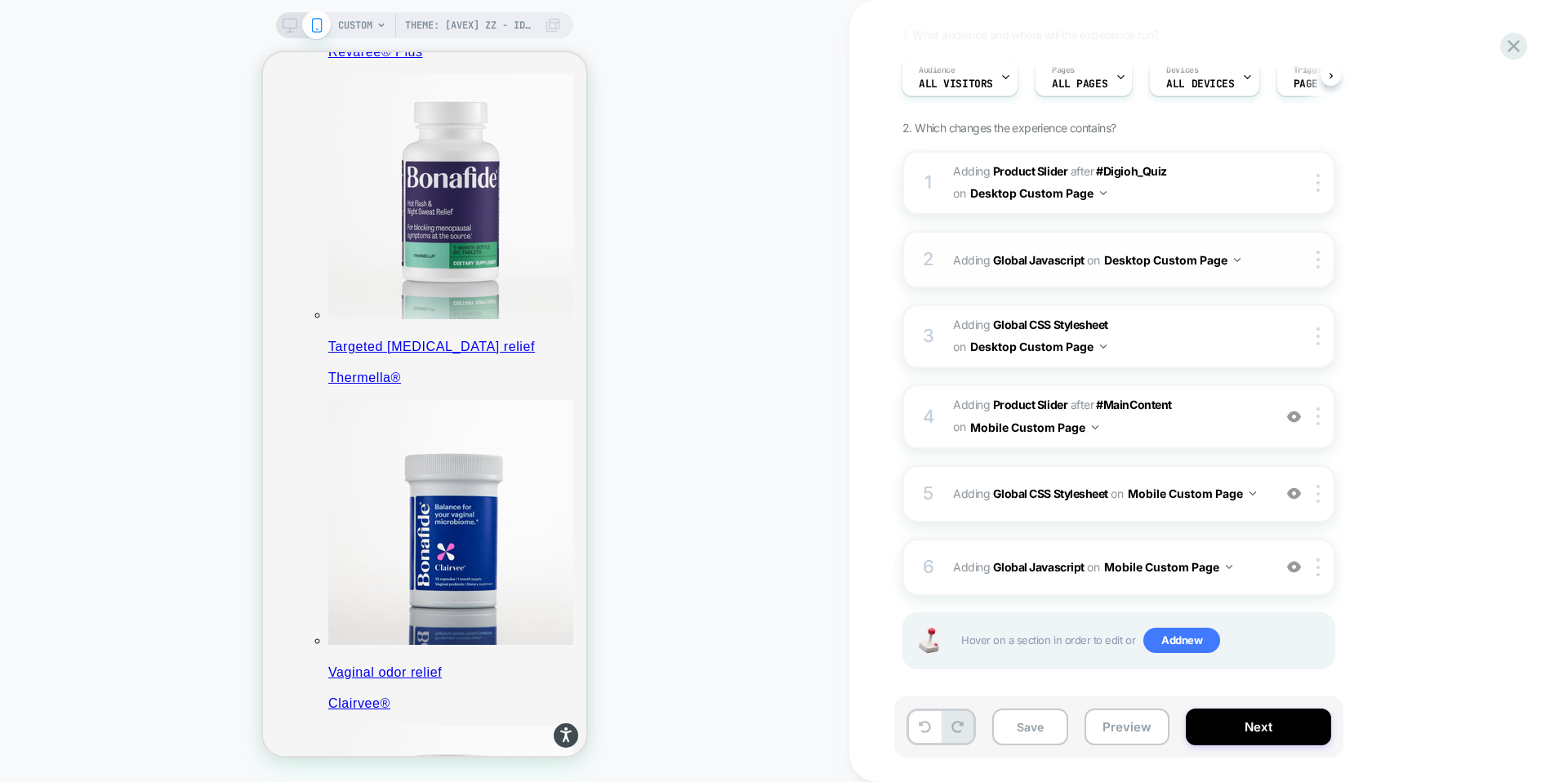
scroll to position [143, 0]
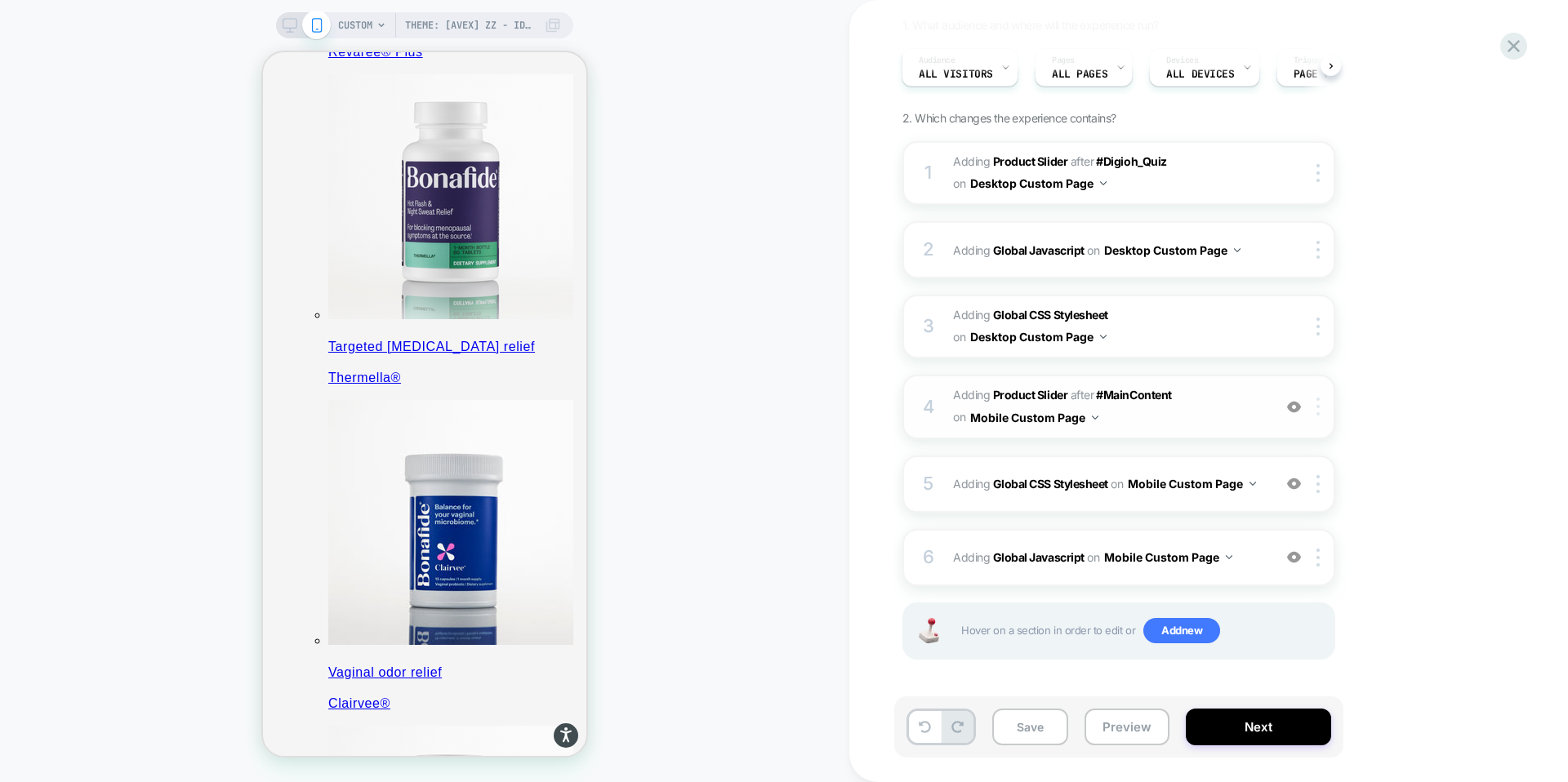
click at [1324, 410] on div at bounding box center [1321, 407] width 27 height 18
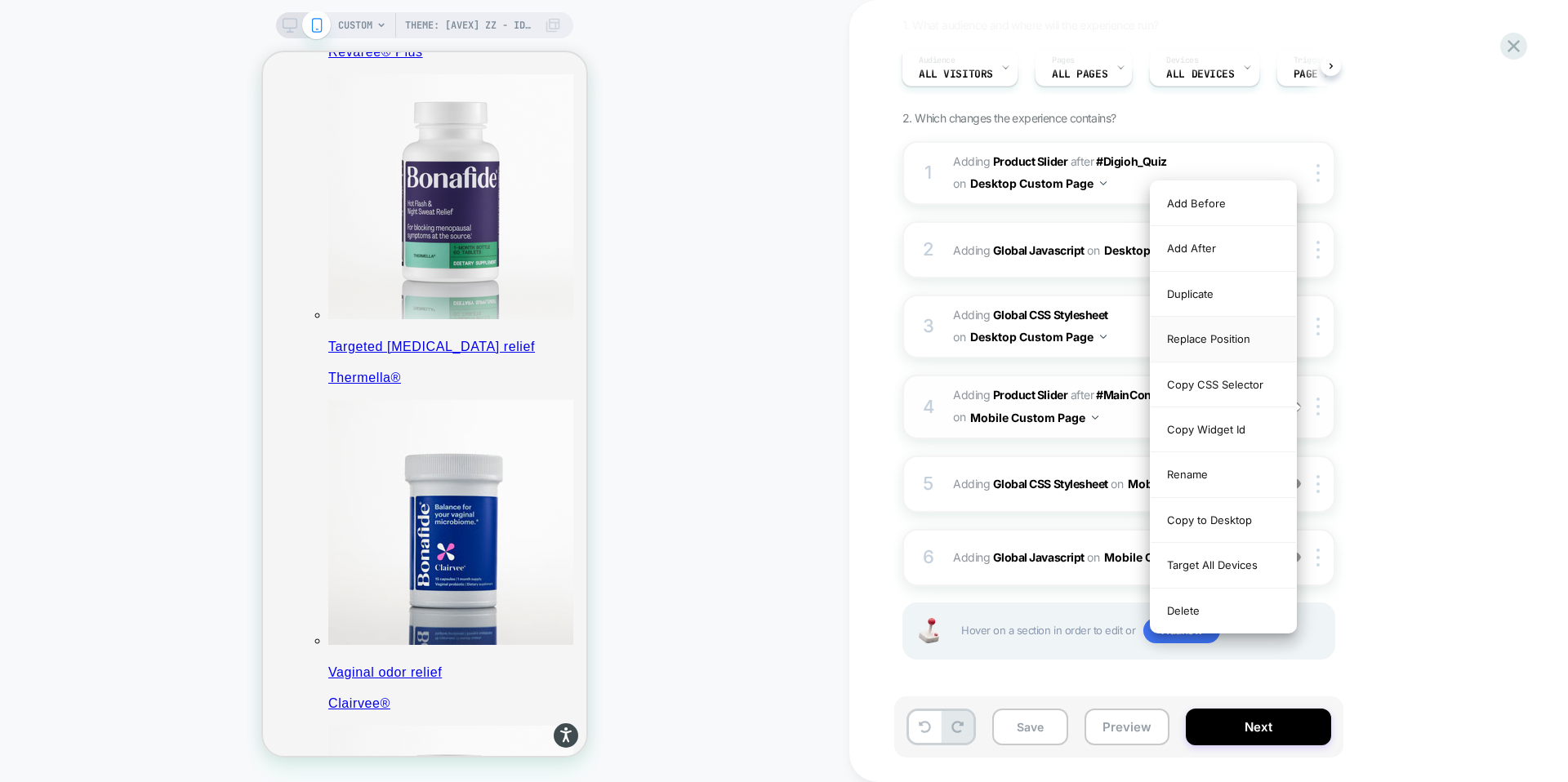
click at [1214, 339] on div "Replace Position" at bounding box center [1223, 339] width 146 height 45
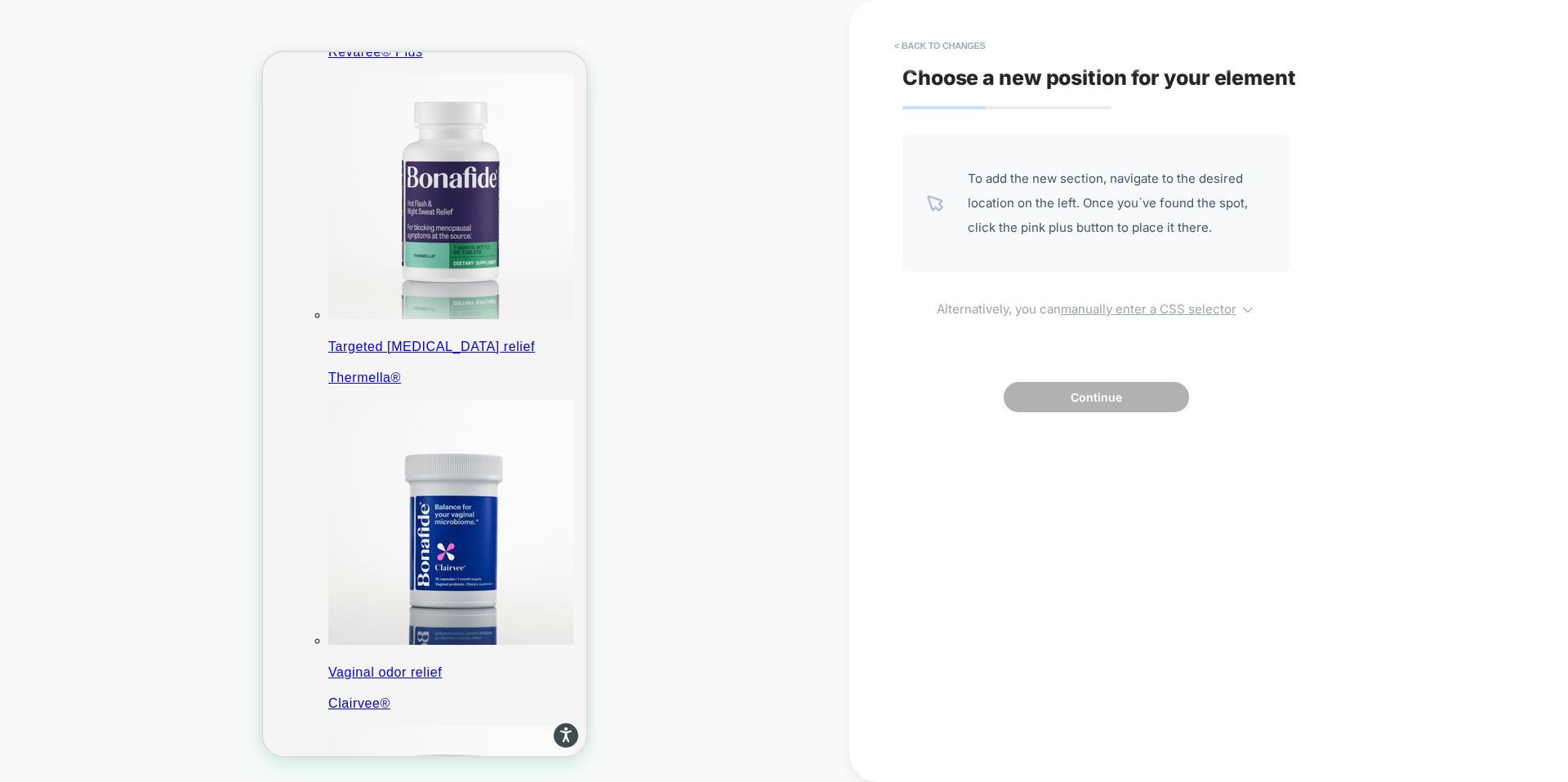
click at [1121, 310] on u "manually enter a CSS selector" at bounding box center [1149, 308] width 176 height 16
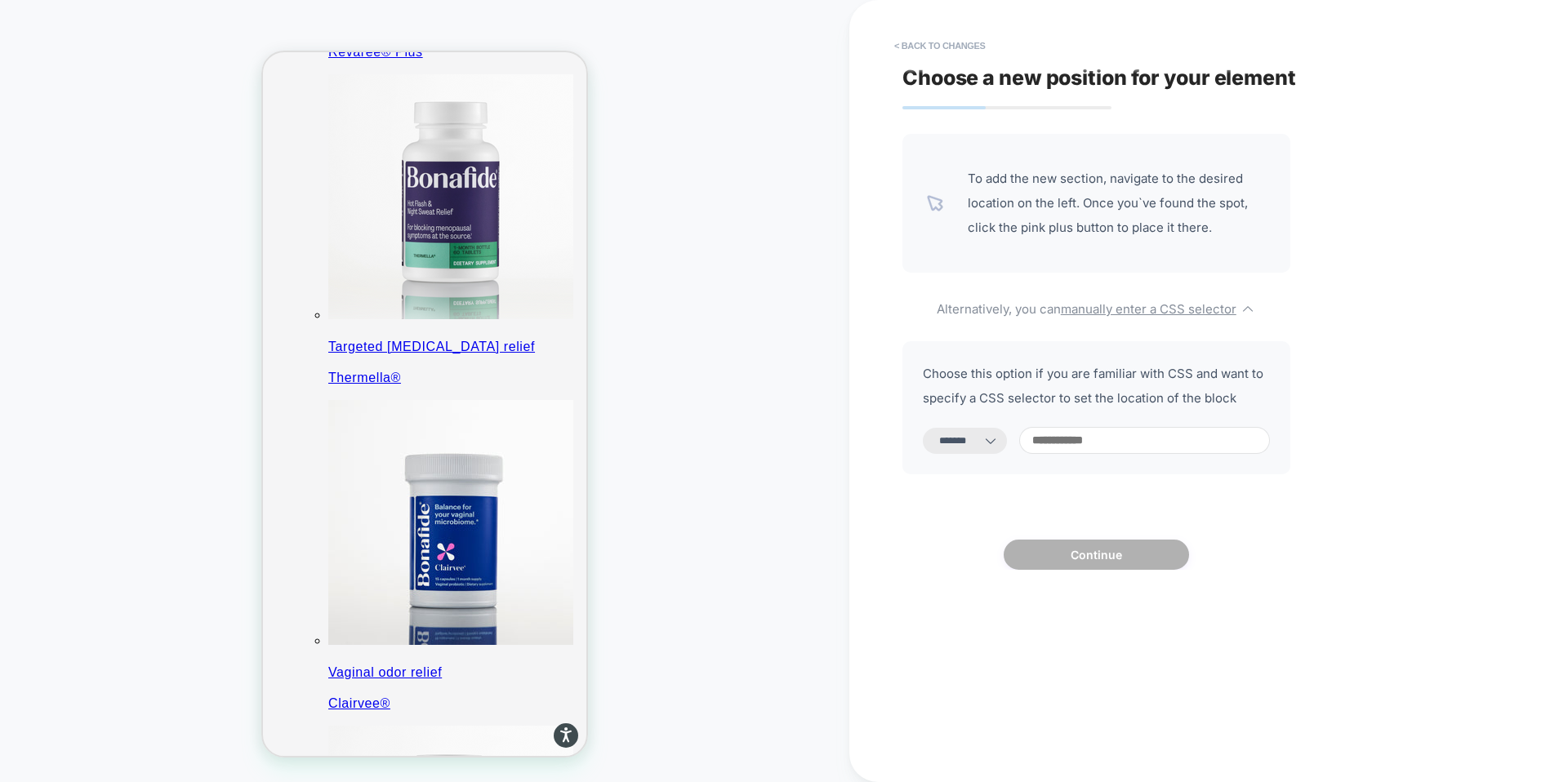
click at [999, 440] on icon at bounding box center [991, 441] width 16 height 16
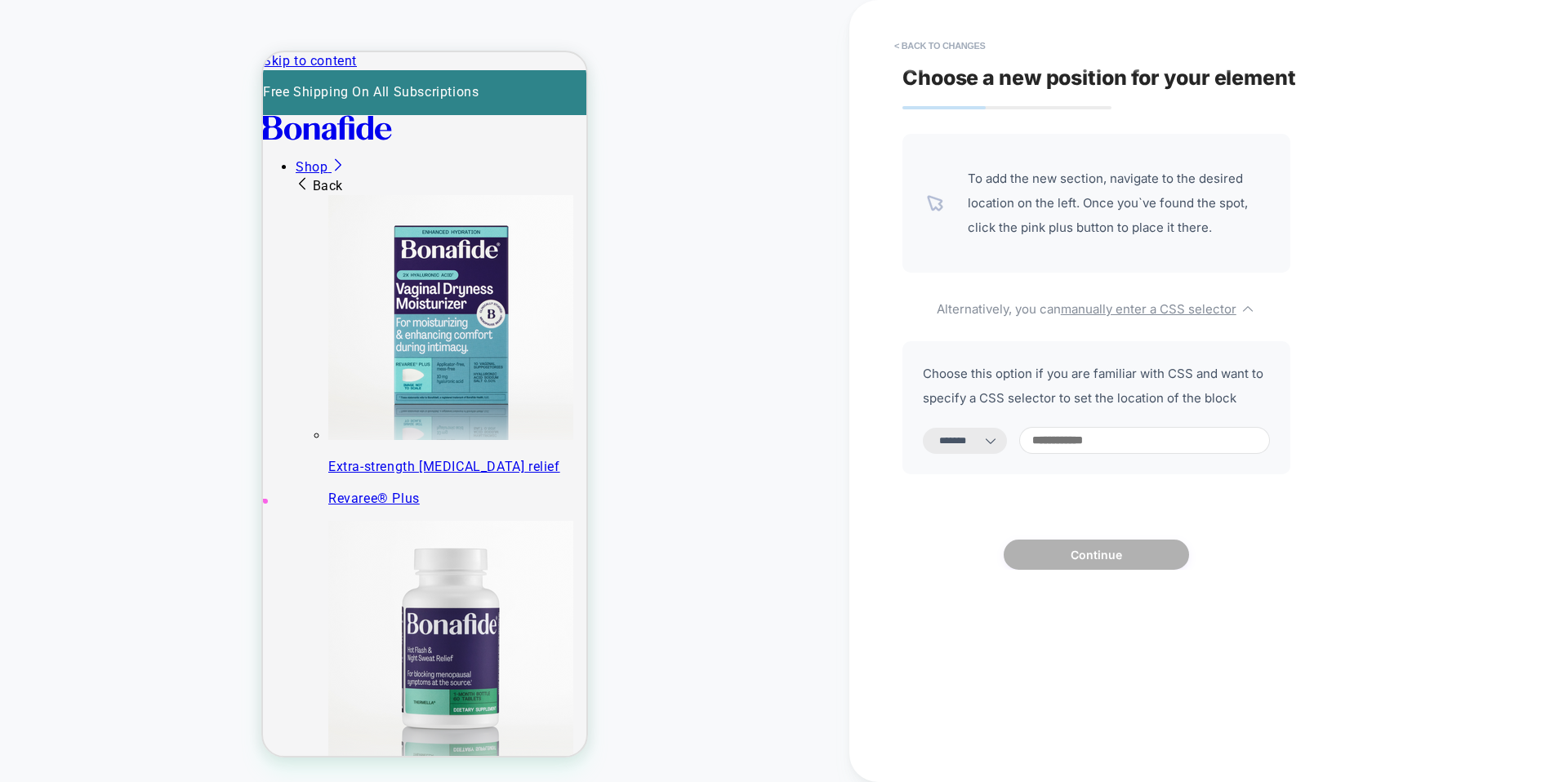
click at [973, 450] on select "**********" at bounding box center [965, 441] width 84 height 26
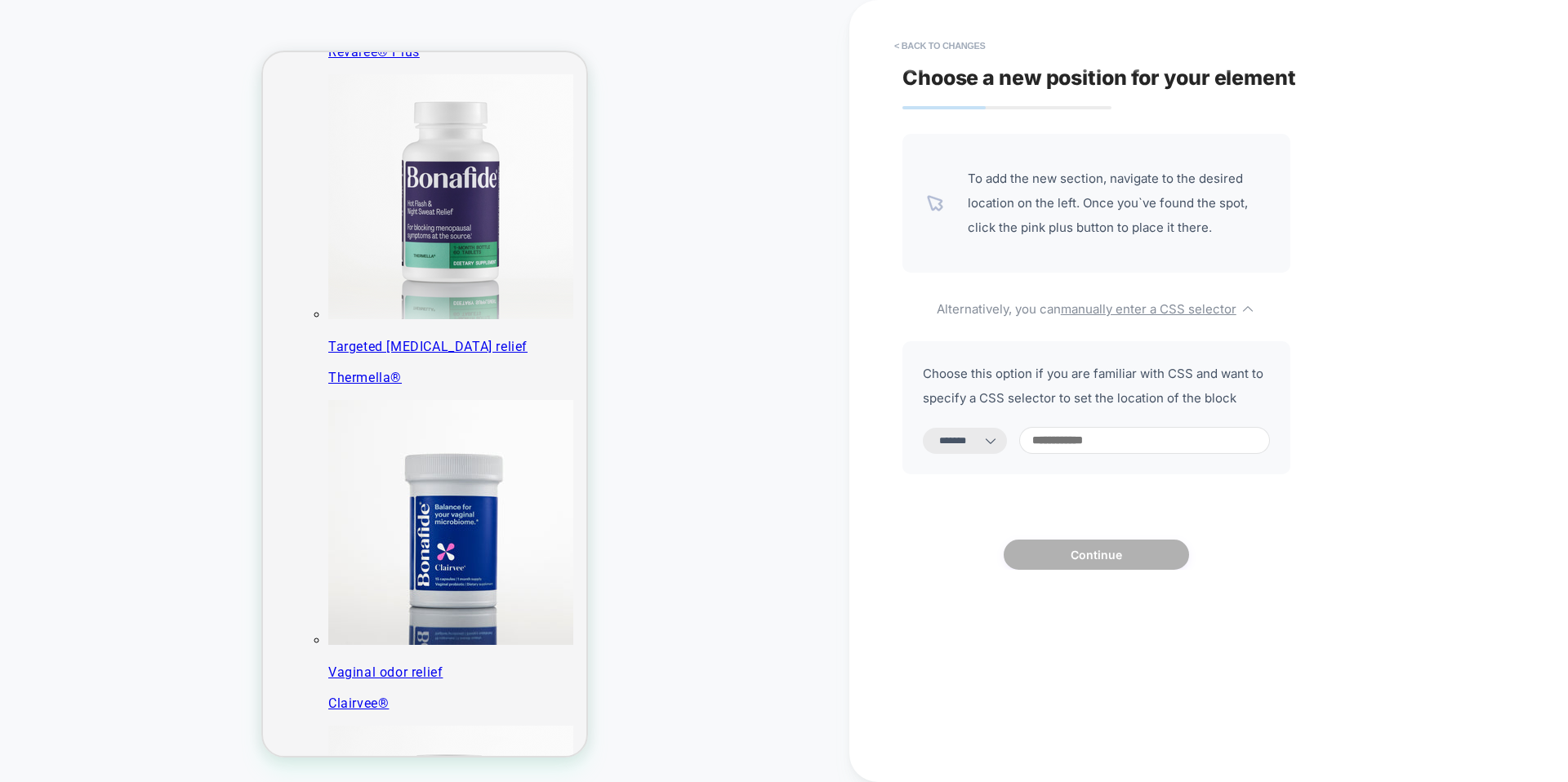
select select "*********"
click at [923, 428] on select "**********" at bounding box center [965, 441] width 84 height 26
click at [1068, 440] on input at bounding box center [1145, 440] width 250 height 27
paste input "**********"
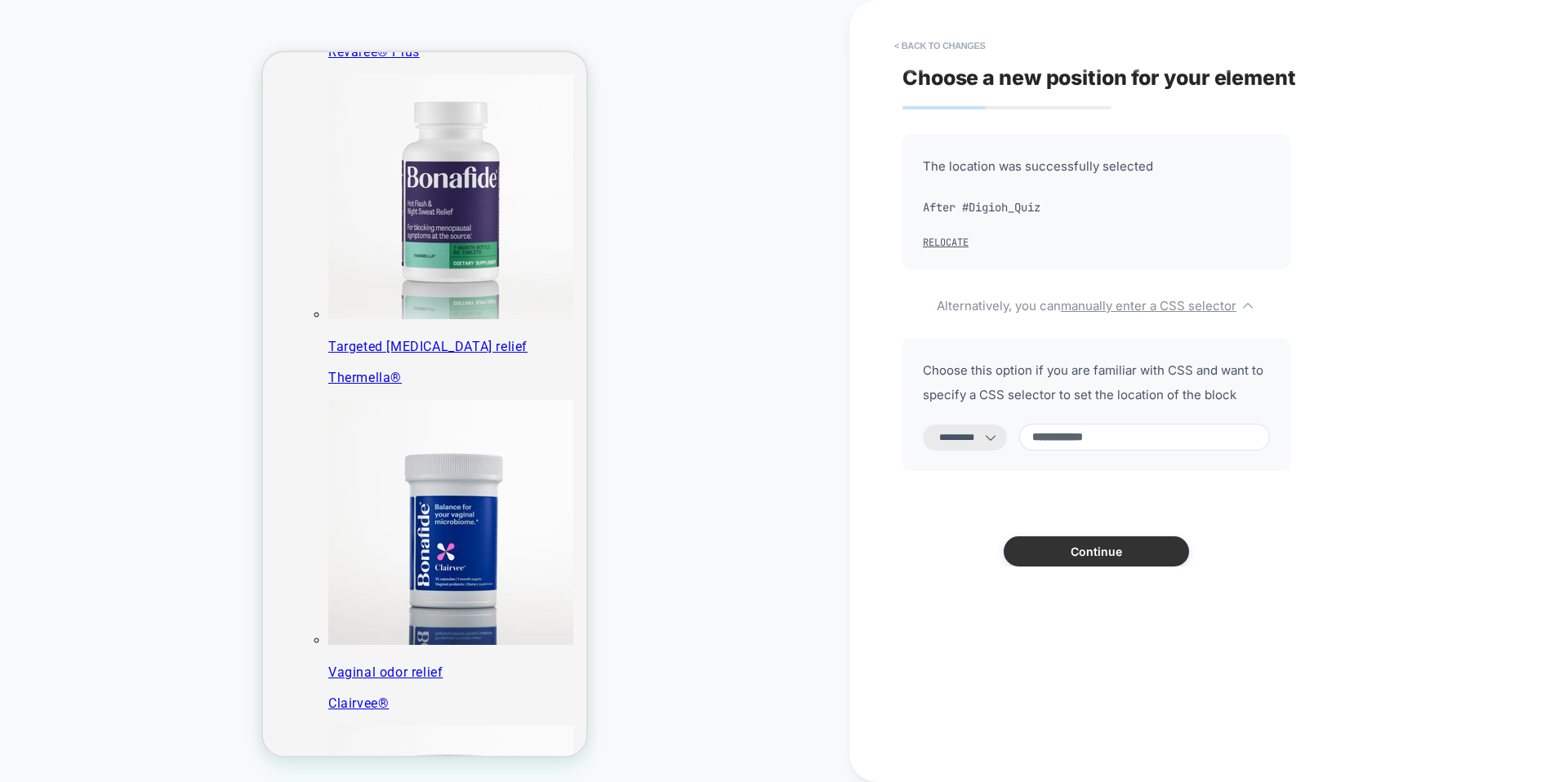
type input "**********"
click at [1102, 559] on button "Continue" at bounding box center [1097, 551] width 186 height 30
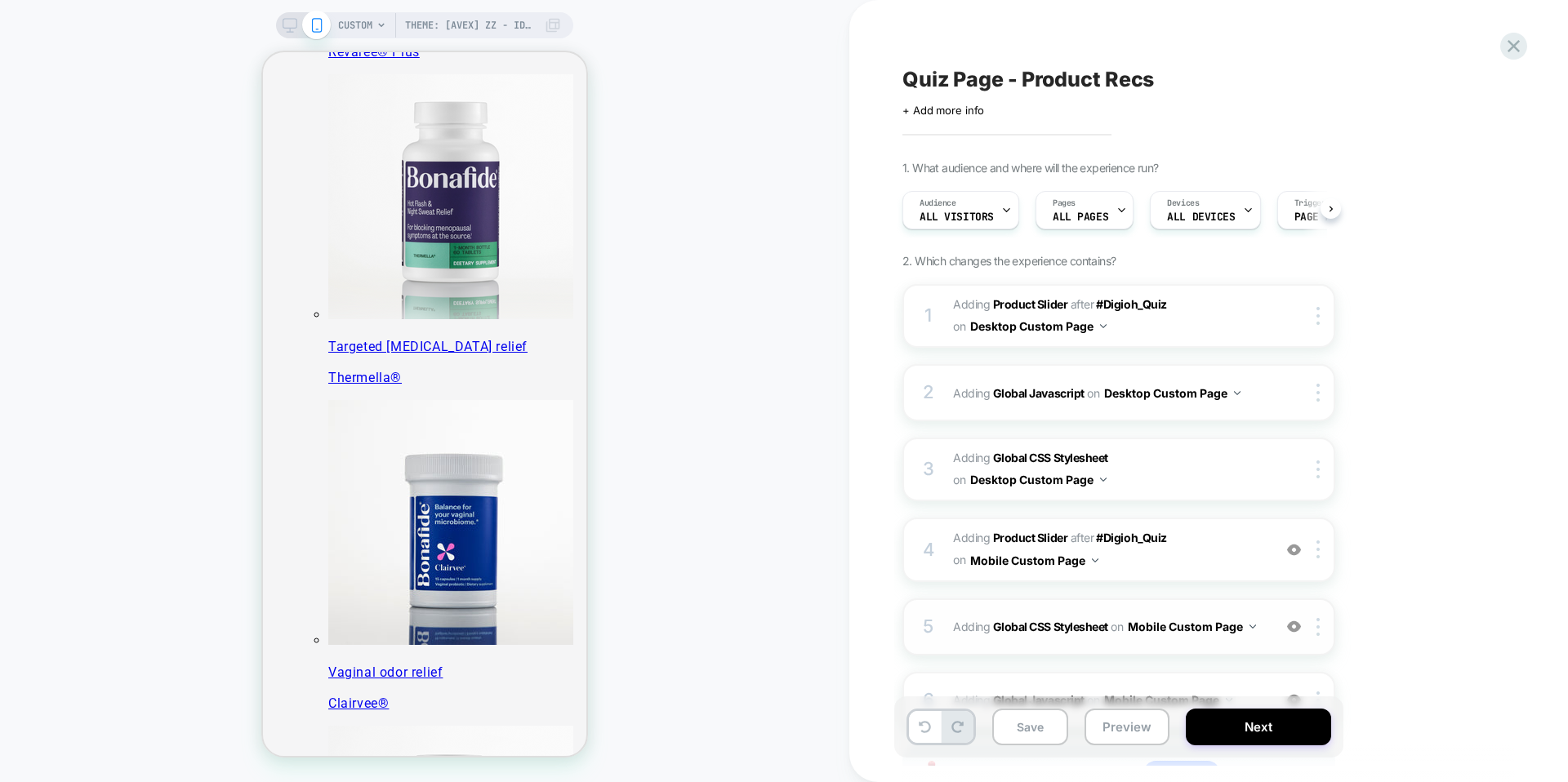
scroll to position [0, 1]
click at [1051, 720] on button "Save" at bounding box center [1030, 726] width 76 height 37
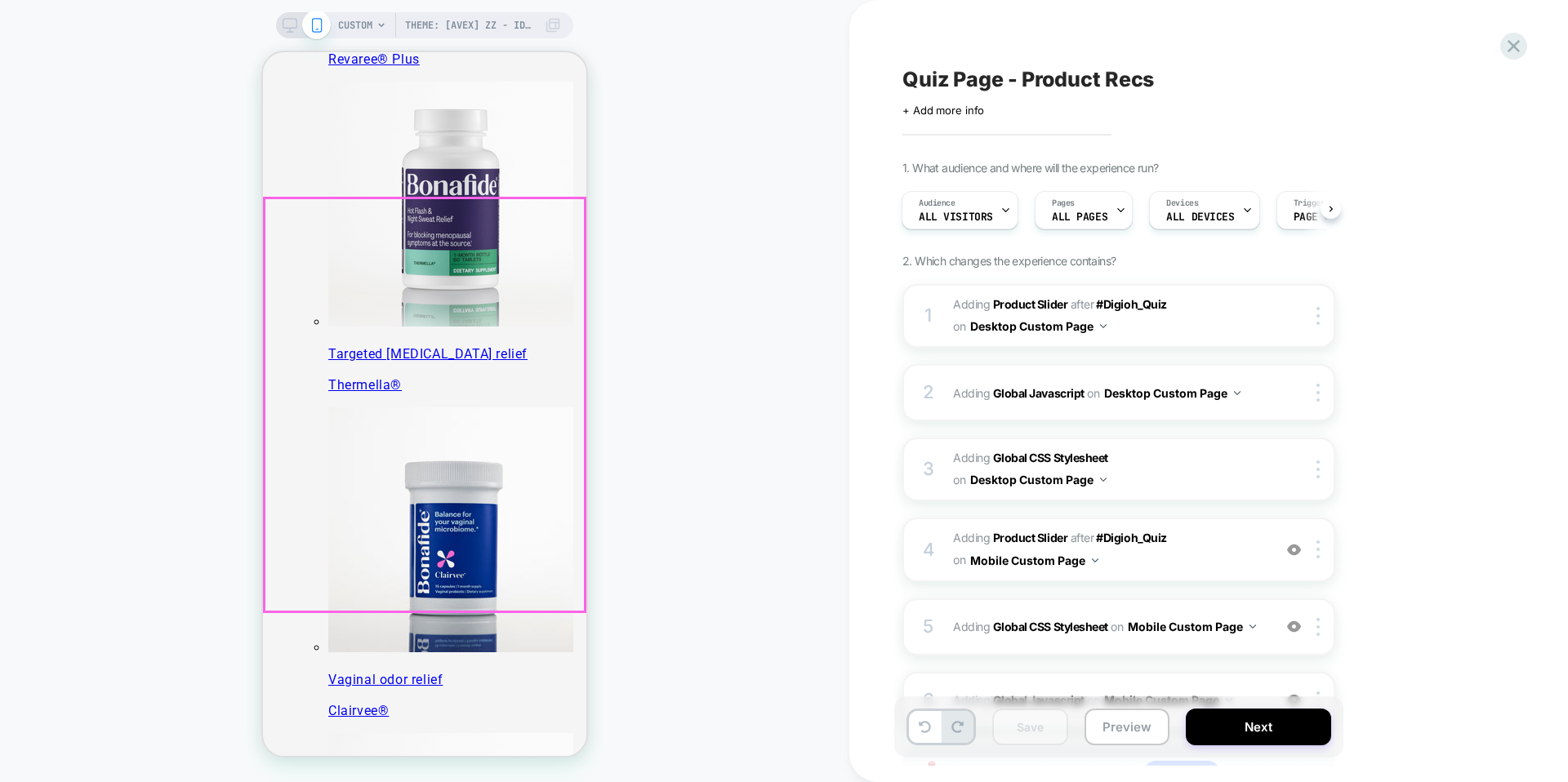
scroll to position [444, 0]
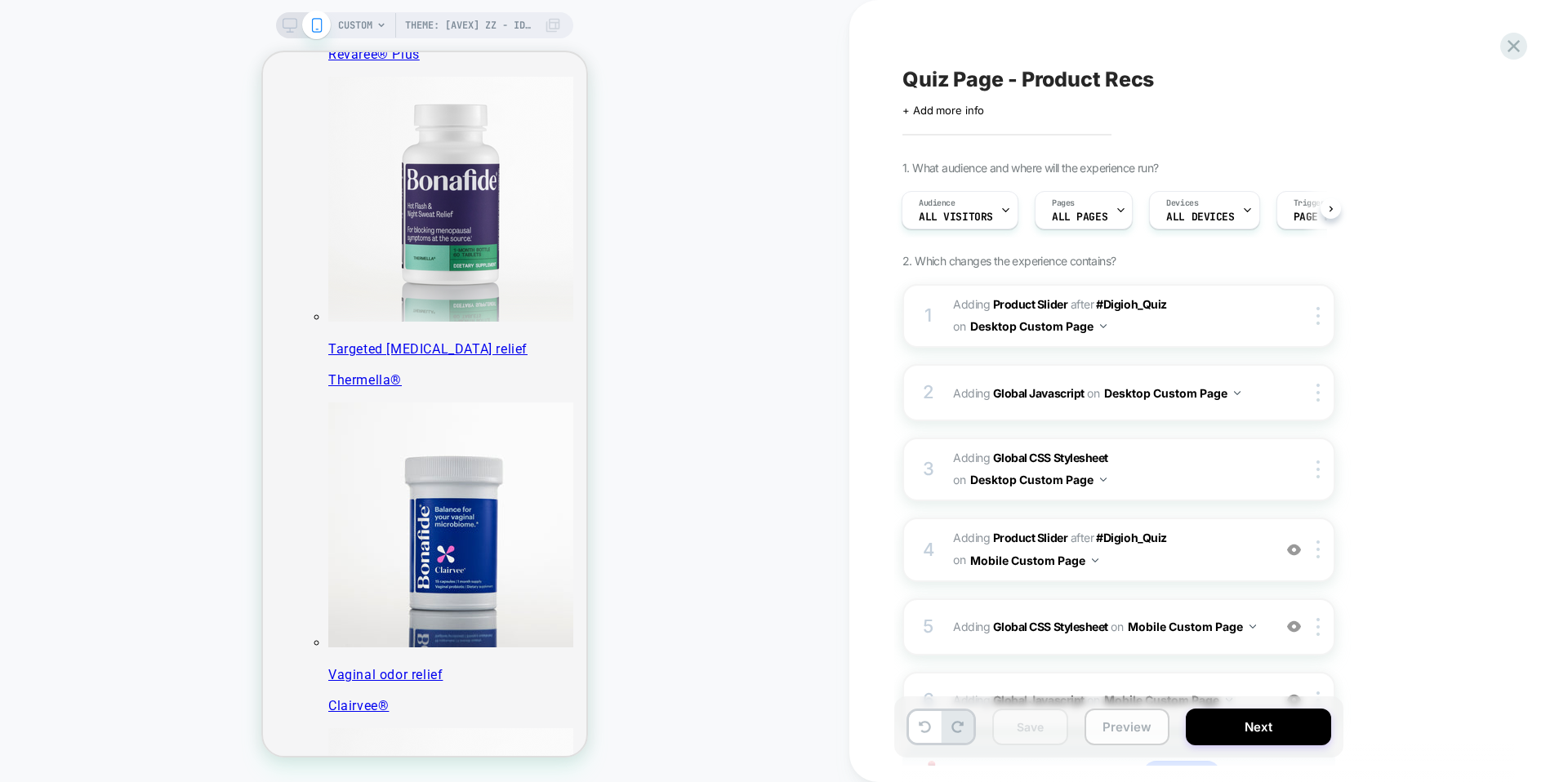
click at [1128, 729] on button "Preview" at bounding box center [1128, 726] width 85 height 37
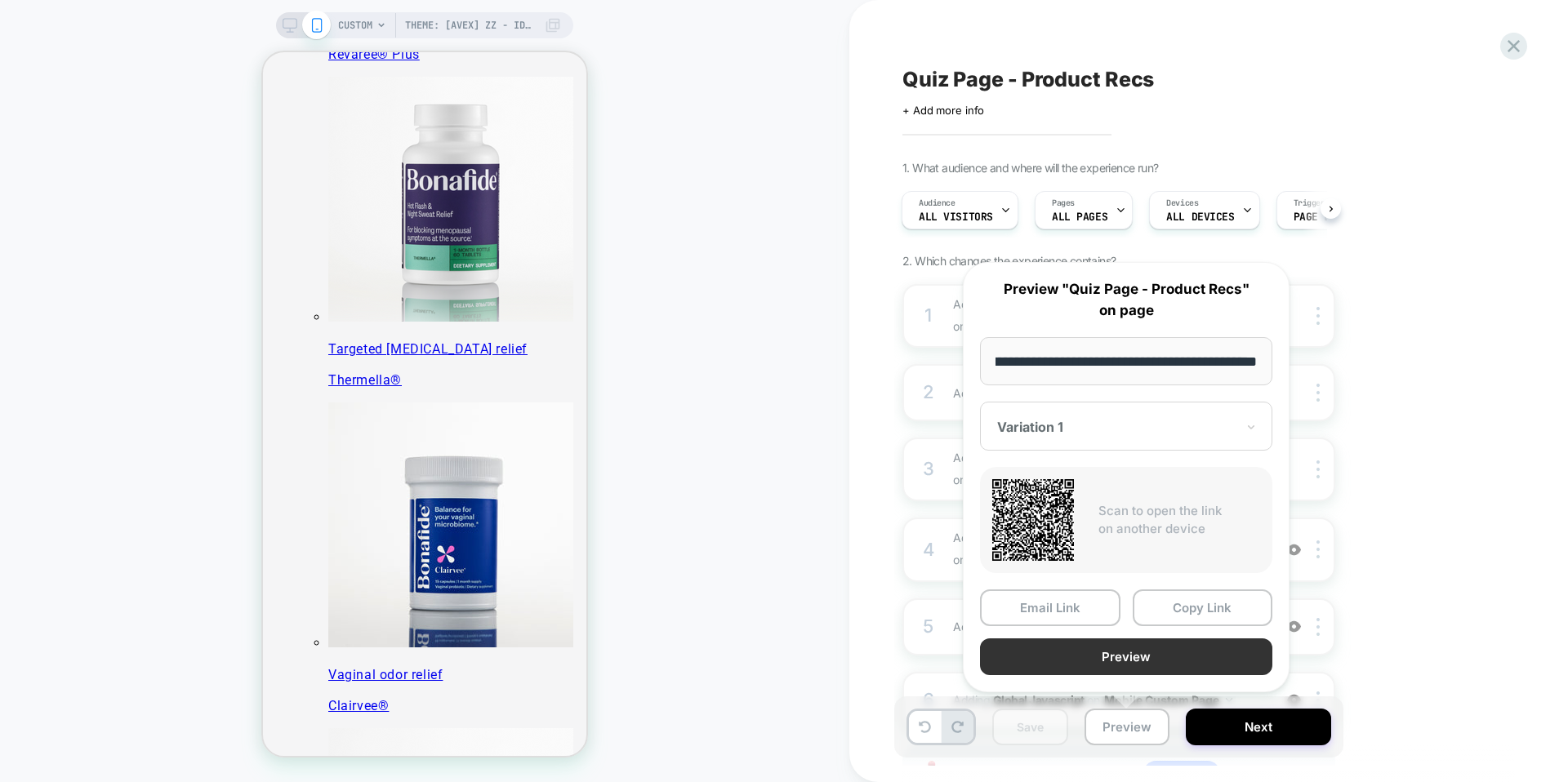
scroll to position [0, 0]
click at [1127, 658] on button "Preview" at bounding box center [1126, 657] width 292 height 37
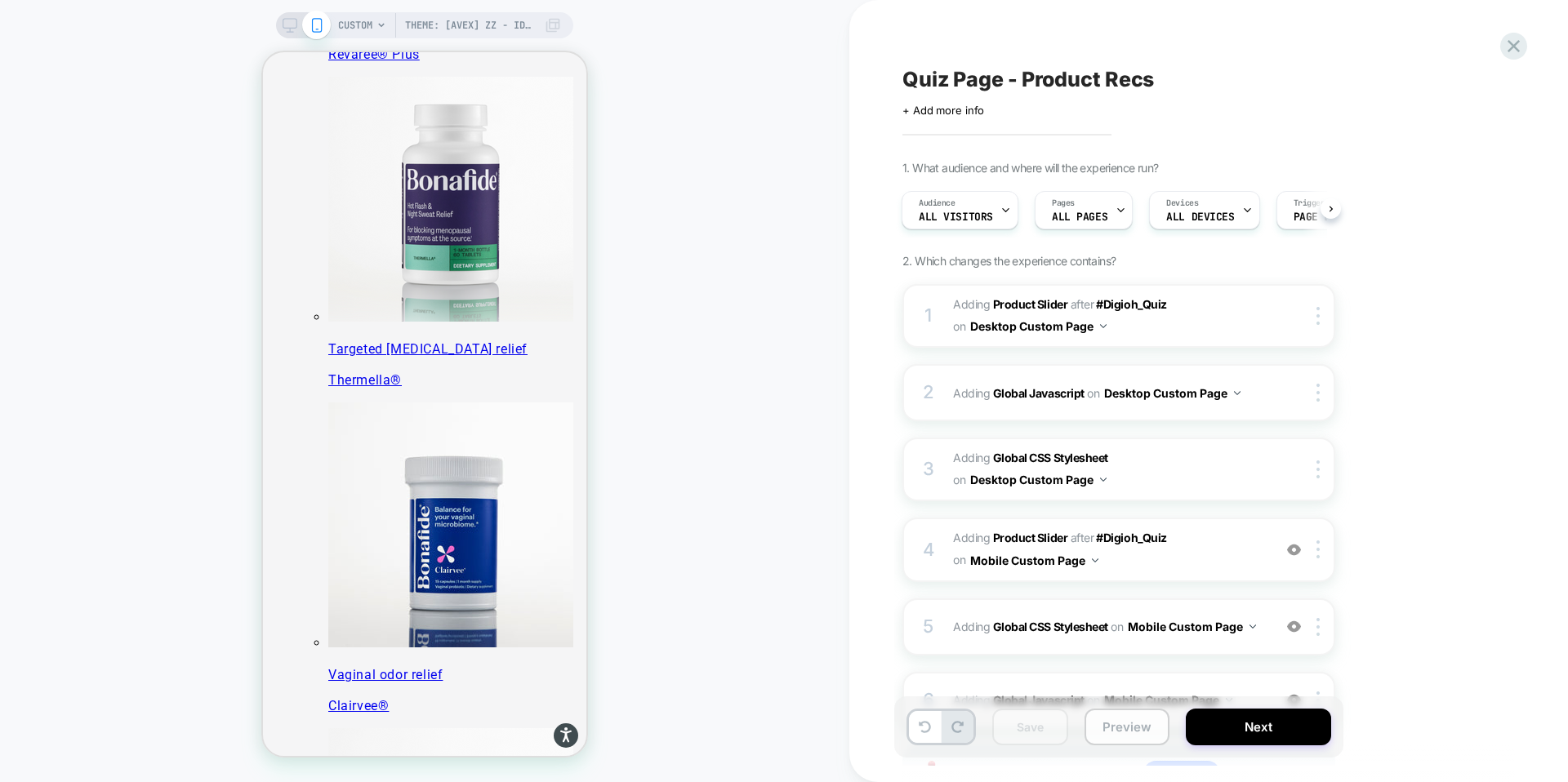
click at [1124, 723] on button "Preview" at bounding box center [1128, 726] width 85 height 37
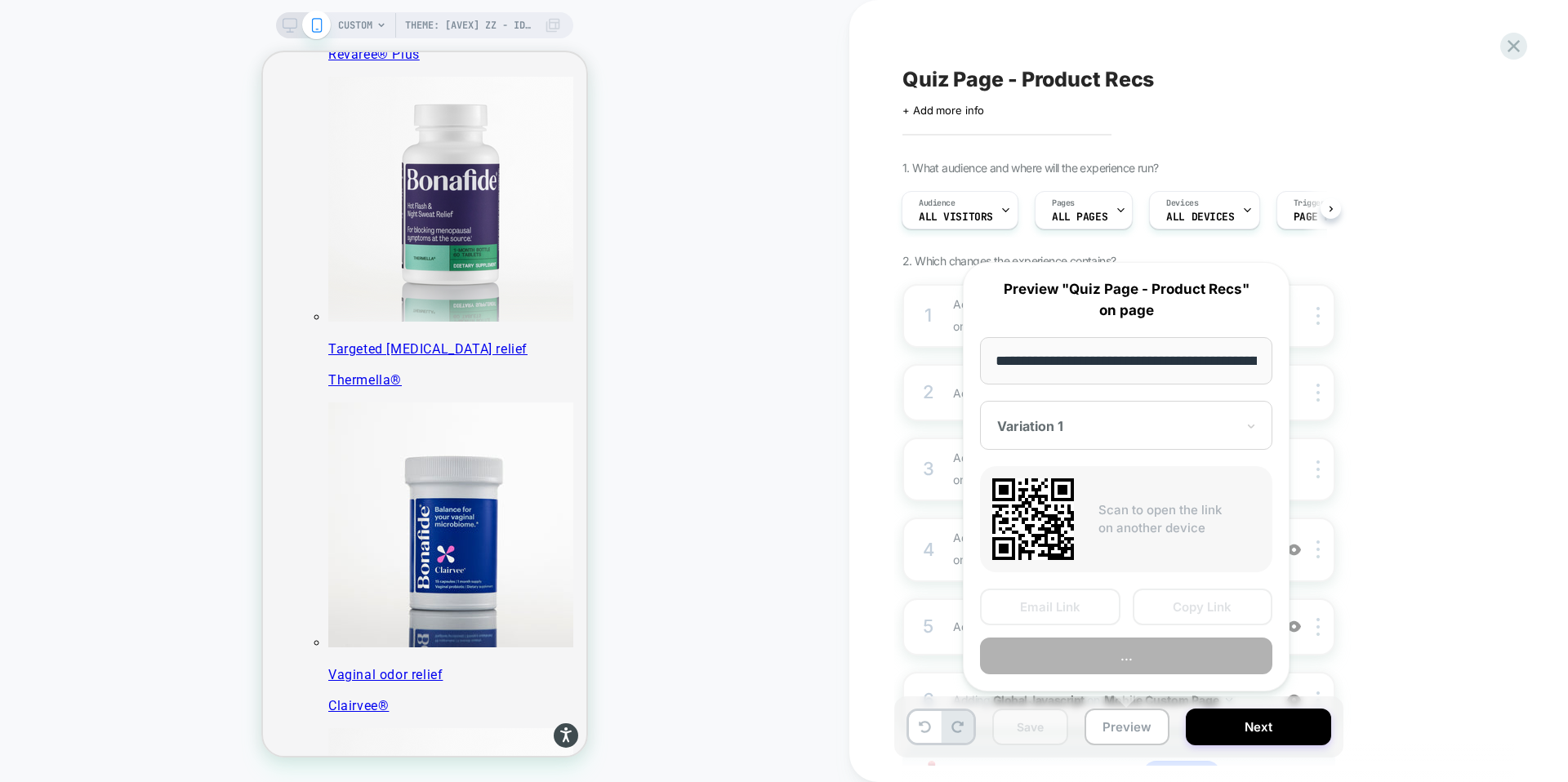
scroll to position [0, 212]
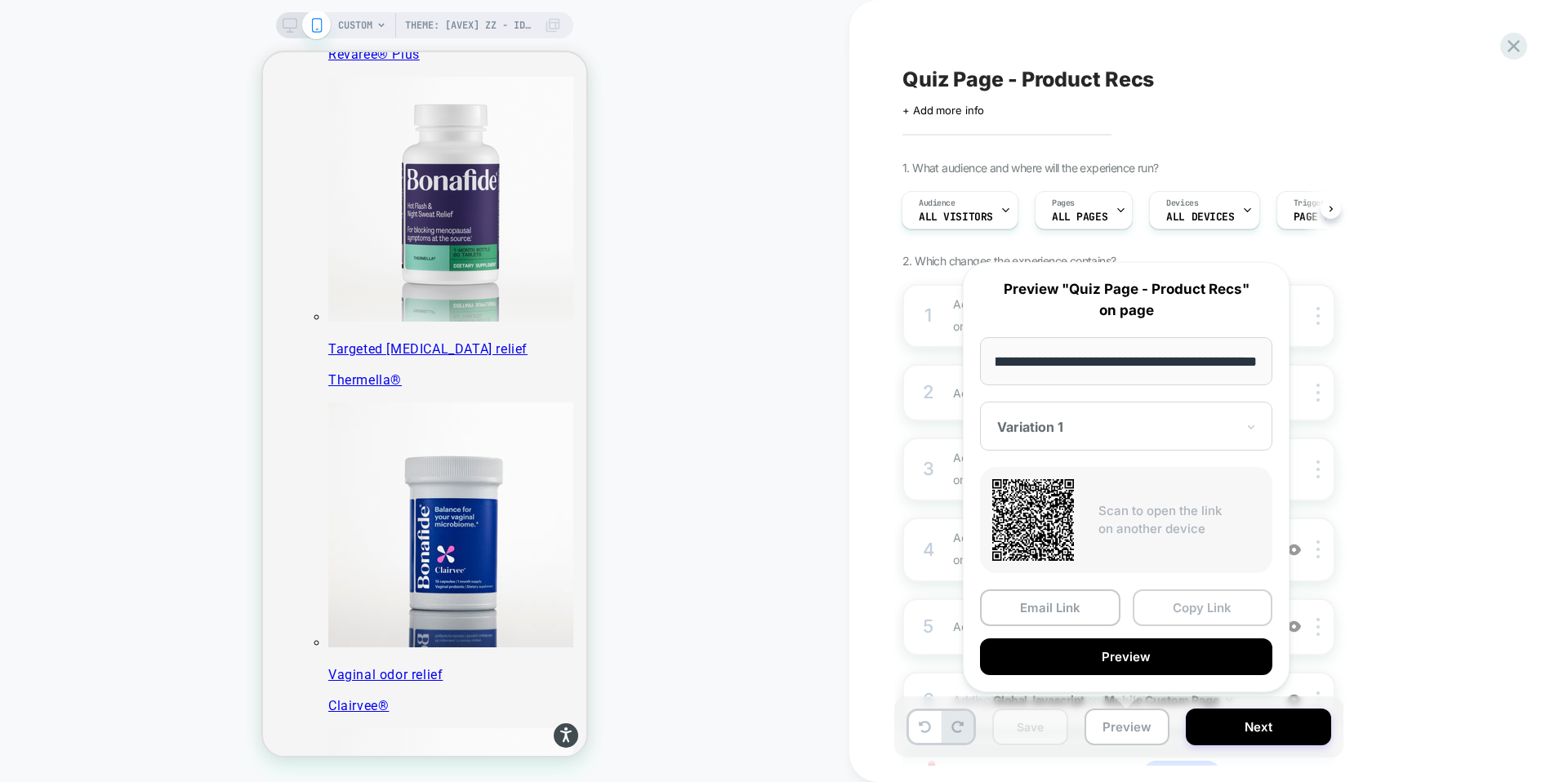
click at [1205, 604] on button "Copy Link" at bounding box center [1203, 608] width 141 height 37
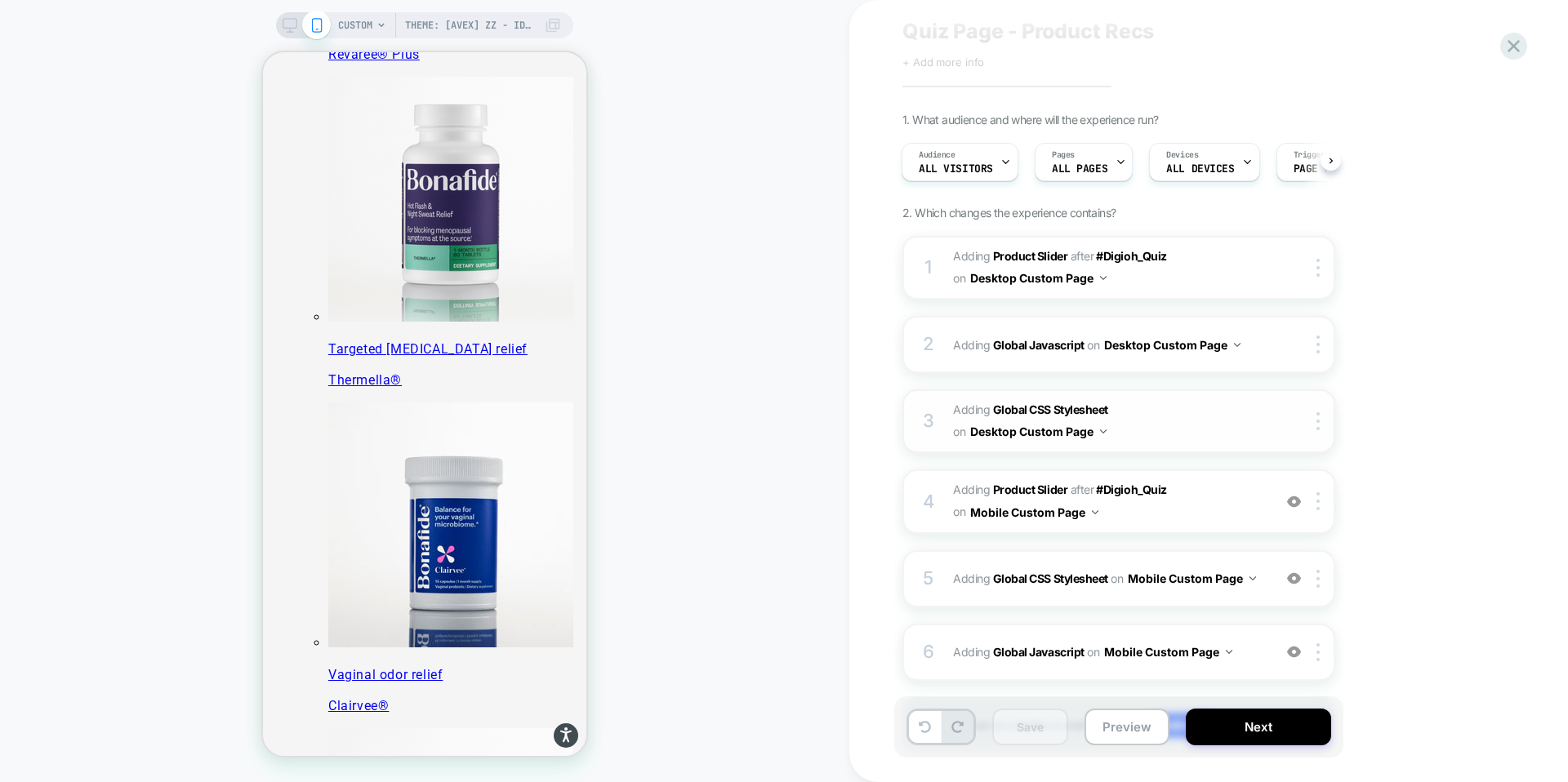
scroll to position [0, 0]
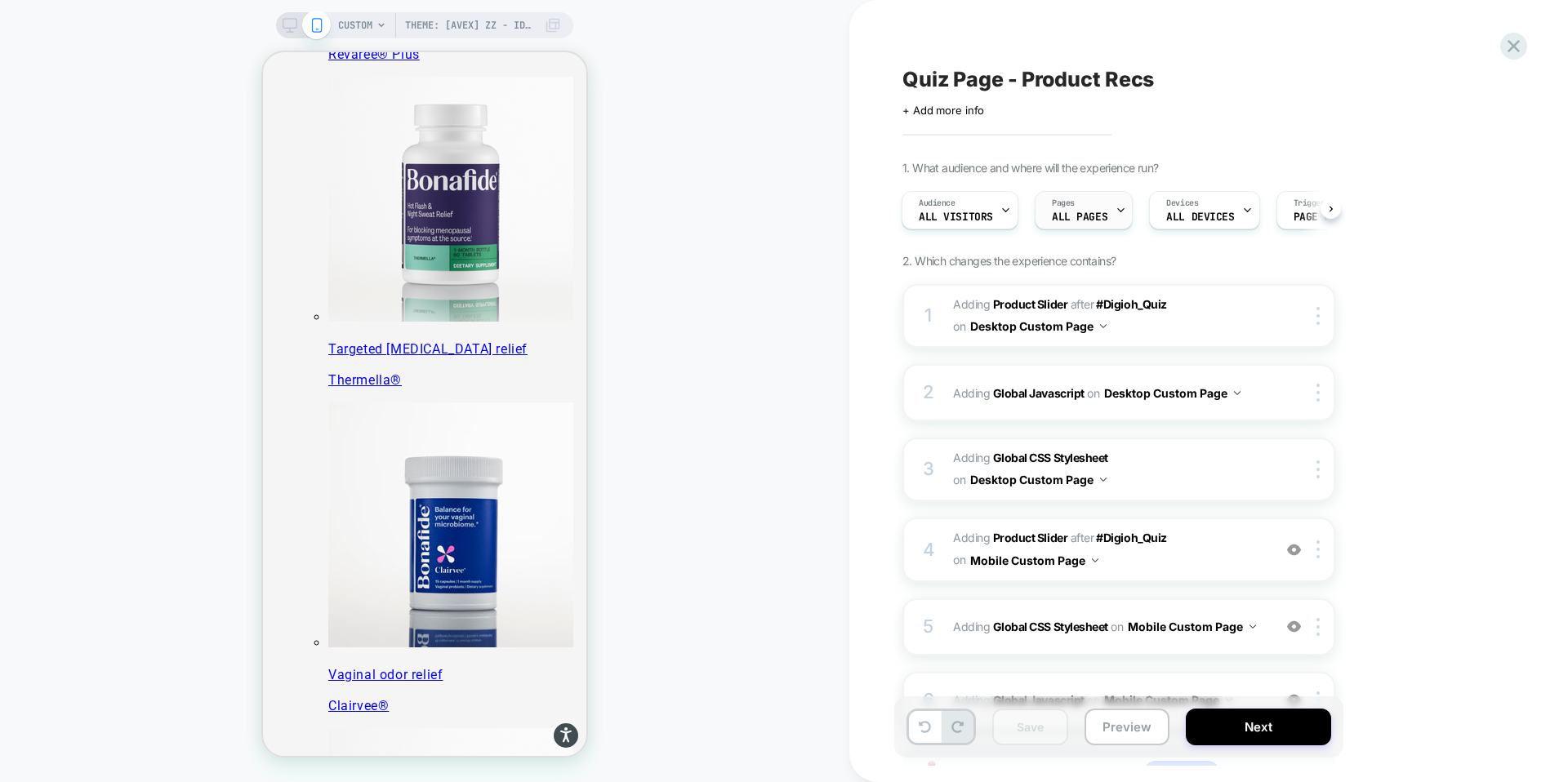
click at [1098, 220] on span "ALL PAGES" at bounding box center [1080, 218] width 56 height 11
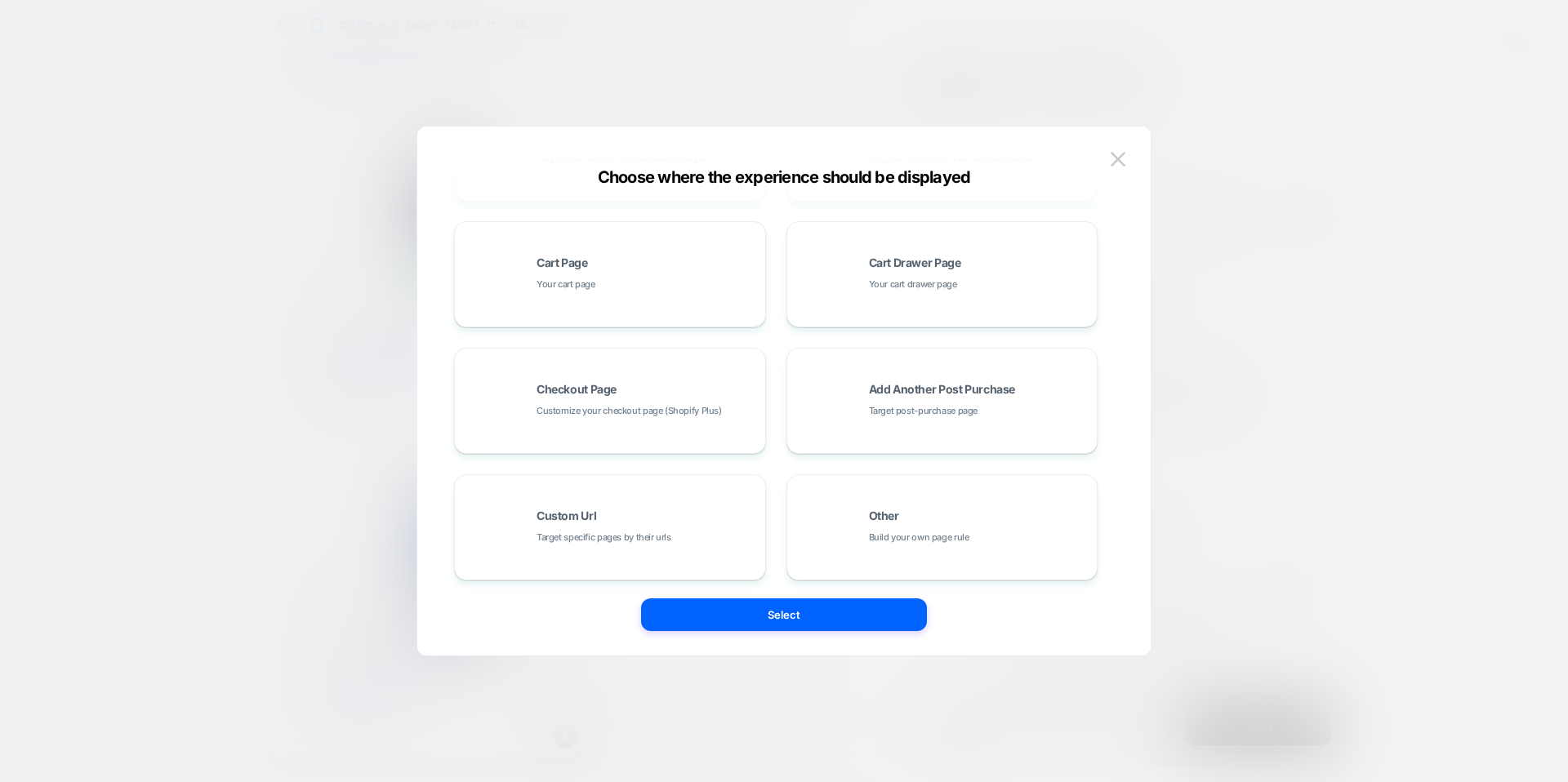
scroll to position [246, 0]
click at [685, 521] on div "Custom Url Target specific pages by their urls" at bounding box center [647, 521] width 220 height 35
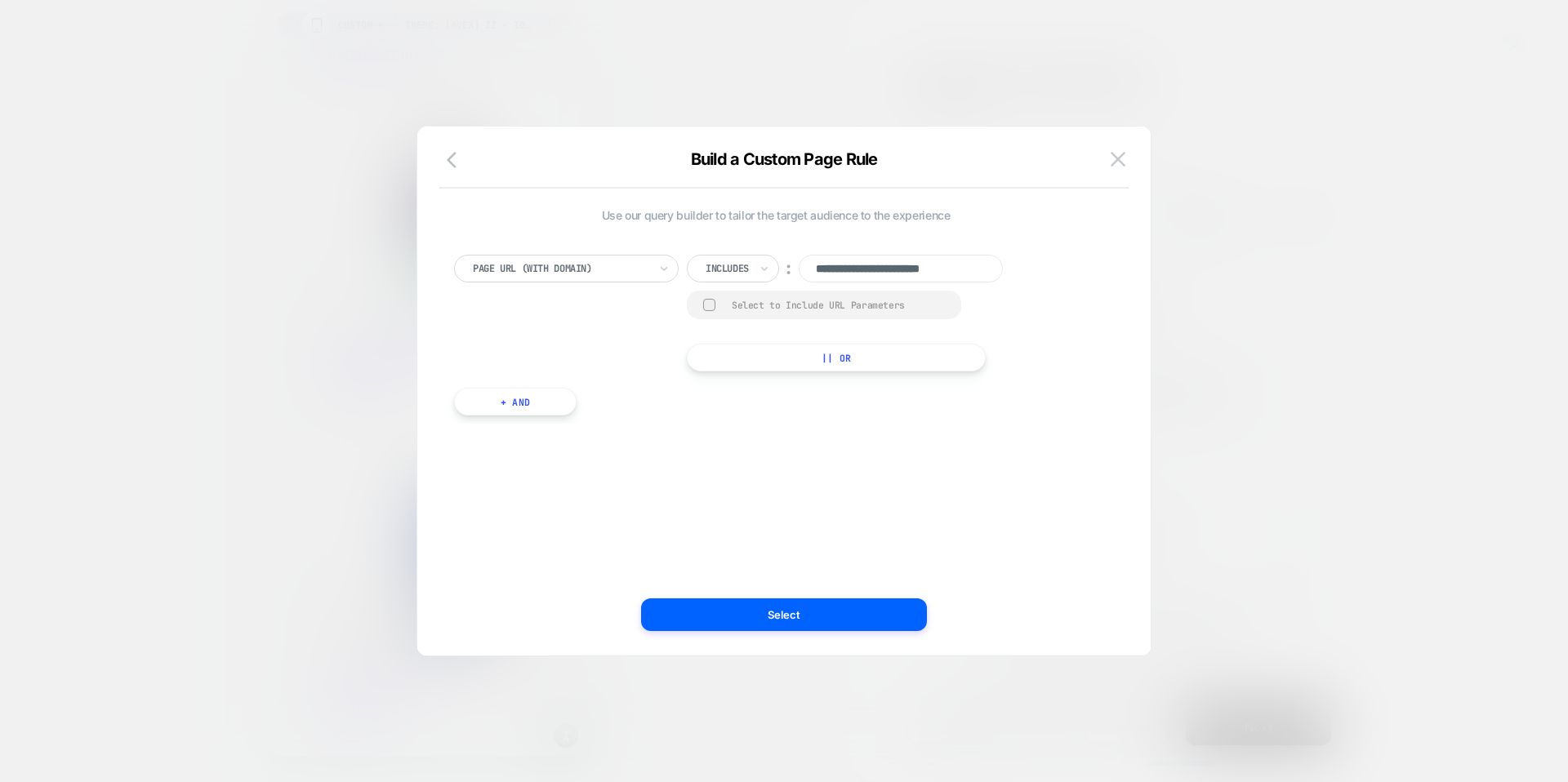
scroll to position [0, 2]
drag, startPoint x: 932, startPoint y: 266, endPoint x: 1018, endPoint y: 266, distance: 86.0
click at [1018, 266] on div "**********" at bounding box center [858, 268] width 344 height 28
click at [800, 607] on button "Select" at bounding box center [784, 615] width 286 height 33
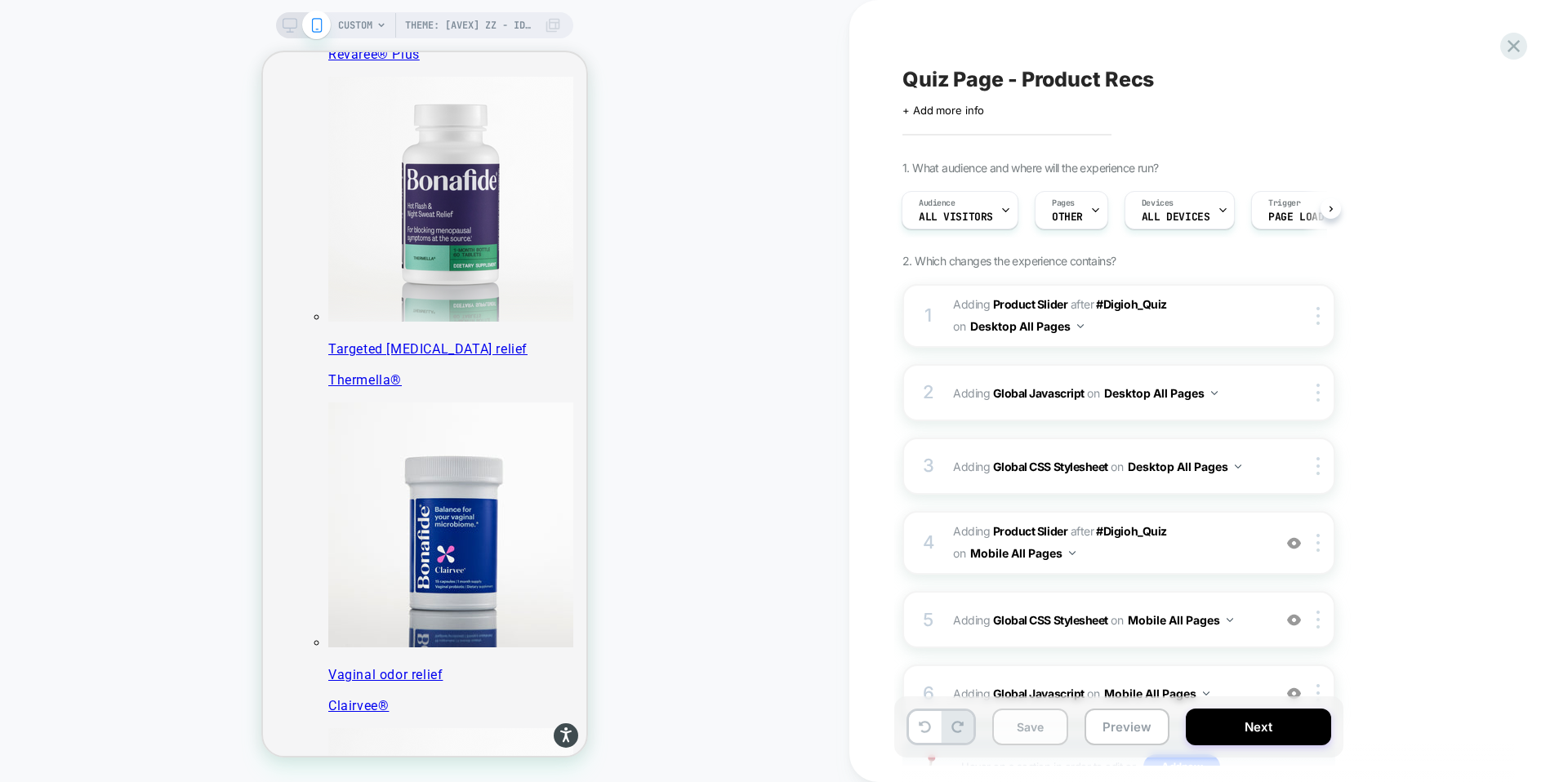
click at [1021, 721] on button "Save" at bounding box center [1030, 726] width 76 height 37
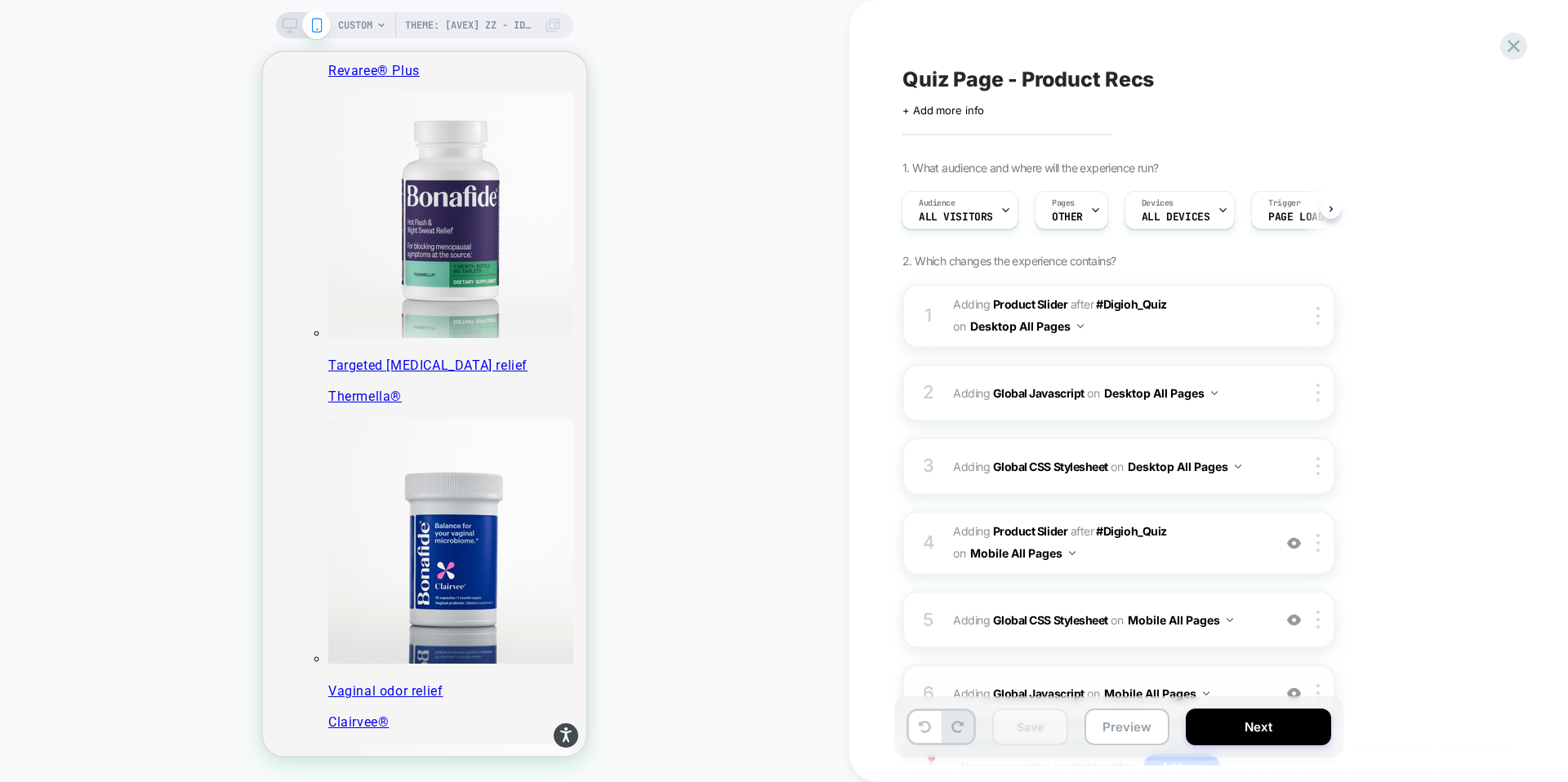
scroll to position [425, 0]
click at [1102, 722] on button "Preview" at bounding box center [1128, 726] width 85 height 37
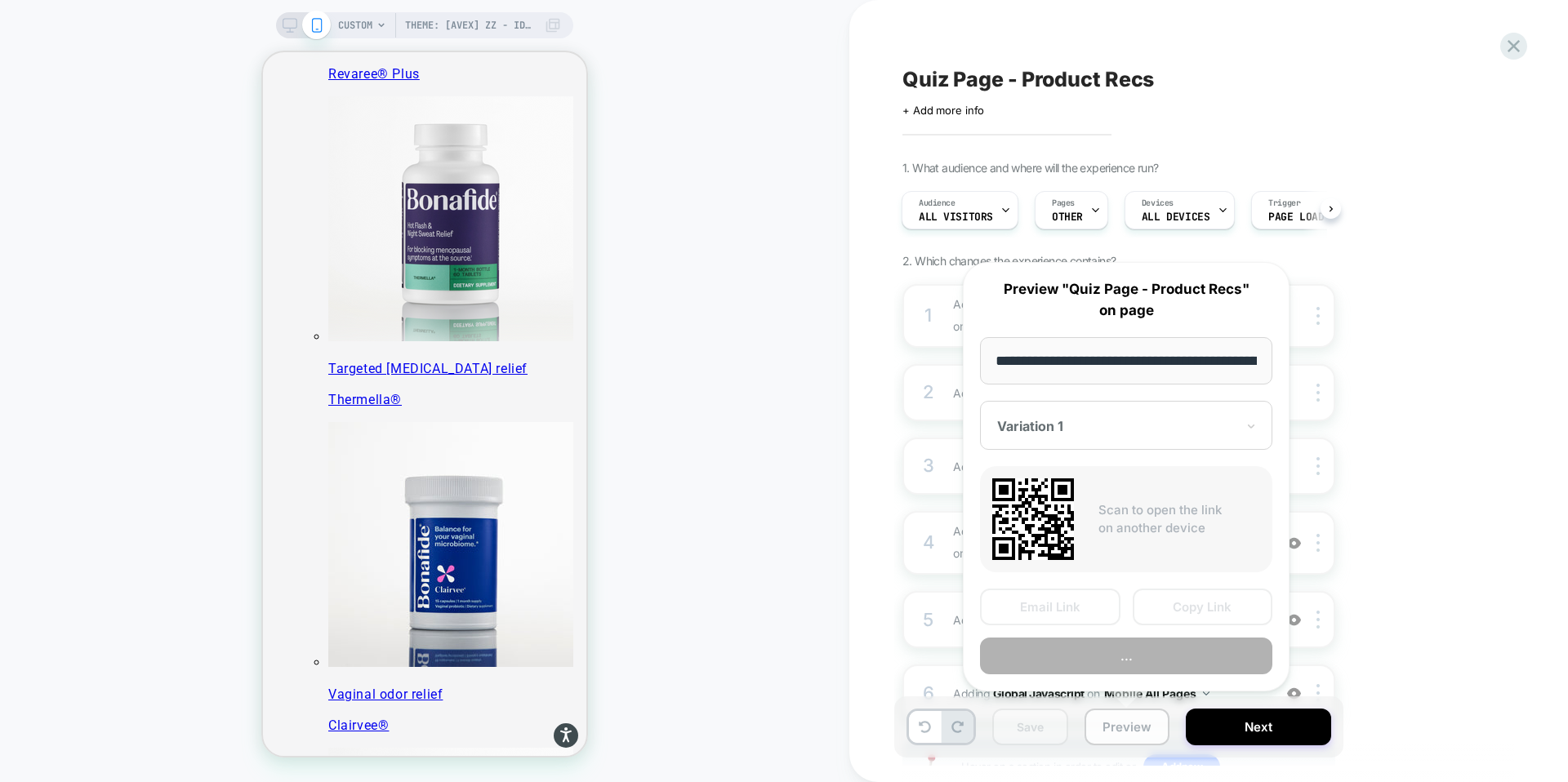
scroll to position [0, 212]
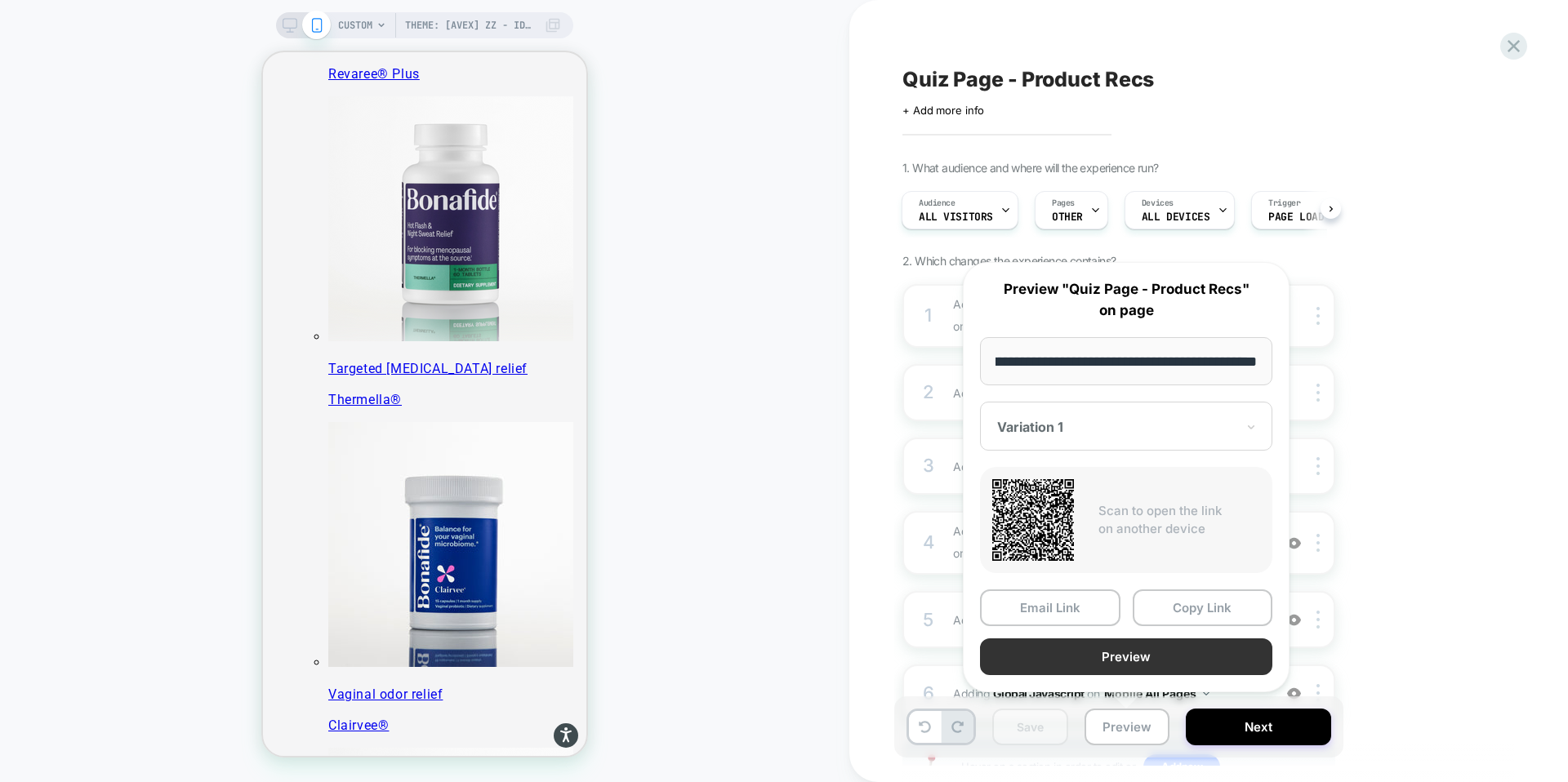
click at [1134, 663] on button "Preview" at bounding box center [1126, 657] width 292 height 37
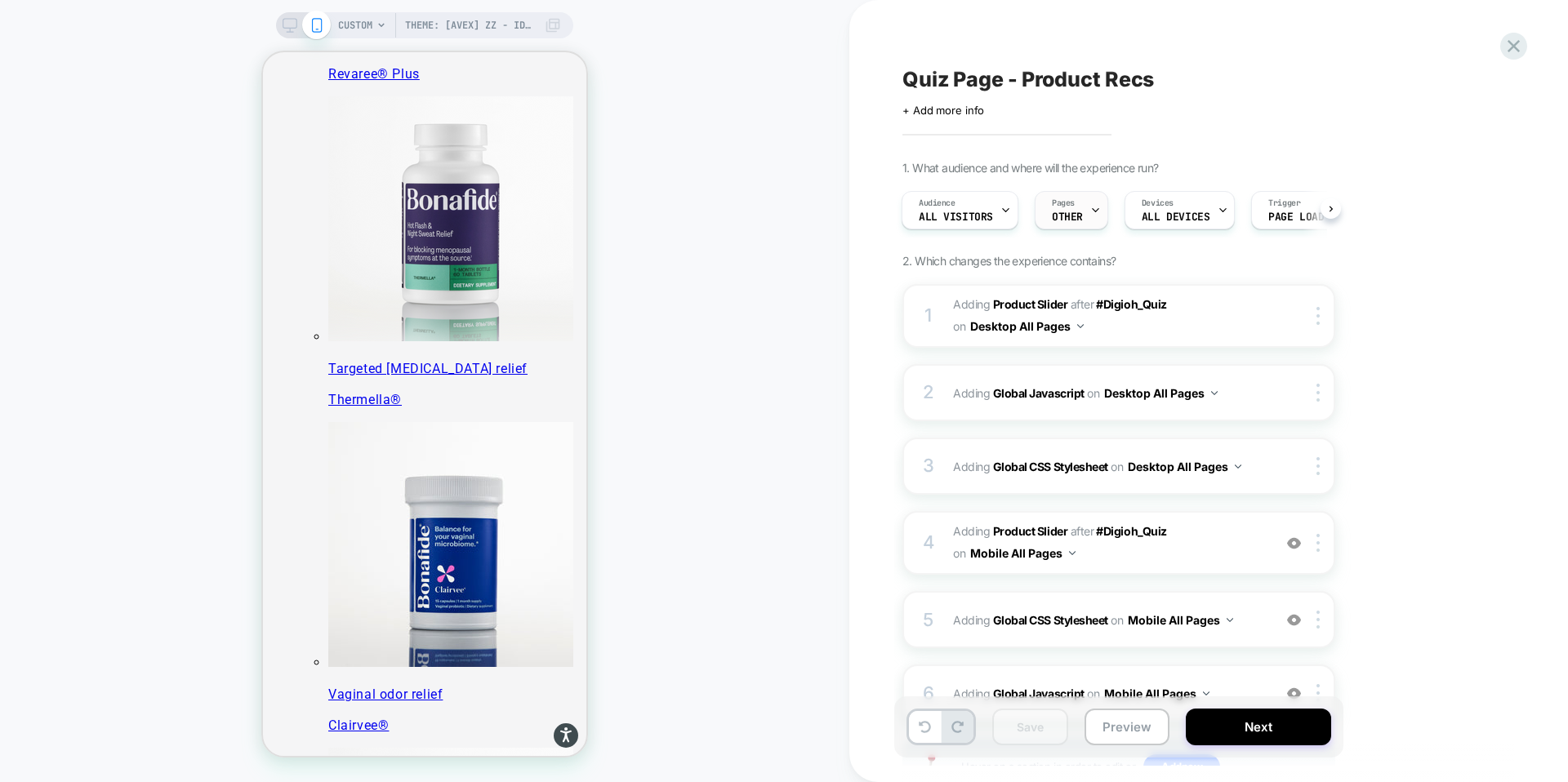
click at [1079, 219] on span "OTHER" at bounding box center [1068, 218] width 31 height 11
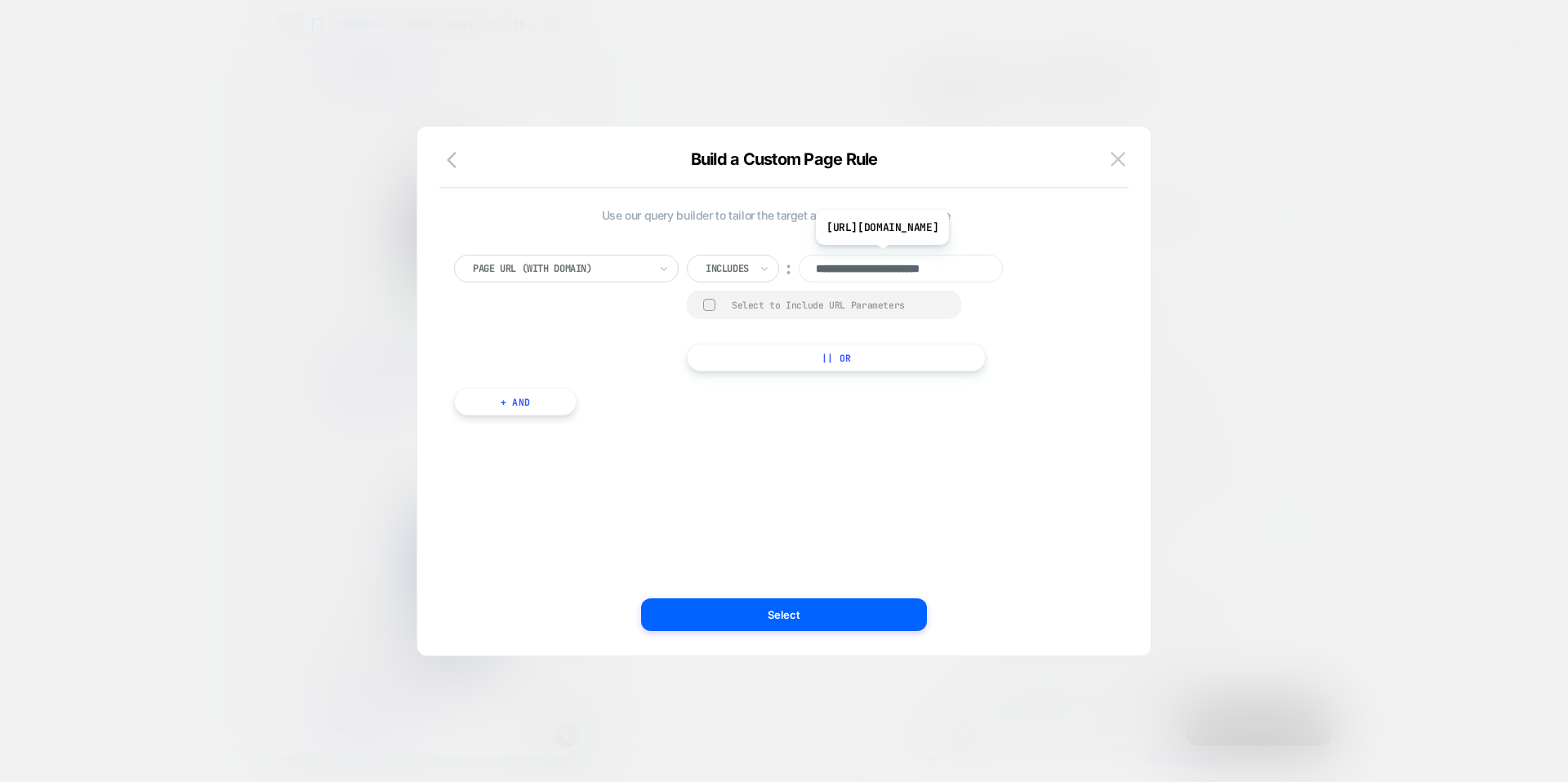
scroll to position [0, 2]
click at [449, 165] on icon "button" at bounding box center [457, 160] width 20 height 20
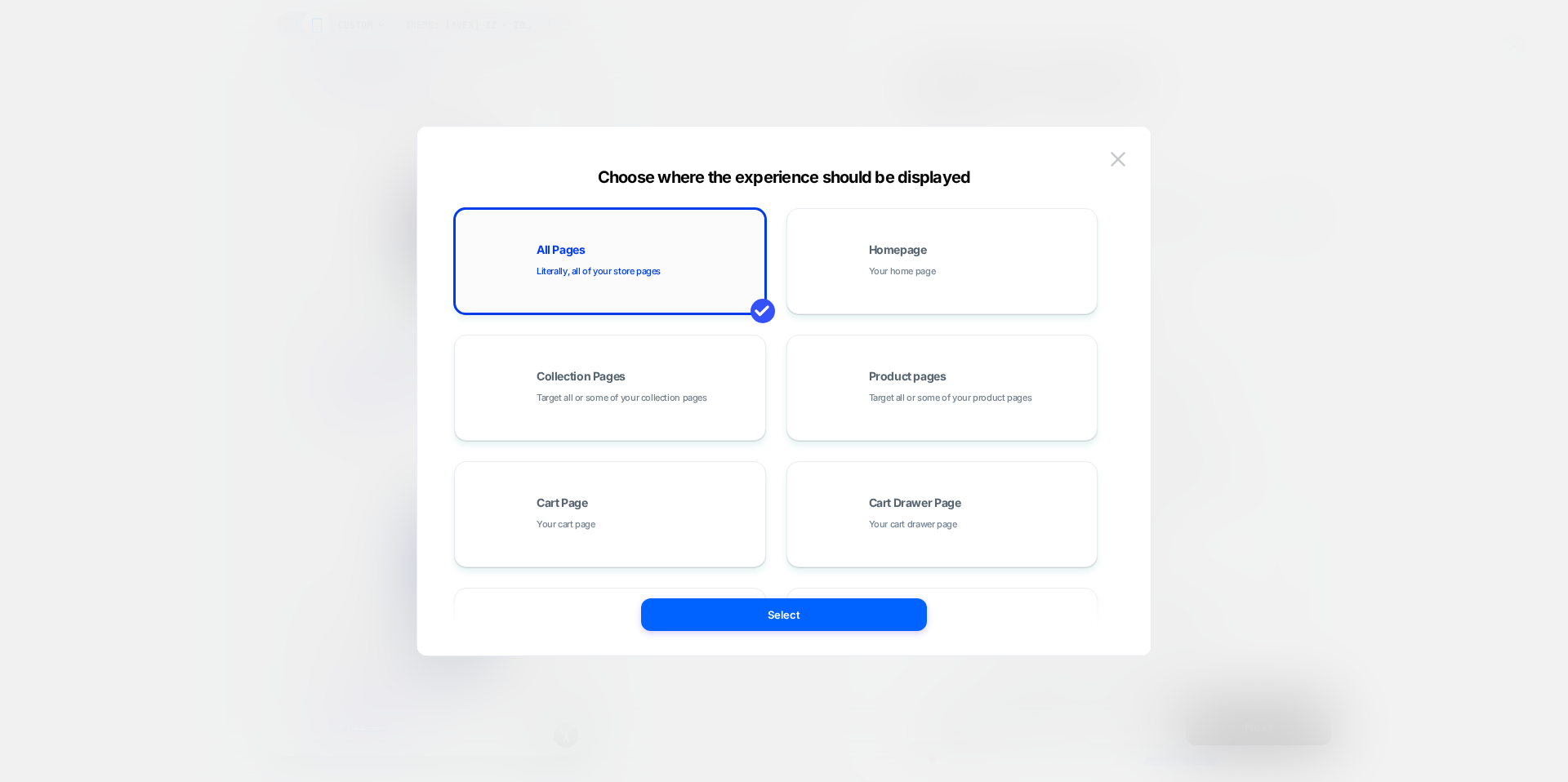
click at [615, 266] on span "Literally, all of your store pages" at bounding box center [599, 271] width 124 height 16
click at [831, 622] on button "Select" at bounding box center [784, 615] width 286 height 33
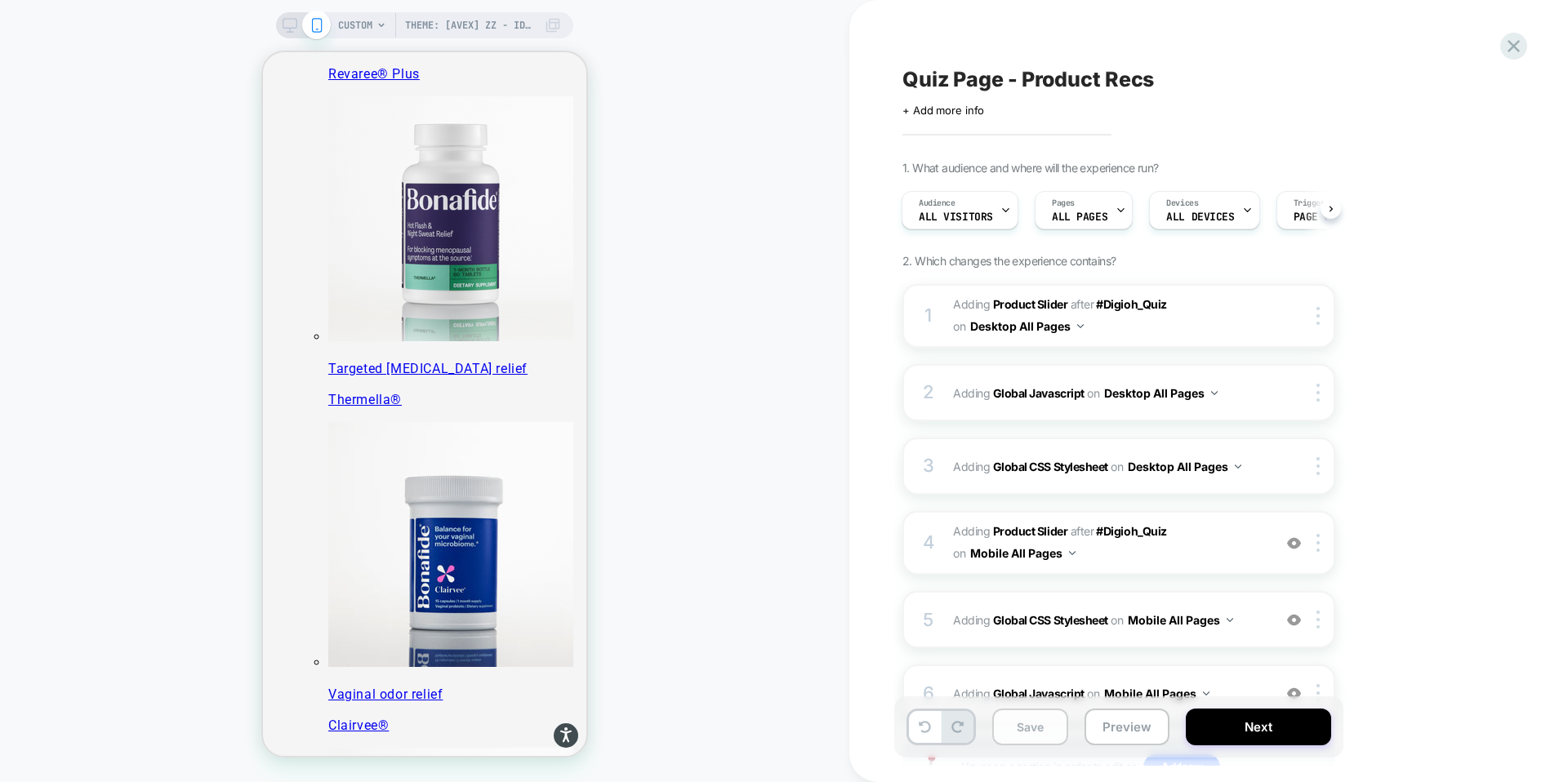
click at [1052, 731] on button "Save" at bounding box center [1030, 726] width 76 height 37
click at [1133, 730] on button "Preview" at bounding box center [1128, 726] width 85 height 37
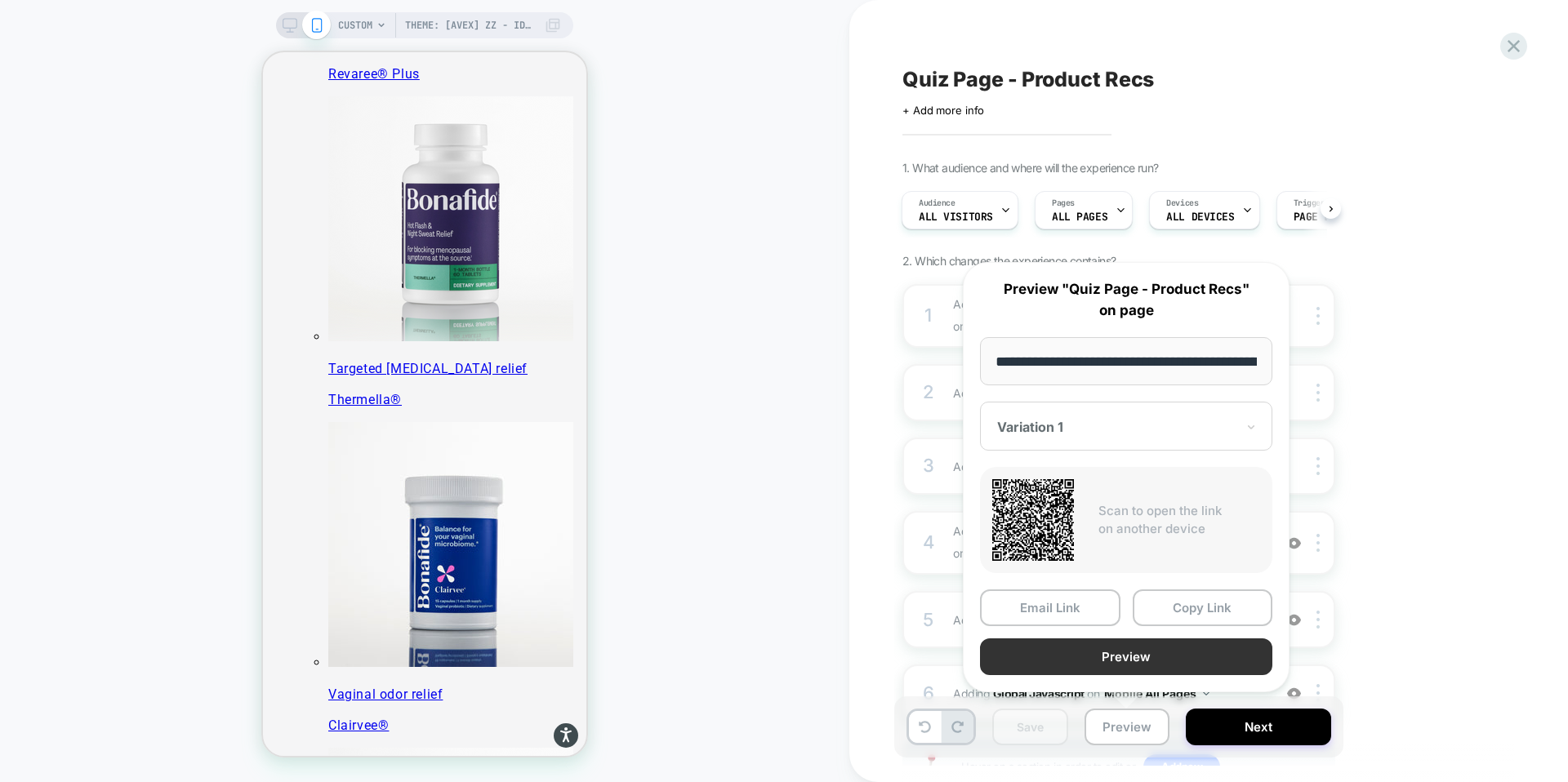
click at [1128, 663] on button "Preview" at bounding box center [1126, 657] width 292 height 37
